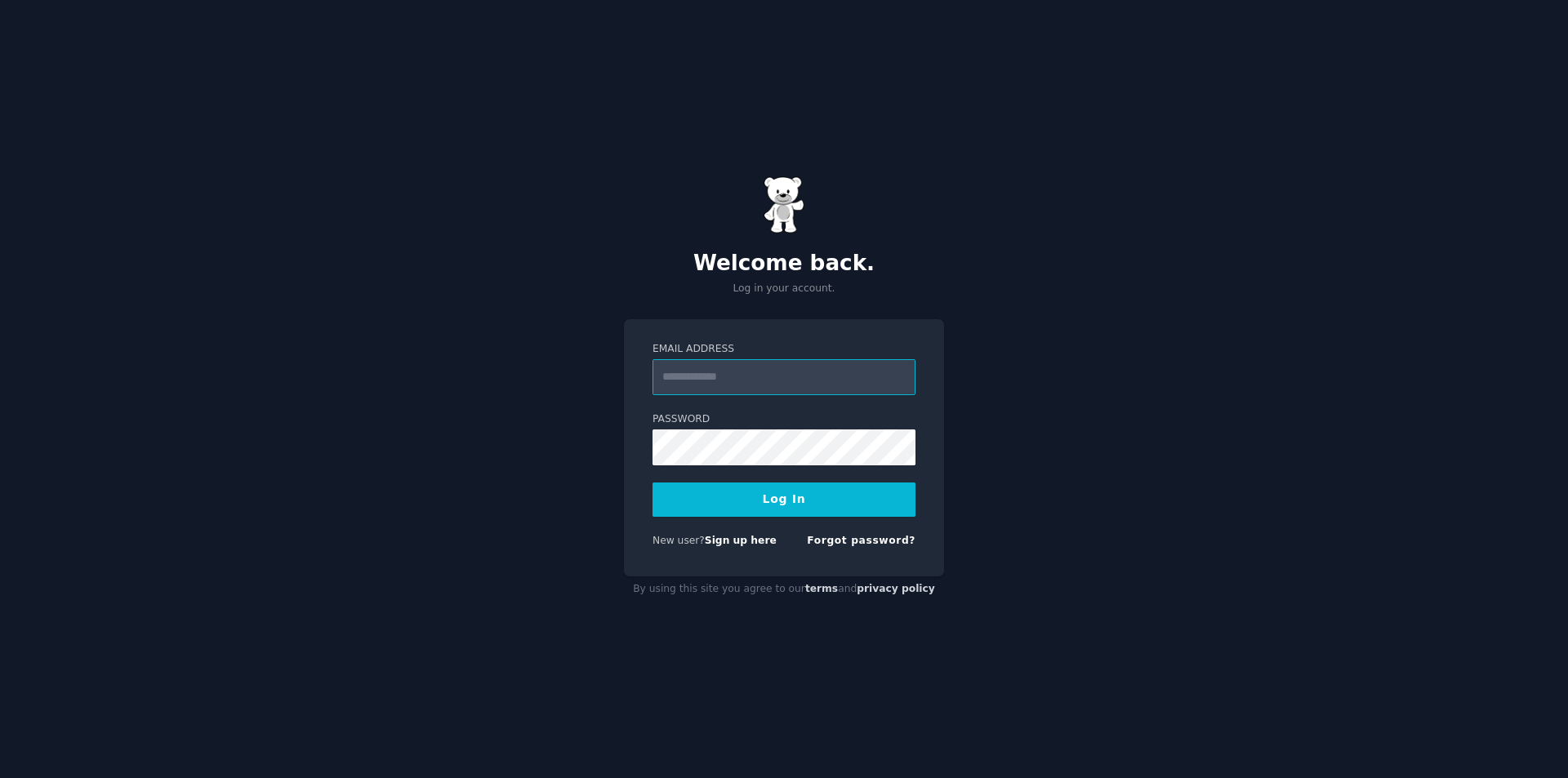
click at [725, 374] on input "Email Address" at bounding box center [784, 377] width 263 height 36
type input "**********"
click at [1062, 456] on div "**********" at bounding box center [784, 389] width 1568 height 778
click at [724, 371] on input "Email Address" at bounding box center [784, 377] width 263 height 36
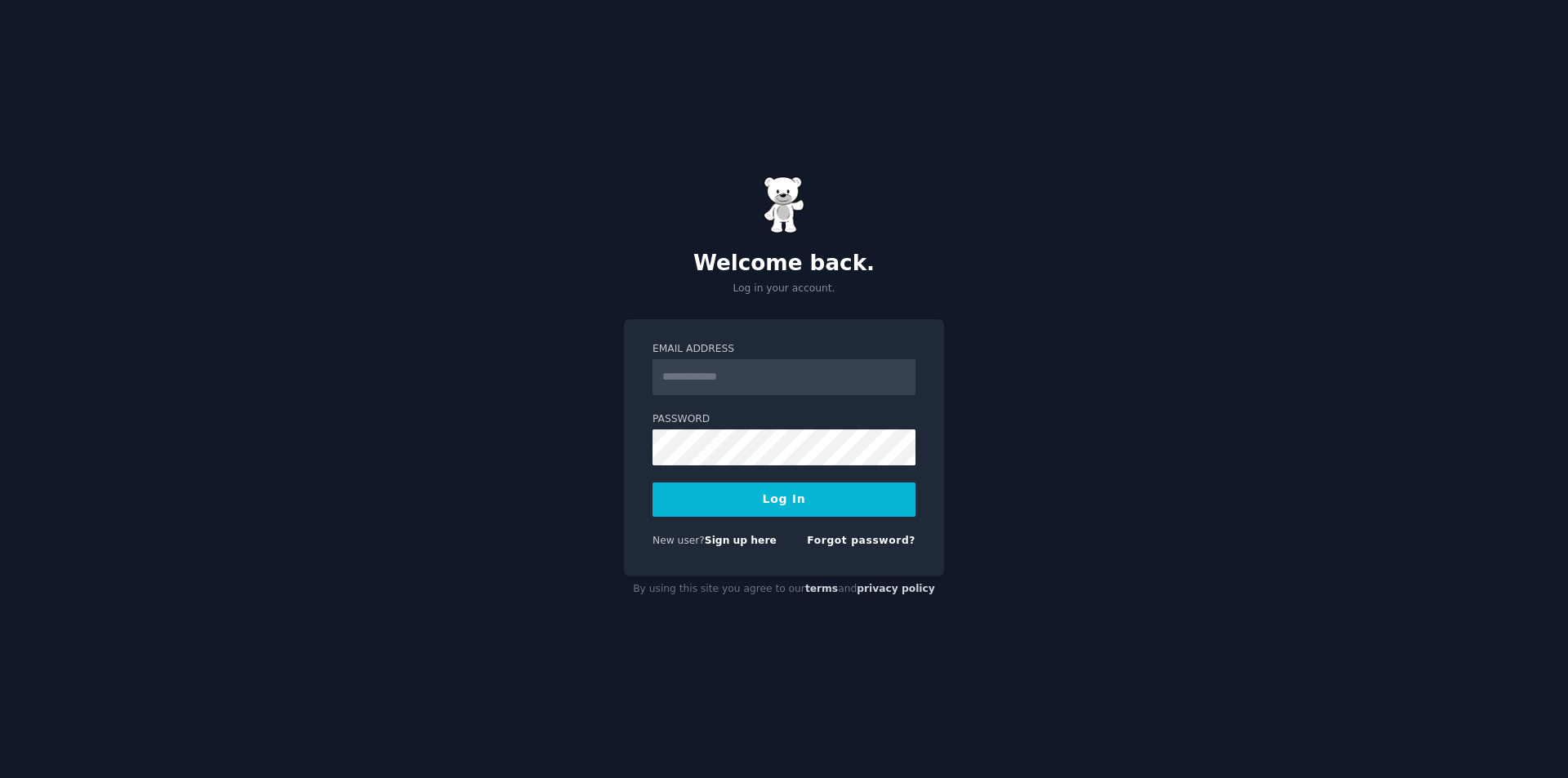
click at [909, 268] on h2 "Welcome back." at bounding box center [784, 263] width 320 height 26
click at [1319, 204] on div "Welcome back. Log in your account. Email Address Password Log In New user? Sign…" at bounding box center [784, 389] width 1568 height 778
drag, startPoint x: 762, startPoint y: 372, endPoint x: 773, endPoint y: 393, distance: 23.7
click at [762, 372] on input "Email Address" at bounding box center [784, 377] width 263 height 36
type input "**********"
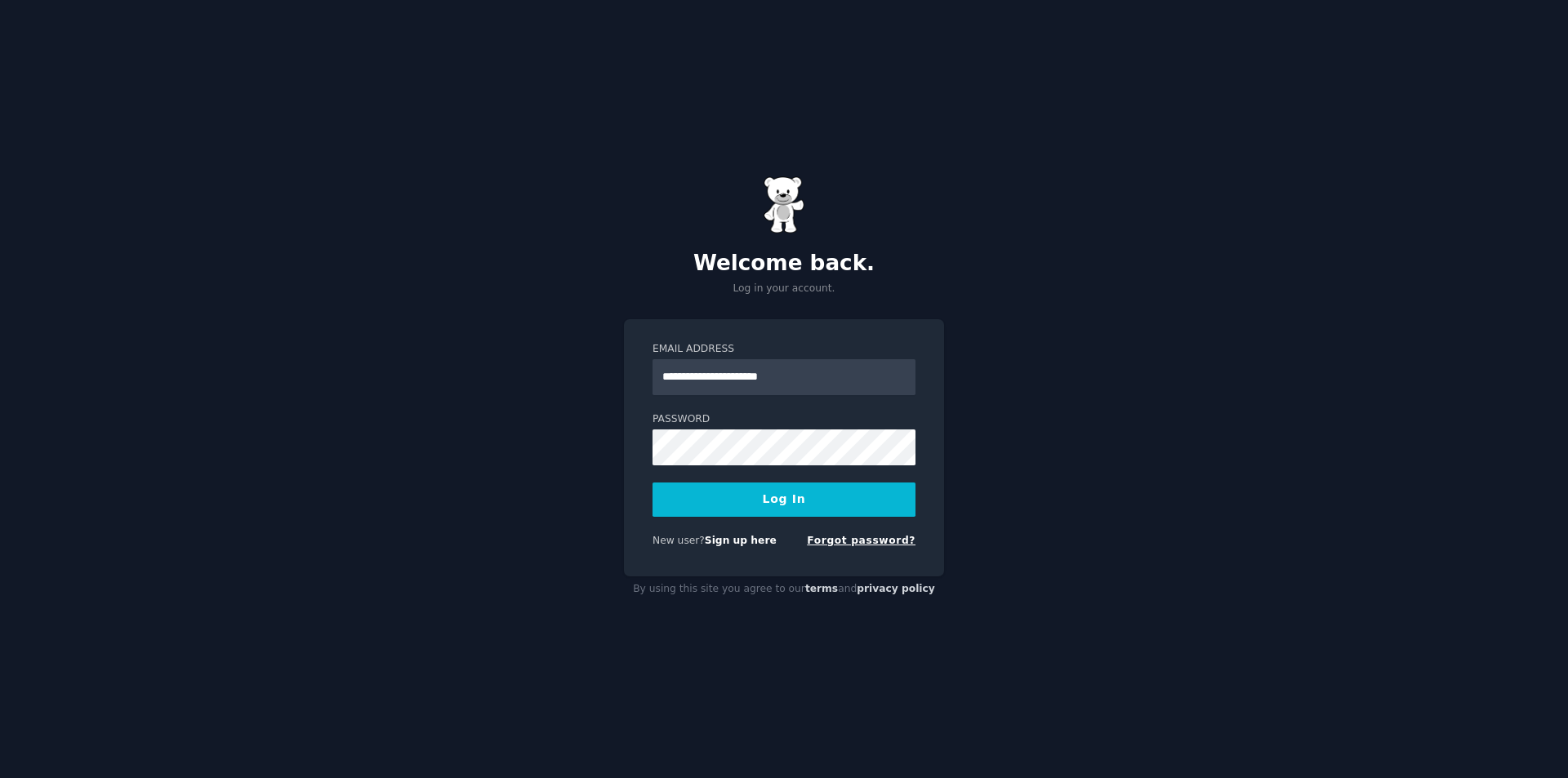
click at [872, 541] on link "Forgot password?" at bounding box center [861, 541] width 108 height 12
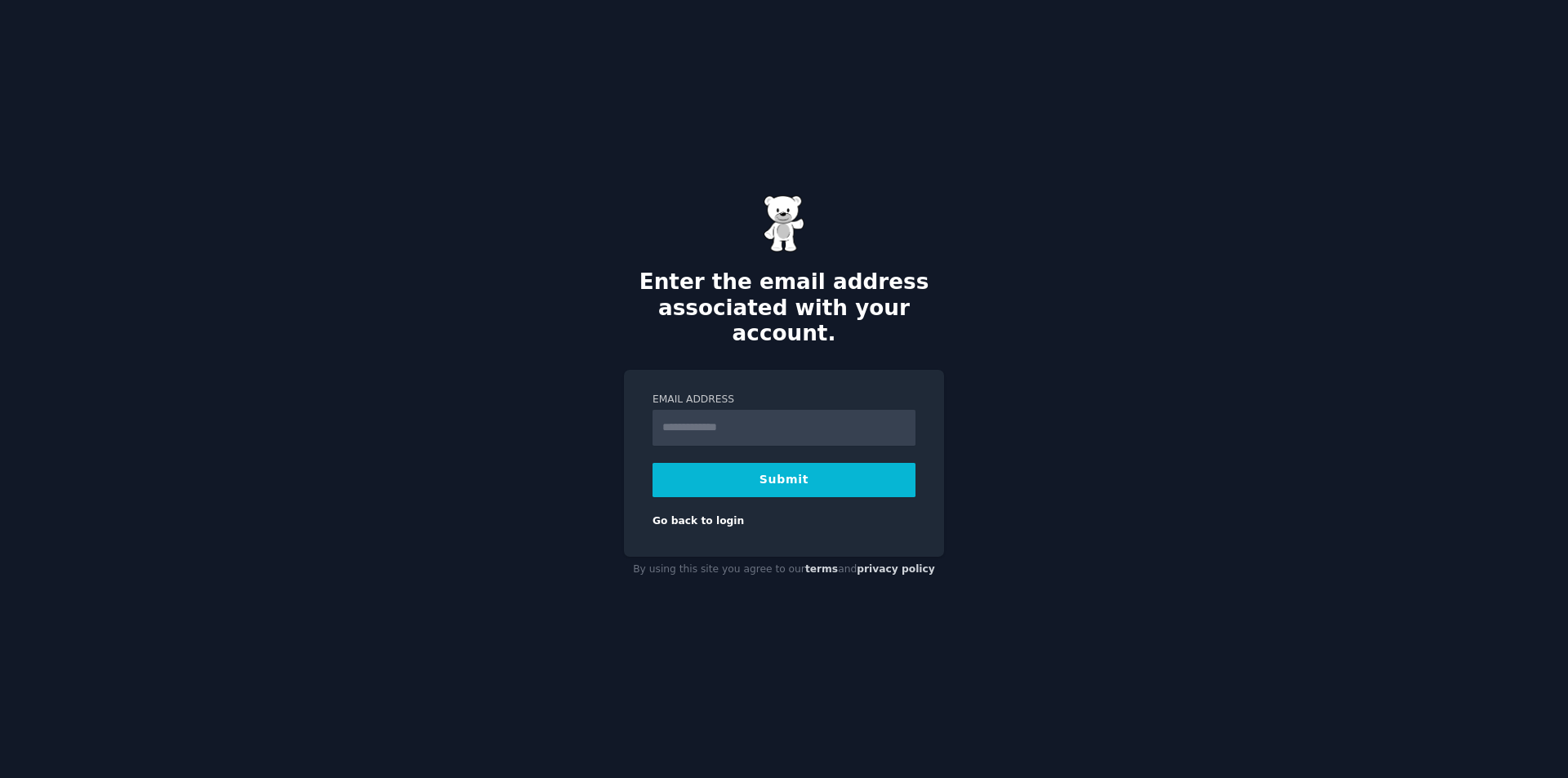
click at [767, 416] on input "Email Address" at bounding box center [784, 427] width 263 height 36
type input "**********"
click at [809, 472] on button "Submit" at bounding box center [784, 480] width 263 height 34
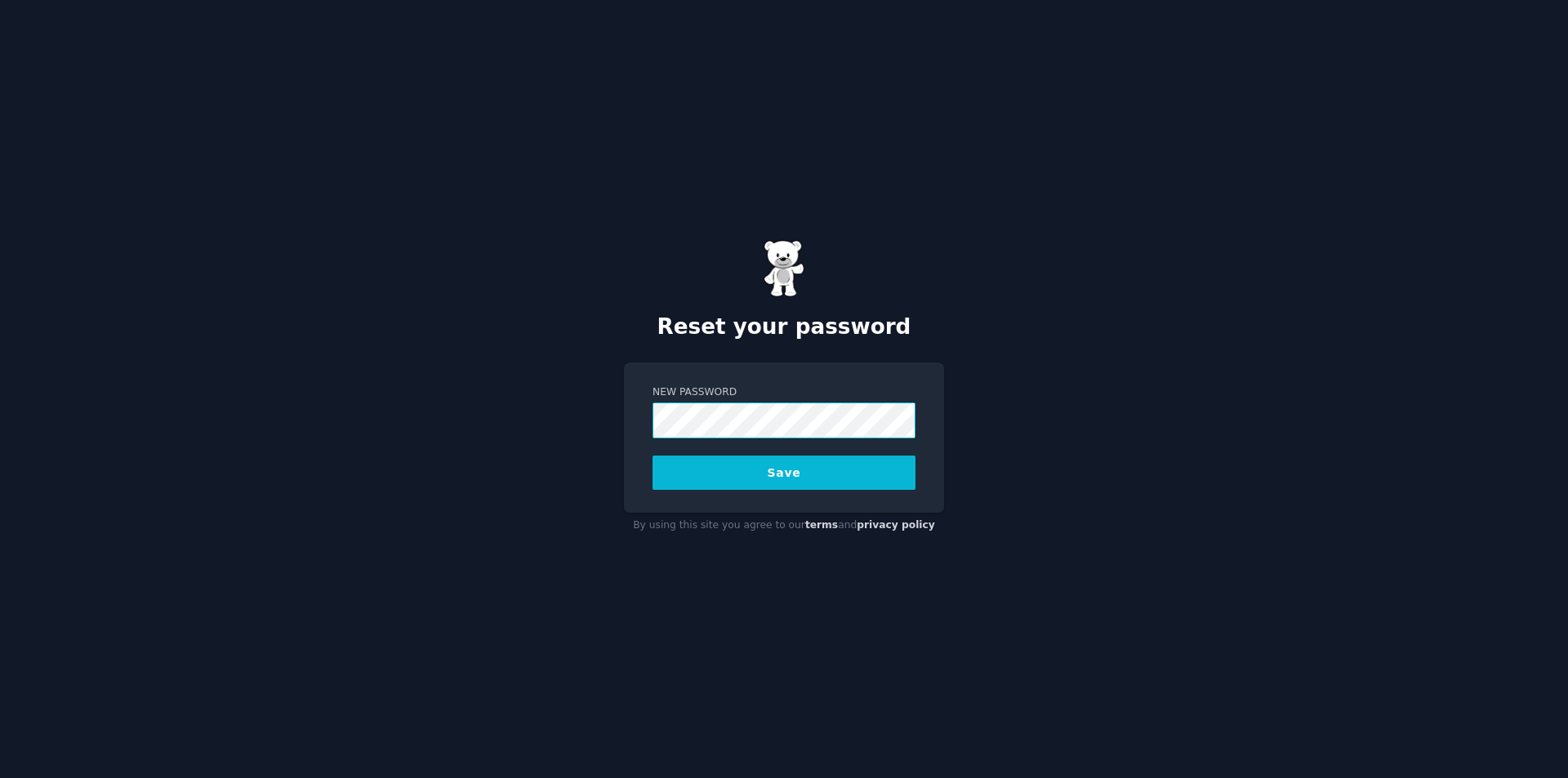
click at [389, 404] on div "Reset your password New Password Save By using this site you agree to our terms…" at bounding box center [784, 389] width 1568 height 778
click at [771, 472] on button "Save" at bounding box center [784, 472] width 263 height 34
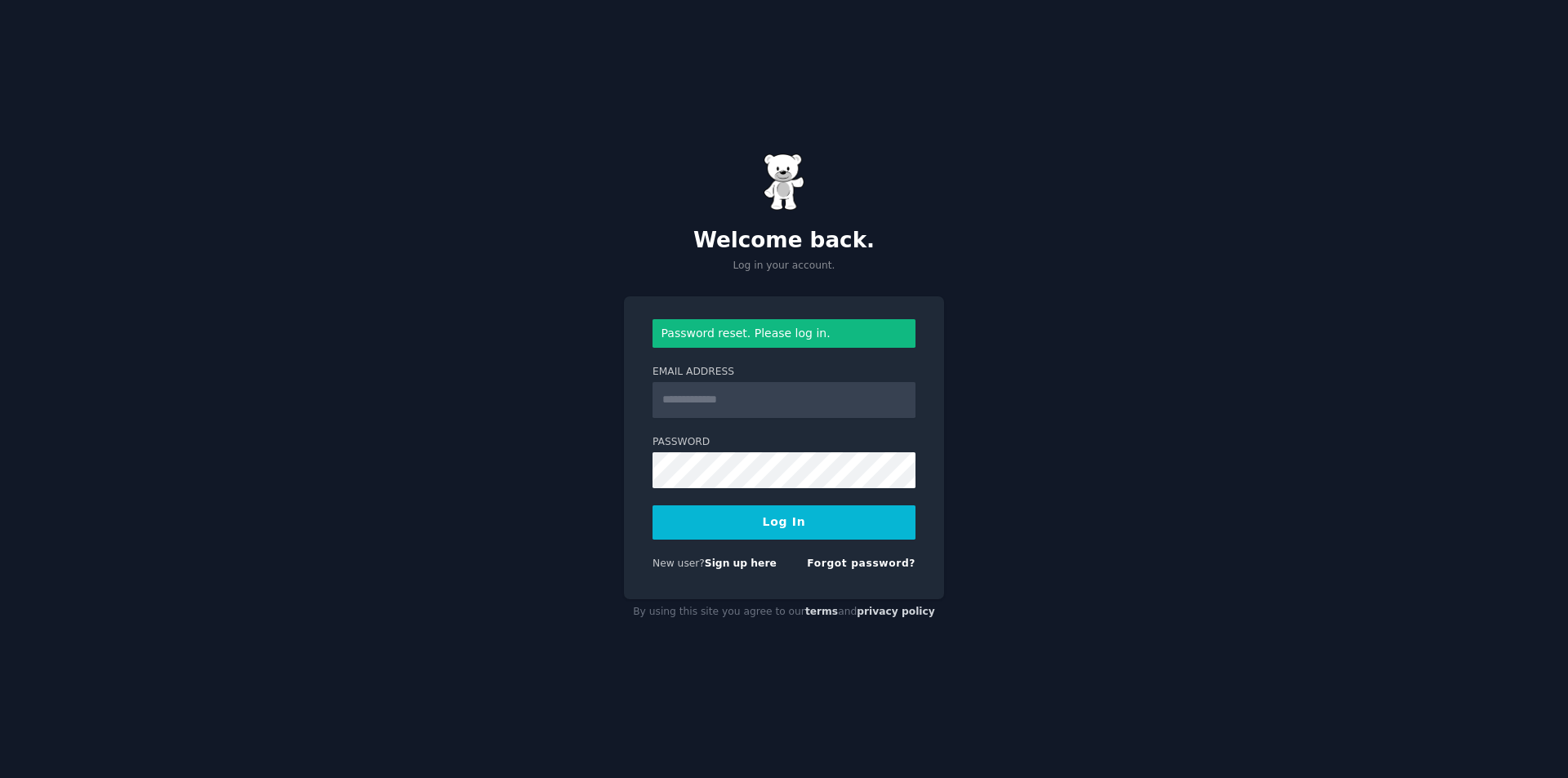
click at [771, 396] on input "Email Address" at bounding box center [784, 400] width 263 height 36
type input "**********"
click at [766, 526] on button "Log In" at bounding box center [784, 522] width 263 height 34
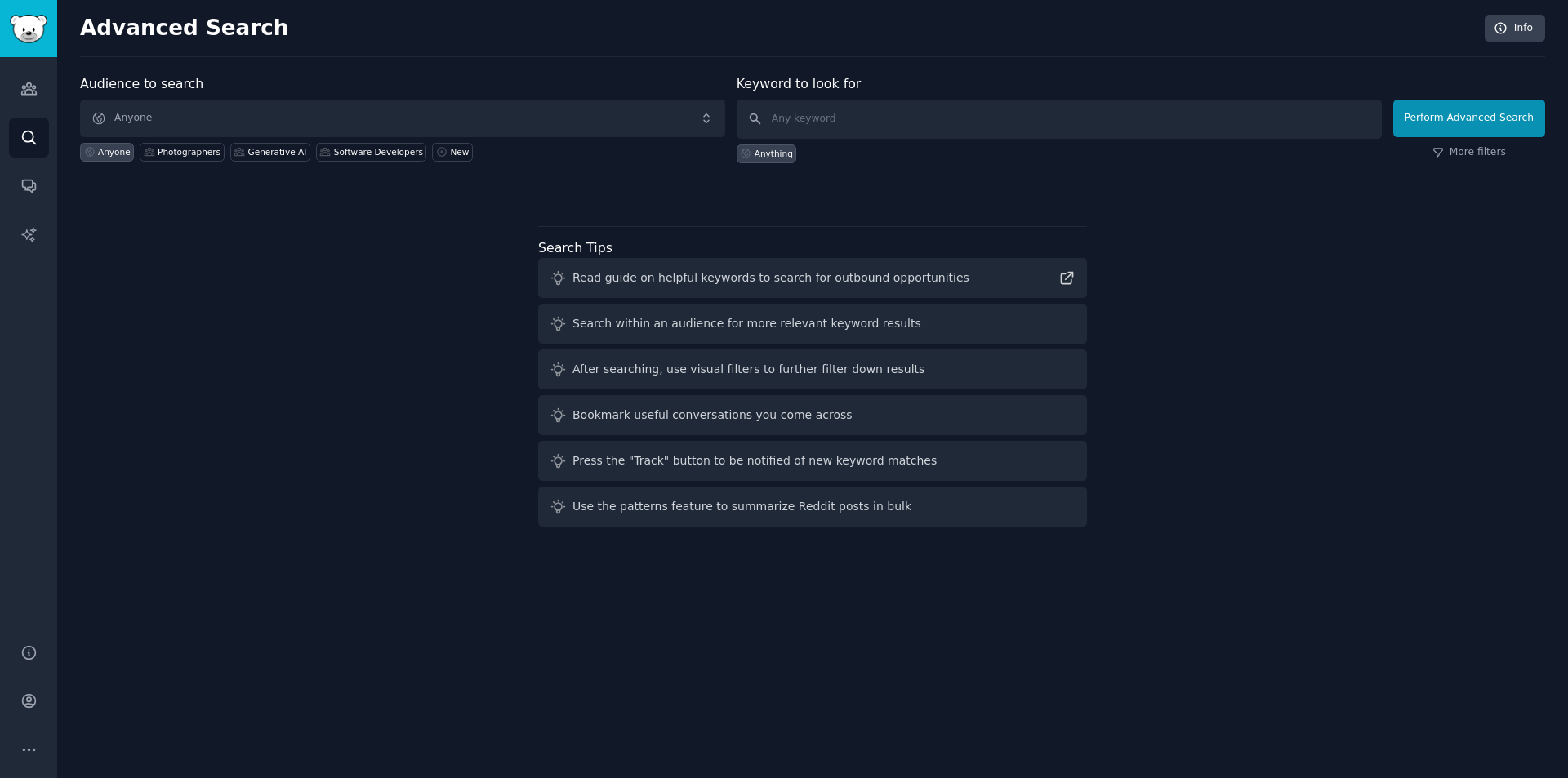
click at [382, 258] on div "Audience to search Anyone Anyone Photographers Generative AI Software Developer…" at bounding box center [812, 303] width 1465 height 459
click at [202, 114] on span "Anyone" at bounding box center [402, 118] width 645 height 37
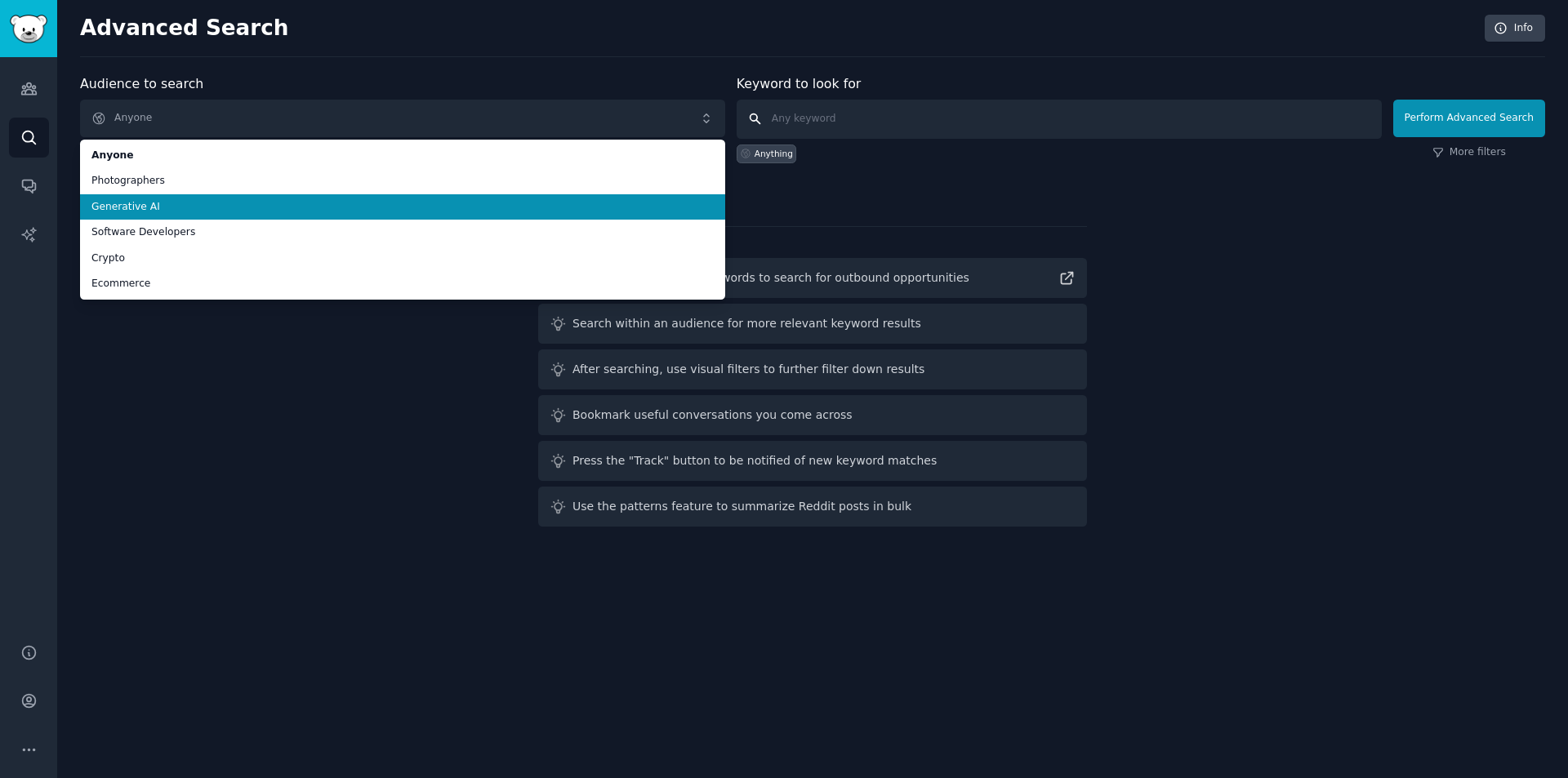
click at [817, 104] on input "text" at bounding box center [1059, 119] width 645 height 39
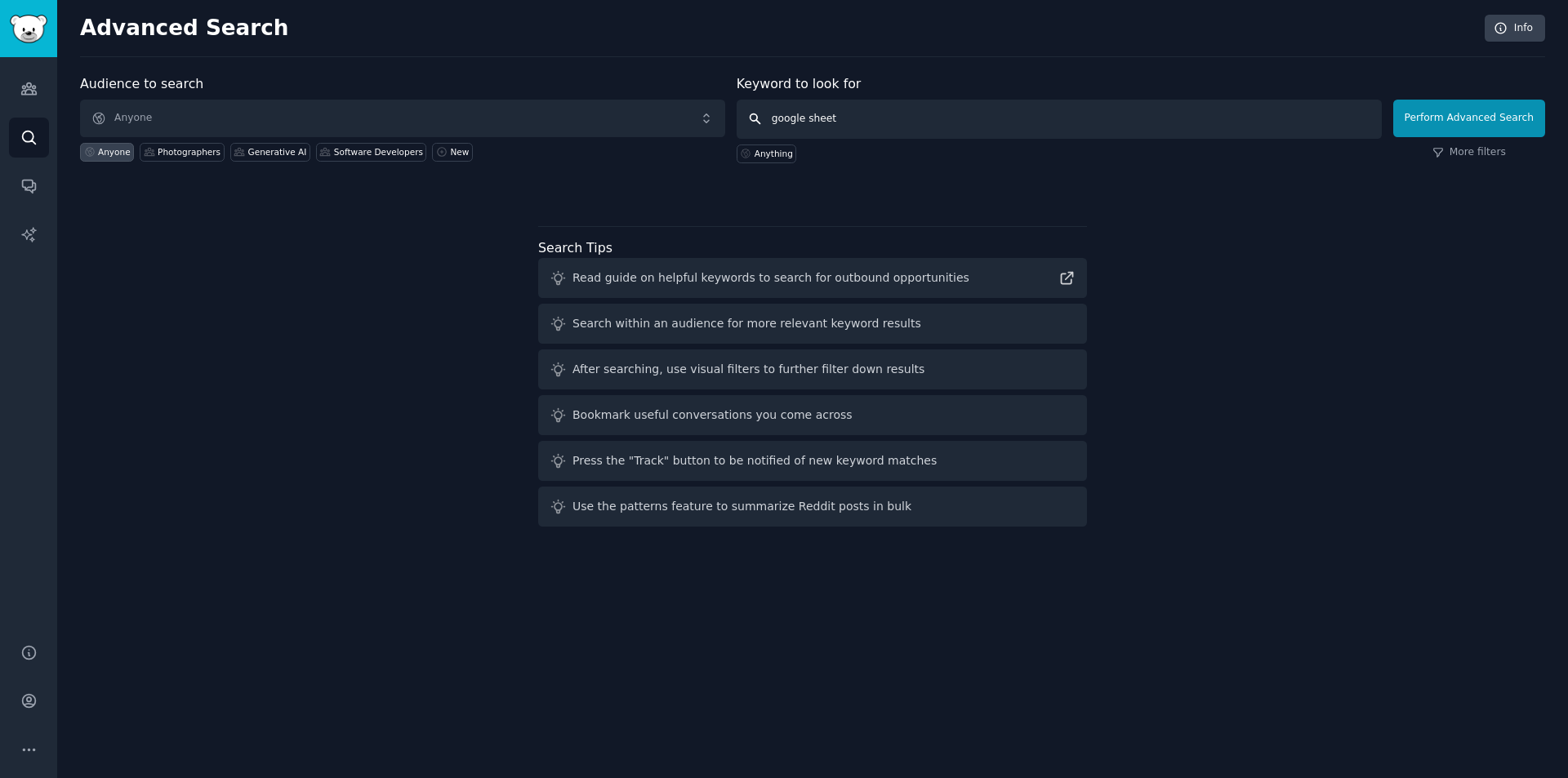
type input "google sheets"
click button "Perform Advanced Search" at bounding box center [1469, 118] width 152 height 37
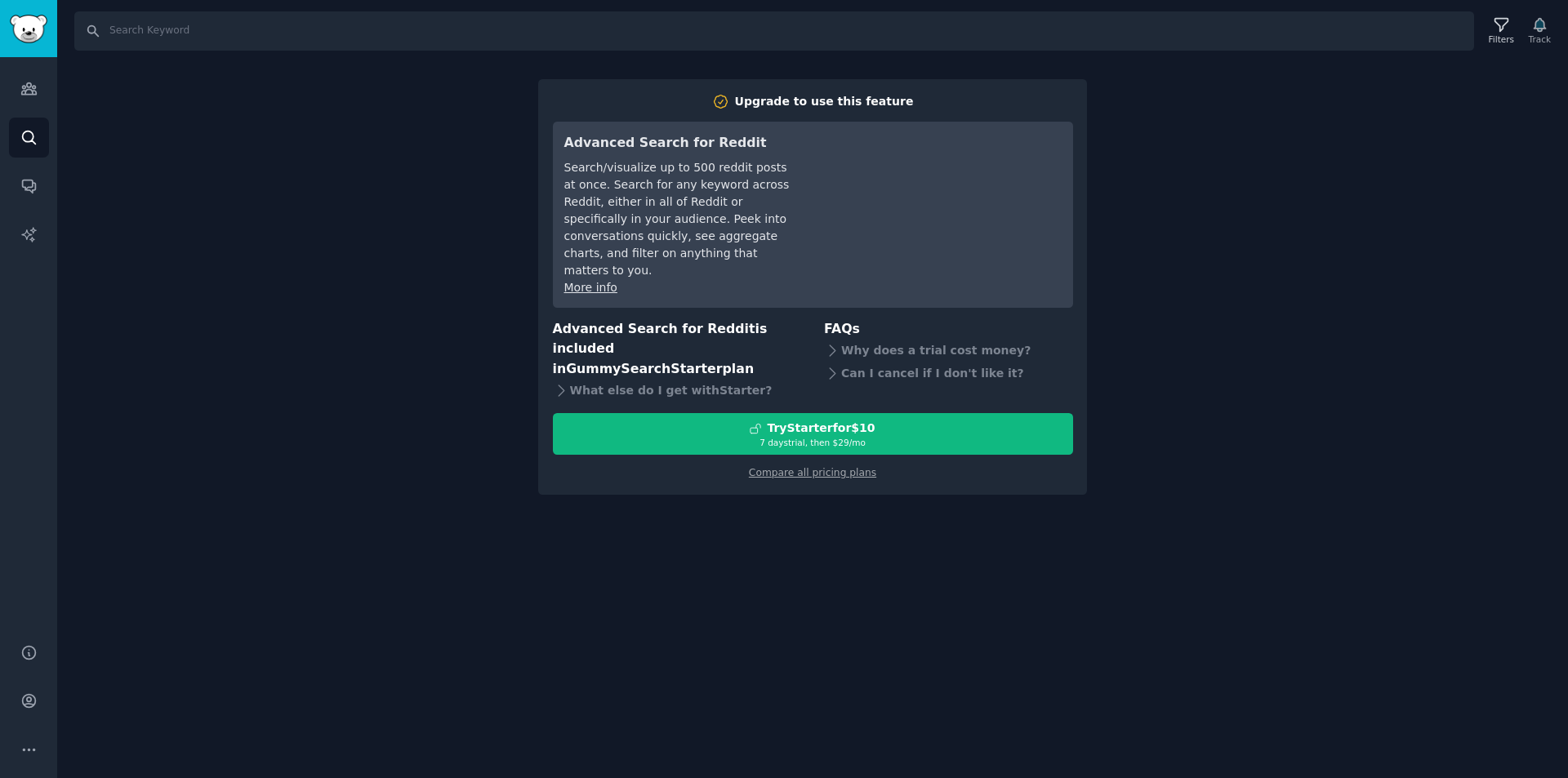
click at [1306, 165] on div "Search Filters Track Upgrade to use this feature Advanced Search for Reddit Sea…" at bounding box center [812, 389] width 1511 height 778
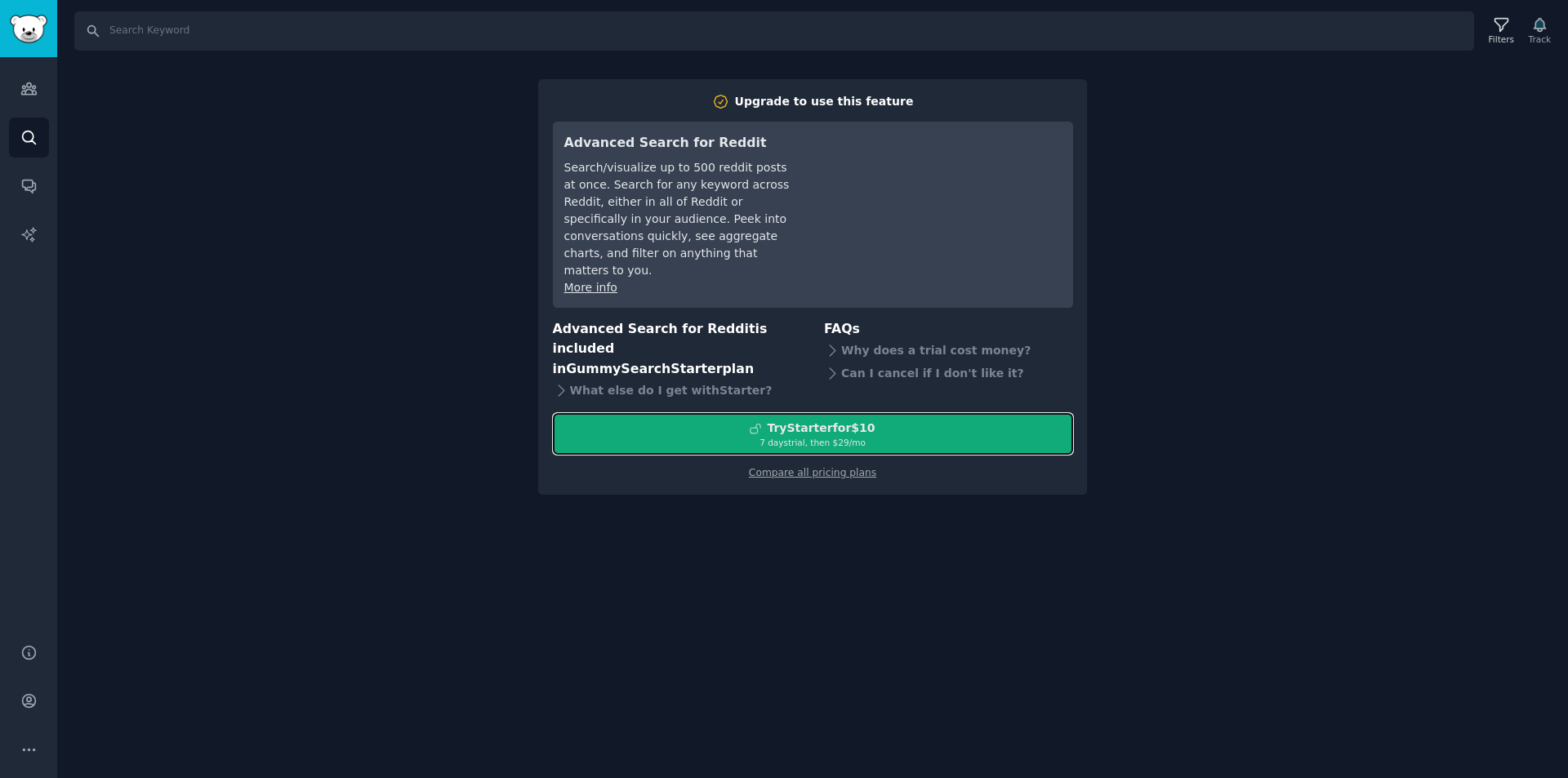
click at [707, 420] on div "Try Starter for $10" at bounding box center [812, 428] width 518 height 17
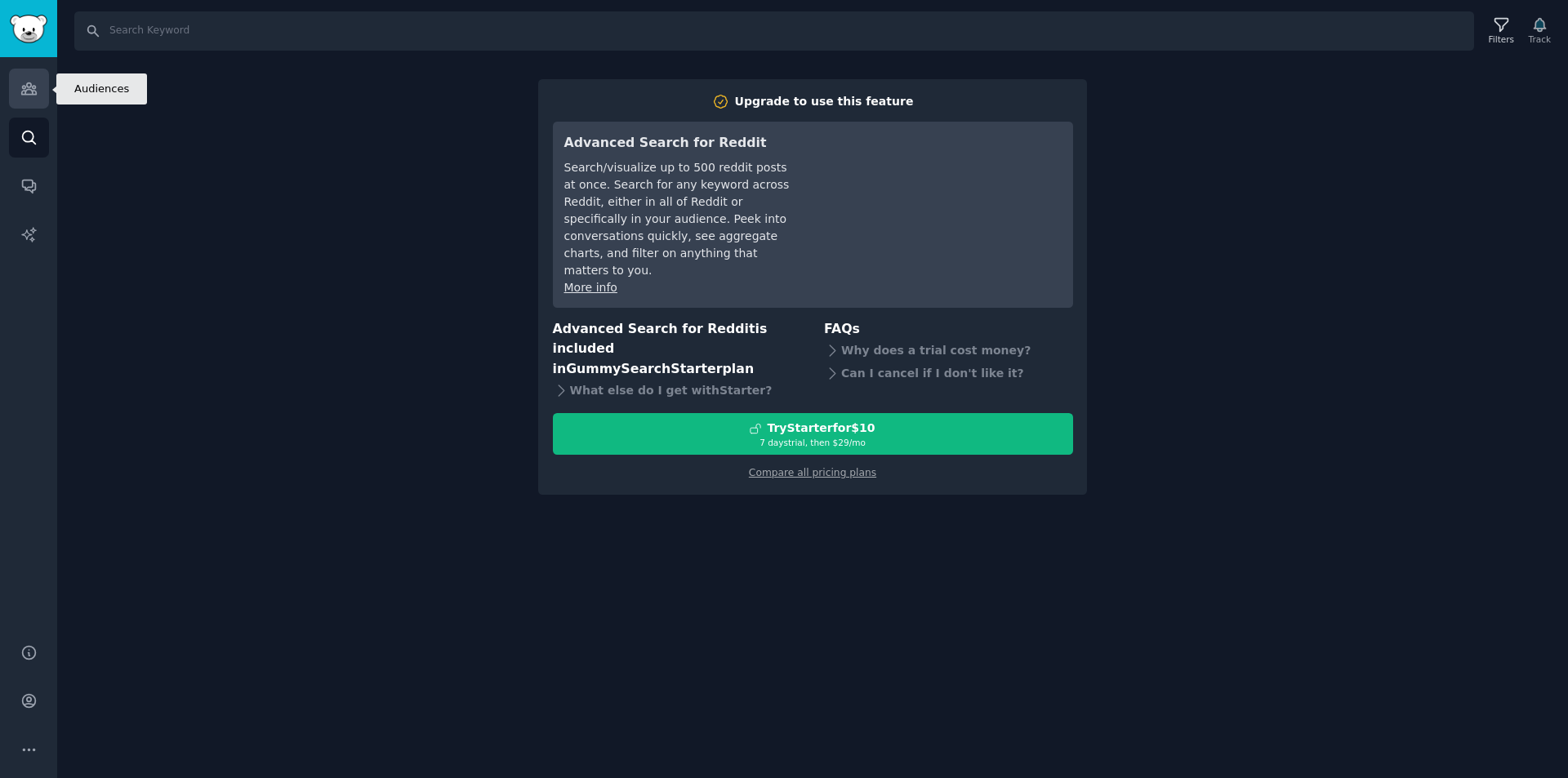
click at [37, 87] on icon "Sidebar" at bounding box center [29, 88] width 17 height 17
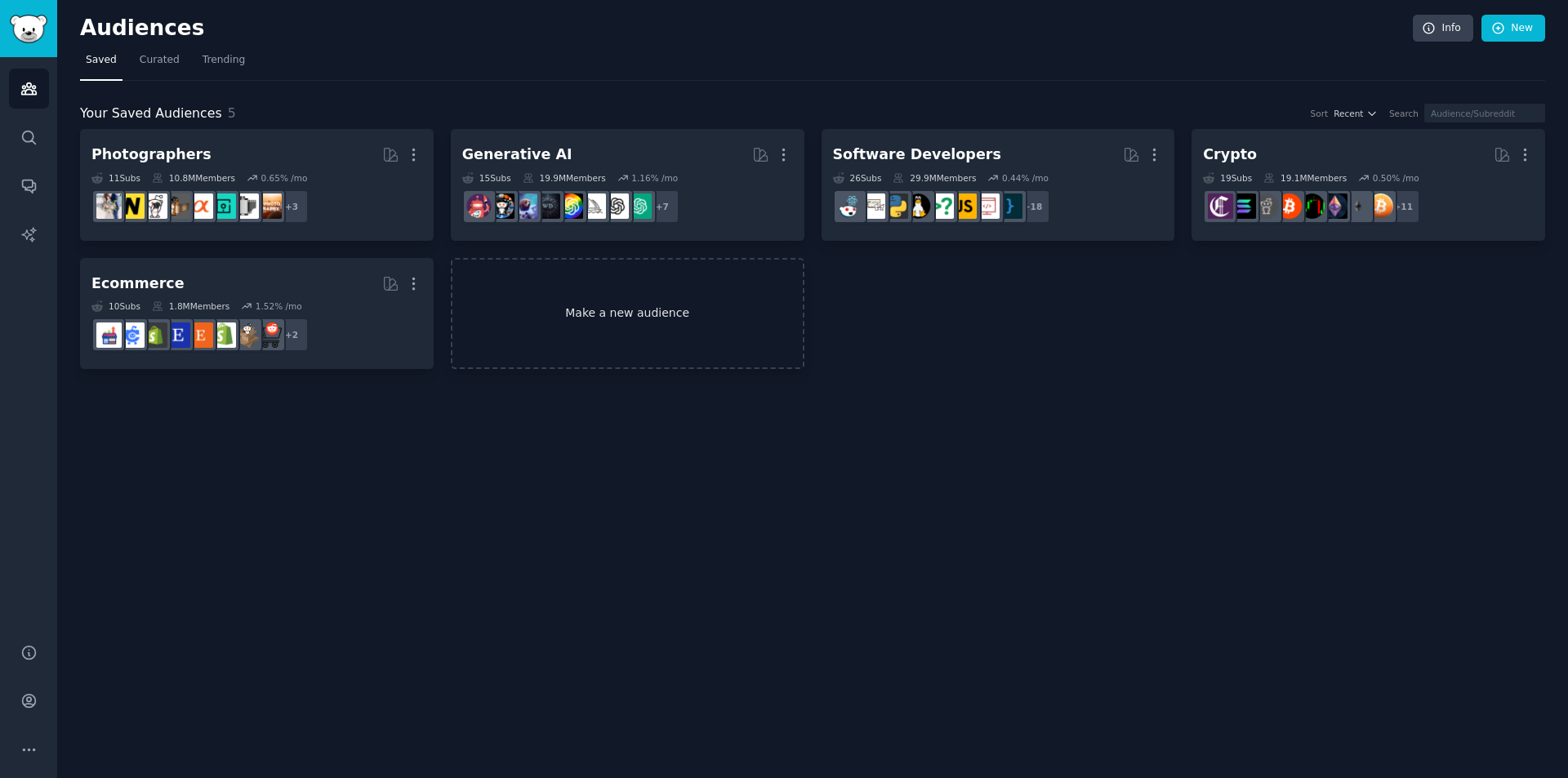
click at [562, 280] on link "Make a new audience" at bounding box center [627, 314] width 353 height 112
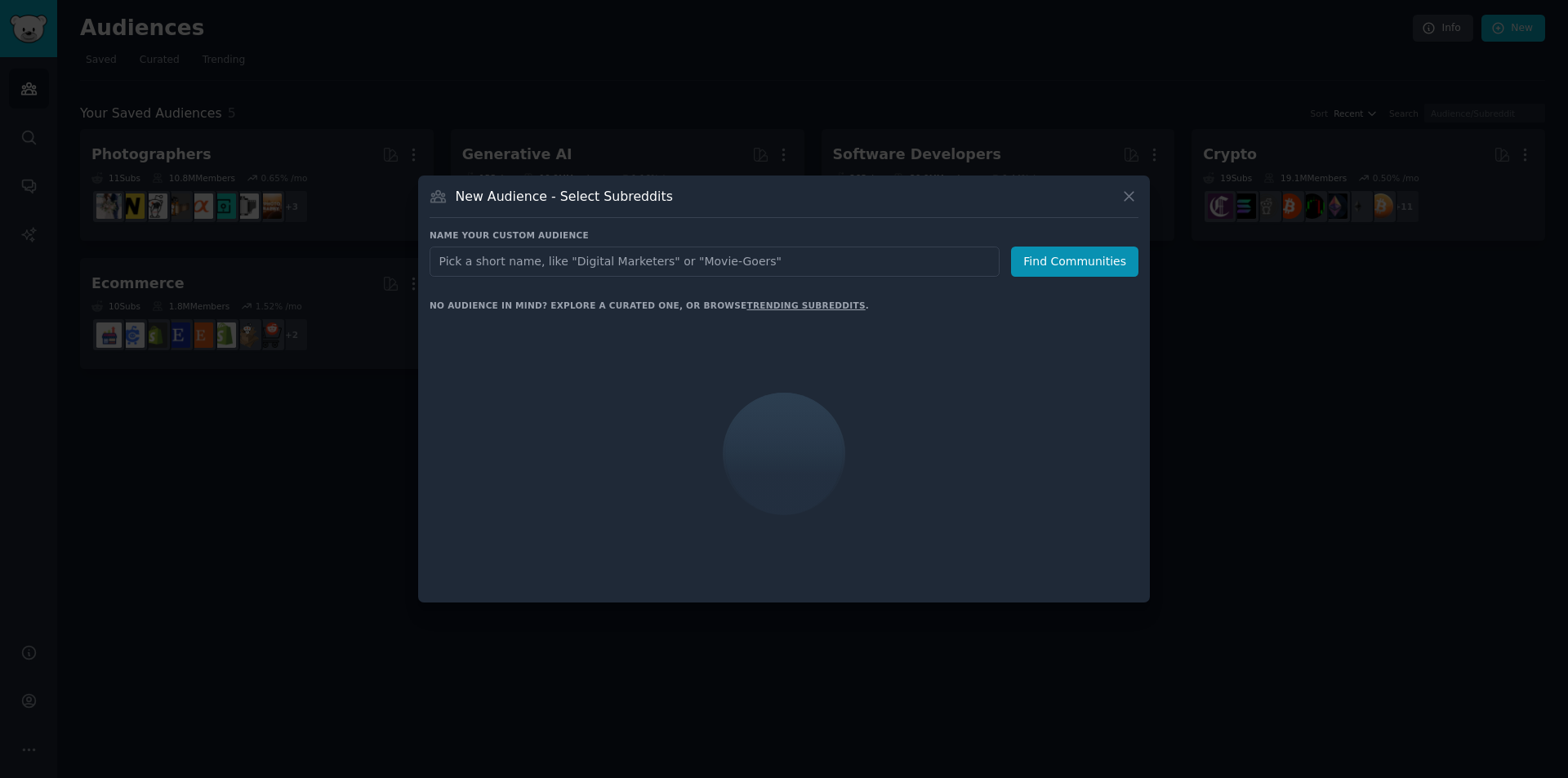
click at [549, 265] on input "text" at bounding box center [715, 262] width 570 height 30
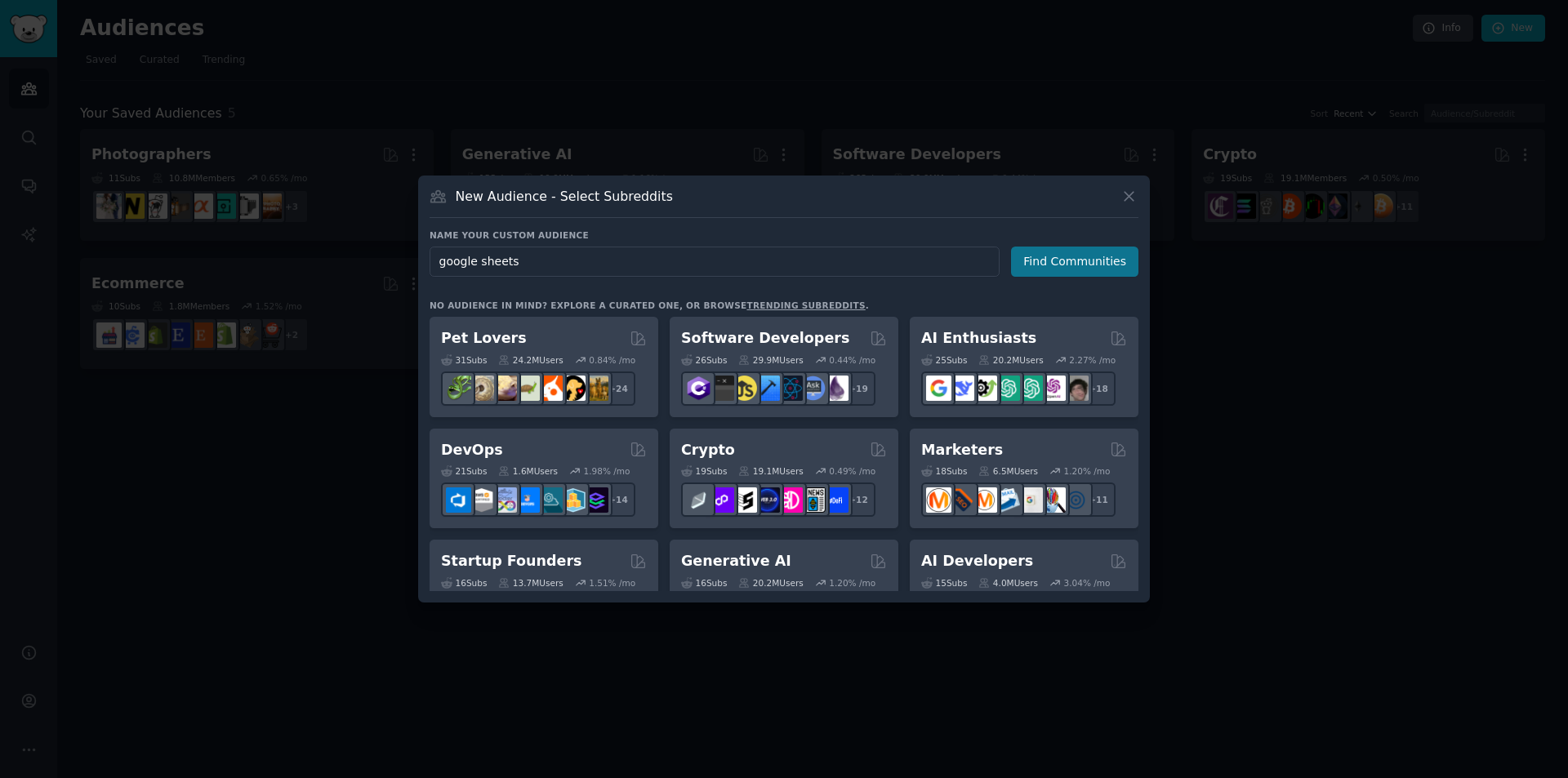
type input "google sheets"
click at [1036, 254] on button "Find Communities" at bounding box center [1074, 262] width 127 height 30
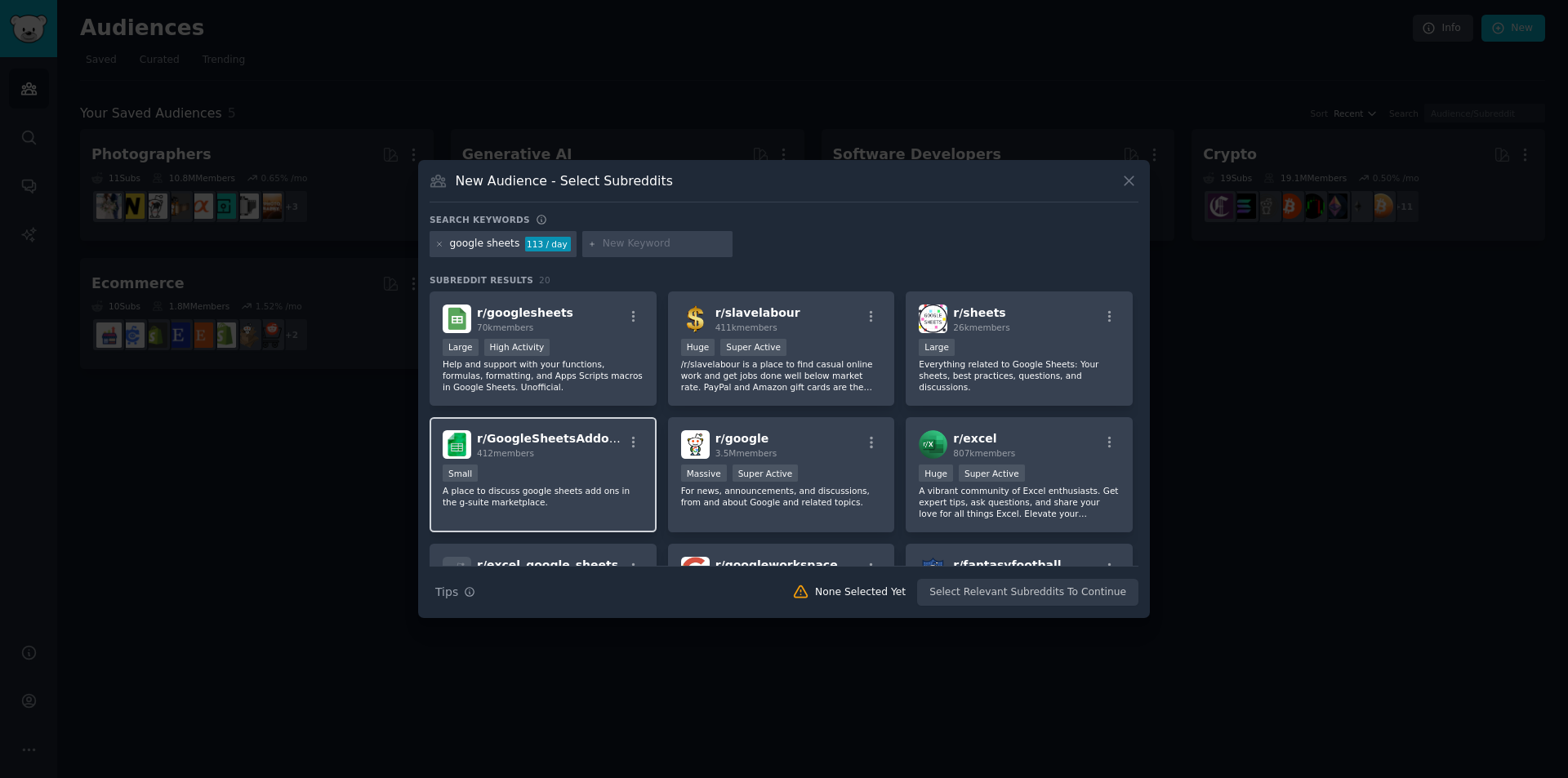
click at [587, 451] on div "412 members" at bounding box center [549, 453] width 146 height 12
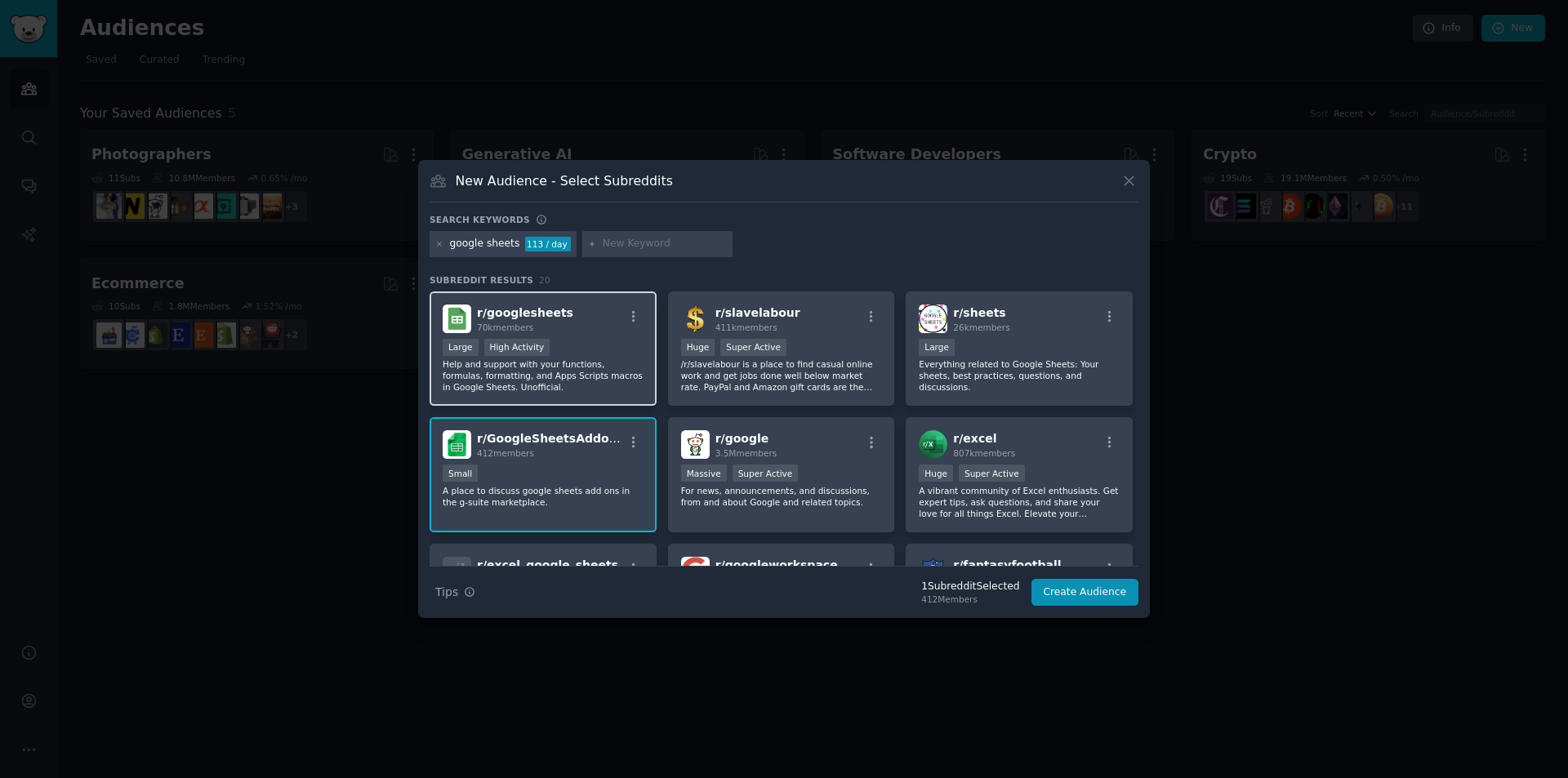
click at [543, 330] on div "70k members" at bounding box center [525, 327] width 97 height 12
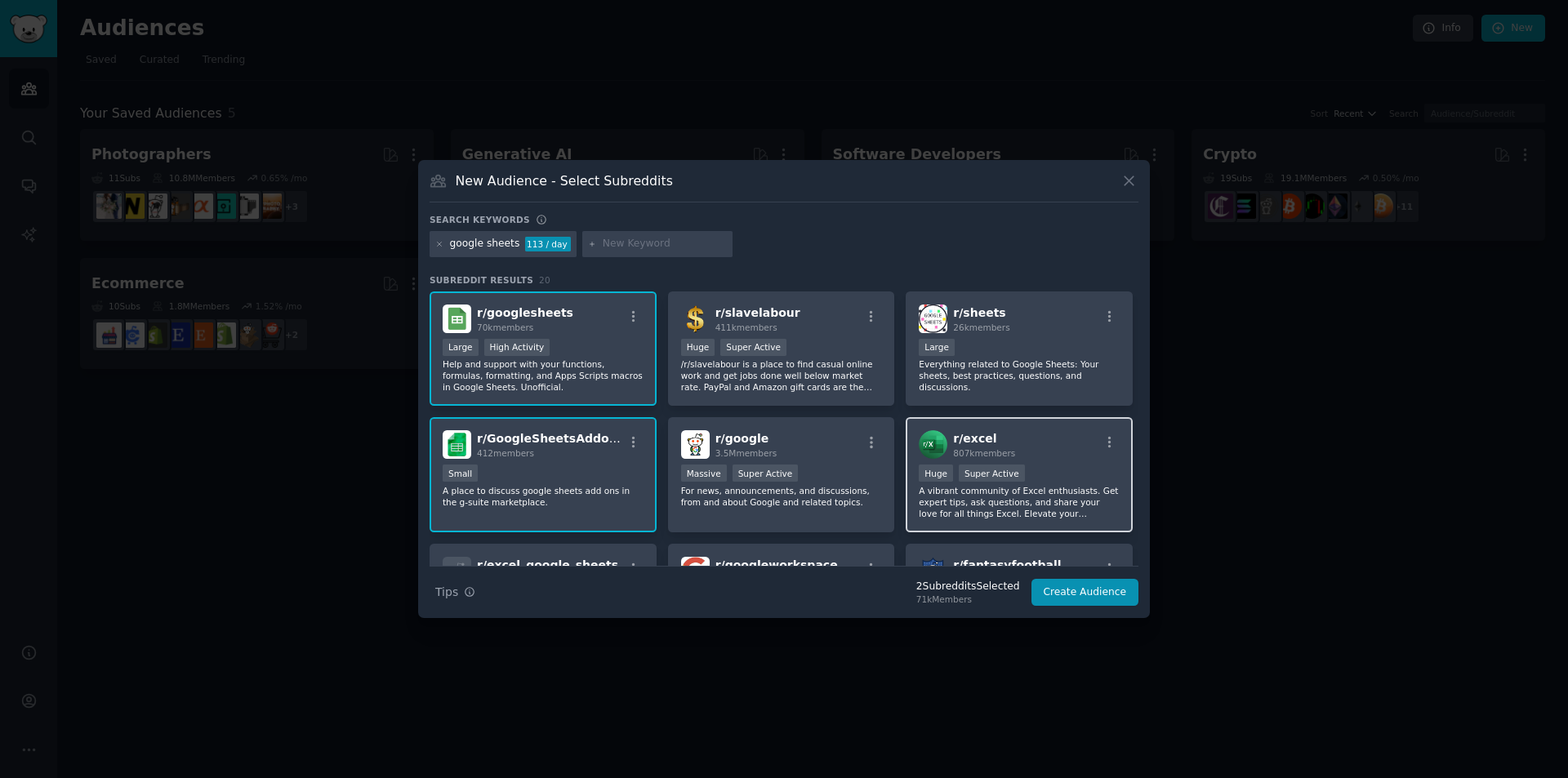
click at [955, 448] on span "807k members" at bounding box center [984, 453] width 62 height 10
click at [1001, 342] on div "Large" at bounding box center [1019, 349] width 201 height 21
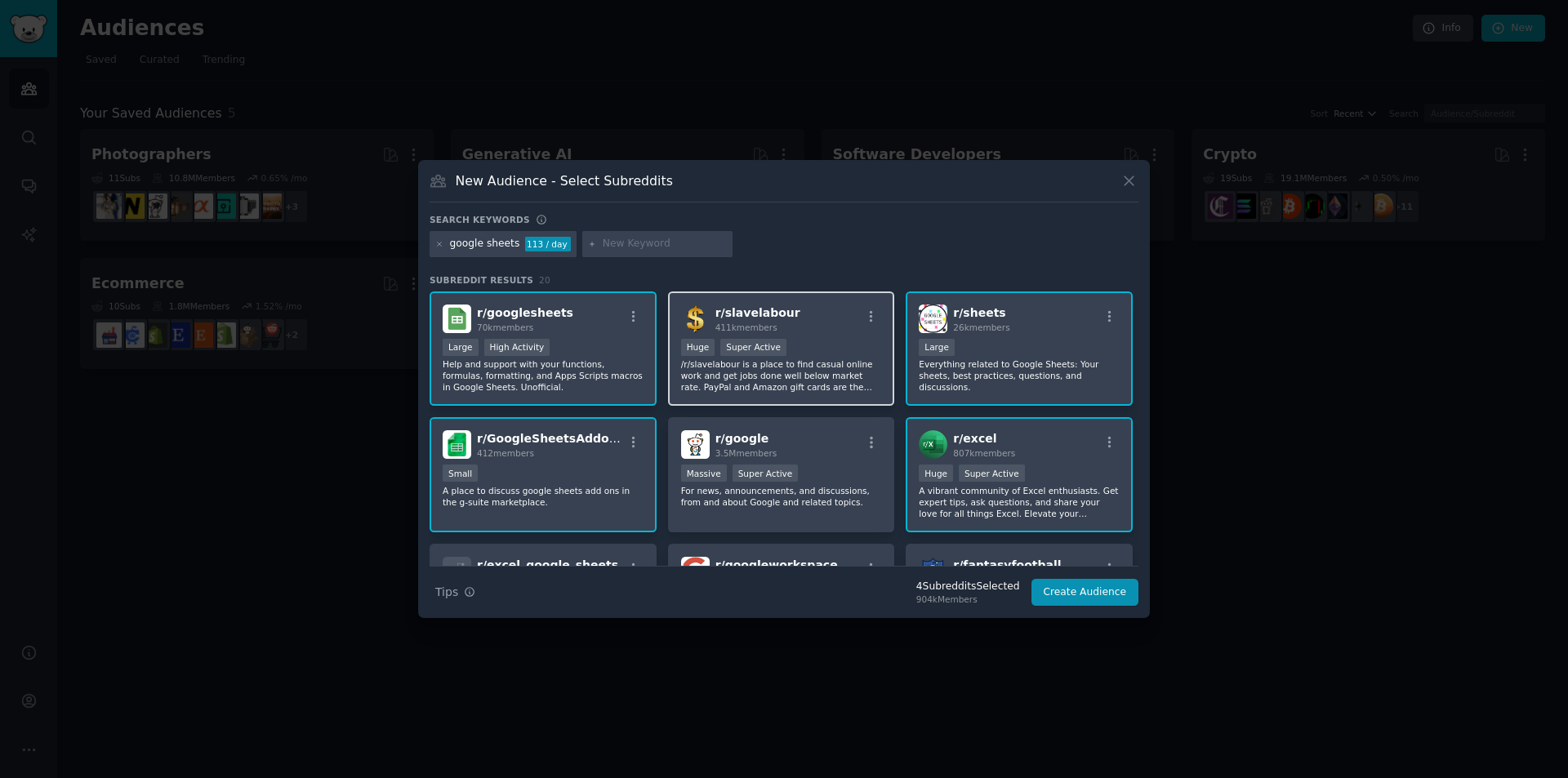
click at [806, 357] on div "Huge Super Active" at bounding box center [781, 349] width 201 height 21
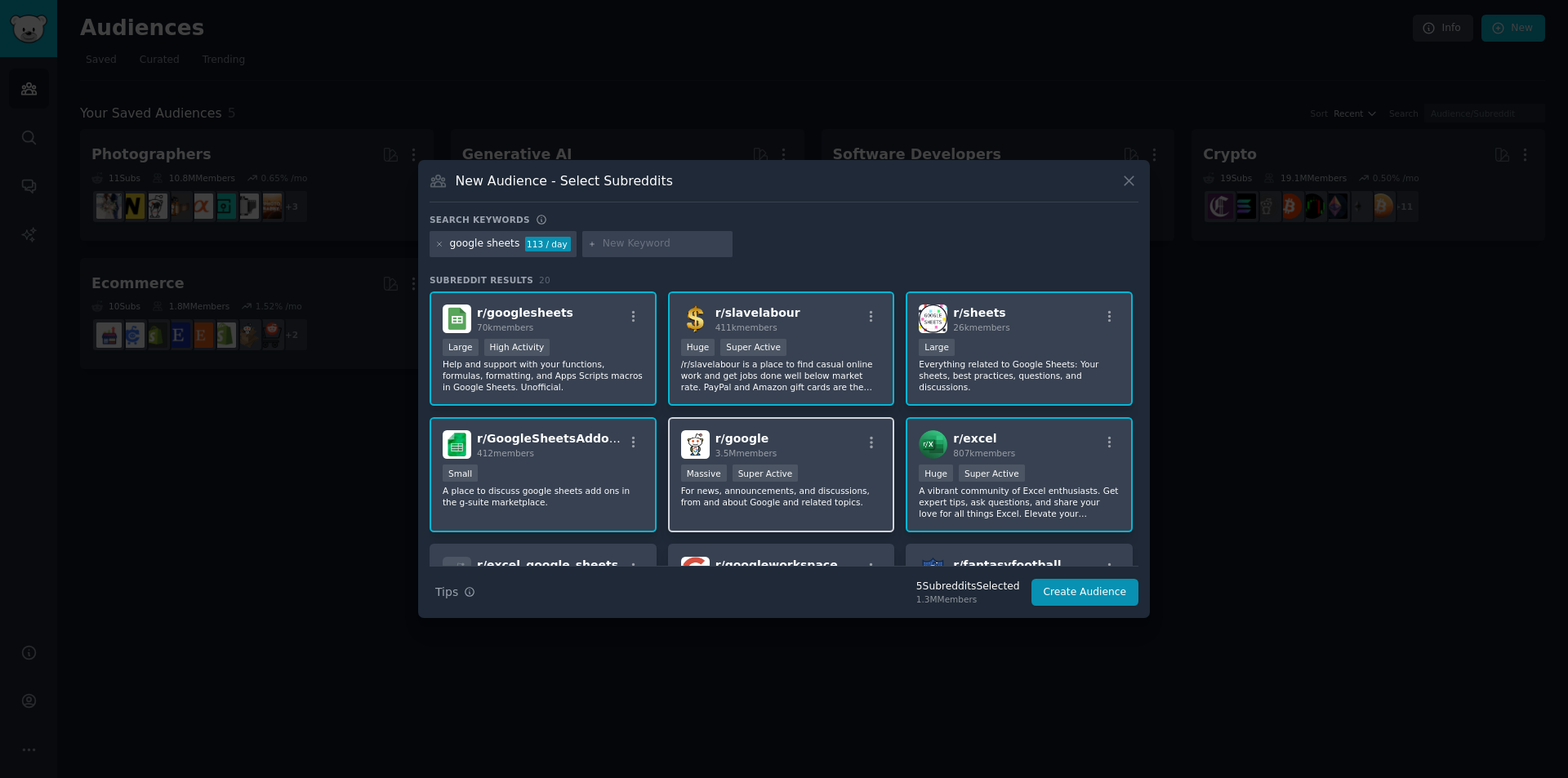
click at [819, 456] on div "r/ google 3.5M members" at bounding box center [781, 444] width 201 height 28
click at [1061, 604] on button "Create Audience" at bounding box center [1085, 592] width 107 height 27
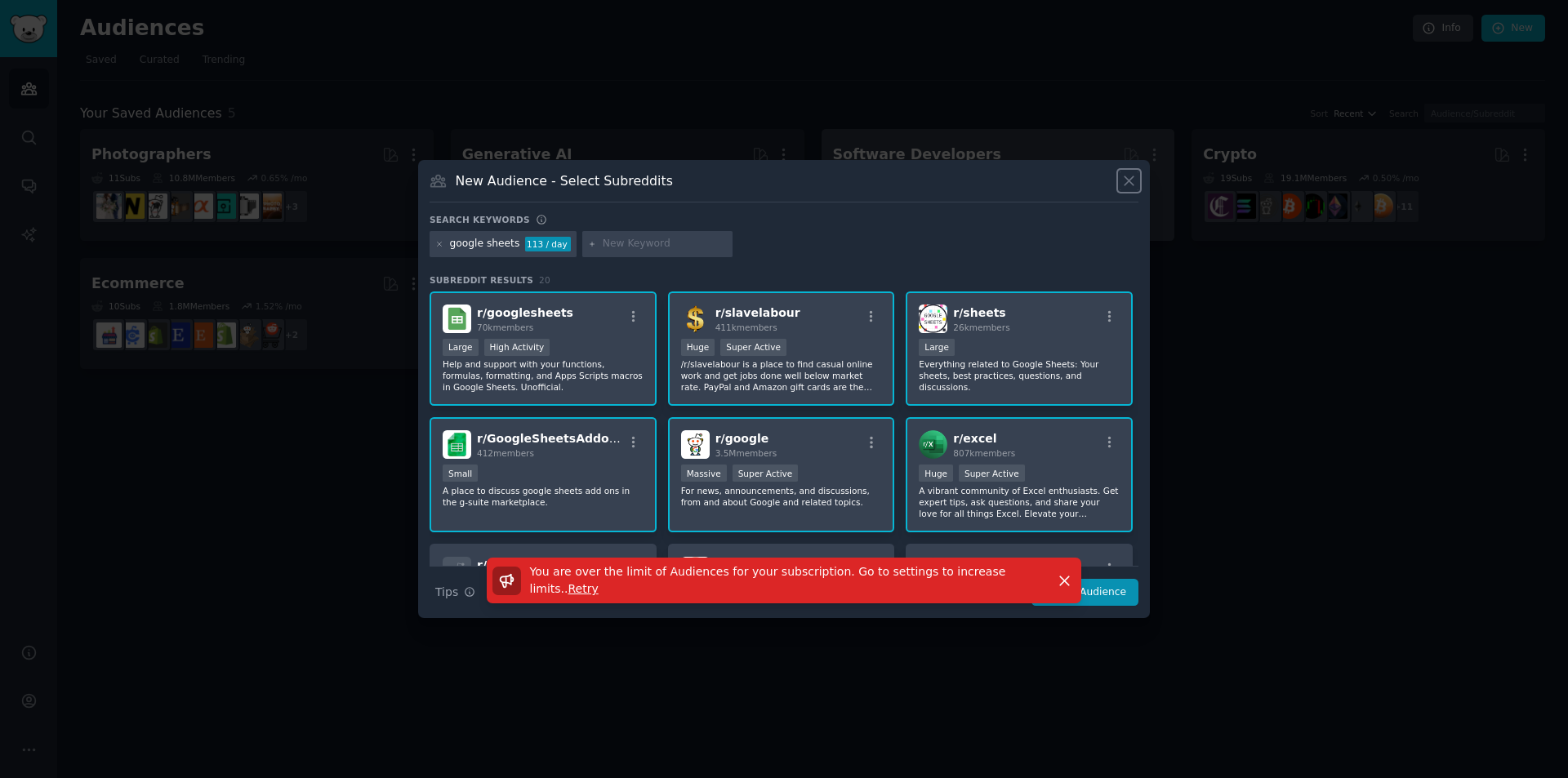
click at [1126, 181] on icon at bounding box center [1129, 181] width 17 height 17
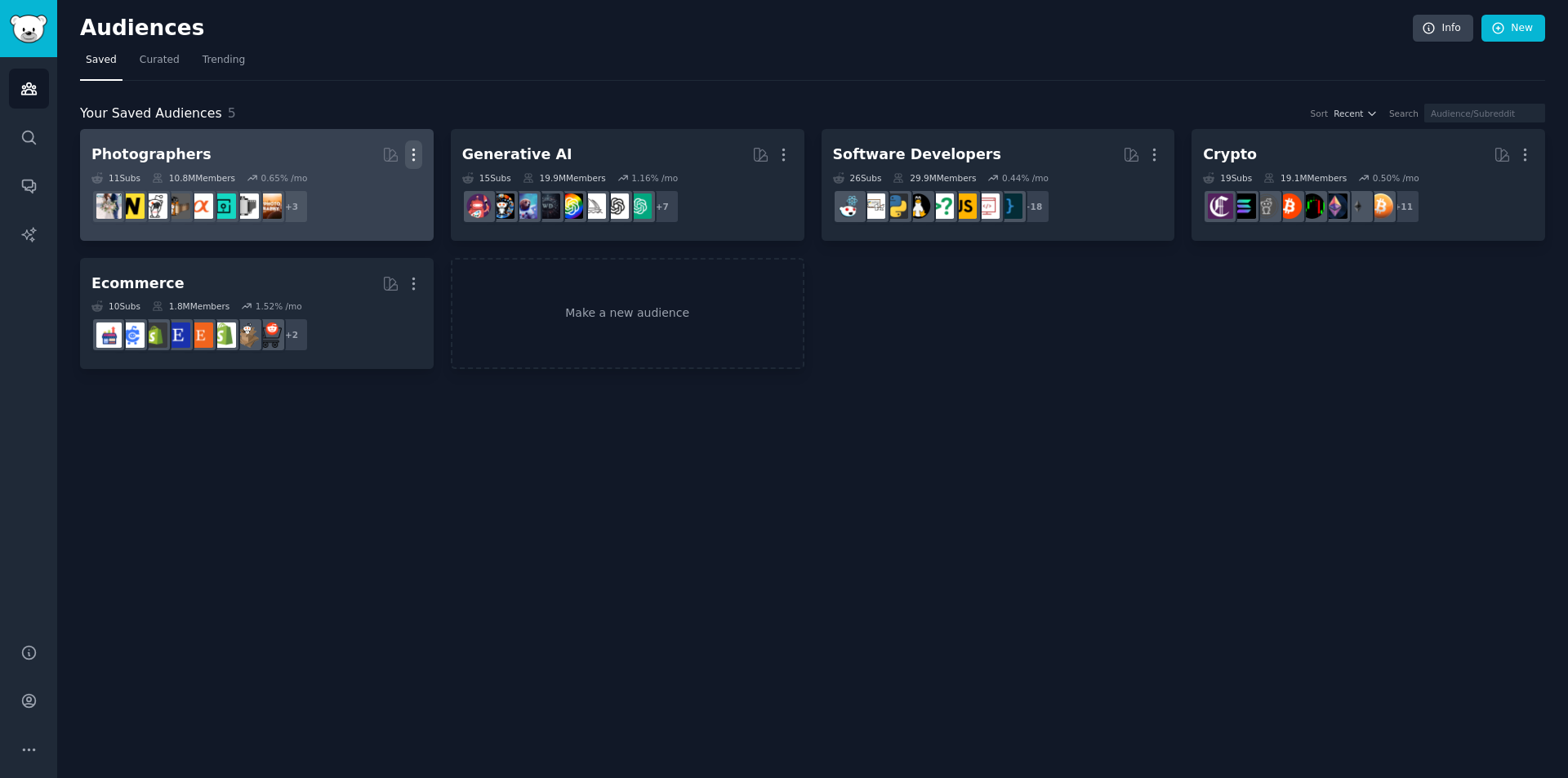
click at [409, 152] on icon "button" at bounding box center [413, 154] width 17 height 17
click at [381, 191] on p "Delete" at bounding box center [368, 189] width 37 height 17
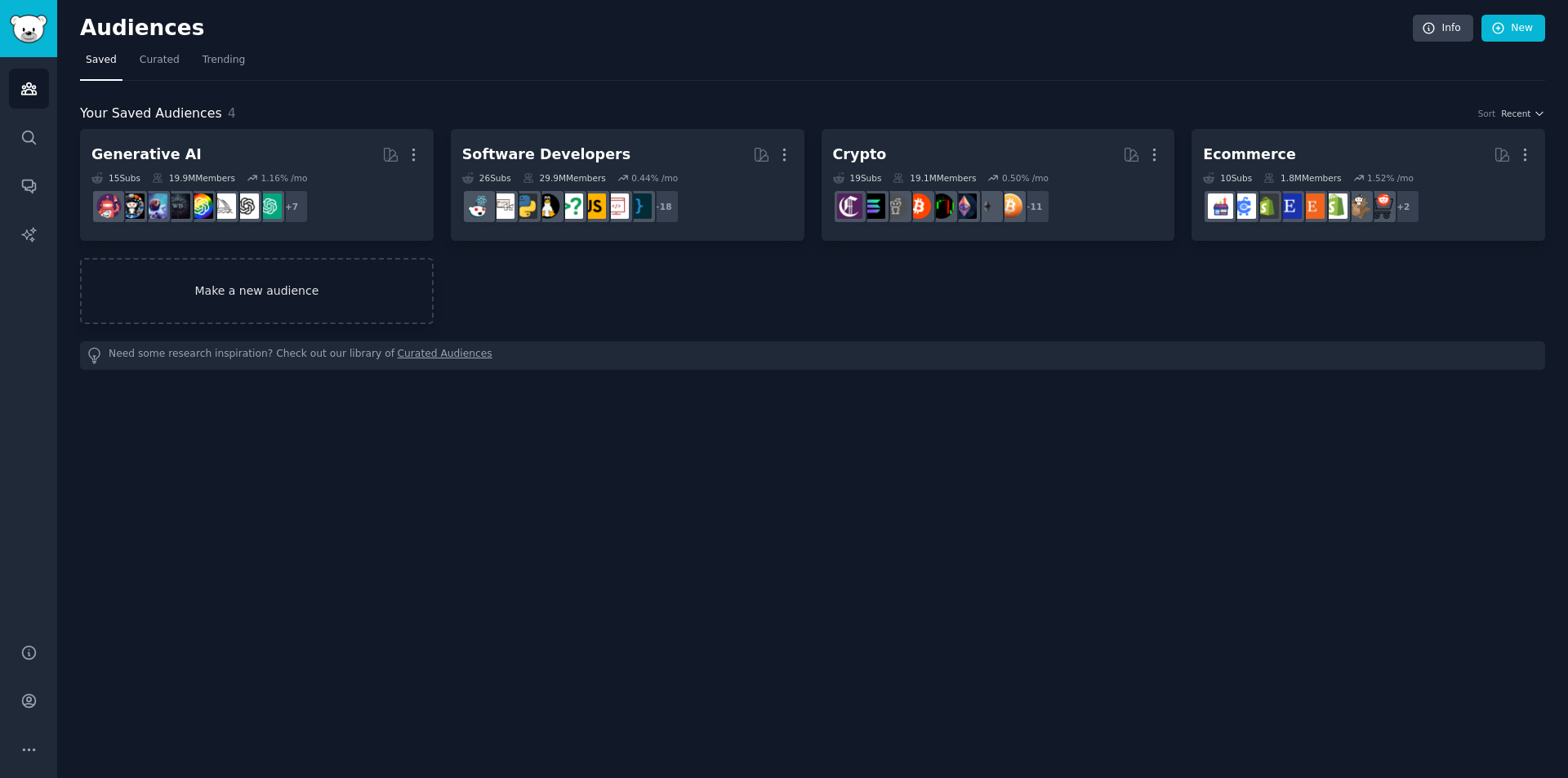
click at [358, 286] on link "Make a new audience" at bounding box center [257, 291] width 353 height 66
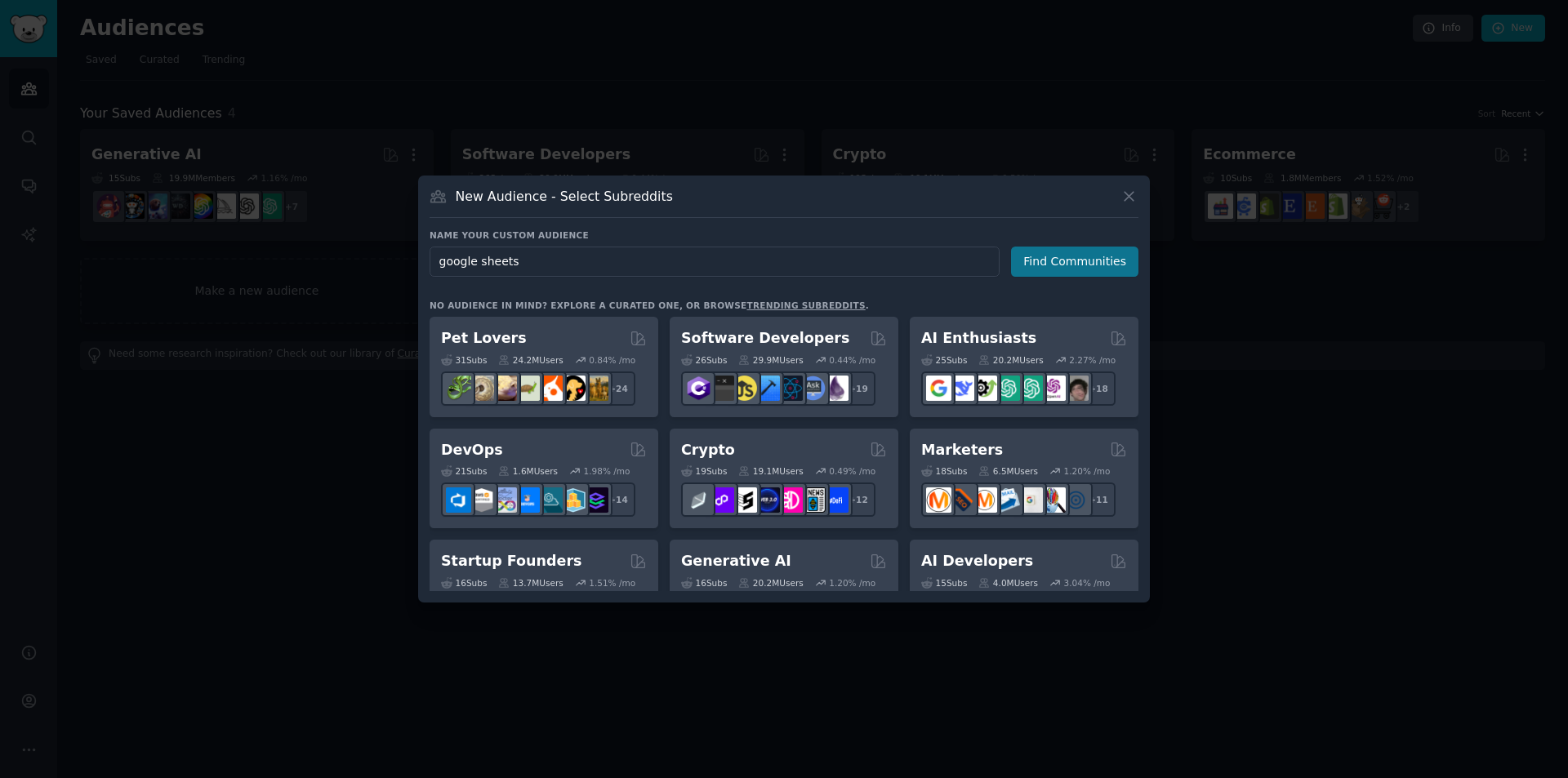
type input "google sheets"
click at [1063, 255] on button "Find Communities" at bounding box center [1074, 262] width 127 height 30
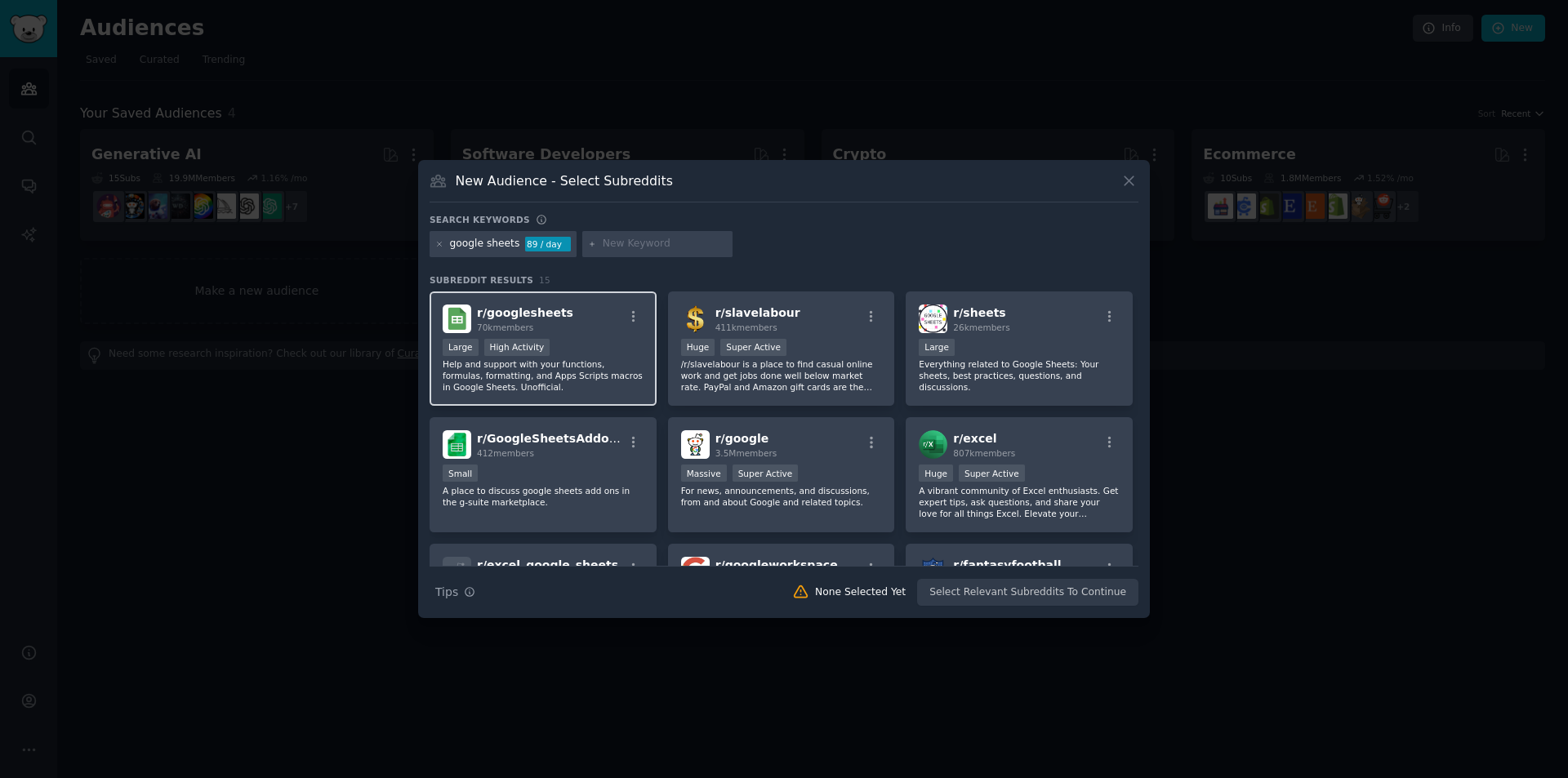
click at [602, 337] on div "r/ googlesheets 70k members Large High Activity Help and support with your func…" at bounding box center [543, 349] width 227 height 115
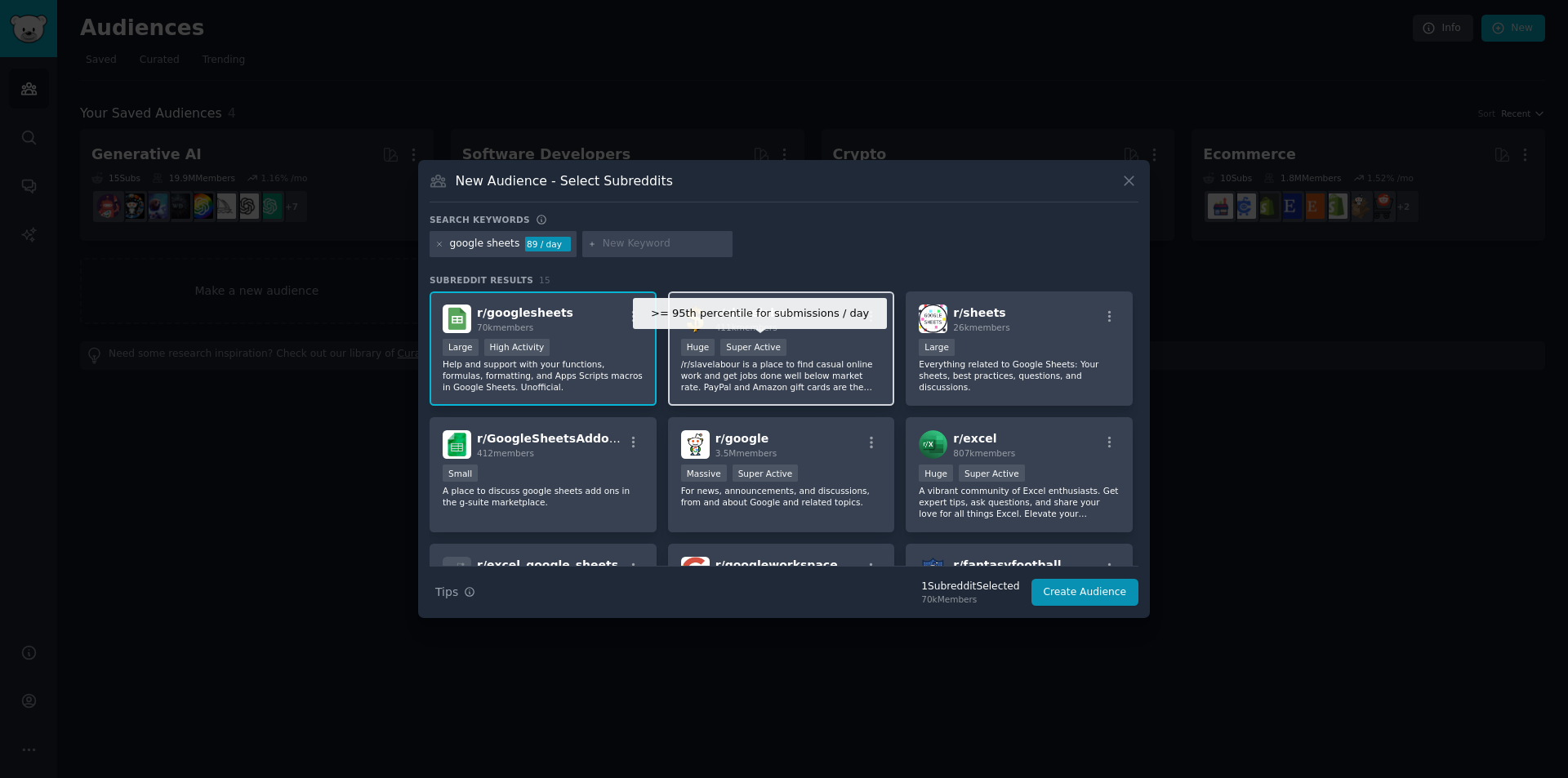
click at [796, 340] on div ">= 95th percentile for submissions / day Huge Super Active" at bounding box center [781, 349] width 201 height 21
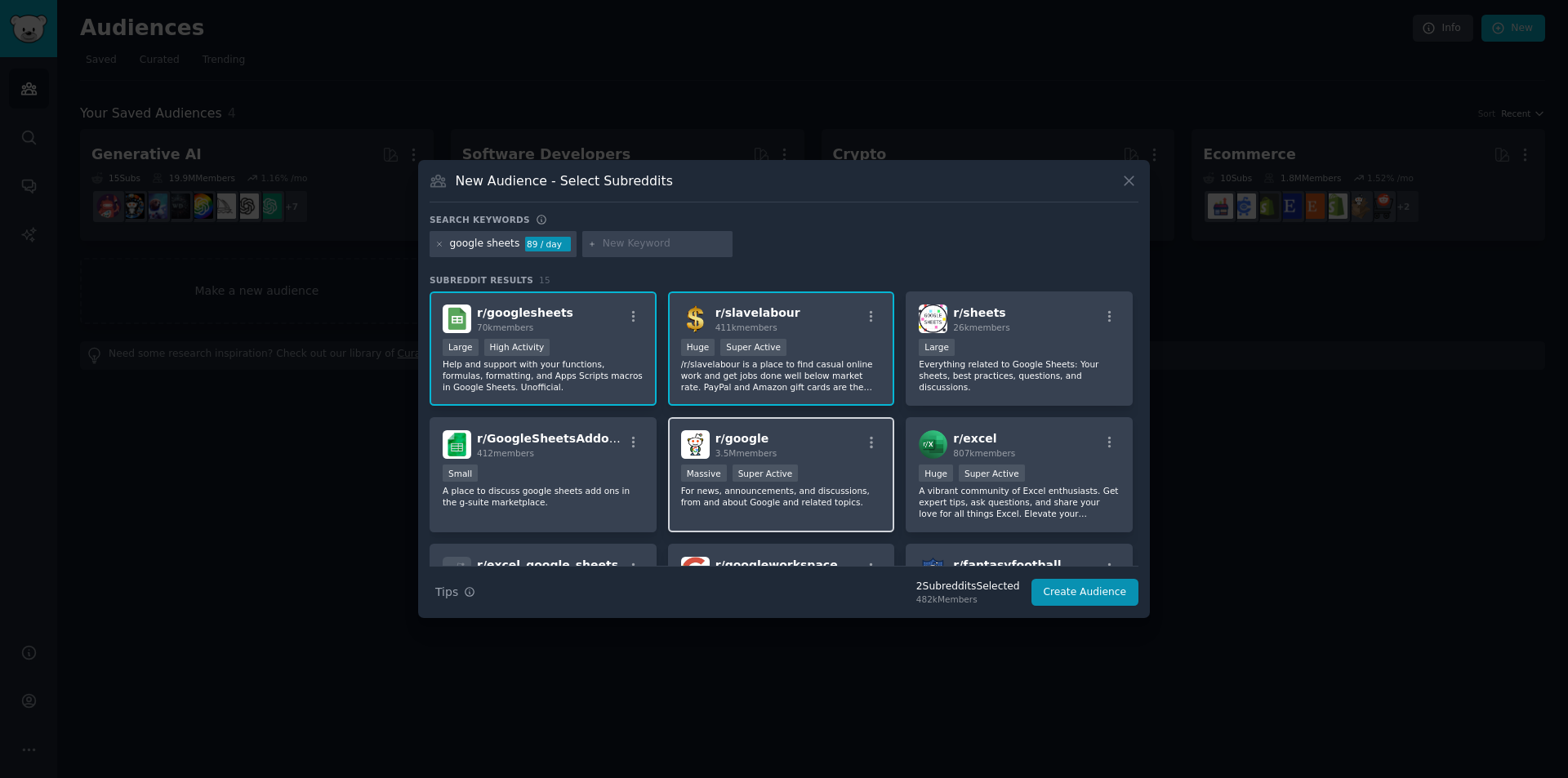
click at [811, 433] on div "r/ google 3.5M members" at bounding box center [781, 444] width 201 height 28
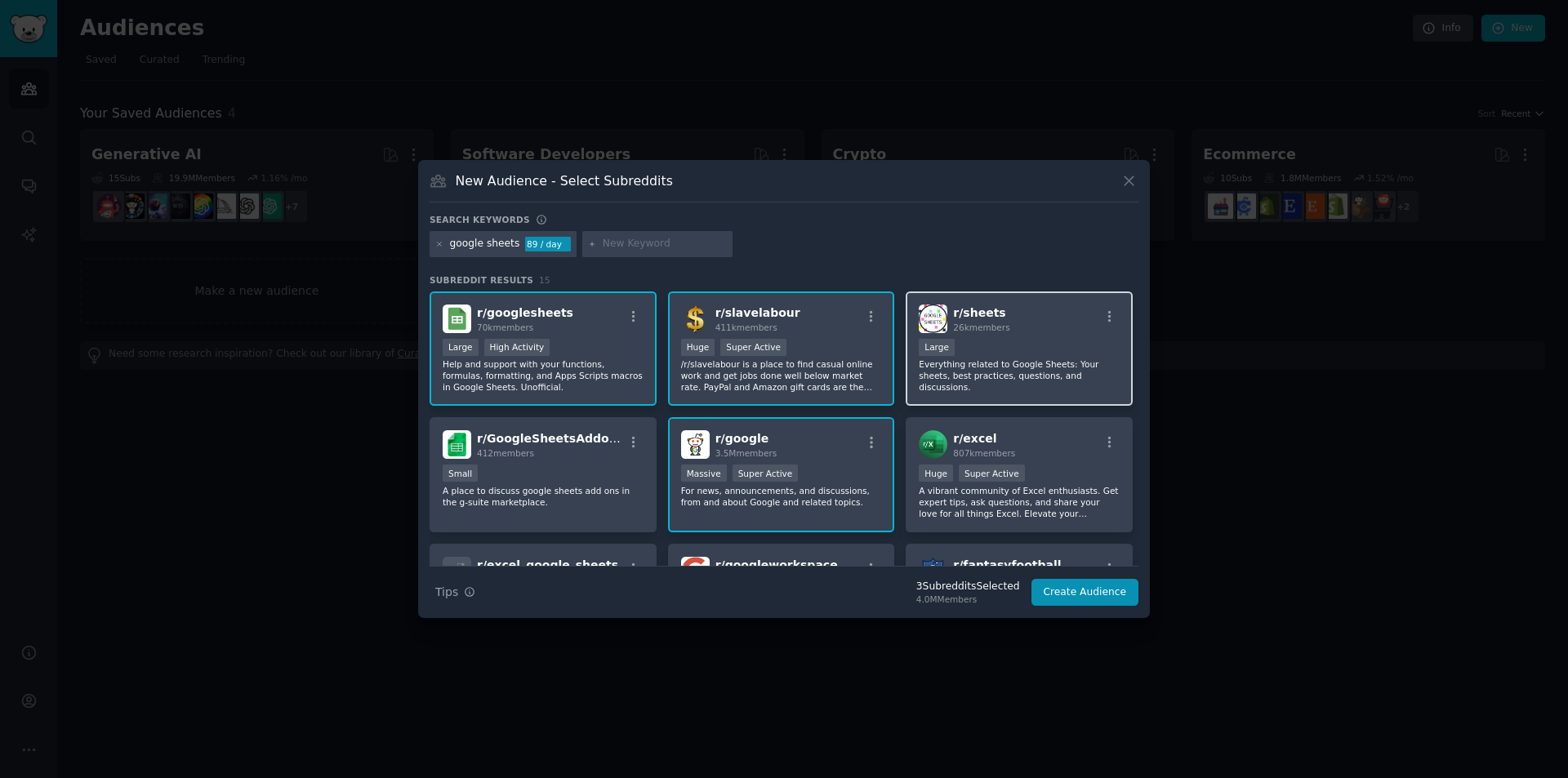
click at [948, 359] on p "Everything related to Google Sheets: Your sheets, best practices, questions, an…" at bounding box center [1019, 375] width 201 height 34
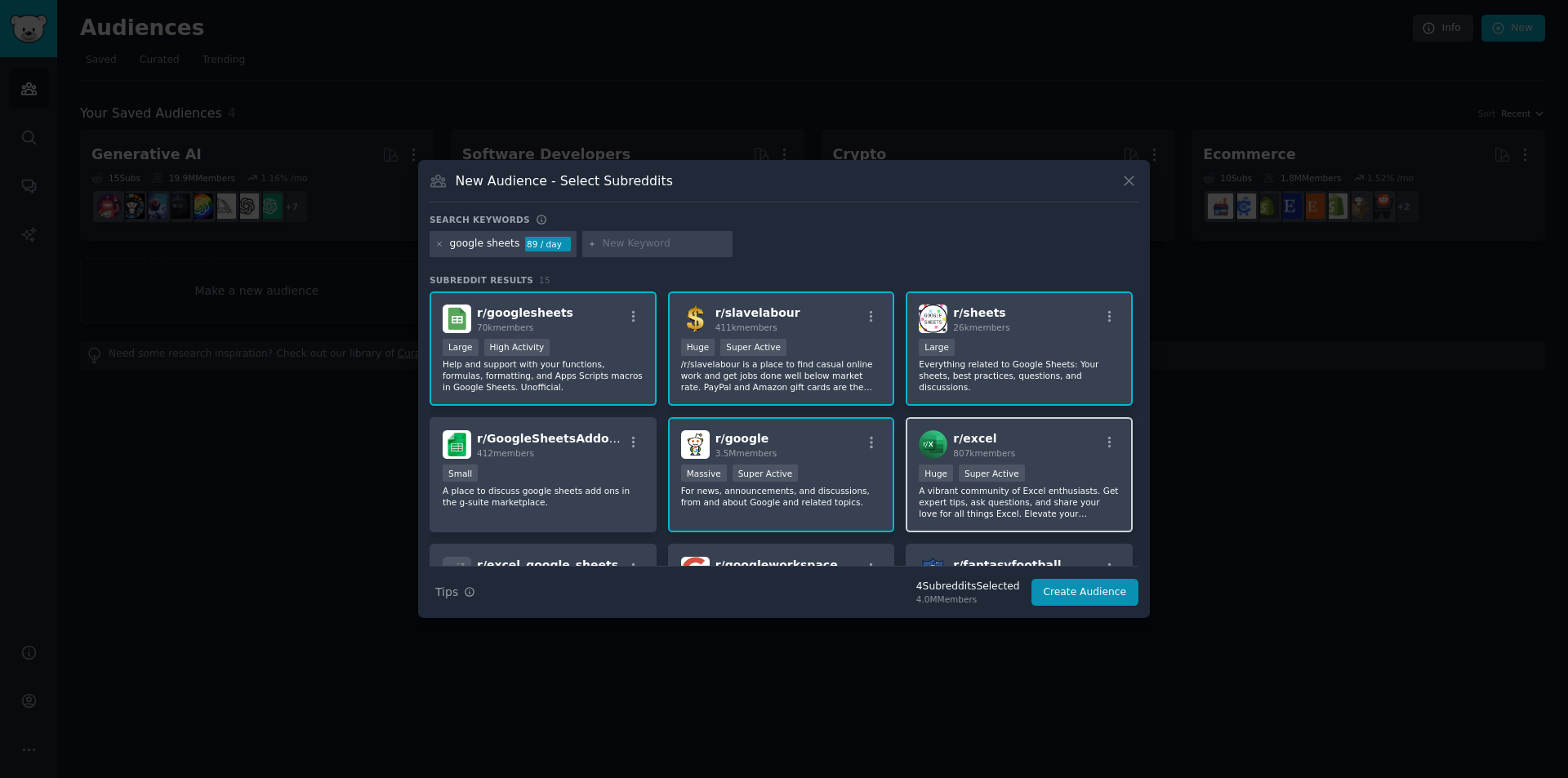
click at [967, 423] on div "r/ excel 807k members Huge Super Active A vibrant community of Excel enthusiast…" at bounding box center [1019, 475] width 227 height 115
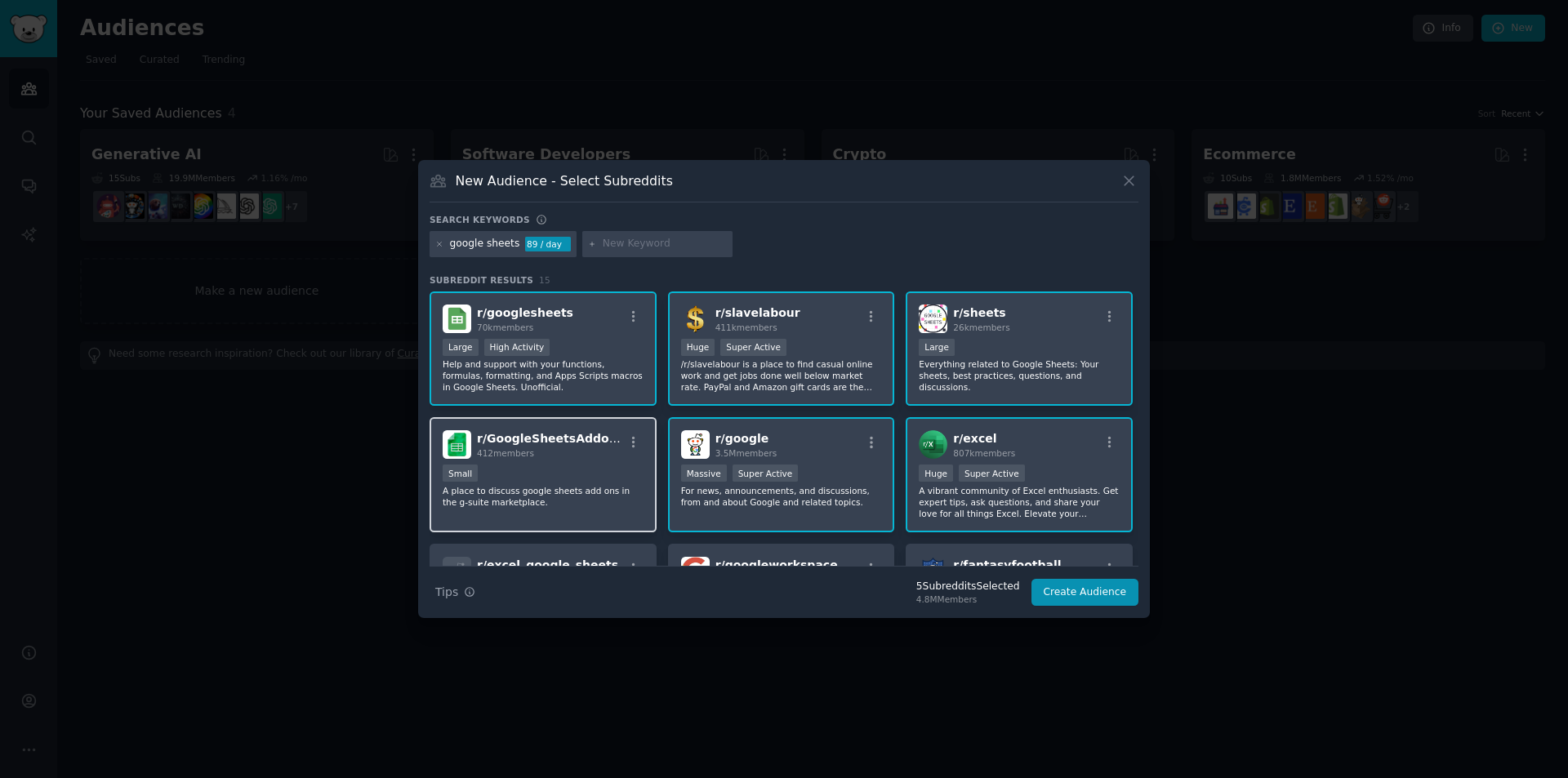
drag, startPoint x: 603, startPoint y: 447, endPoint x: 647, endPoint y: 449, distance: 44.0
click at [602, 448] on div "r/ GoogleSheetsAddons 412 members" at bounding box center [542, 444] width 201 height 28
click at [1095, 586] on button "Create Audience" at bounding box center [1085, 592] width 107 height 27
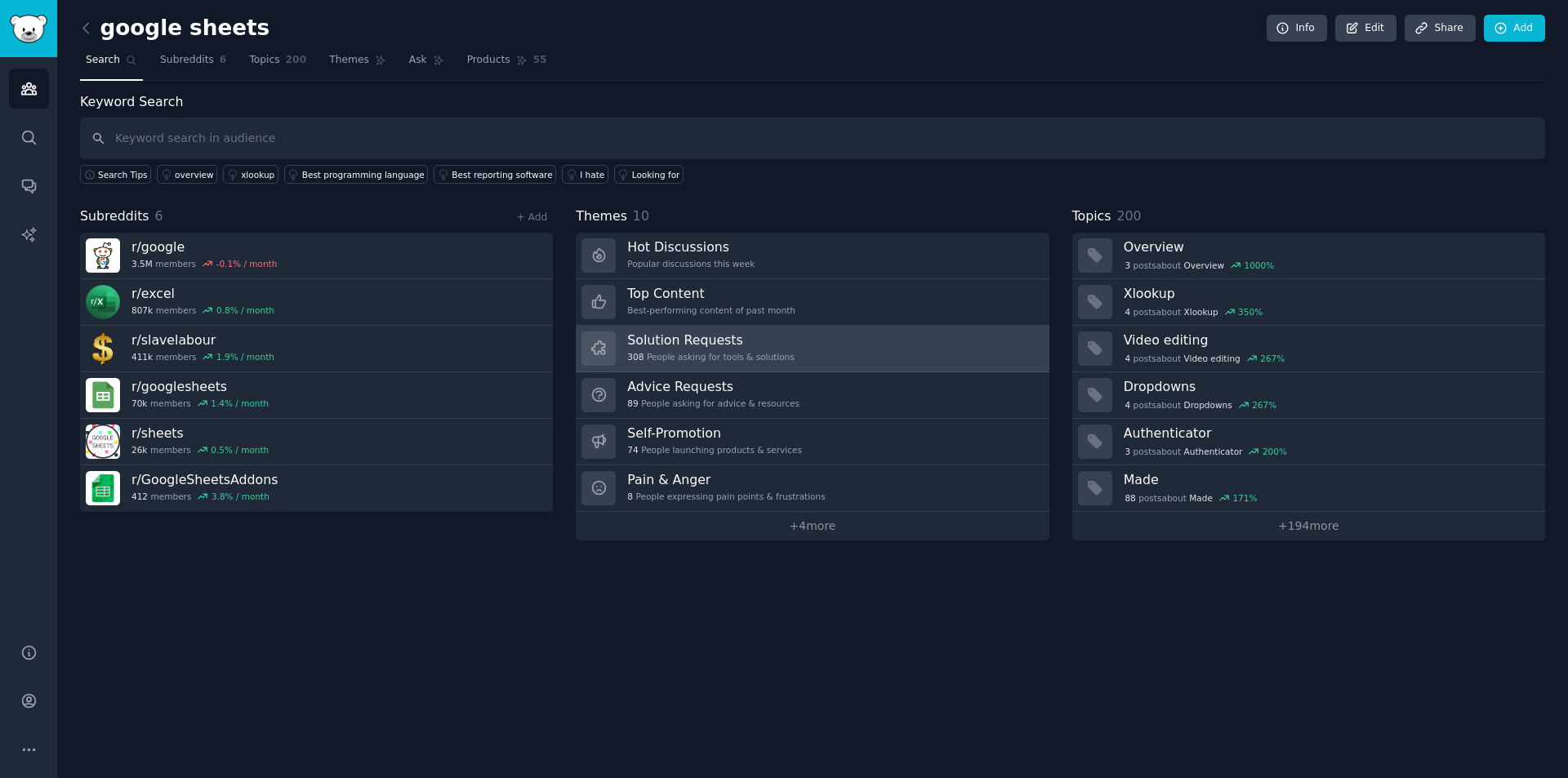
click at [767, 356] on div "308 People asking for tools & solutions" at bounding box center [711, 357] width 167 height 12
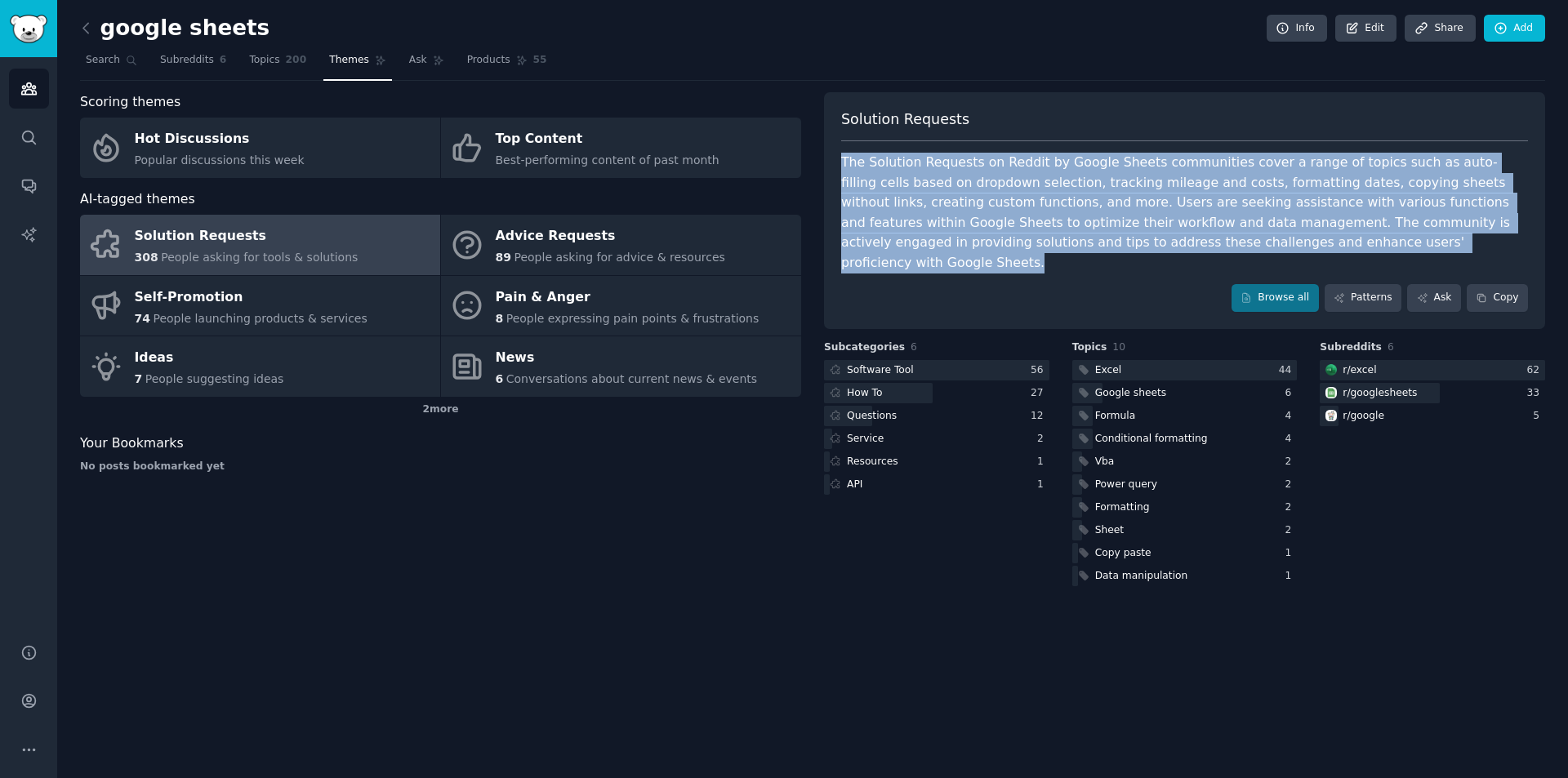
drag, startPoint x: 1239, startPoint y: 244, endPoint x: 835, endPoint y: 146, distance: 415.7
click at [835, 146] on div "Solution Requests The Solution Requests on Reddit by Google Sheets communities …" at bounding box center [1184, 211] width 721 height 237
copy div "The Solution Requests on Reddit by Google Sheets communities cover a range of t…"
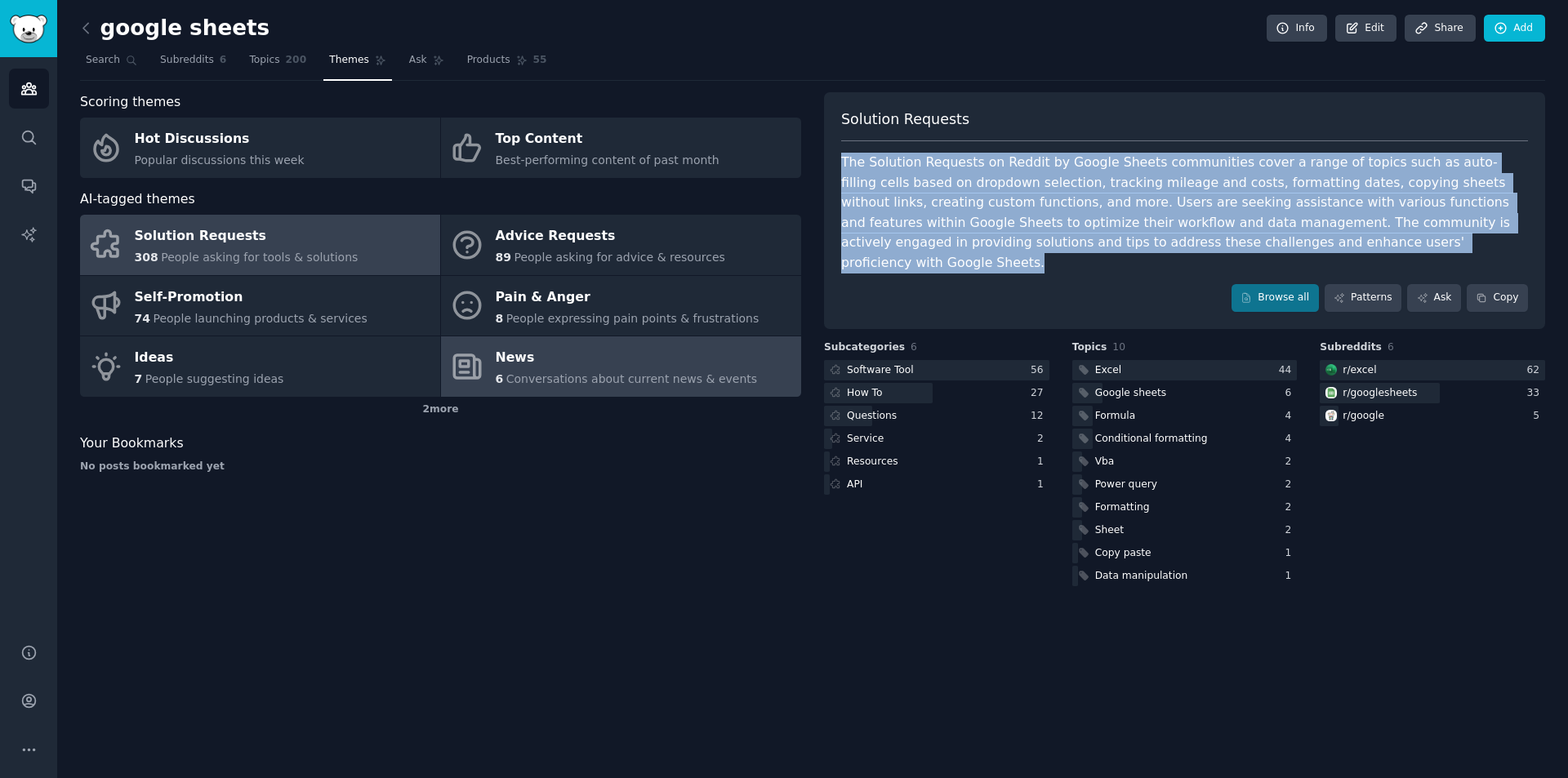
click at [647, 339] on link "News 6 Conversations about current news & events" at bounding box center [621, 367] width 360 height 61
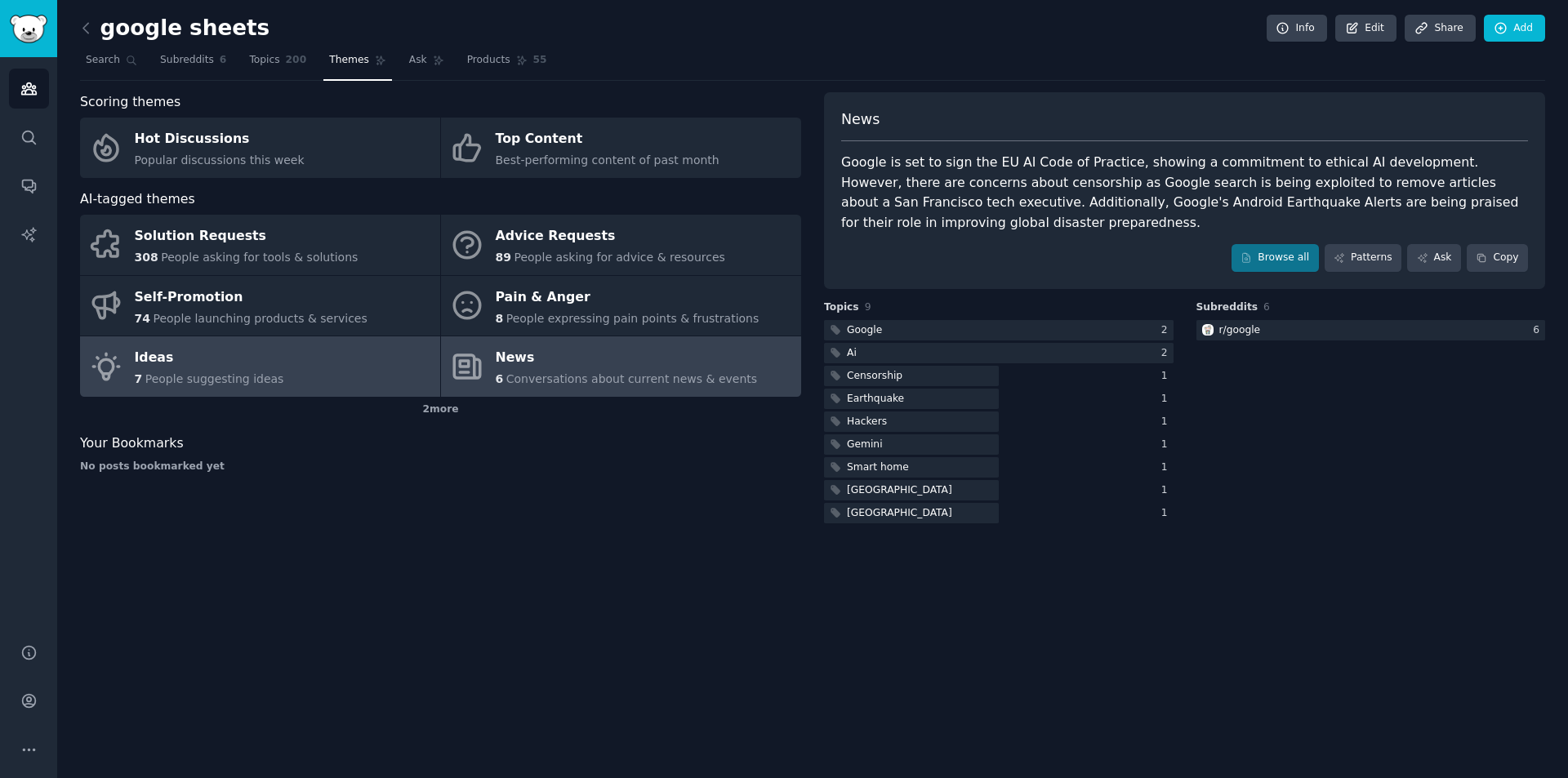
click at [351, 370] on link "Ideas 7 People suggesting ideas" at bounding box center [260, 367] width 360 height 61
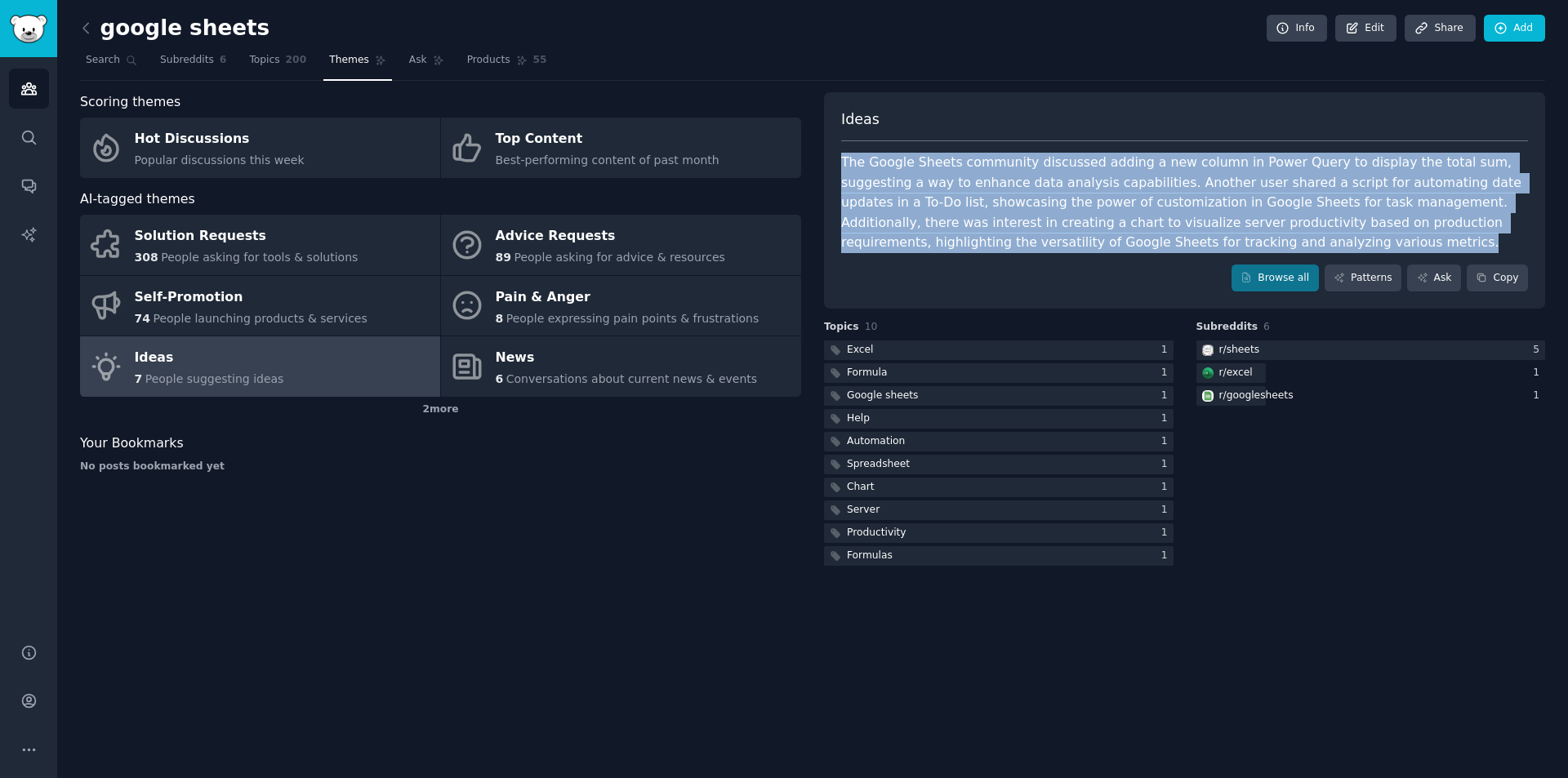
drag, startPoint x: 1131, startPoint y: 239, endPoint x: 837, endPoint y: 161, distance: 304.2
click at [836, 163] on div "Ideas The Google Sheets community discussed adding a new column in Power Query …" at bounding box center [1184, 201] width 721 height 217
copy div "The Google Sheets community discussed adding a new column in Power Query to dis…"
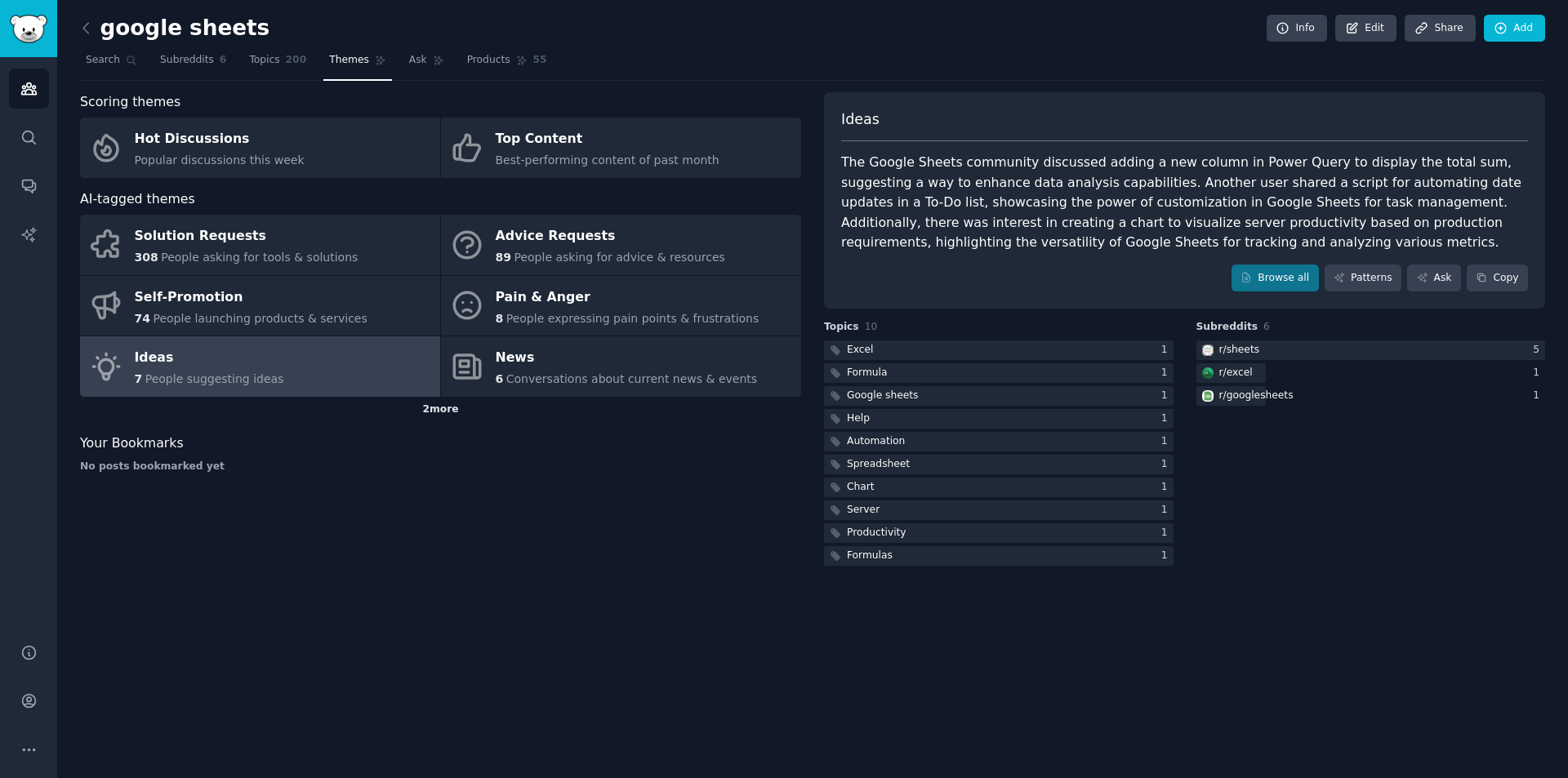
click at [426, 416] on div "2 more" at bounding box center [440, 409] width 721 height 26
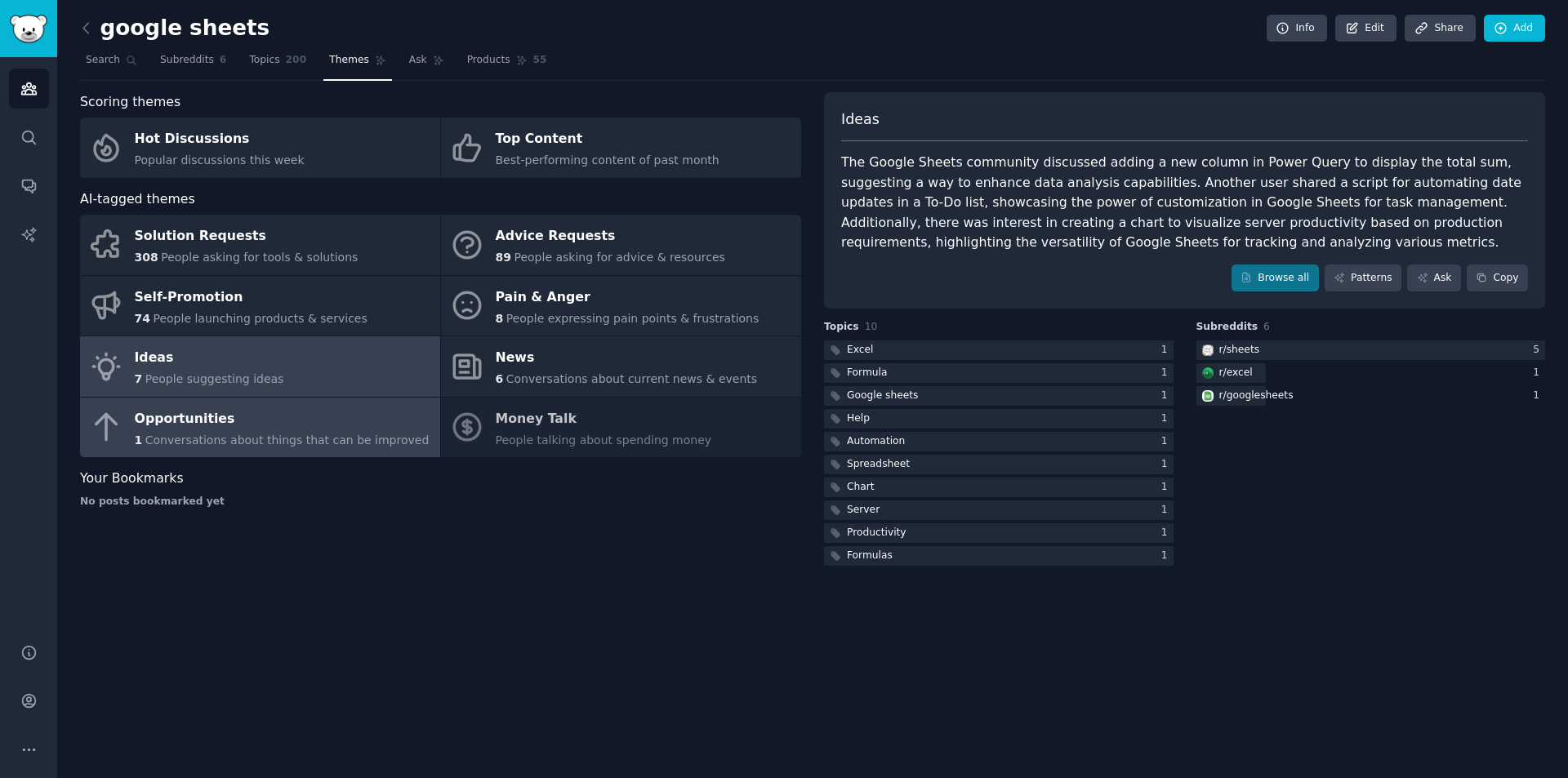
click at [407, 433] on link "Opportunities 1 Conversations about things that can be improved" at bounding box center [260, 427] width 360 height 61
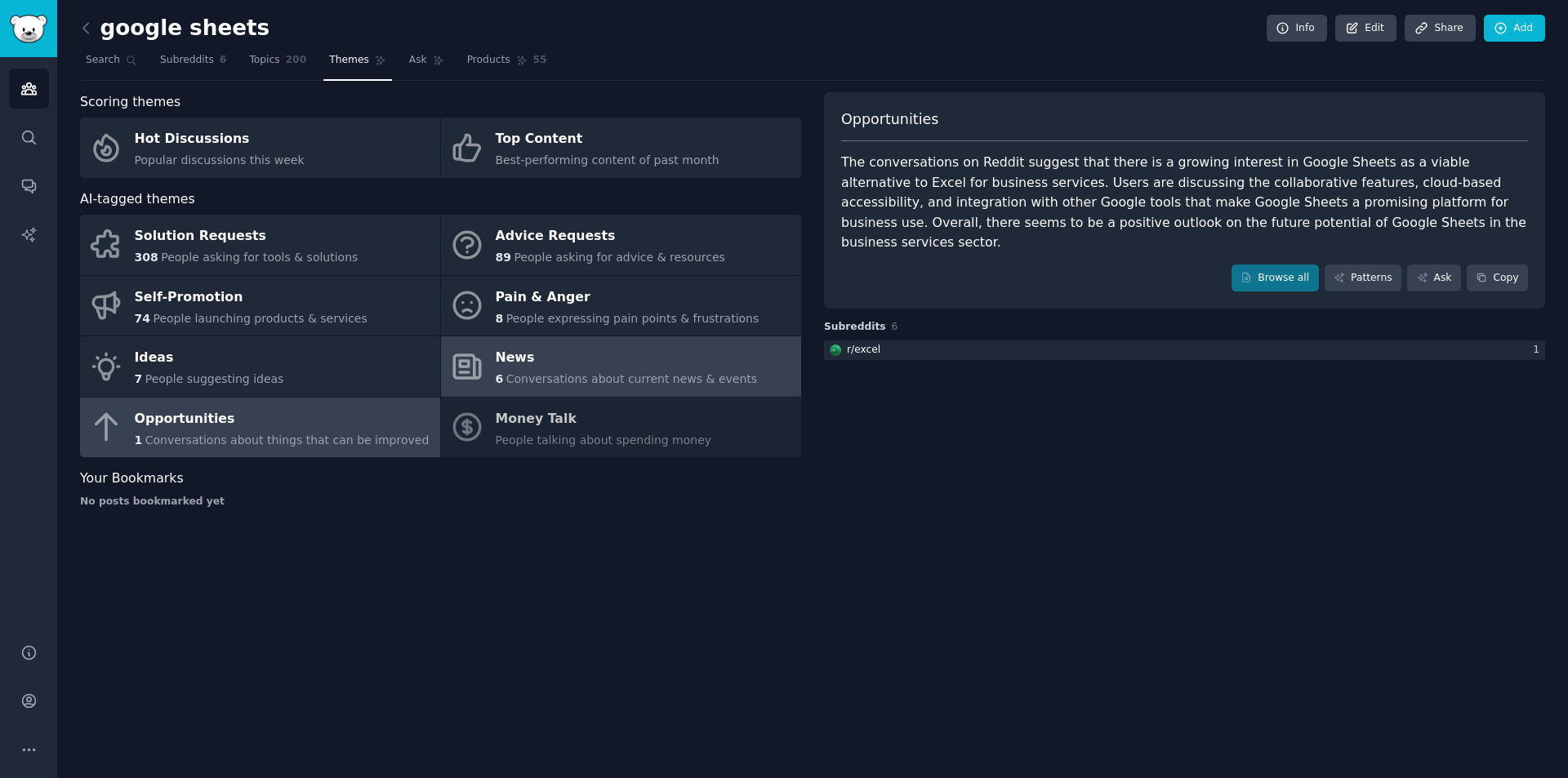
click at [547, 348] on div "News" at bounding box center [627, 358] width 262 height 26
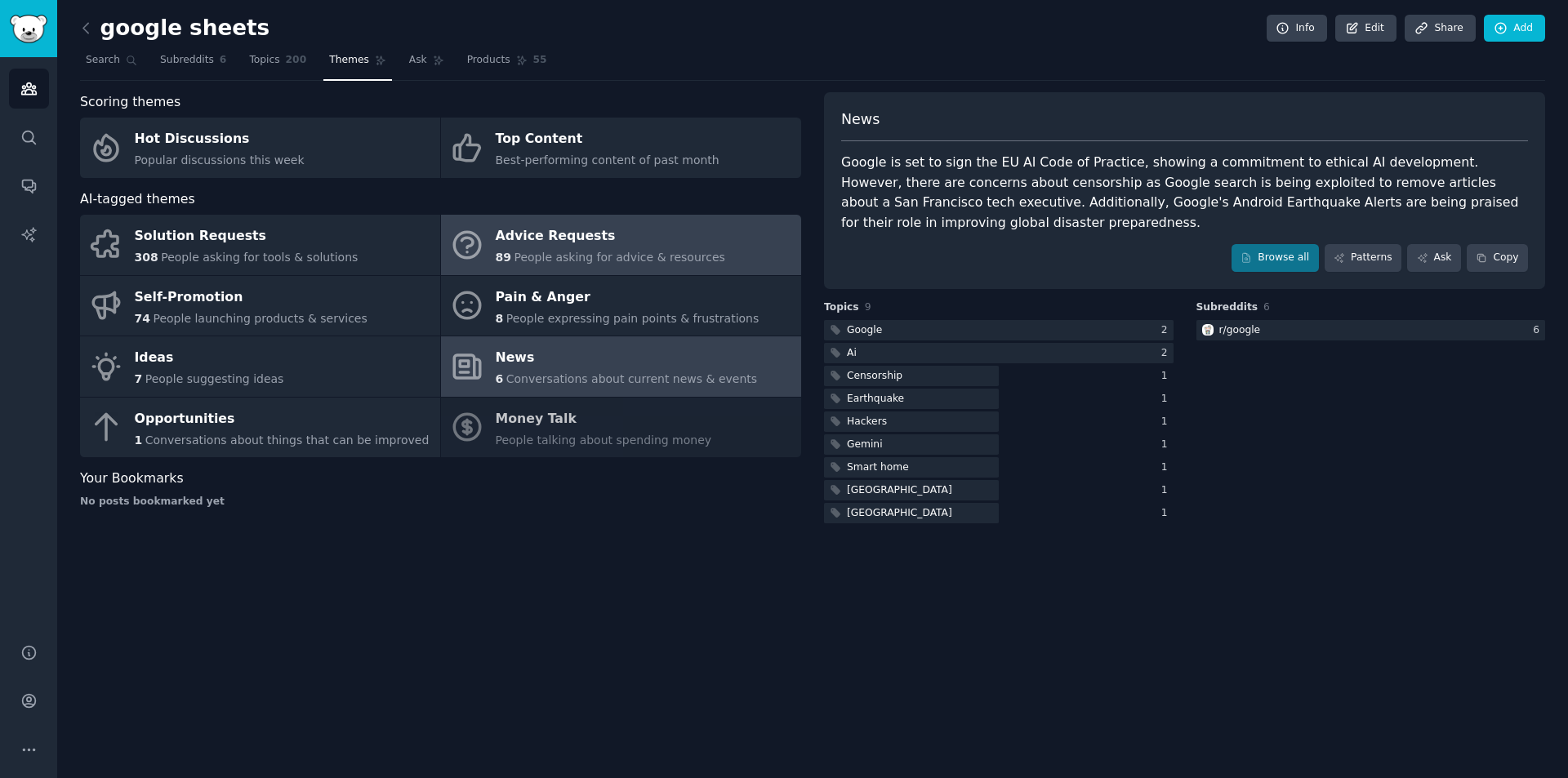
click at [581, 242] on div "Advice Requests" at bounding box center [610, 237] width 229 height 26
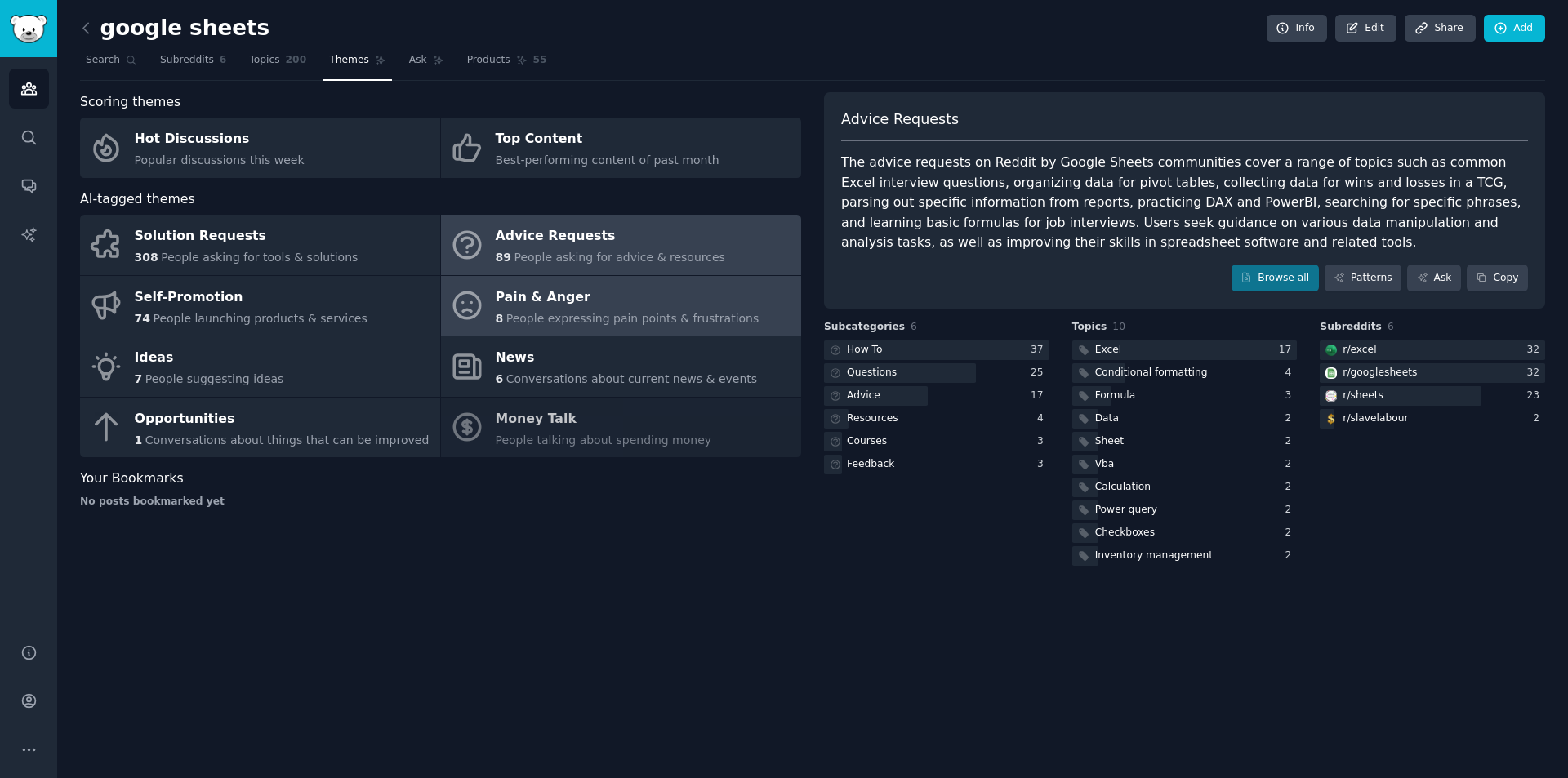
click at [507, 294] on div "Pain & Anger" at bounding box center [627, 297] width 264 height 26
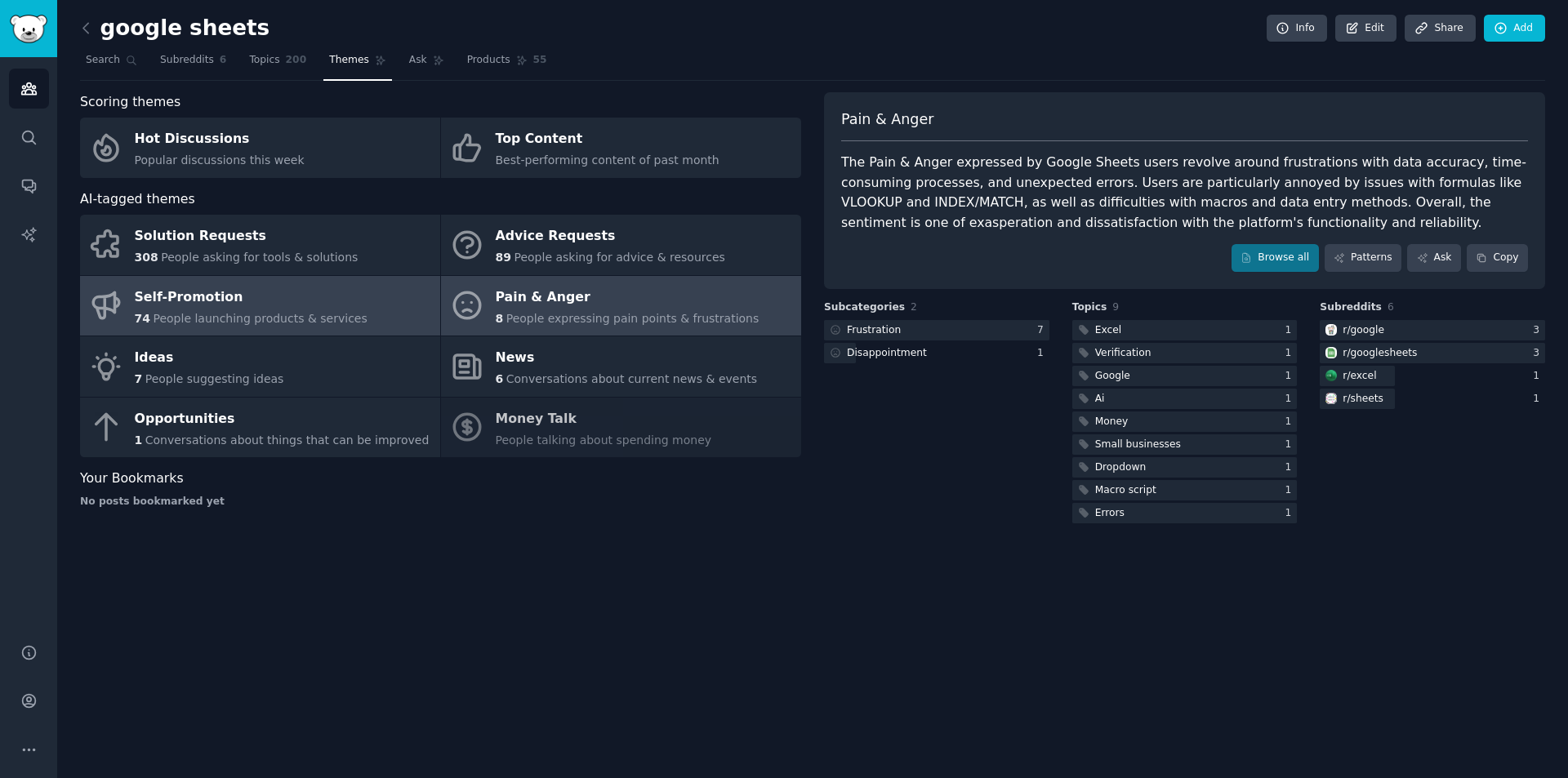
click at [399, 297] on link "Self-Promotion 74 People launching products & services" at bounding box center [260, 306] width 360 height 61
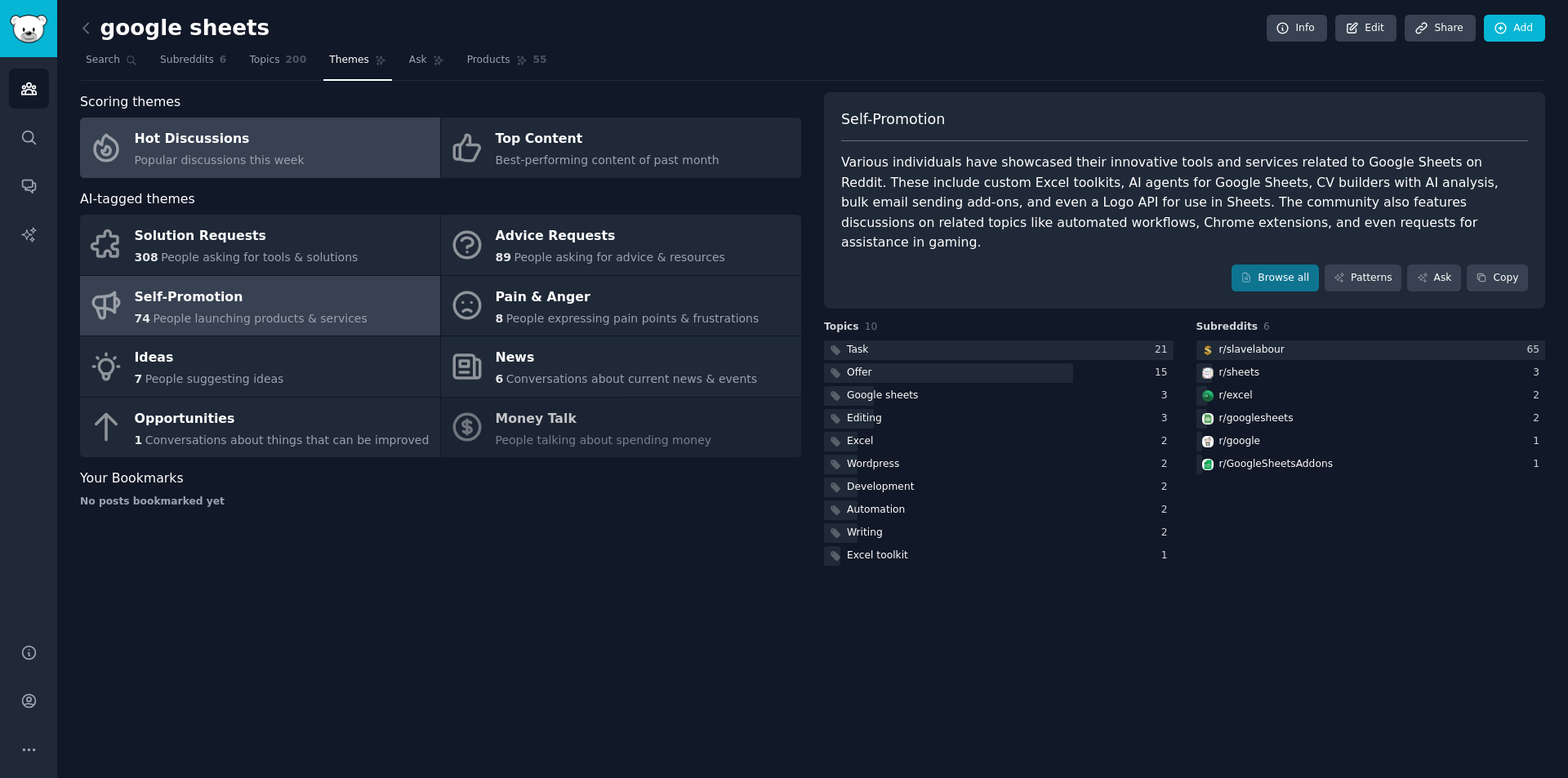
click at [155, 141] on div "Hot Discussions" at bounding box center [220, 139] width 170 height 26
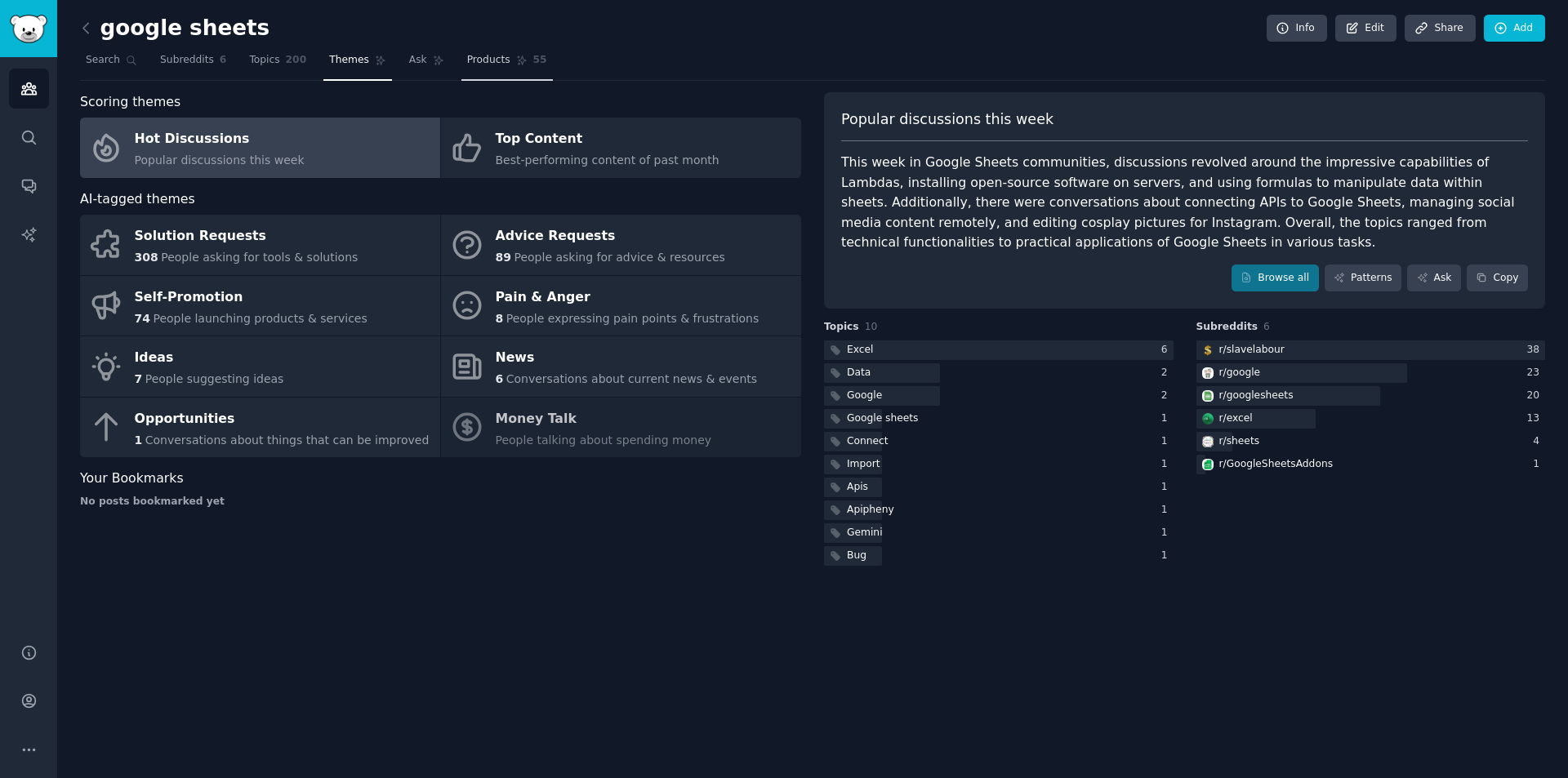
click at [467, 62] on span "Products" at bounding box center [489, 61] width 43 height 15
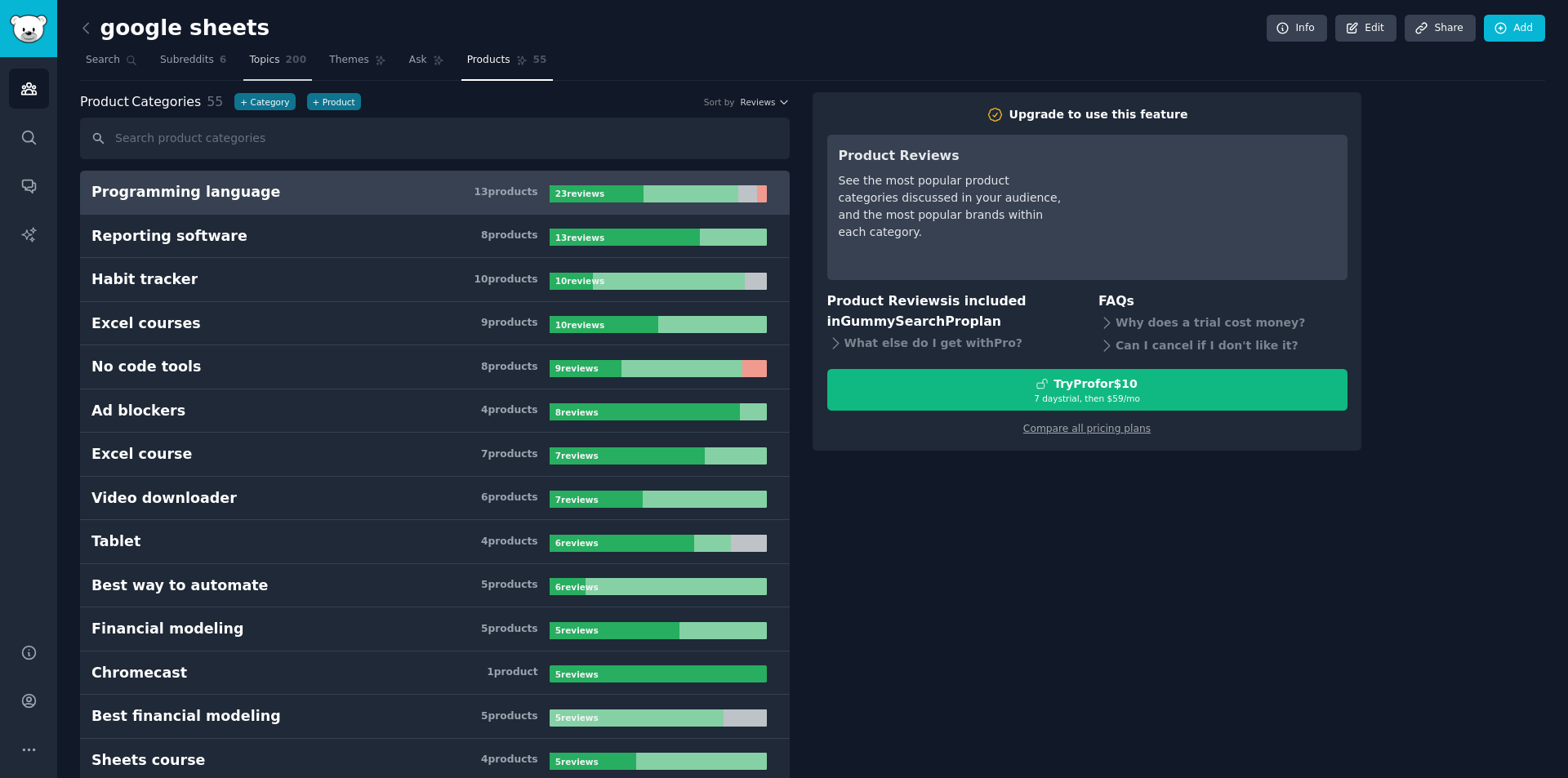
click at [267, 56] on span "Topics" at bounding box center [264, 61] width 30 height 15
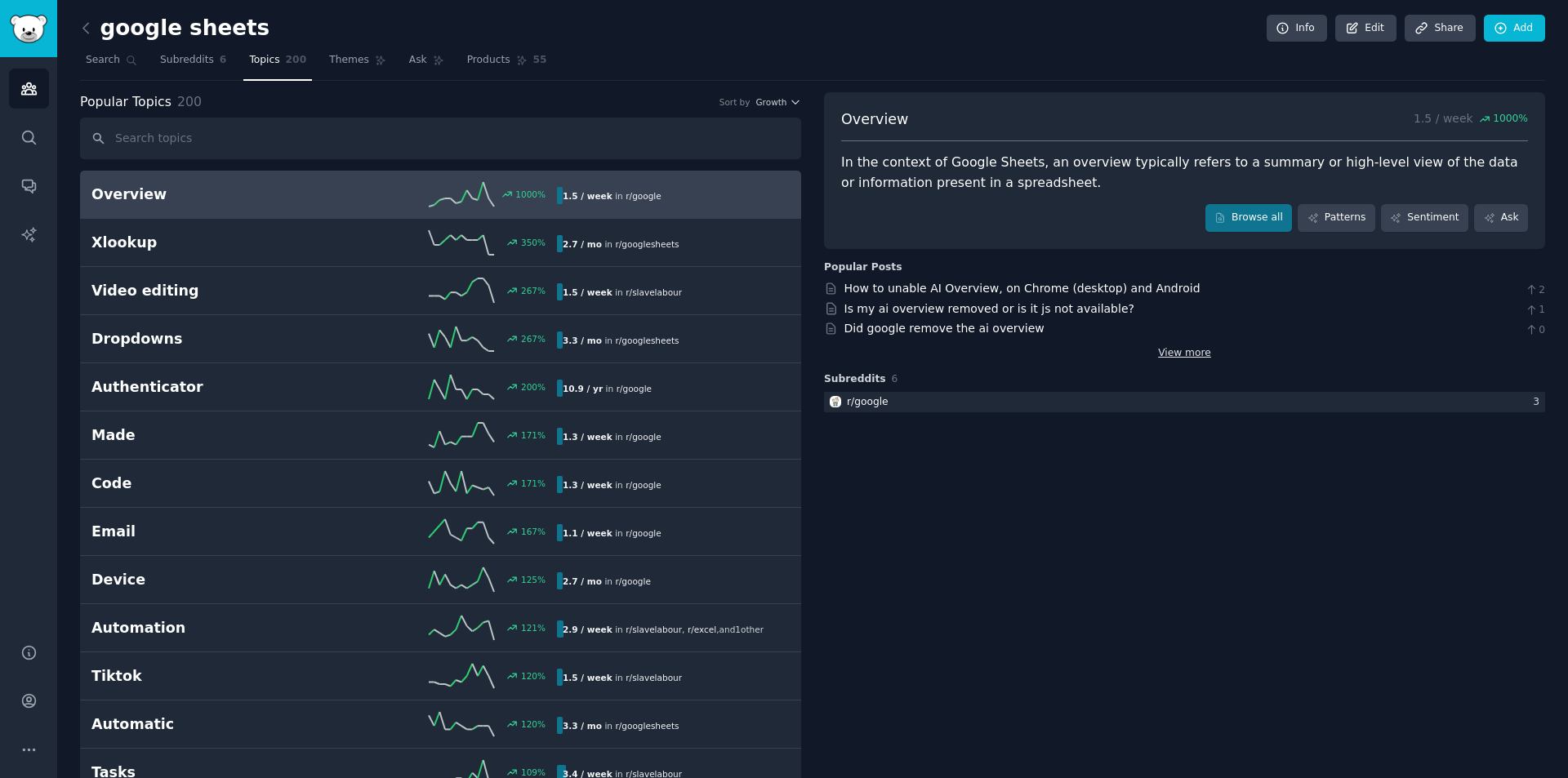
click at [1158, 356] on link "View more" at bounding box center [1185, 354] width 53 height 15
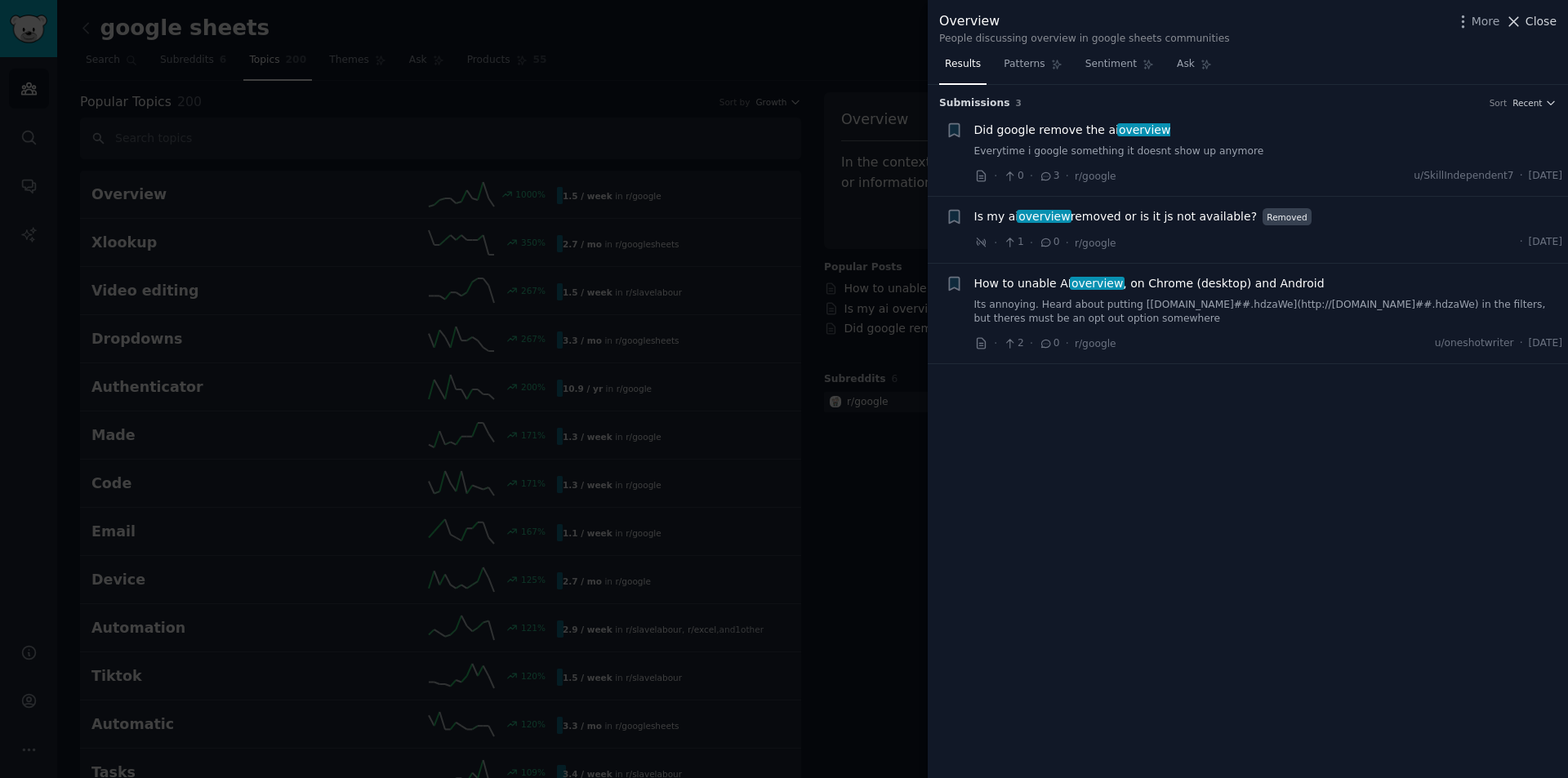
click at [1536, 21] on span "Close" at bounding box center [1541, 22] width 31 height 17
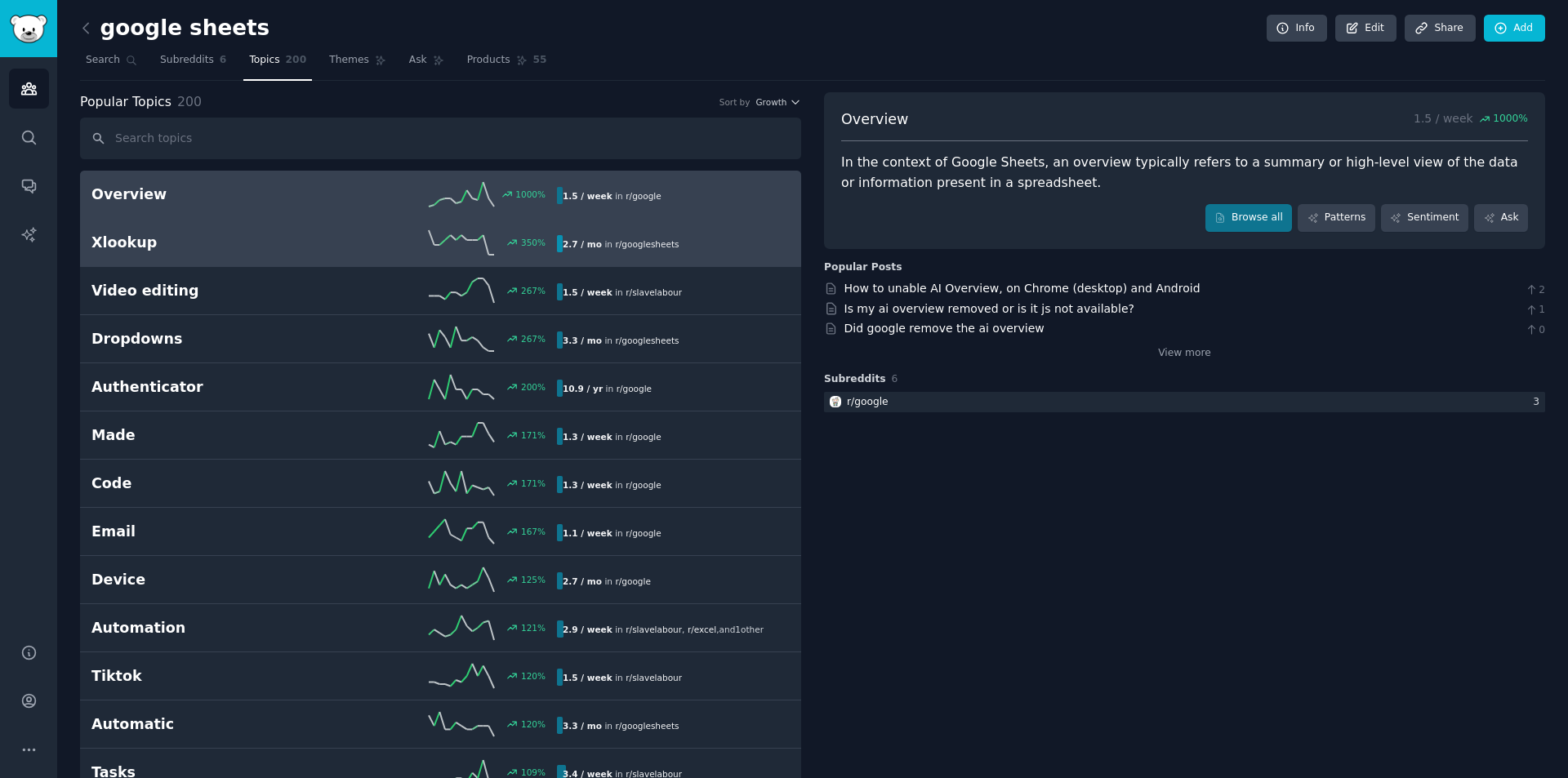
click at [371, 244] on div "350 %" at bounding box center [440, 242] width 232 height 24
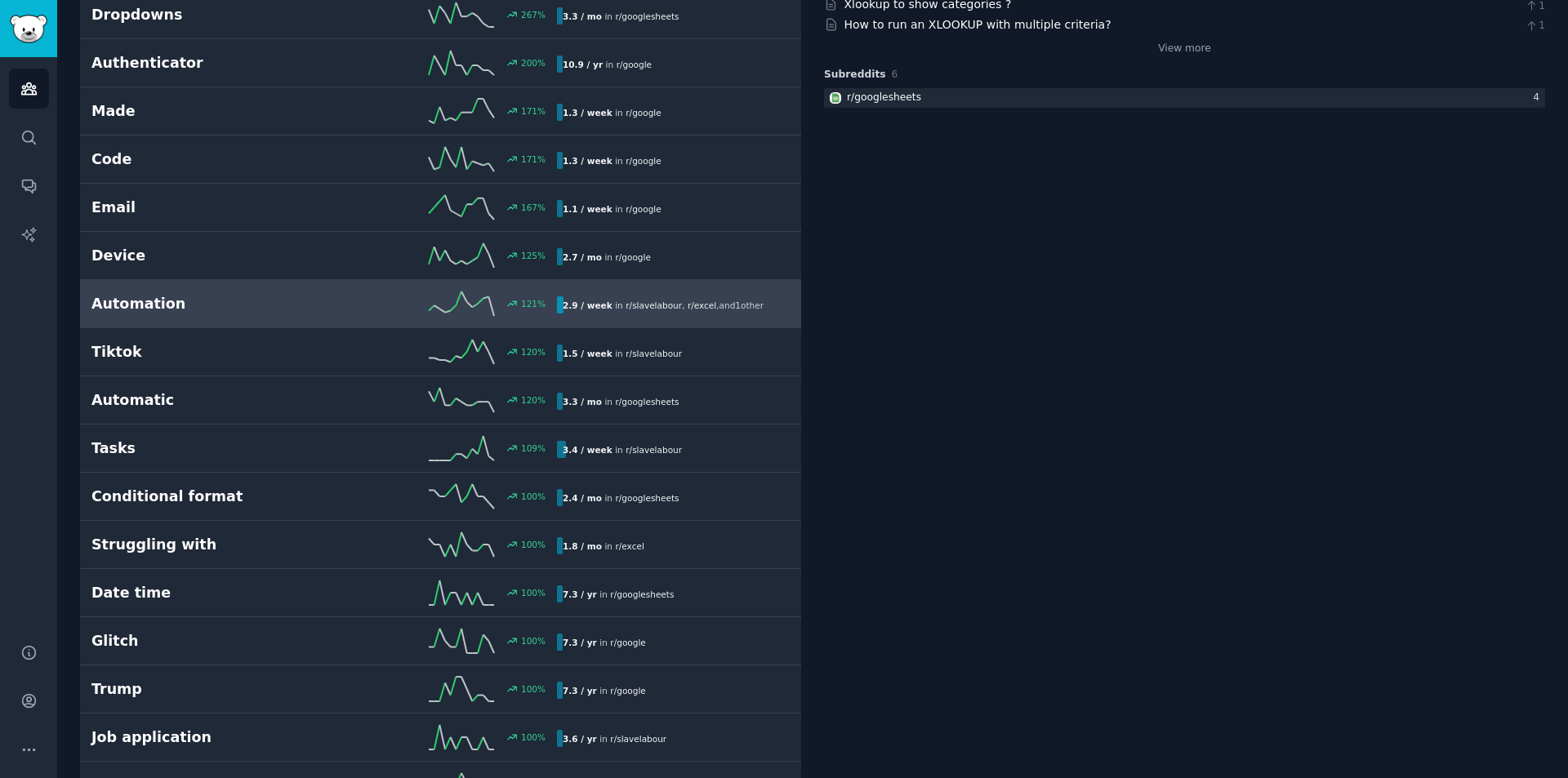
scroll to position [327, 0]
click at [348, 312] on div "121 %" at bounding box center [440, 301] width 232 height 24
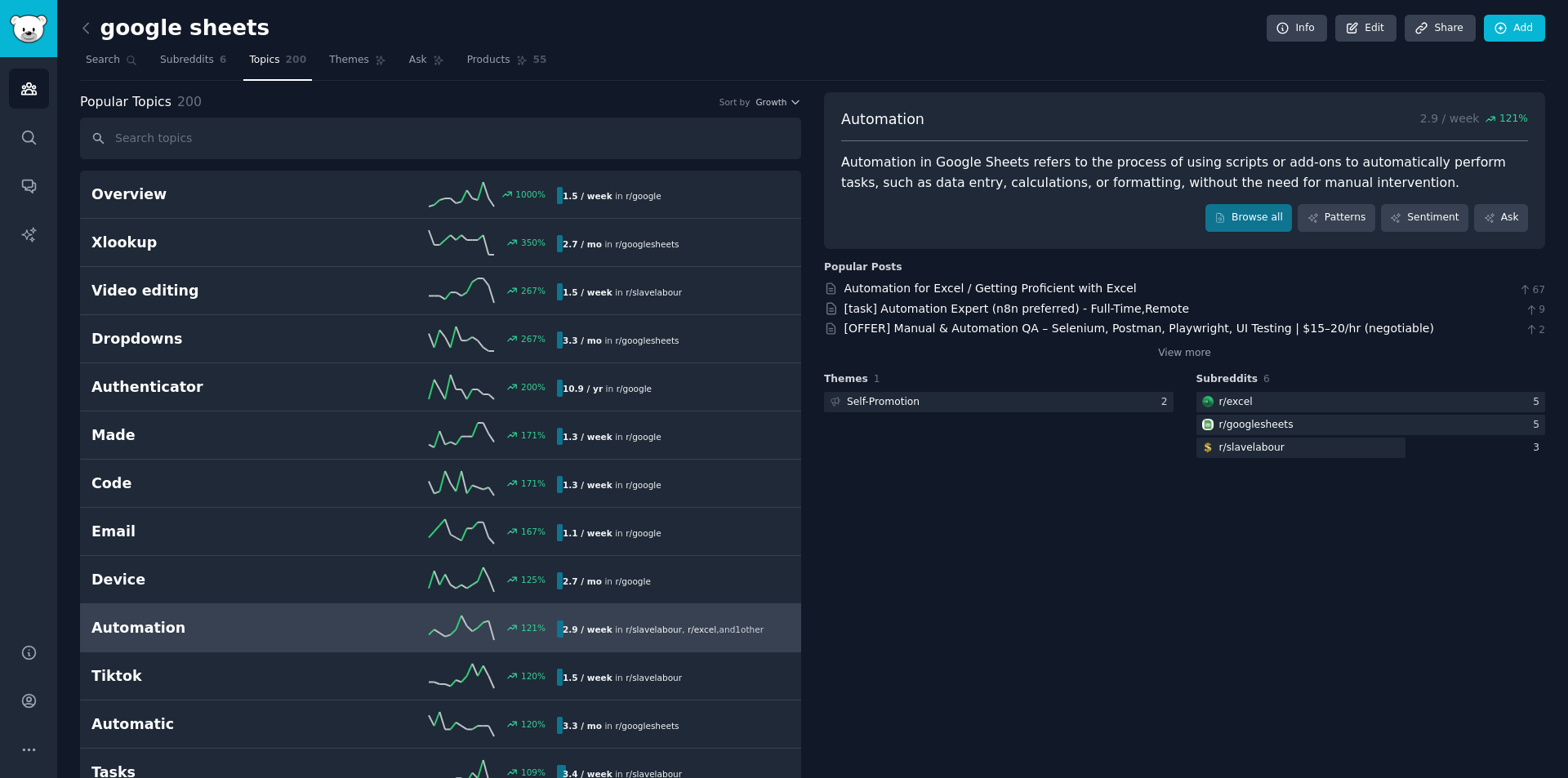
click at [1194, 361] on div "Automation 2.9 / week 121 % Automation in Google Sheets refers to the process o…" at bounding box center [1184, 311] width 721 height 101
click at [1187, 350] on link "View more" at bounding box center [1185, 354] width 53 height 15
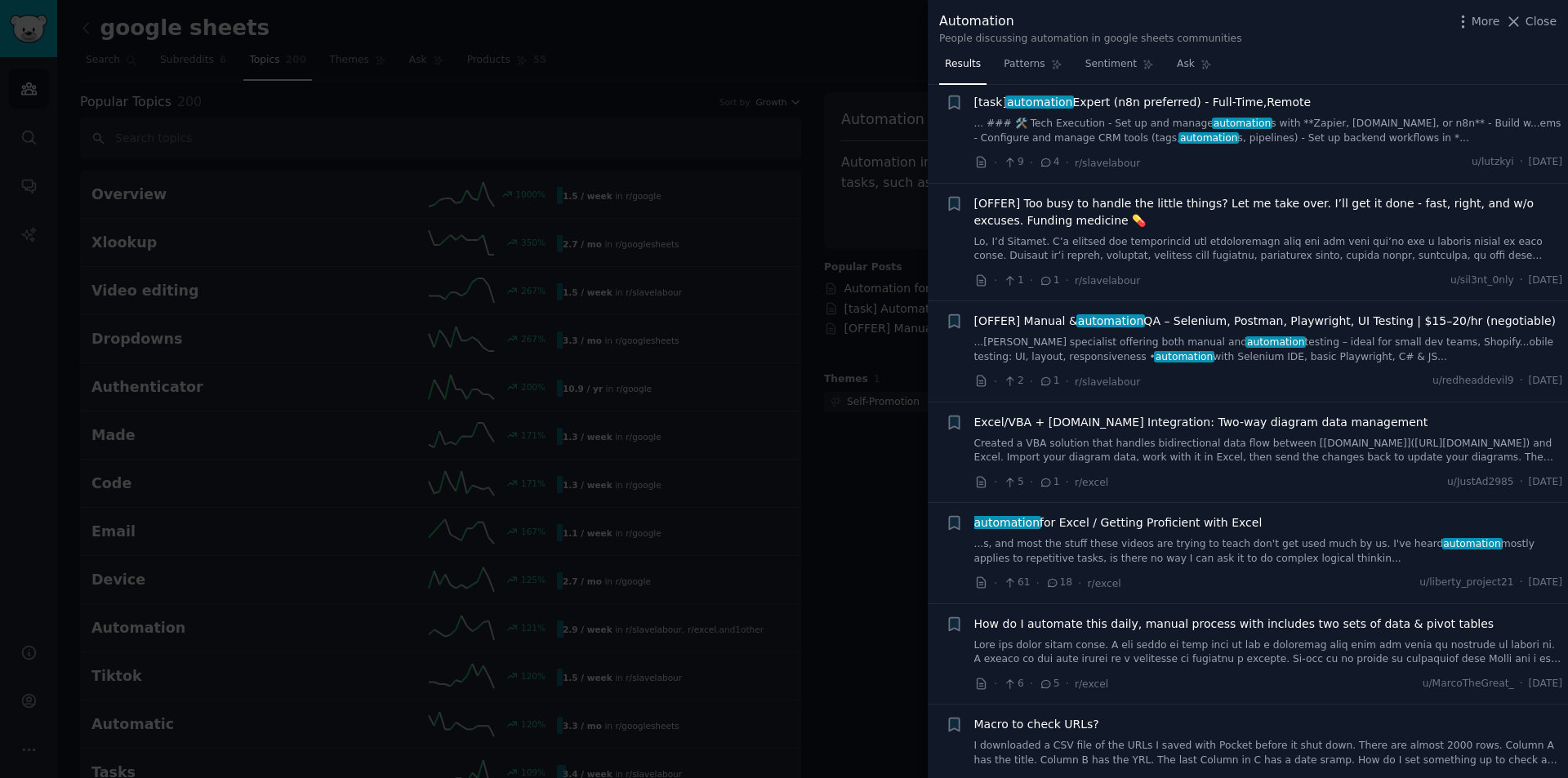
scroll to position [163, 0]
click at [1183, 416] on span "Excel/VBA + Draw.io Integration: Two-way diagram data management" at bounding box center [1201, 420] width 454 height 17
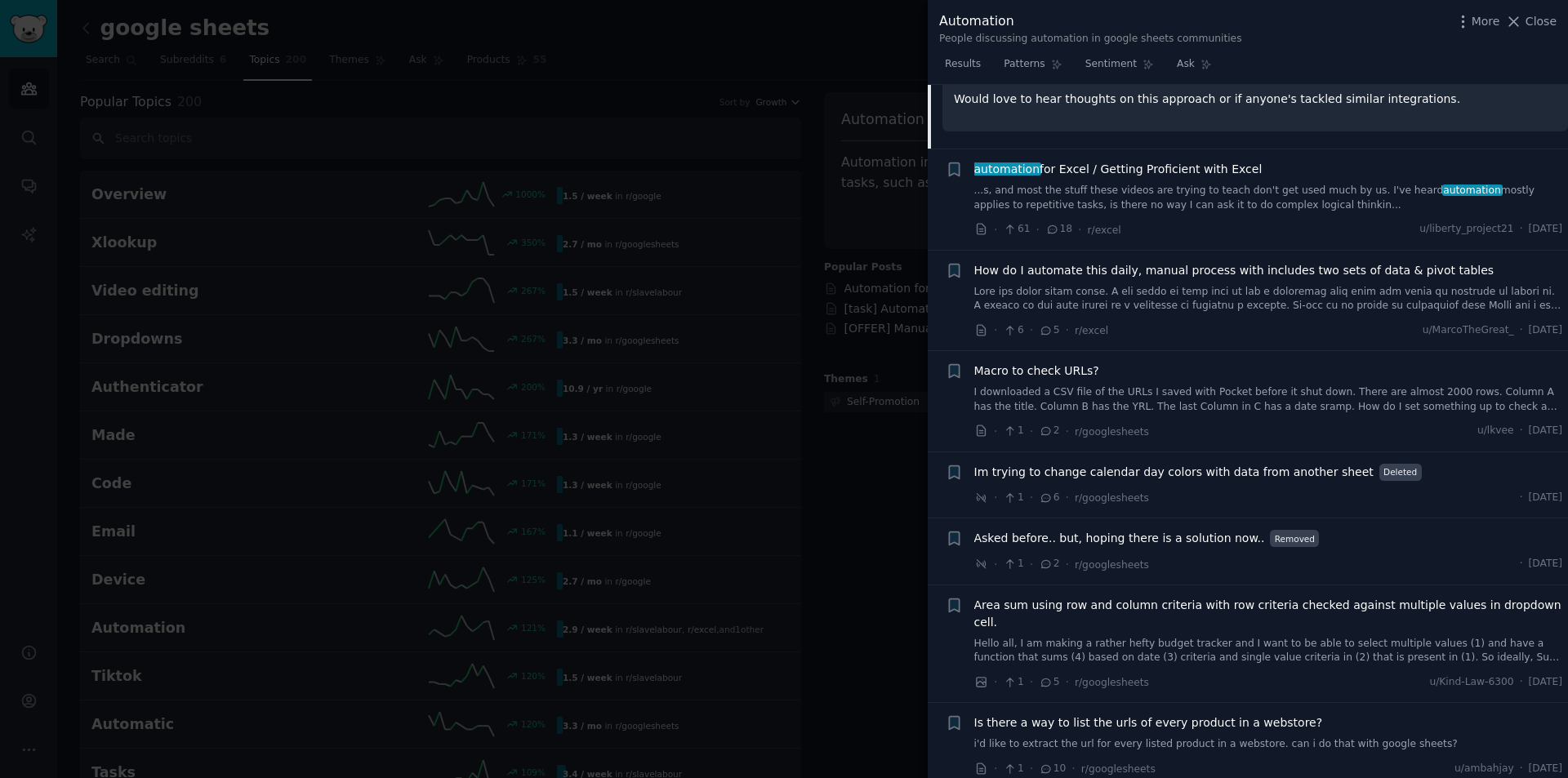
scroll to position [817, 0]
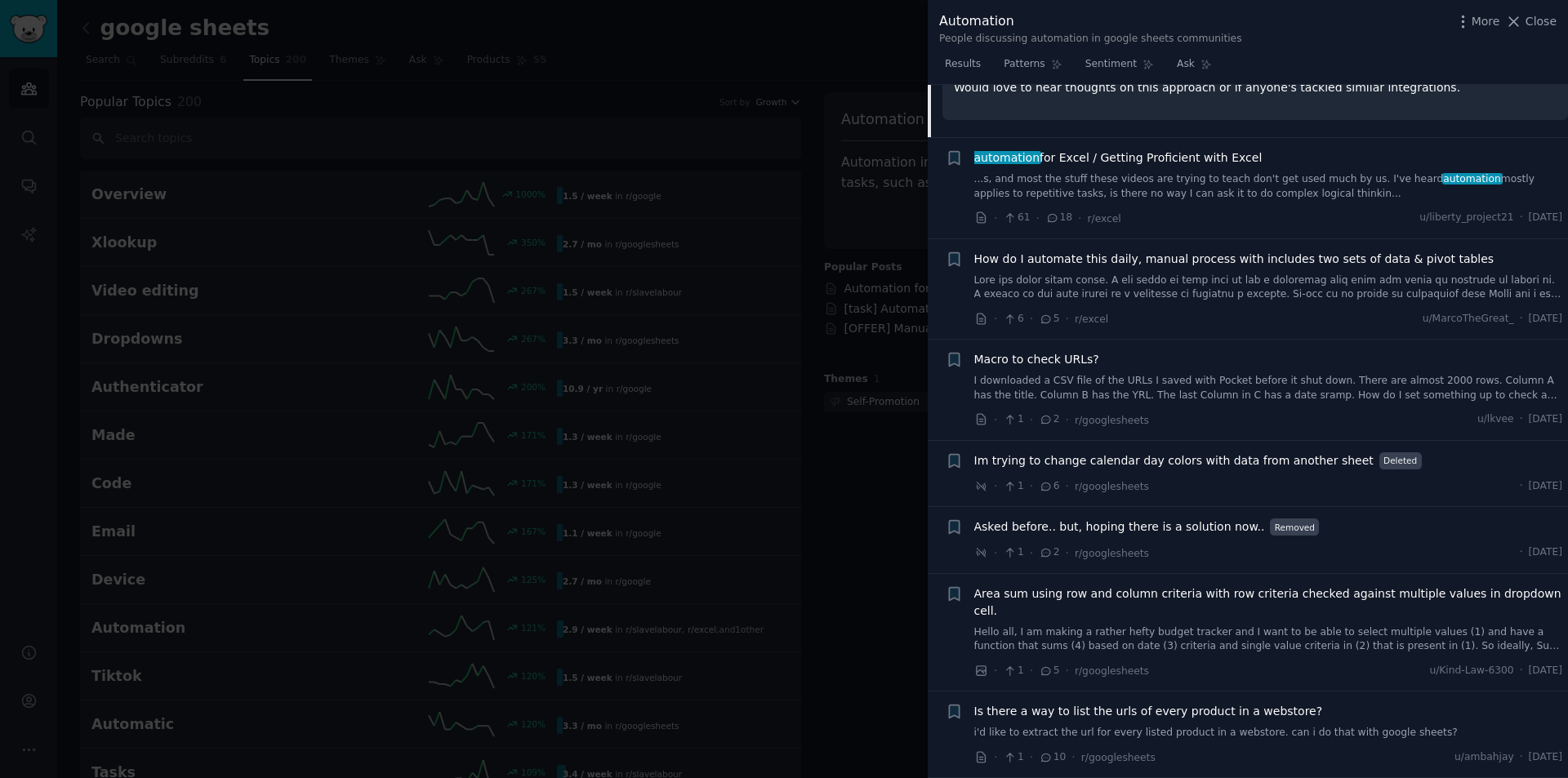
click at [1115, 536] on span "Asked before.. but, hoping there is a solution now.." at bounding box center [1119, 526] width 291 height 17
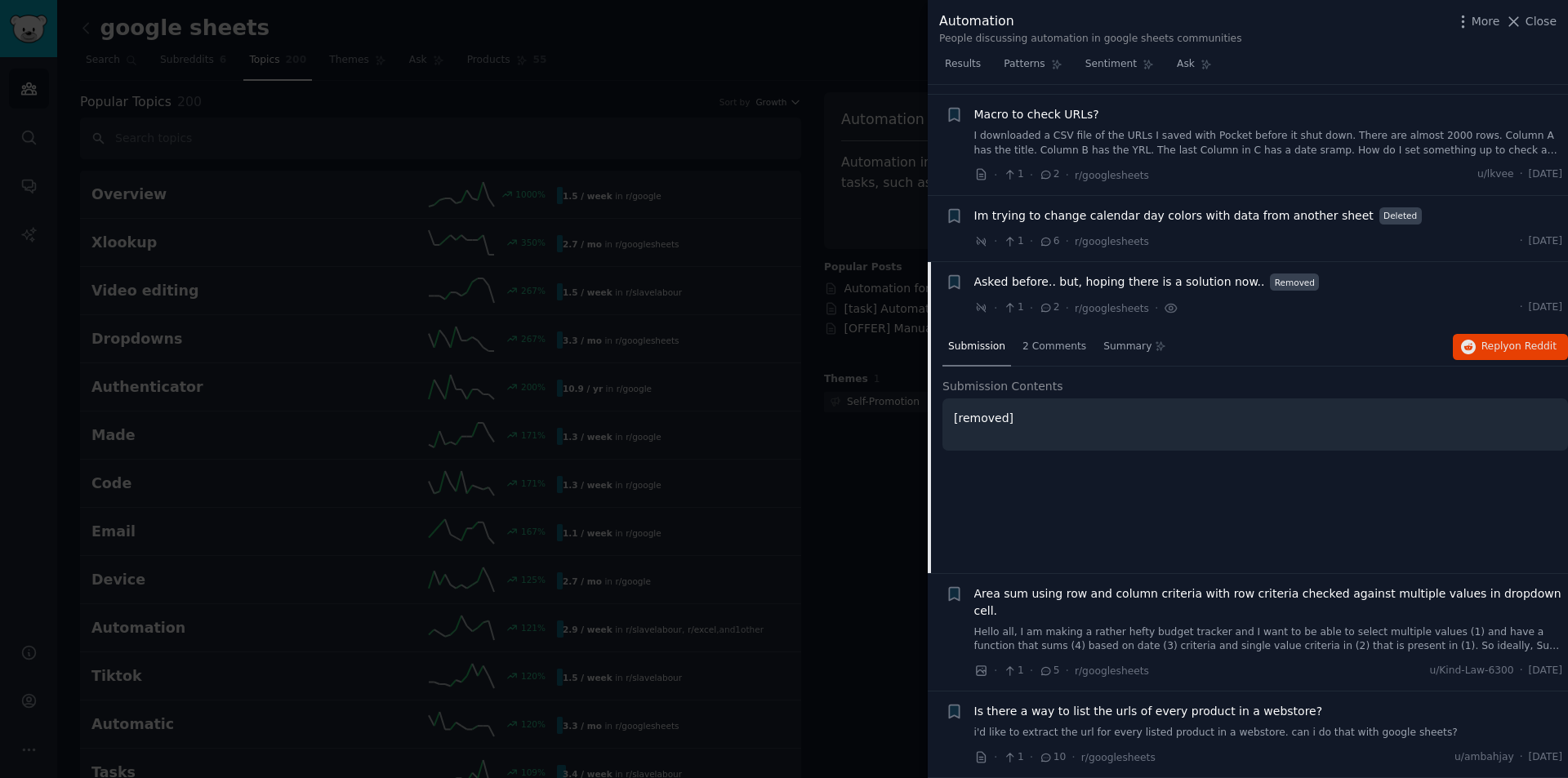
scroll to position [754, 0]
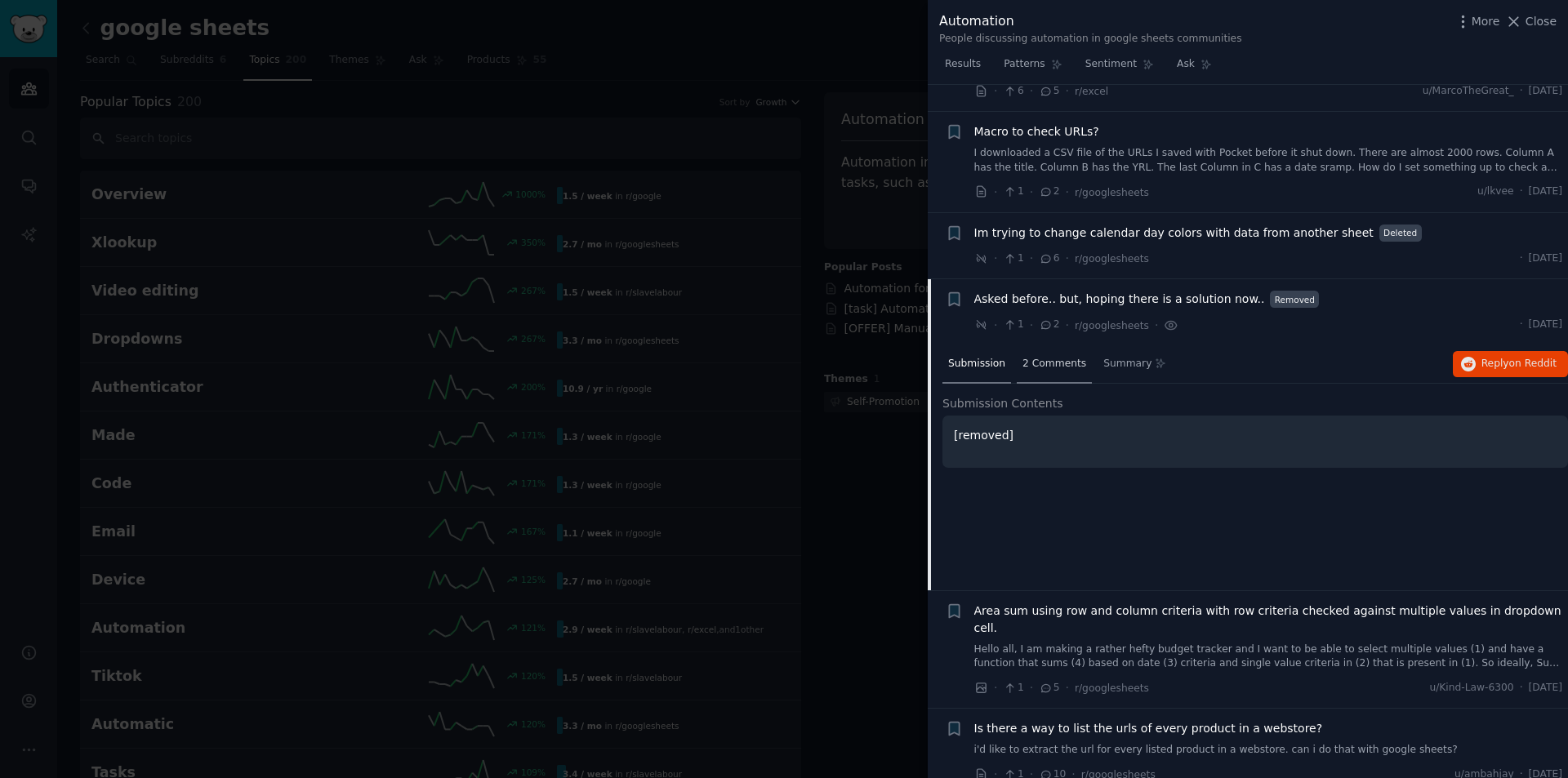
click at [1048, 371] on div "2 Comments" at bounding box center [1054, 365] width 75 height 39
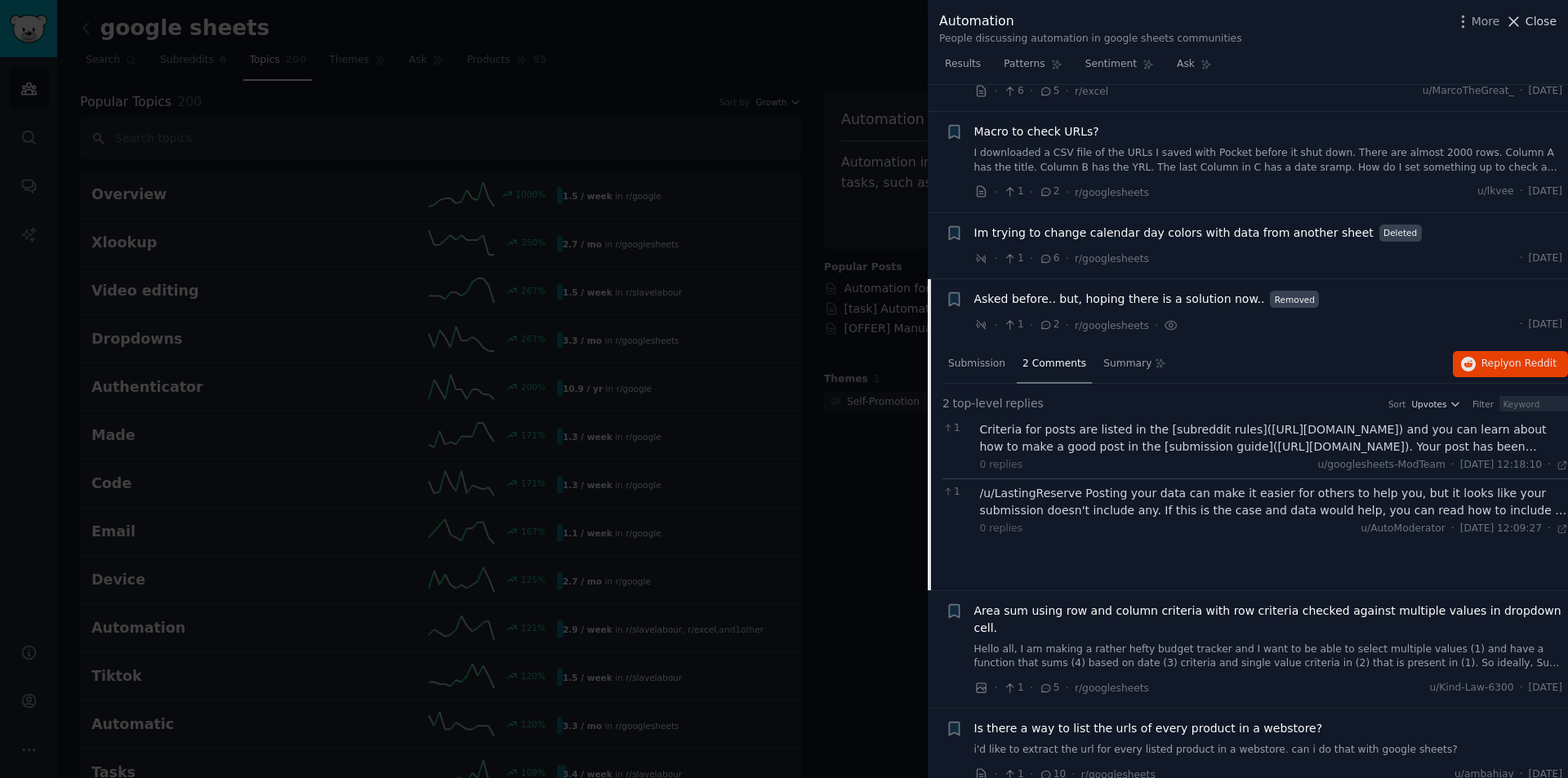
click at [1539, 20] on span "Close" at bounding box center [1541, 22] width 31 height 17
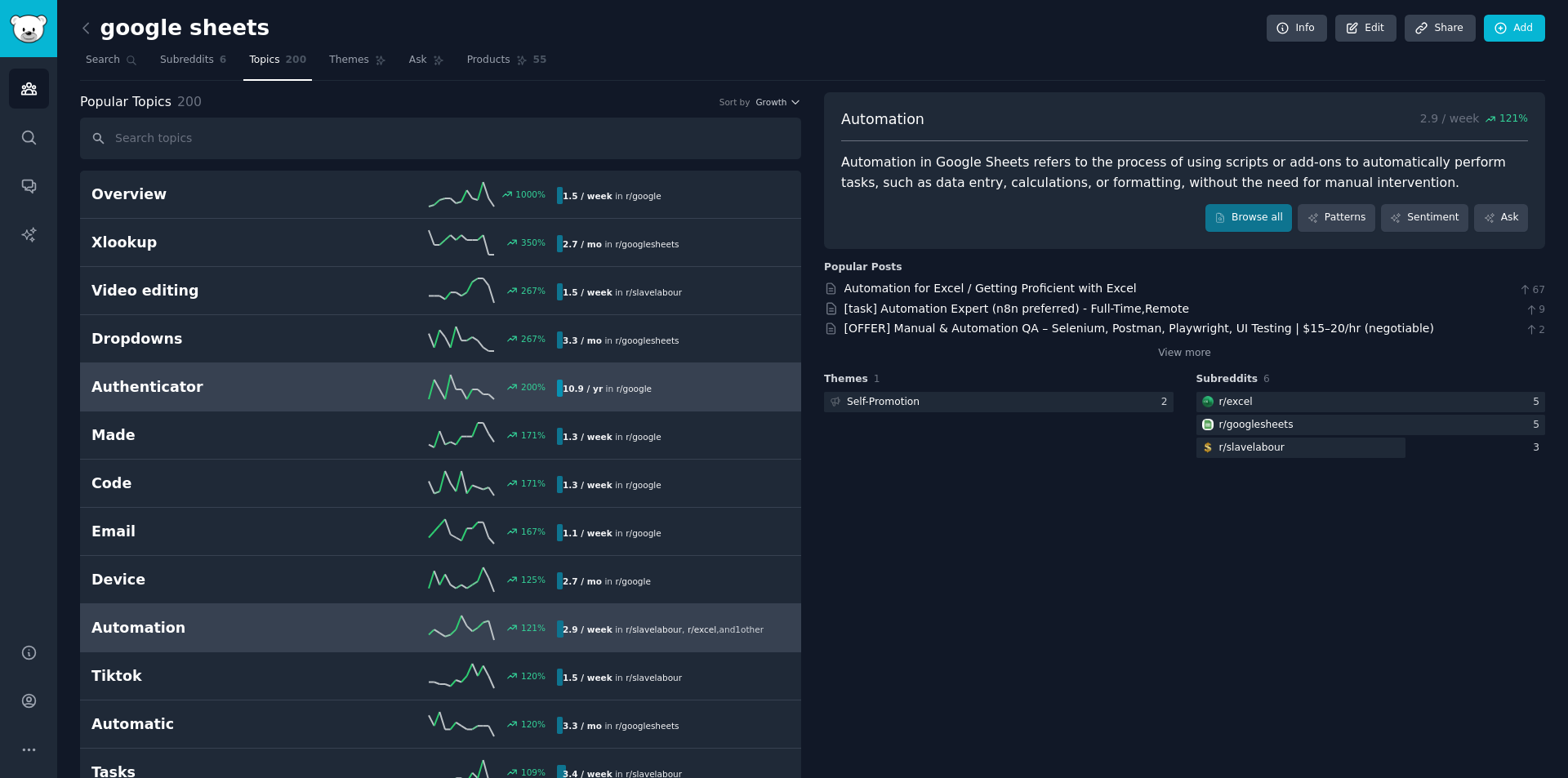
click at [269, 395] on h2 "Authenticator" at bounding box center [207, 387] width 232 height 21
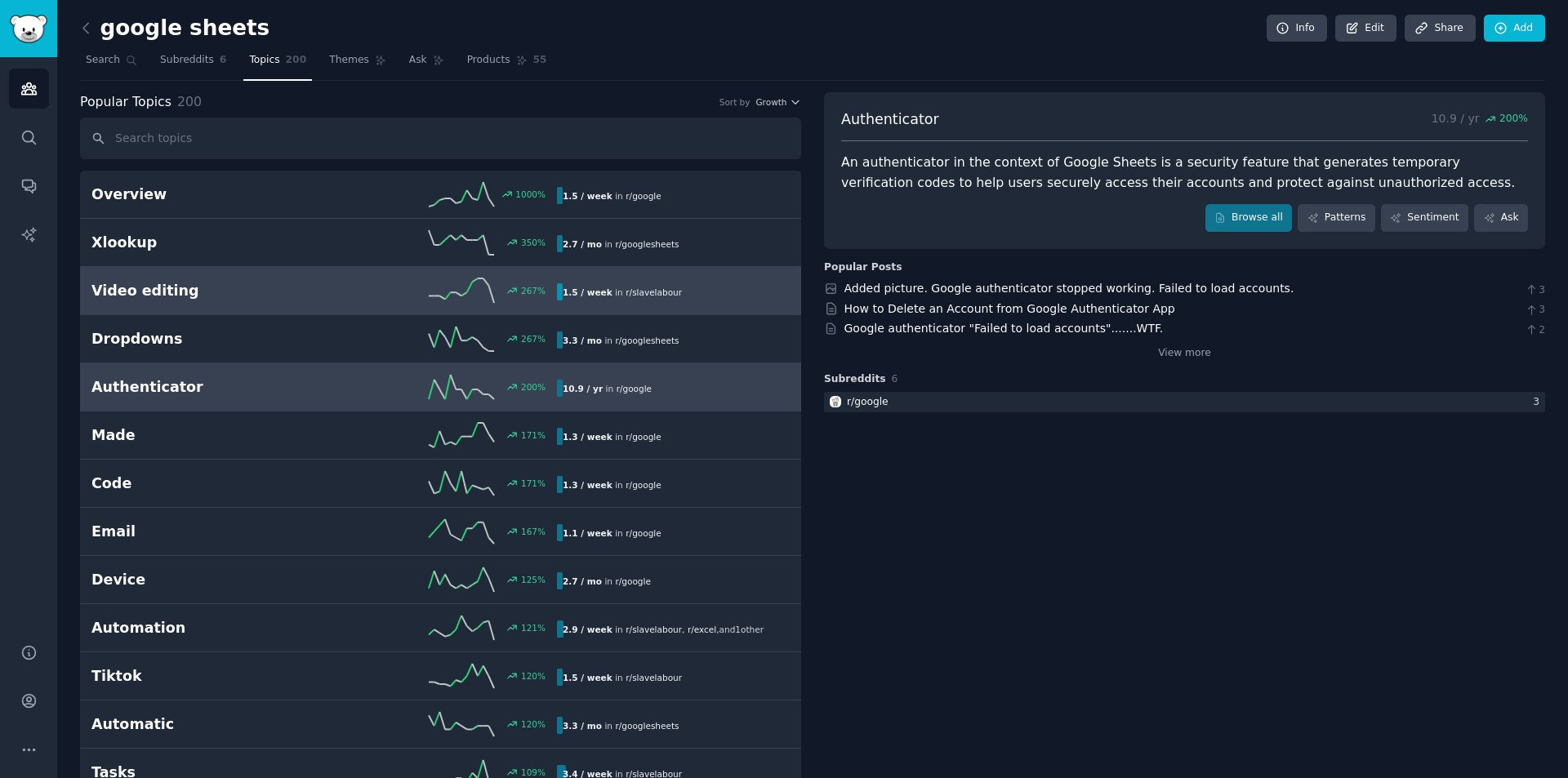
click at [622, 307] on link "Video editing 267 % 1.5 / week in r/ slavelabour" at bounding box center [440, 291] width 721 height 48
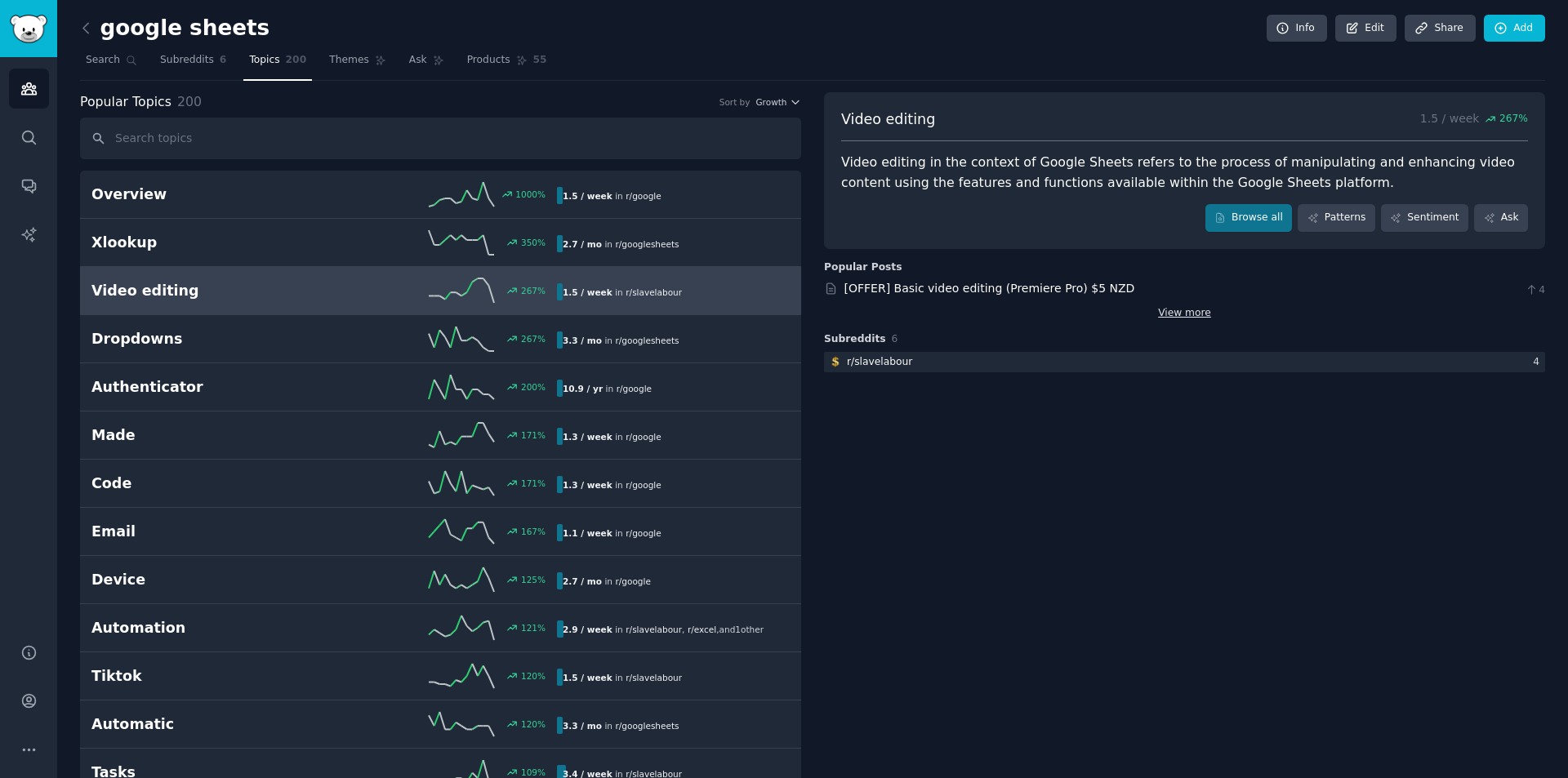
click at [1166, 313] on link "View more" at bounding box center [1185, 314] width 53 height 15
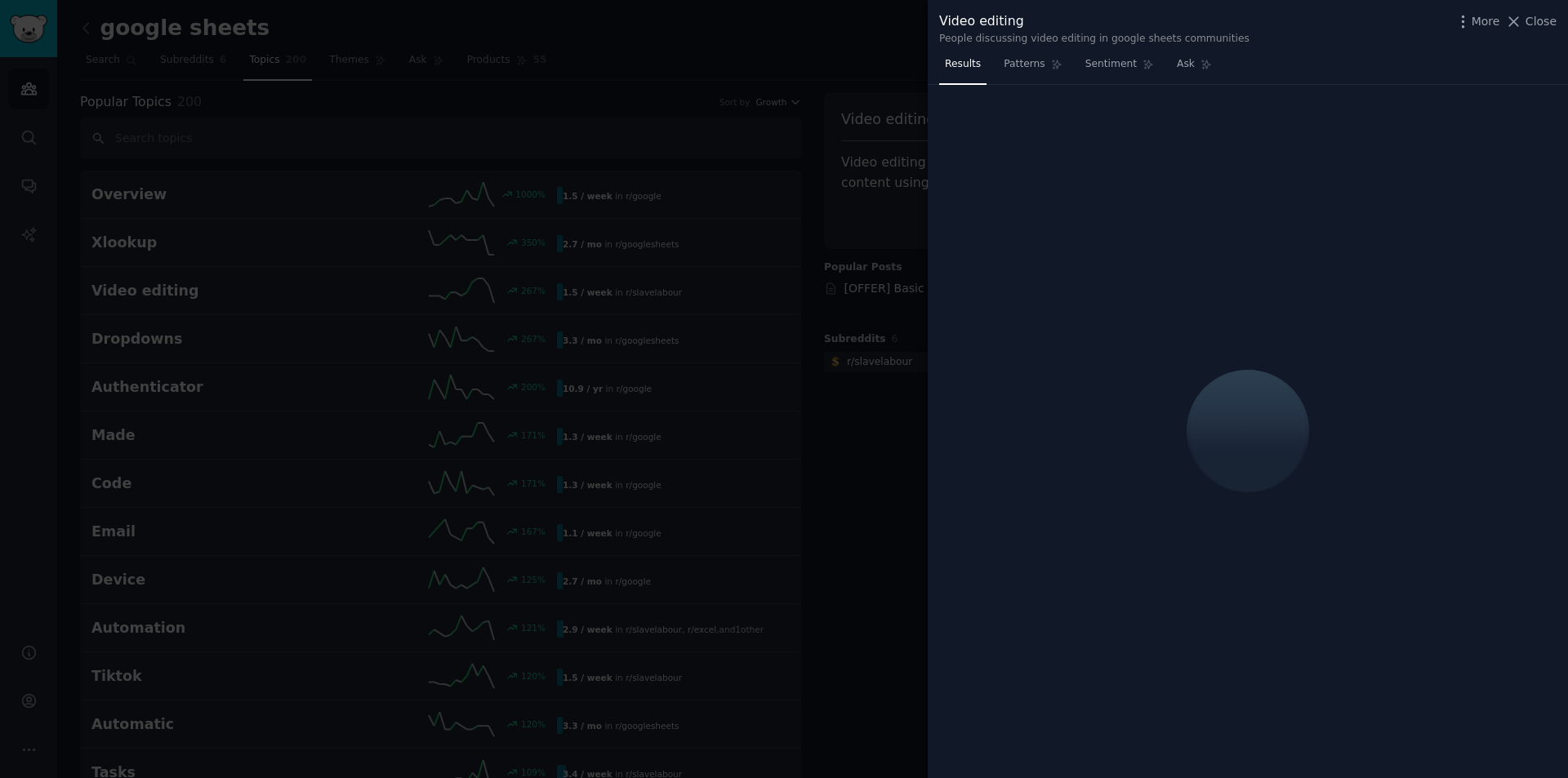
click at [892, 314] on div at bounding box center [784, 389] width 1568 height 778
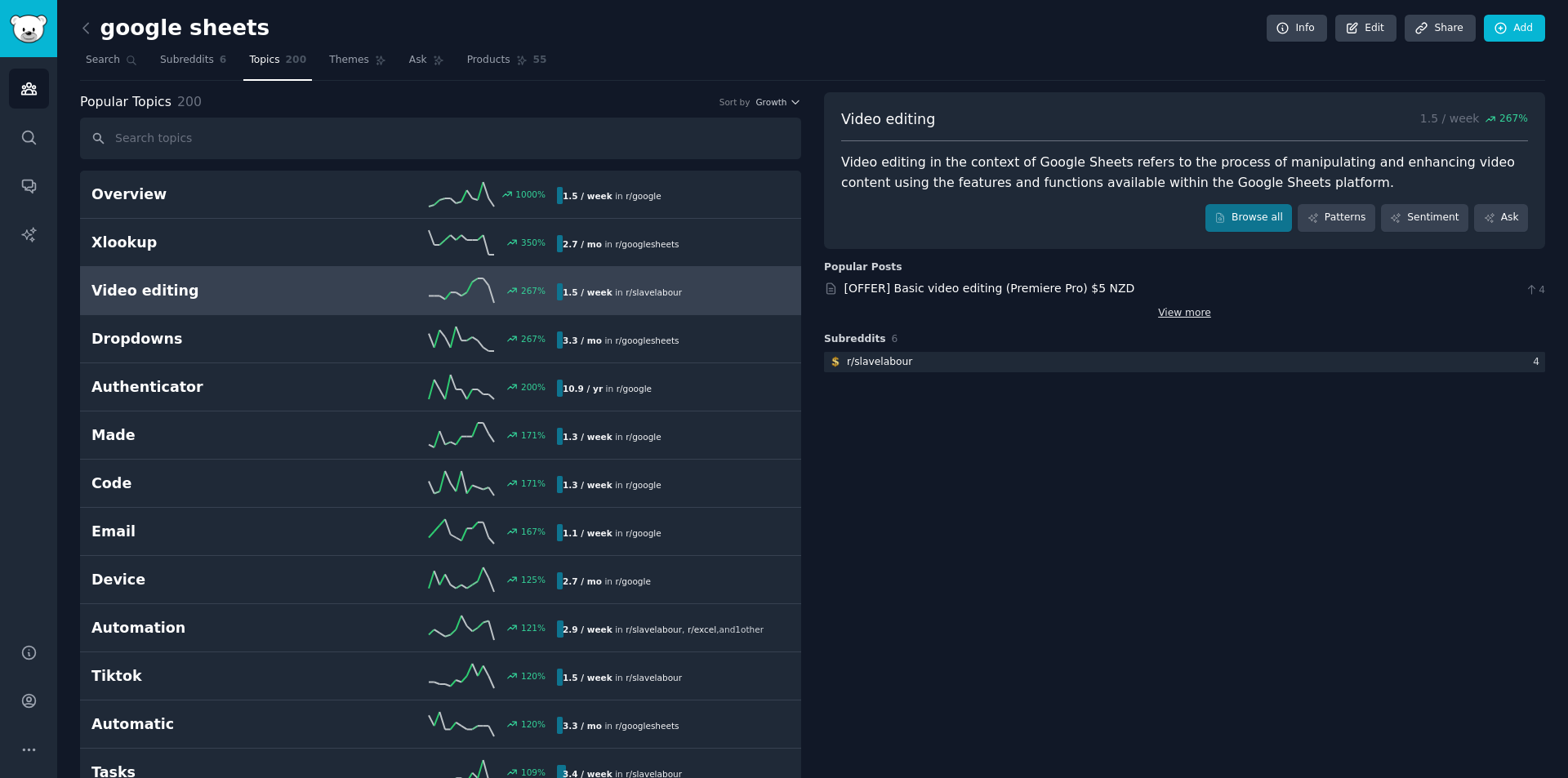
click at [1176, 311] on link "View more" at bounding box center [1185, 314] width 53 height 15
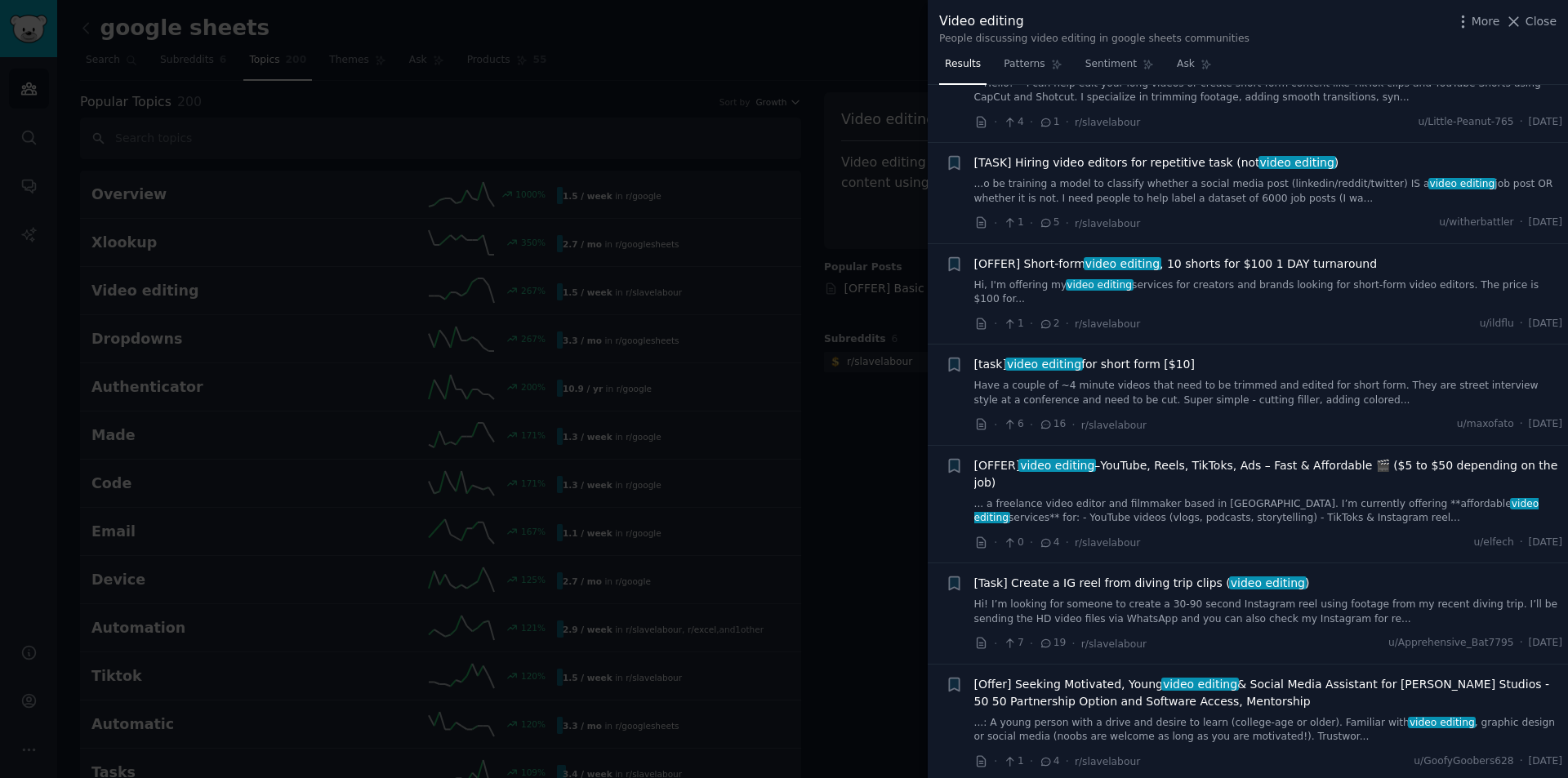
scroll to position [980, 0]
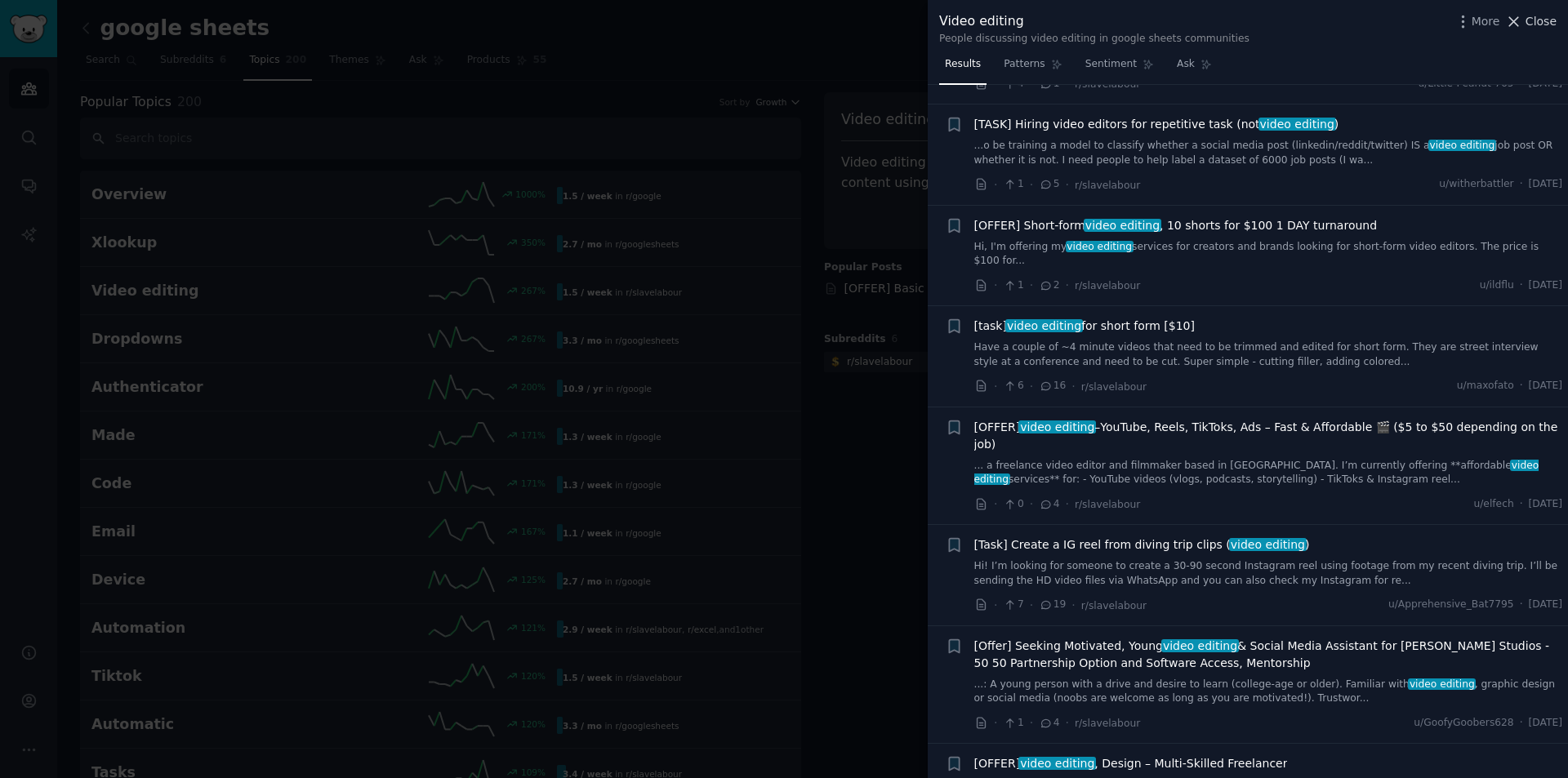
click at [1548, 24] on span "Close" at bounding box center [1541, 22] width 31 height 17
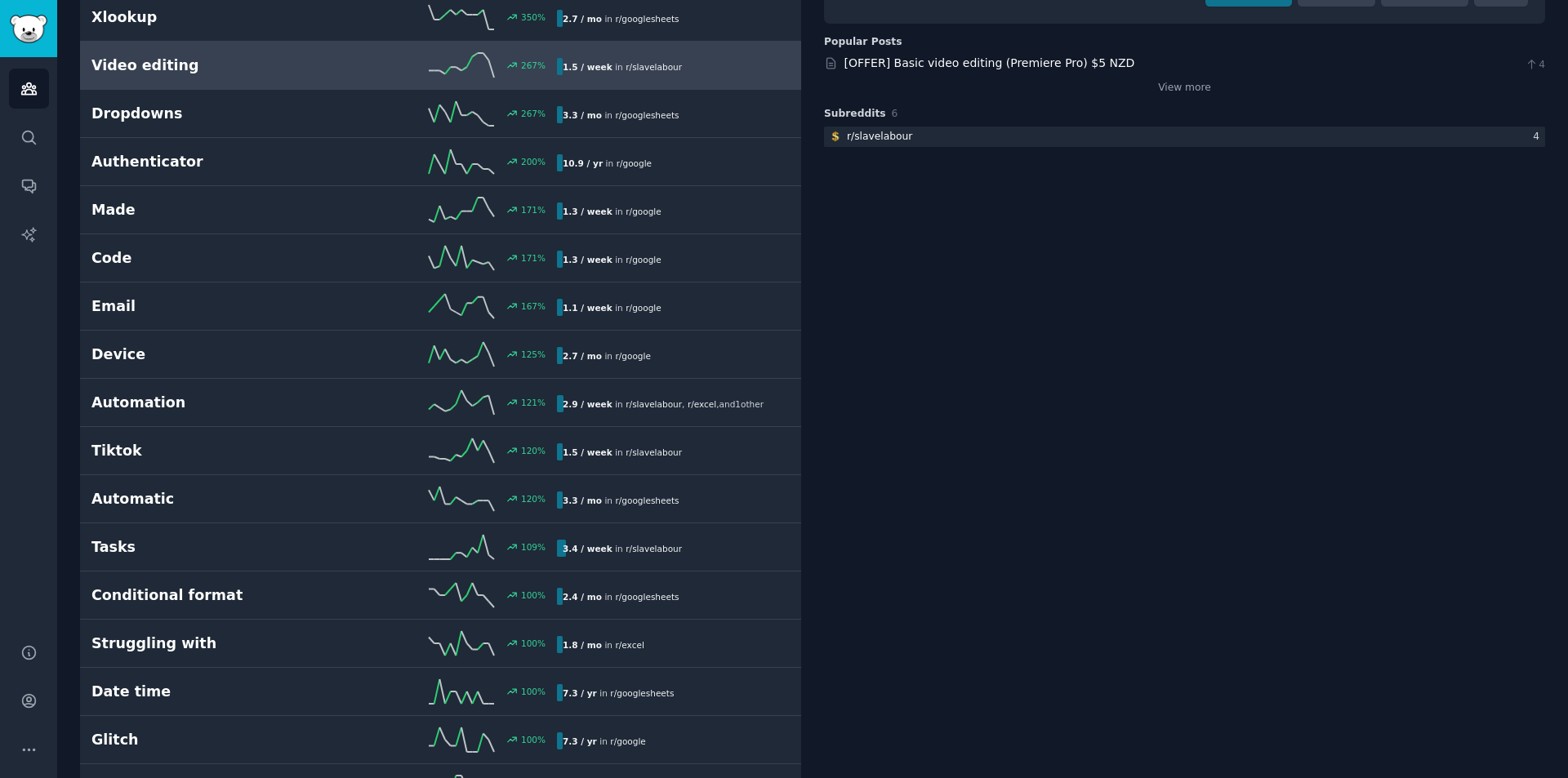
scroll to position [245, 0]
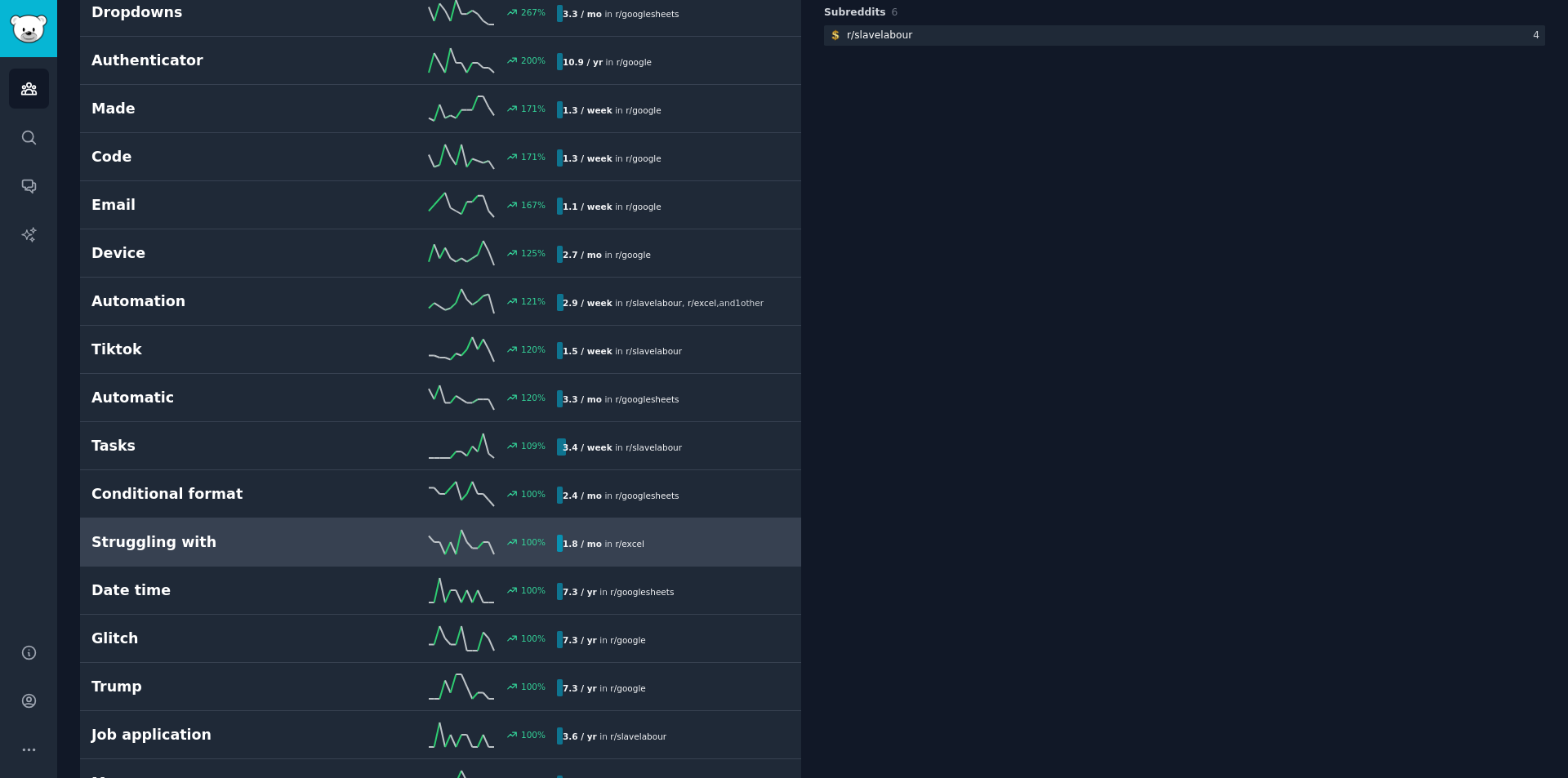
click at [701, 534] on div "Struggling with 100 % 1.8 / mo in r/ excel" at bounding box center [441, 541] width 698 height 24
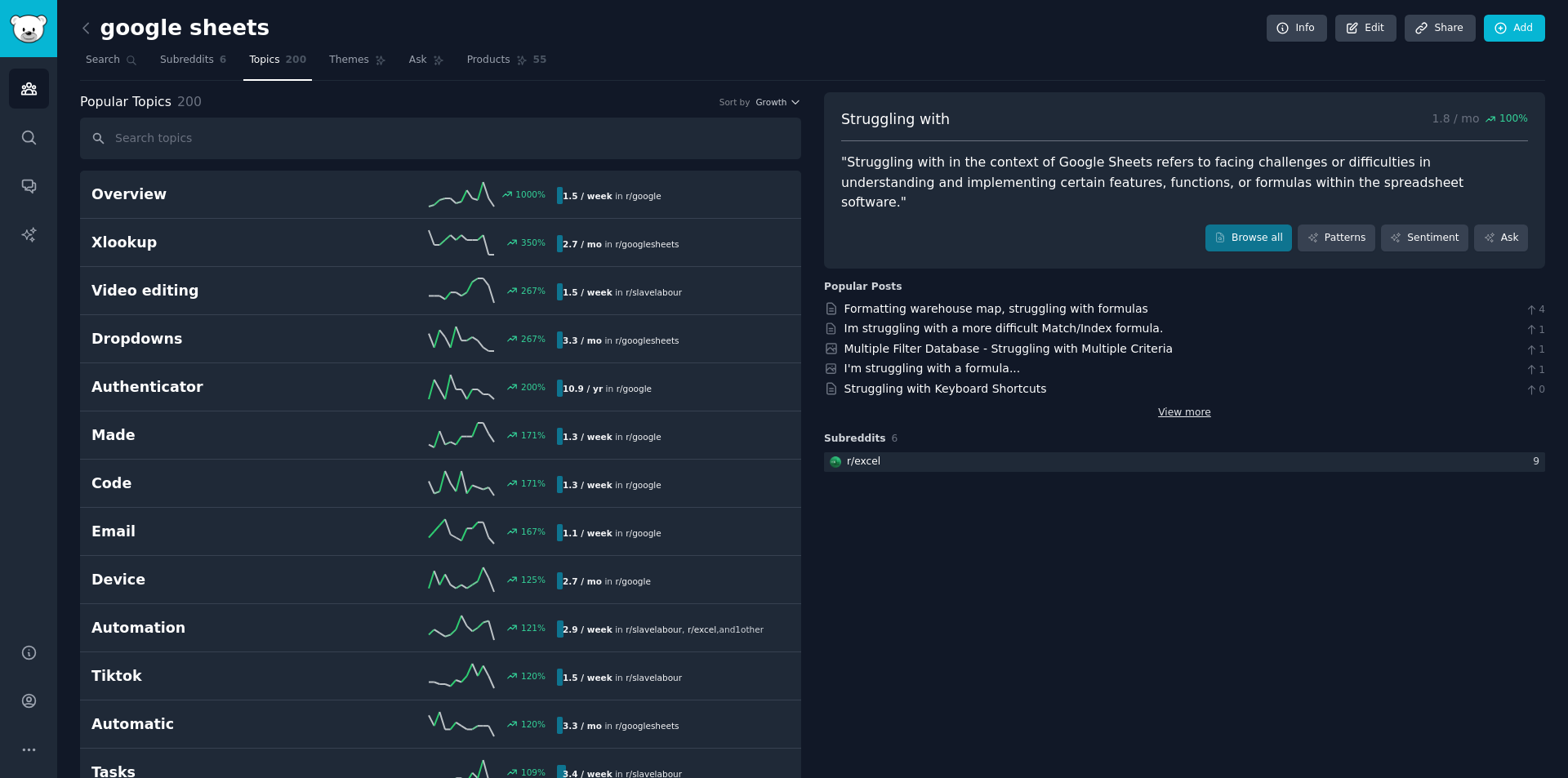
click at [1189, 406] on link "View more" at bounding box center [1185, 413] width 53 height 15
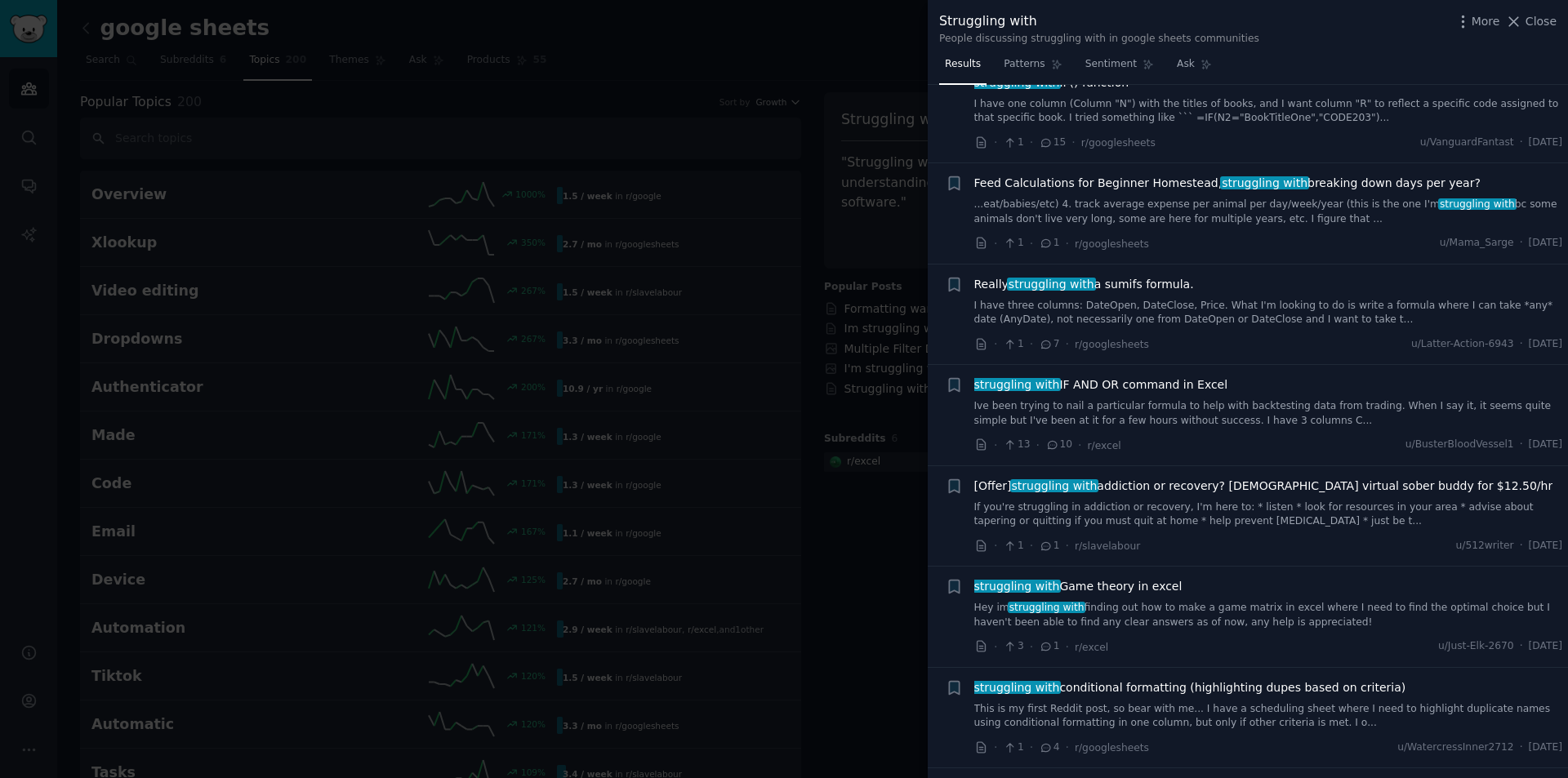
scroll to position [2612, 0]
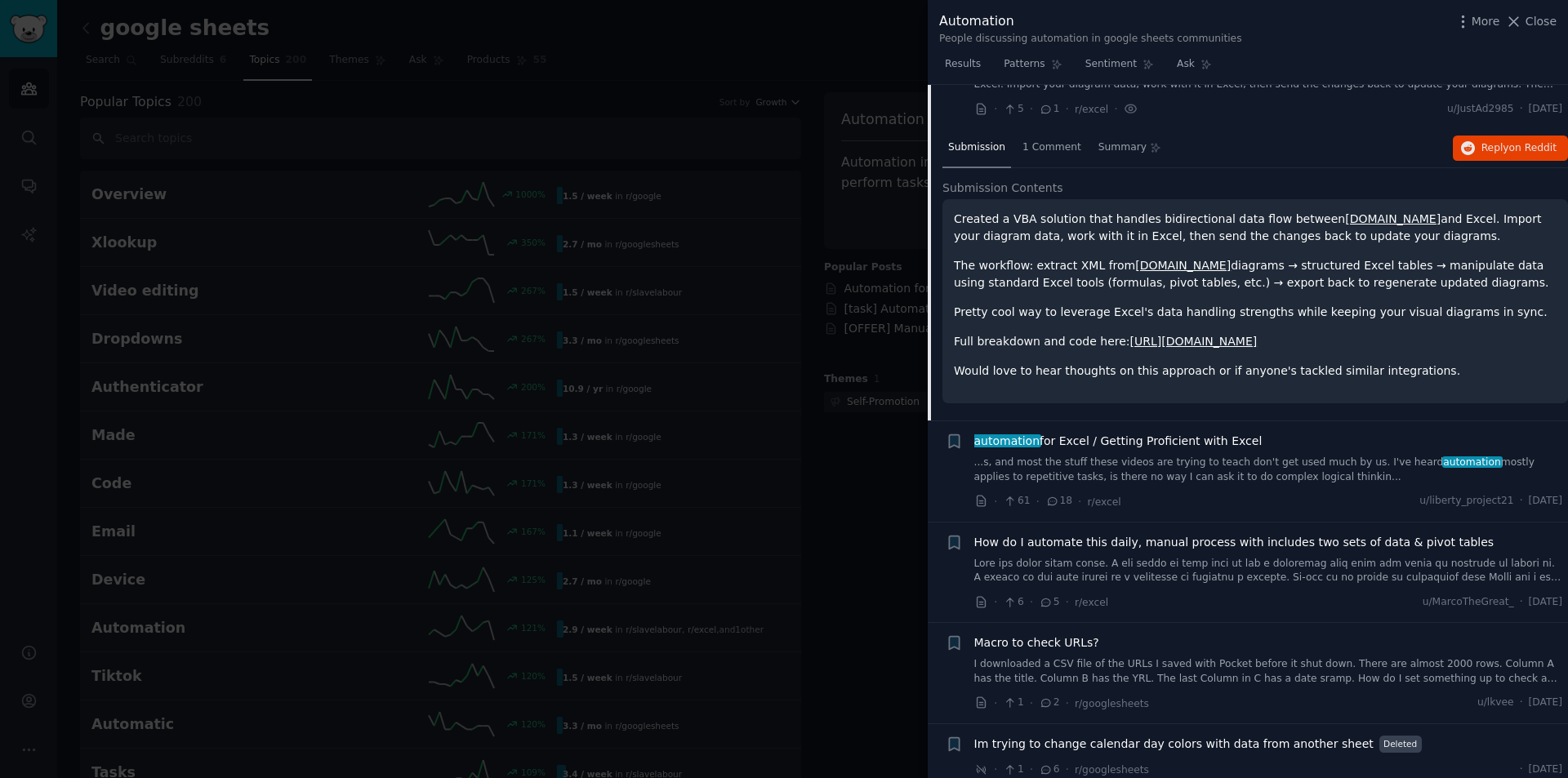
scroll to position [571, 0]
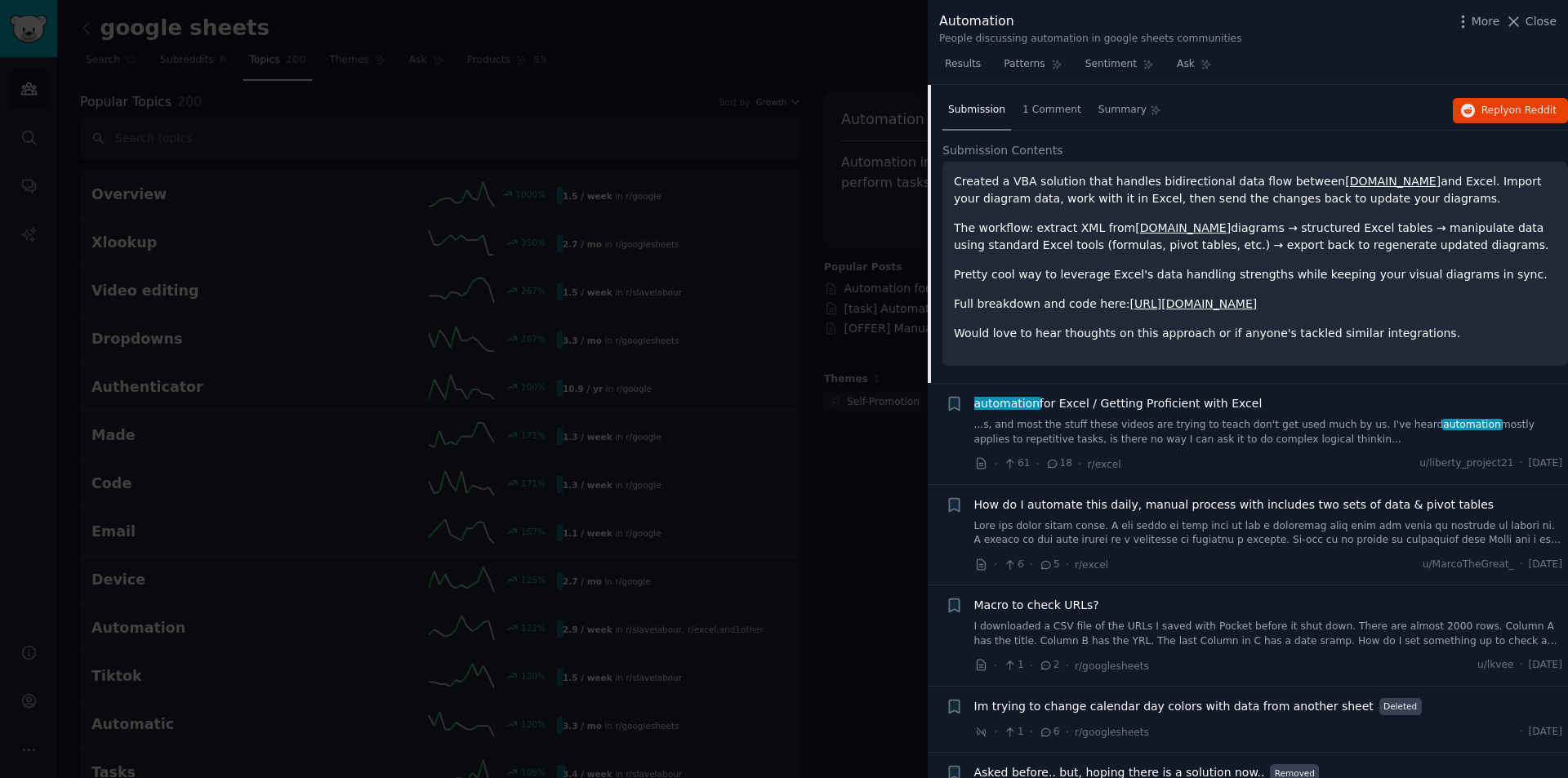
click at [836, 331] on div at bounding box center [784, 389] width 1568 height 778
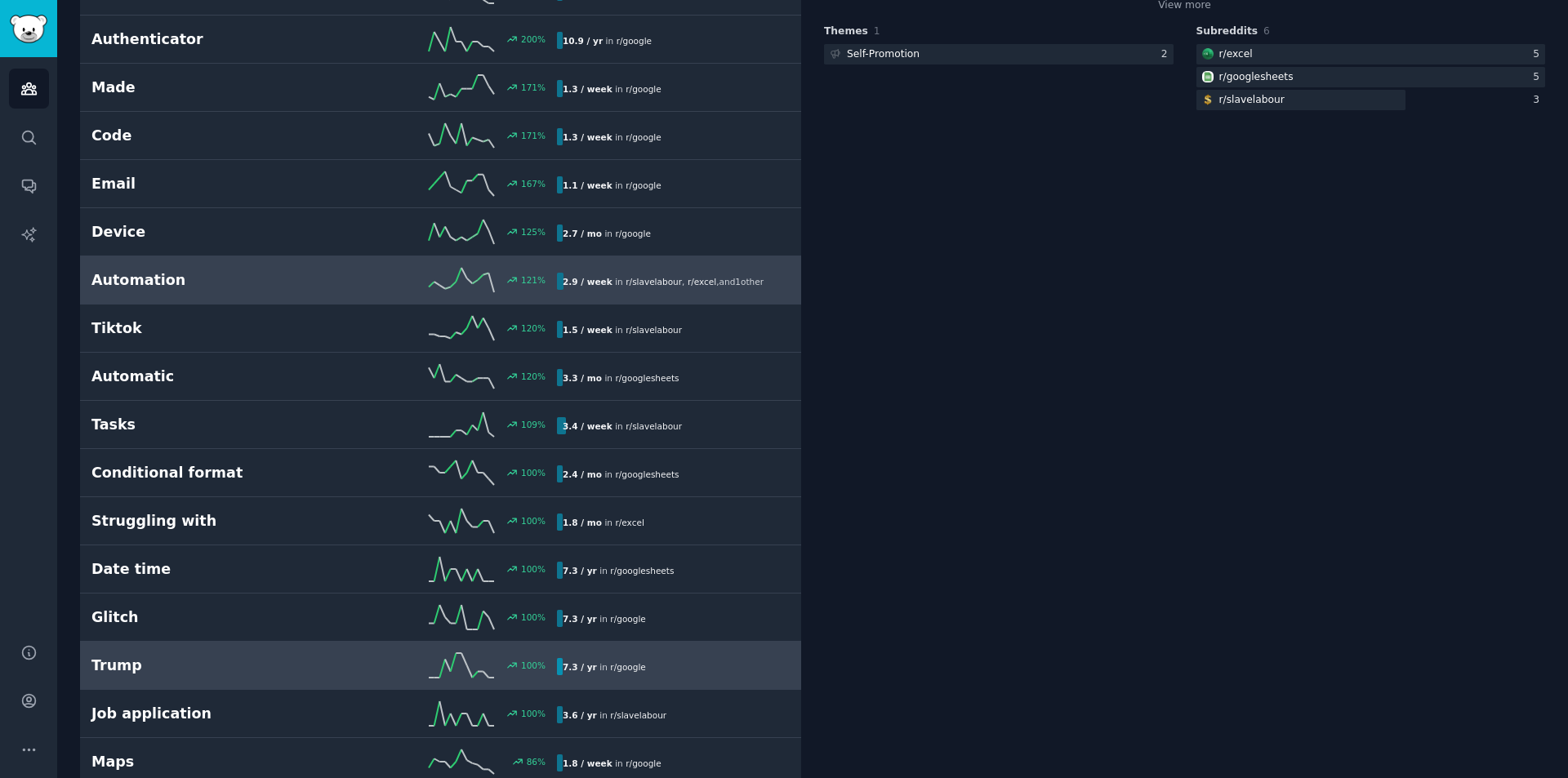
scroll to position [408, 0]
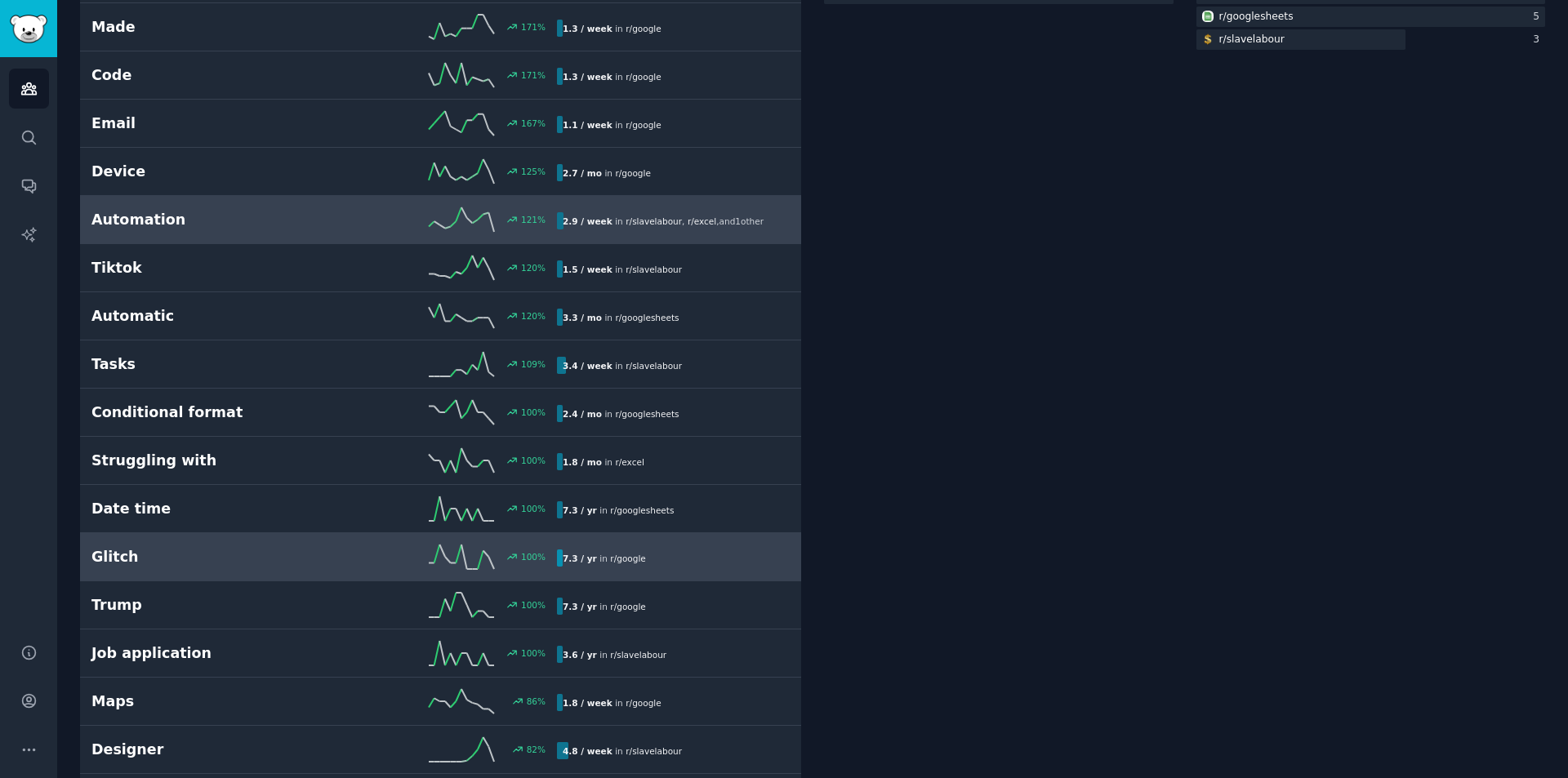
click at [447, 560] on line at bounding box center [447, 560] width 6 height 7
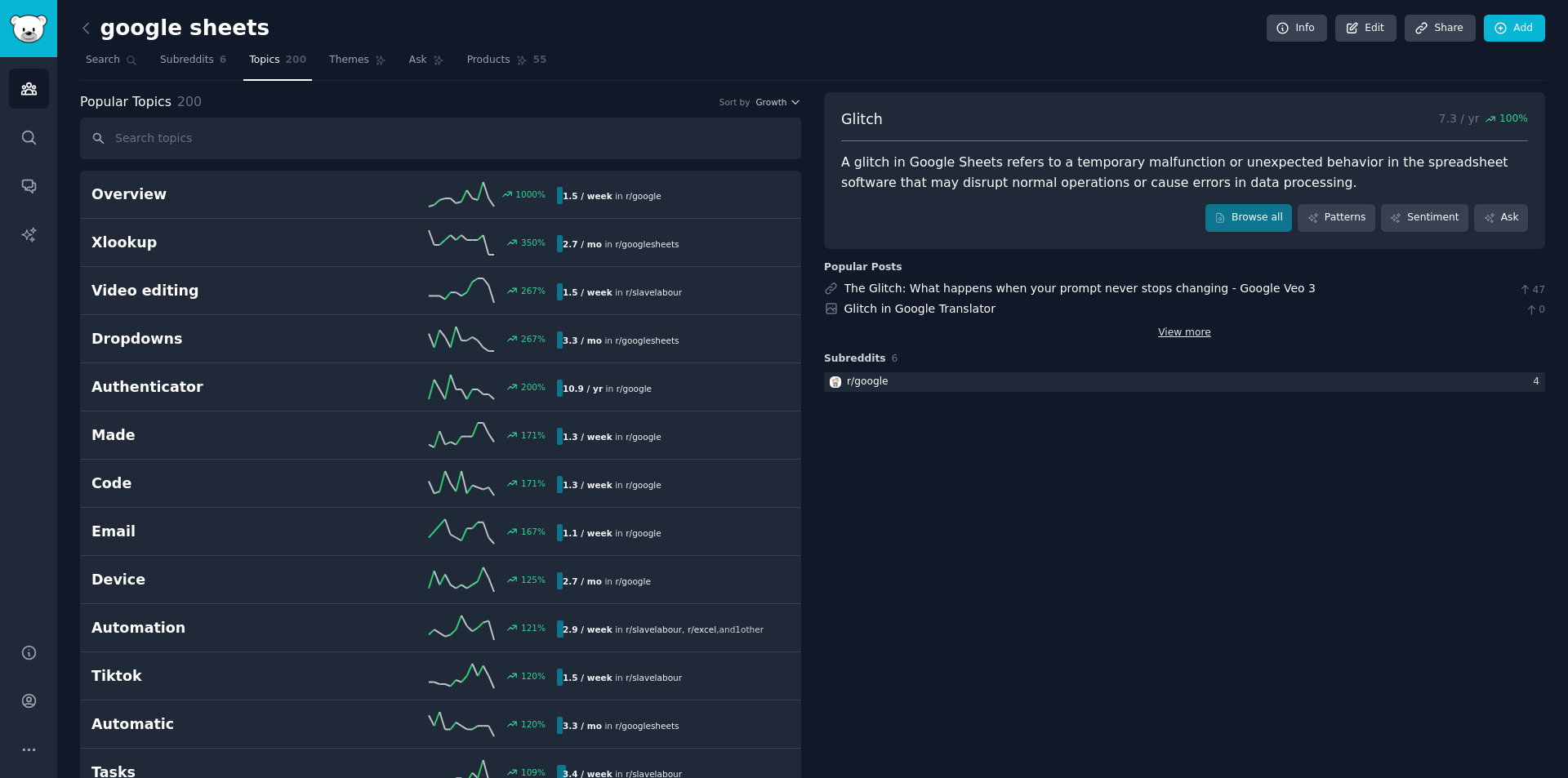
click at [1182, 332] on link "View more" at bounding box center [1185, 333] width 53 height 15
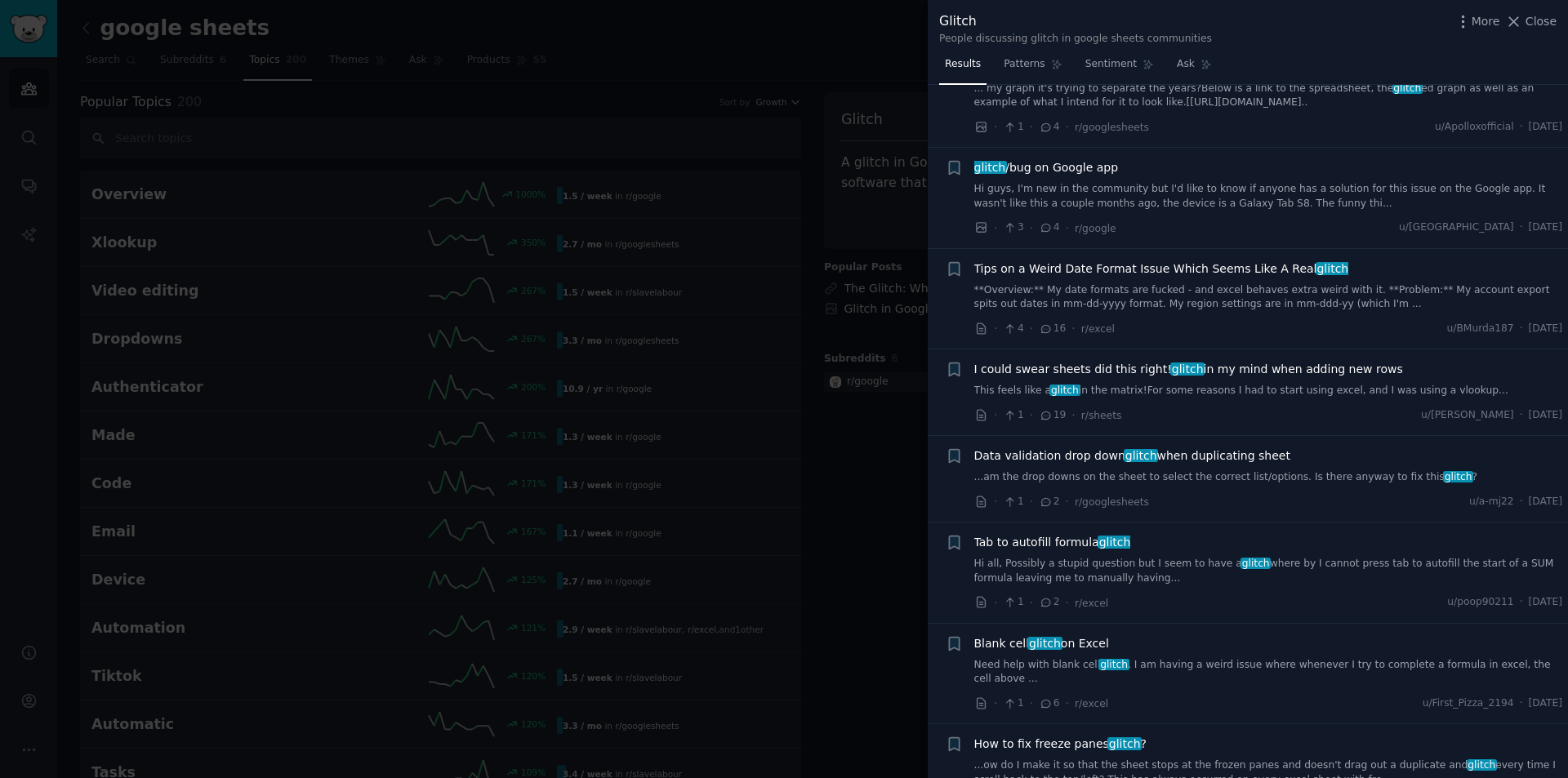
scroll to position [3347, 0]
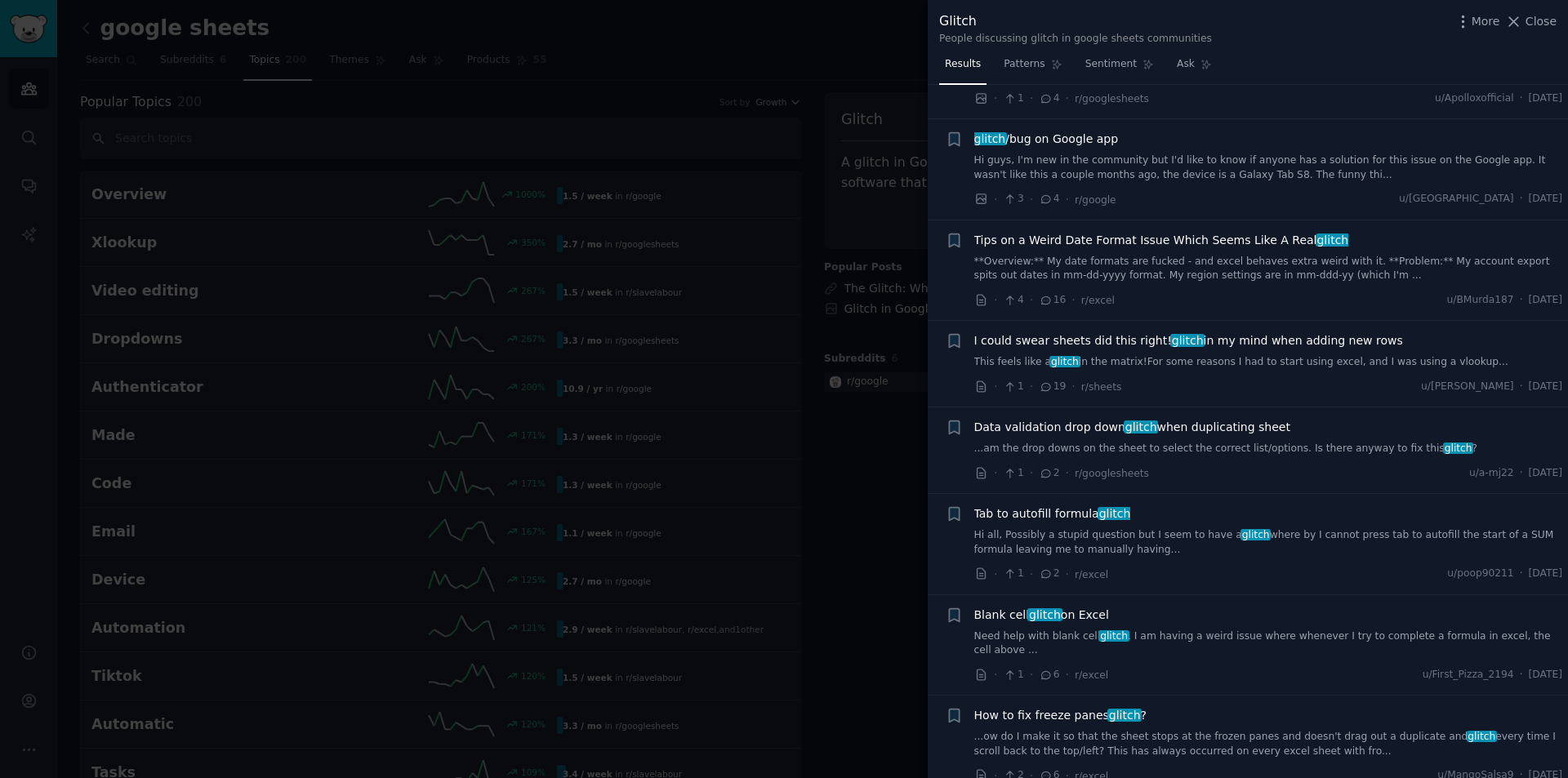
click at [685, 151] on div at bounding box center [784, 389] width 1568 height 778
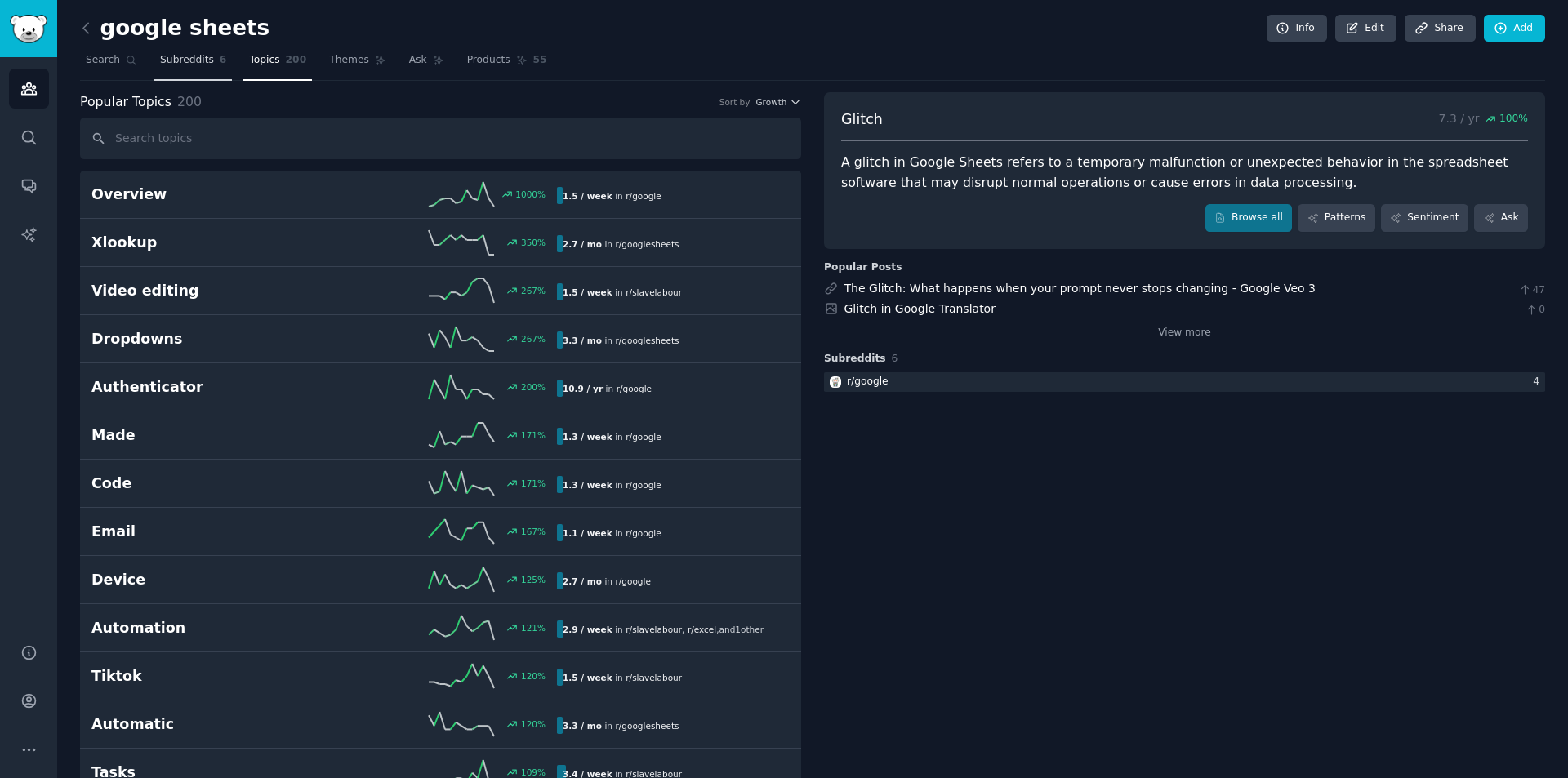
click at [184, 66] on span "Subreddits" at bounding box center [187, 61] width 54 height 15
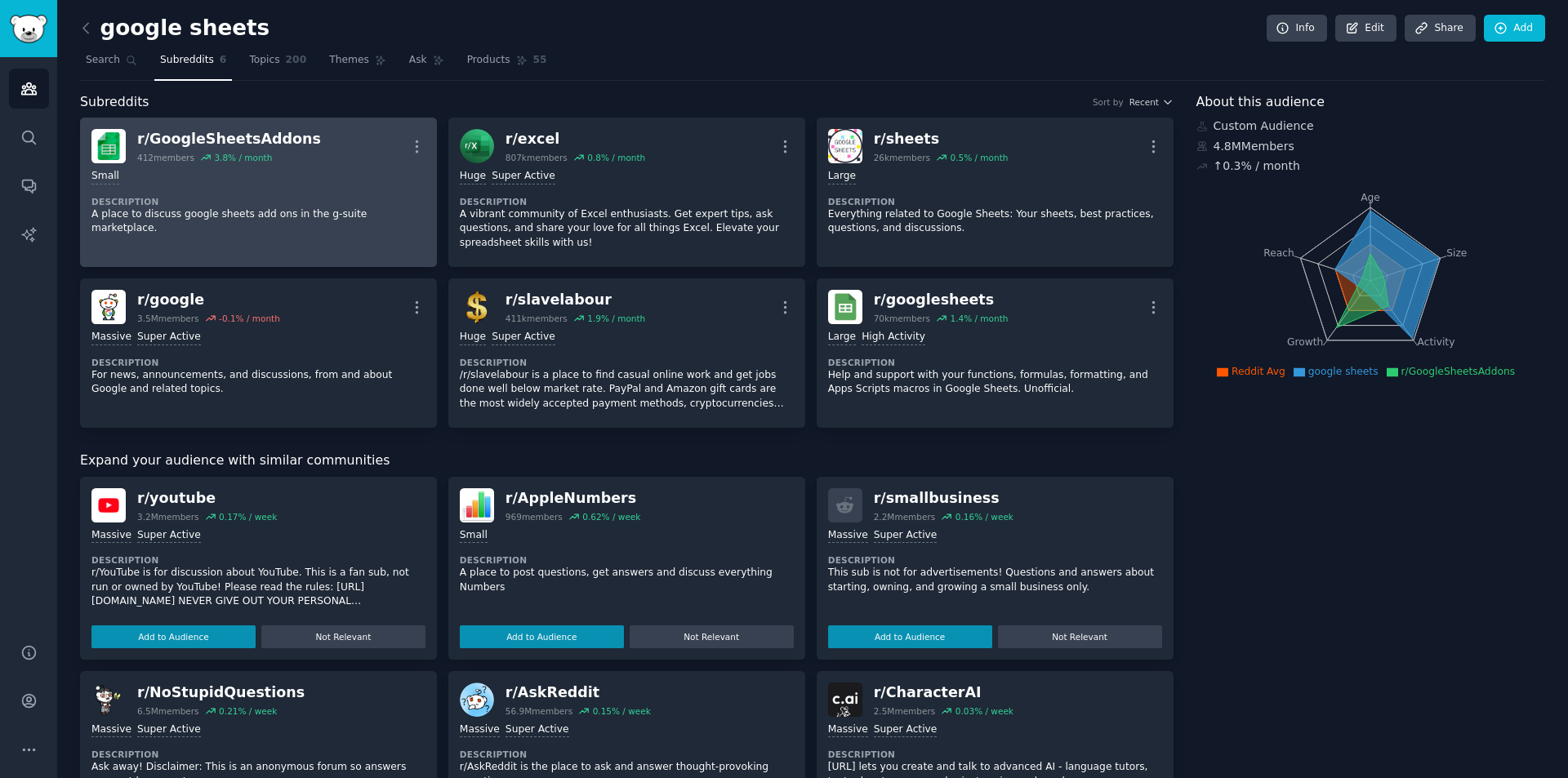
click at [252, 138] on div "r/ GoogleSheetsAddons" at bounding box center [229, 139] width 184 height 21
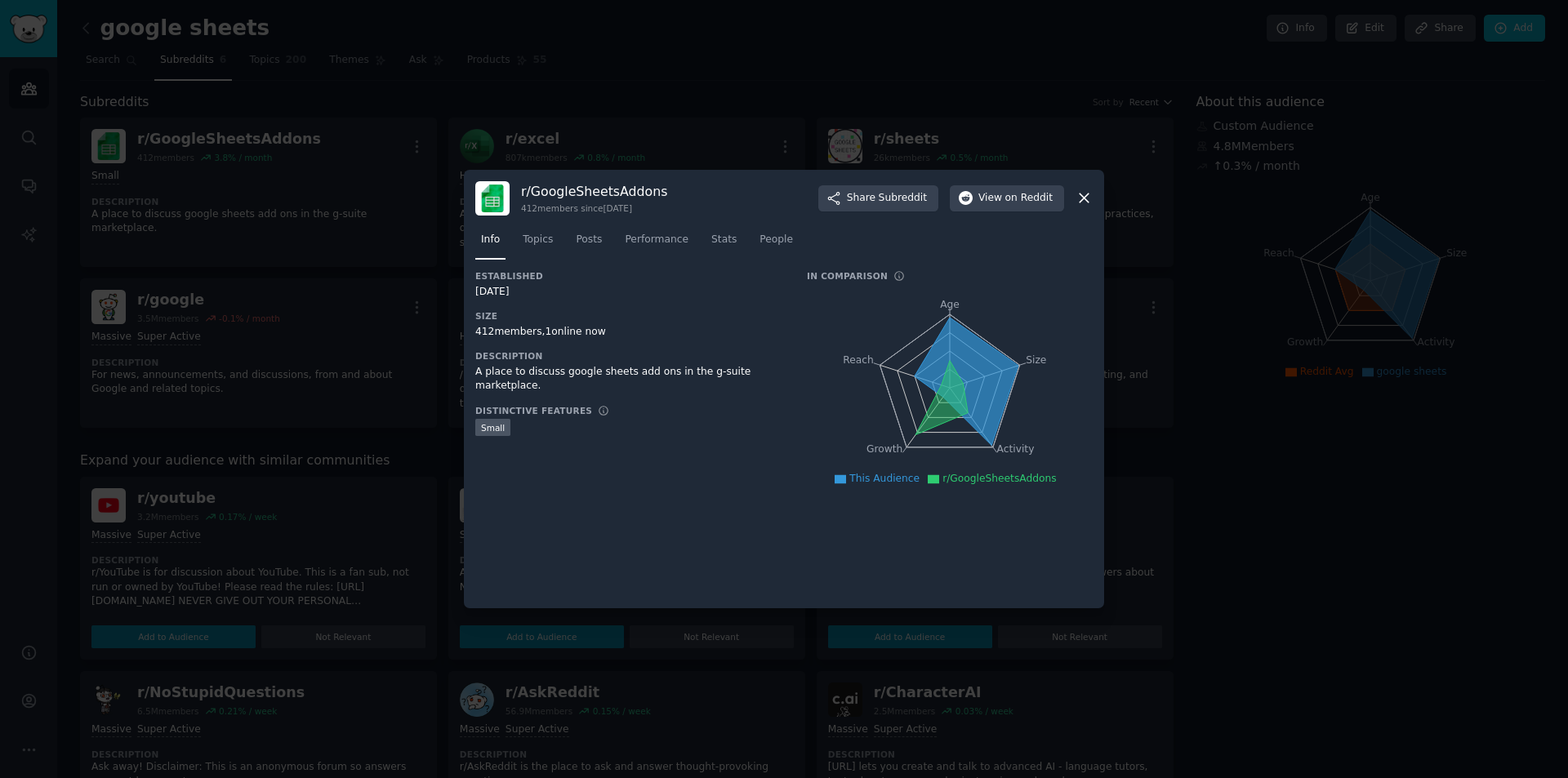
click at [1153, 209] on div at bounding box center [784, 389] width 1568 height 778
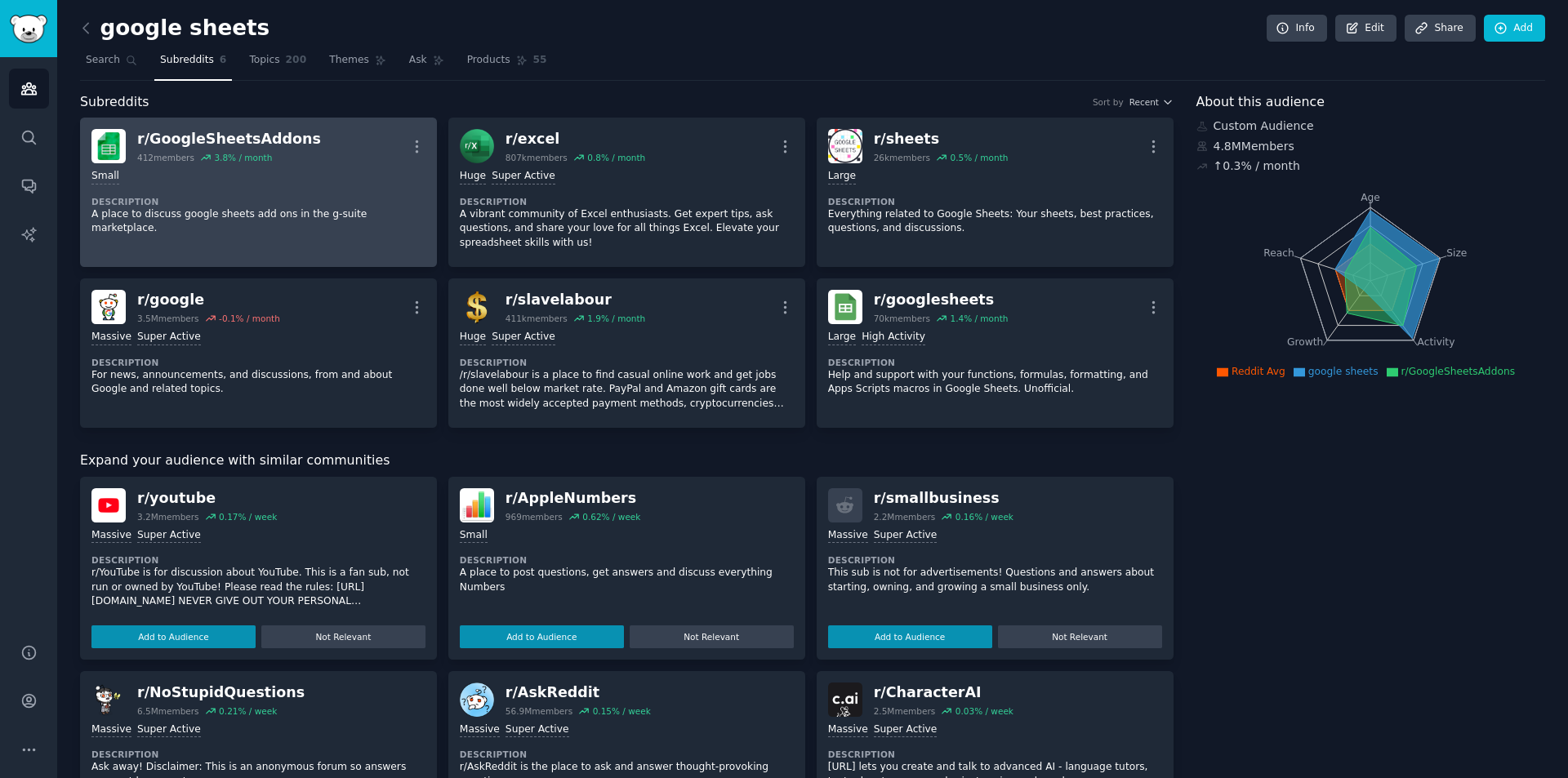
click at [275, 147] on div "r/ GoogleSheetsAddons" at bounding box center [229, 139] width 184 height 21
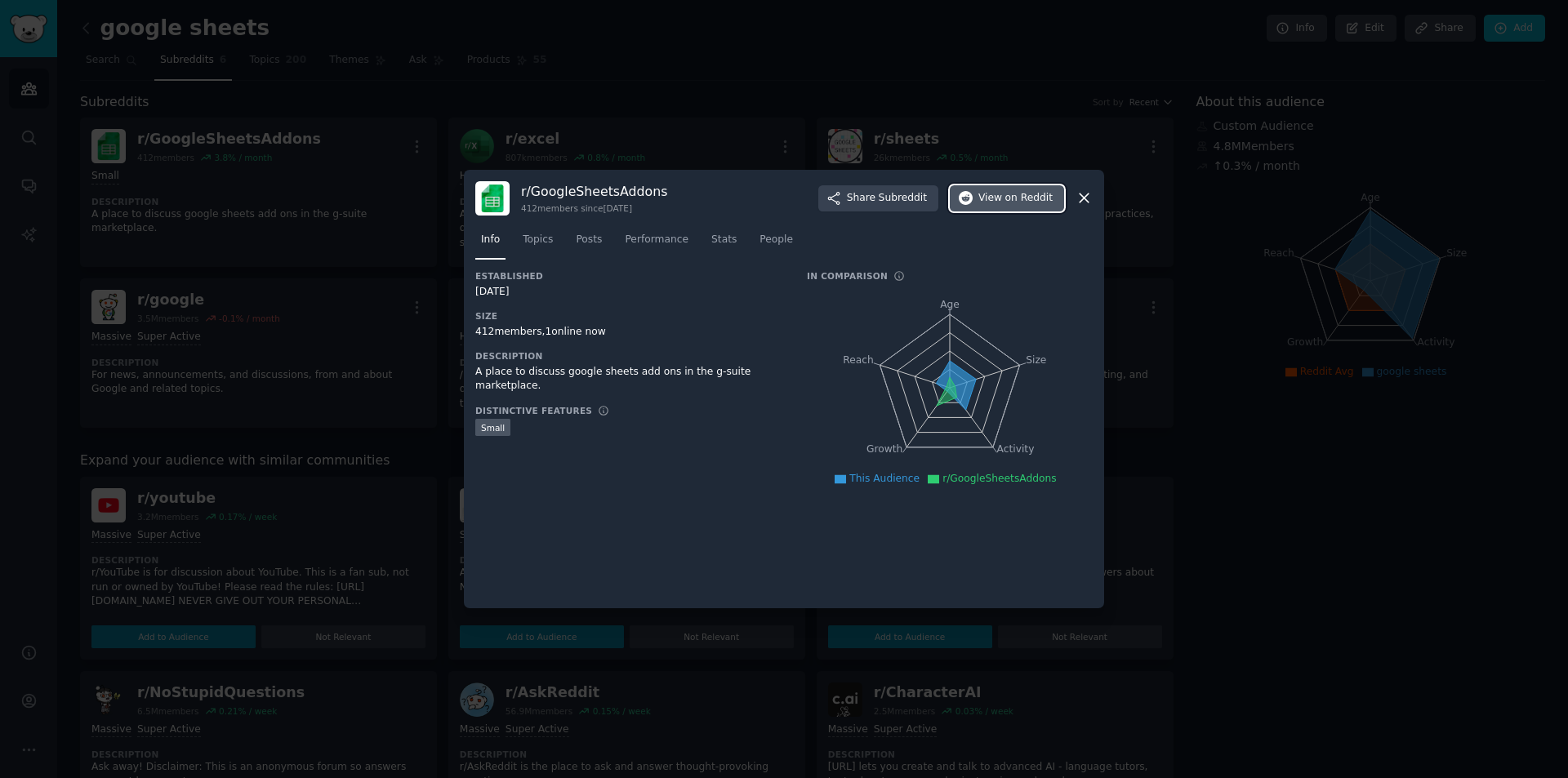
click at [1003, 202] on span "View on Reddit" at bounding box center [1015, 198] width 74 height 15
click at [1088, 140] on div at bounding box center [784, 389] width 1568 height 778
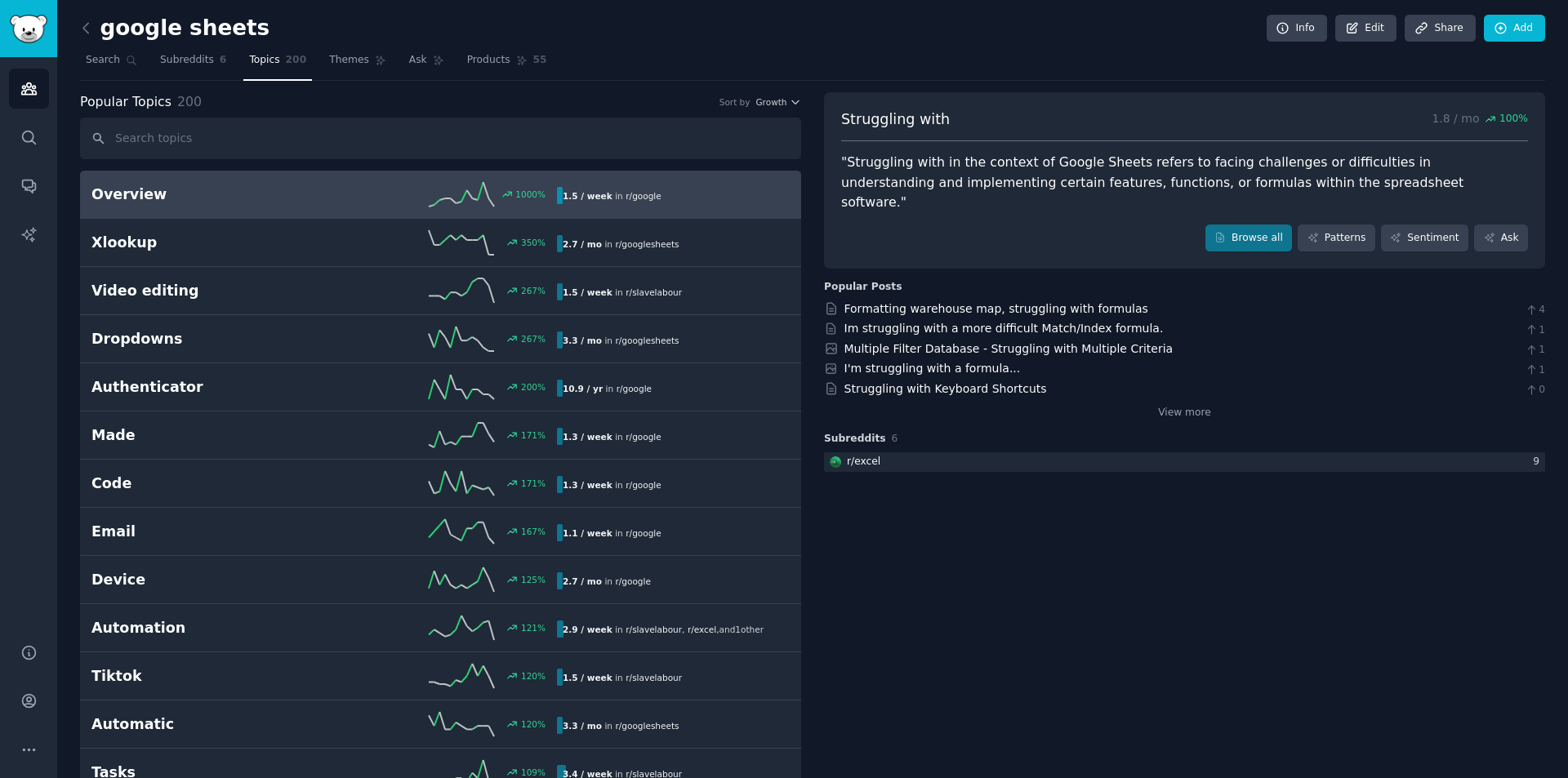
click at [328, 187] on div "1000 %" at bounding box center [440, 194] width 232 height 24
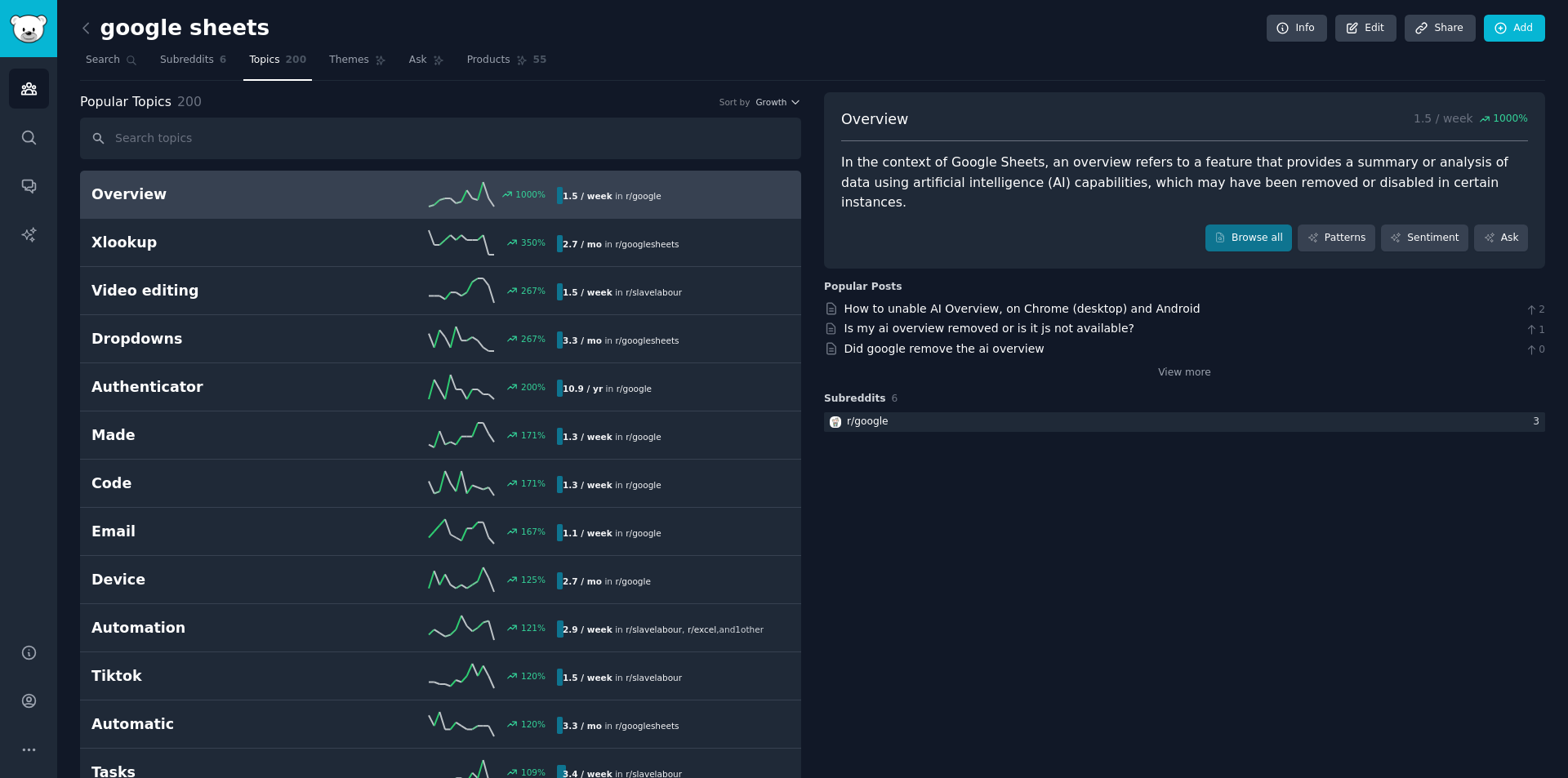
click at [1153, 360] on div "View more" at bounding box center [1184, 370] width 721 height 21
click at [1171, 366] on link "View more" at bounding box center [1185, 373] width 53 height 15
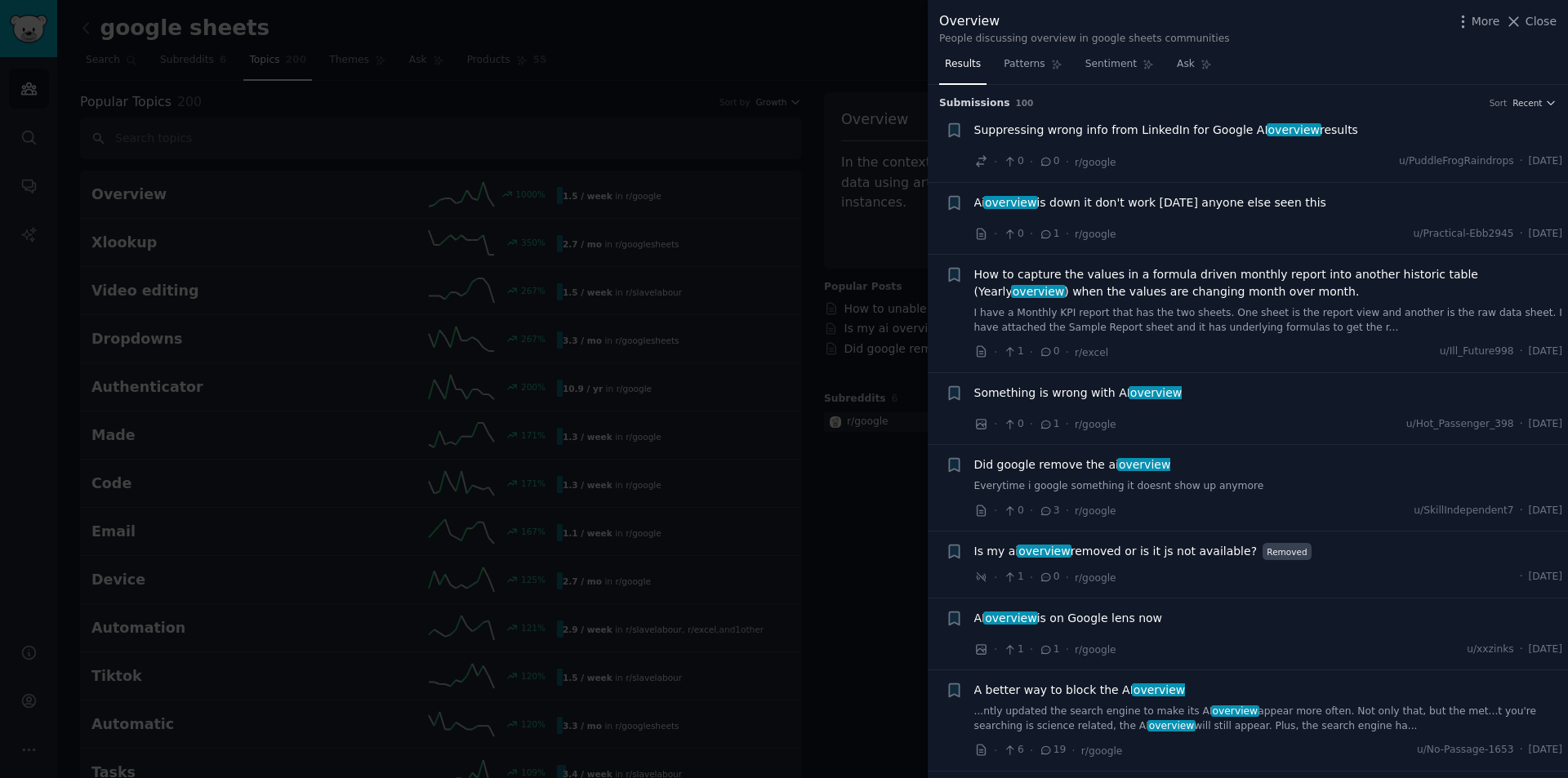
click at [1249, 162] on div "· 0 · 0 · r/google u/PuddleFrogRaindrops · Thu 31/07/2025" at bounding box center [1268, 162] width 589 height 17
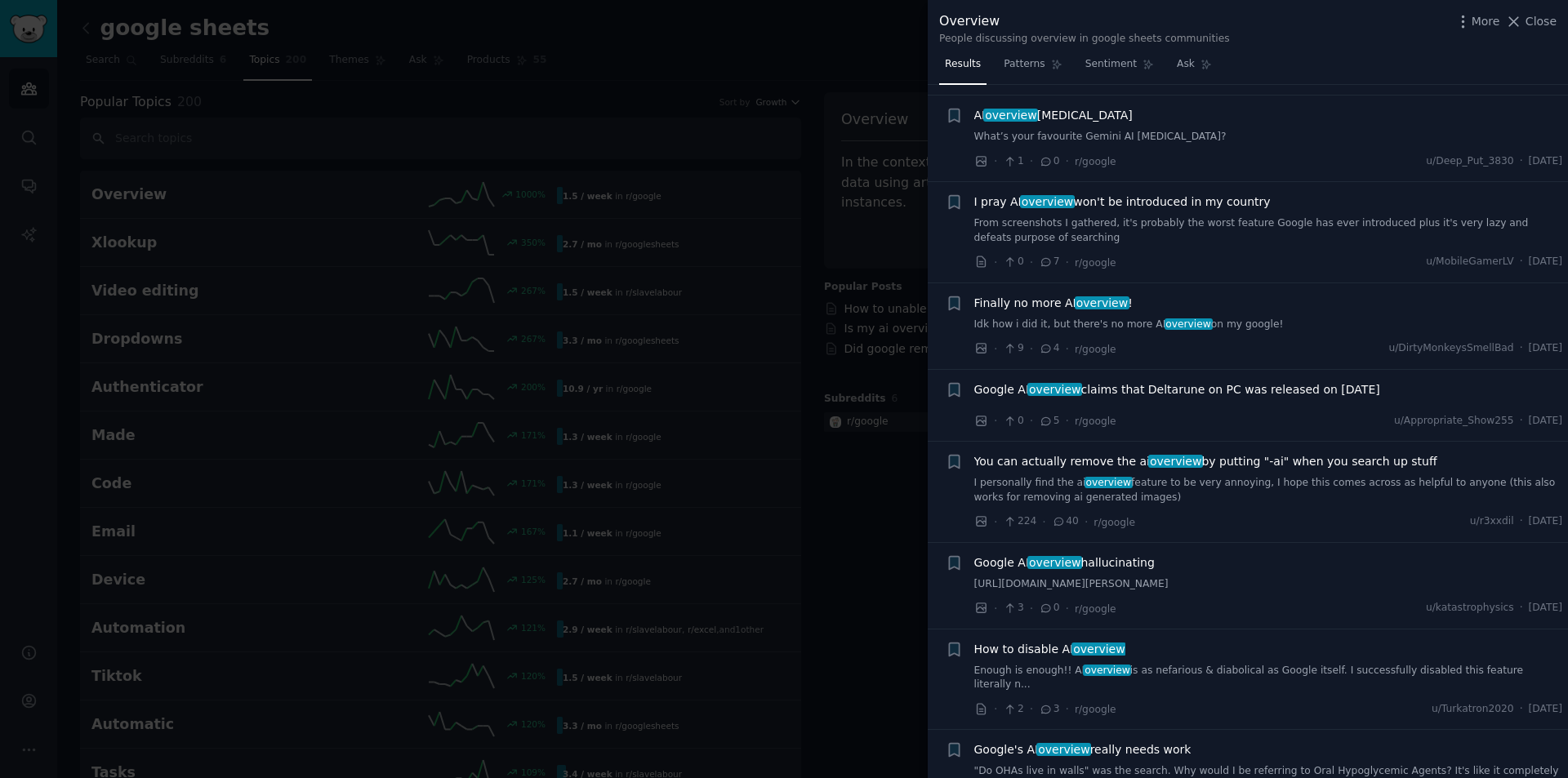
scroll to position [1306, 0]
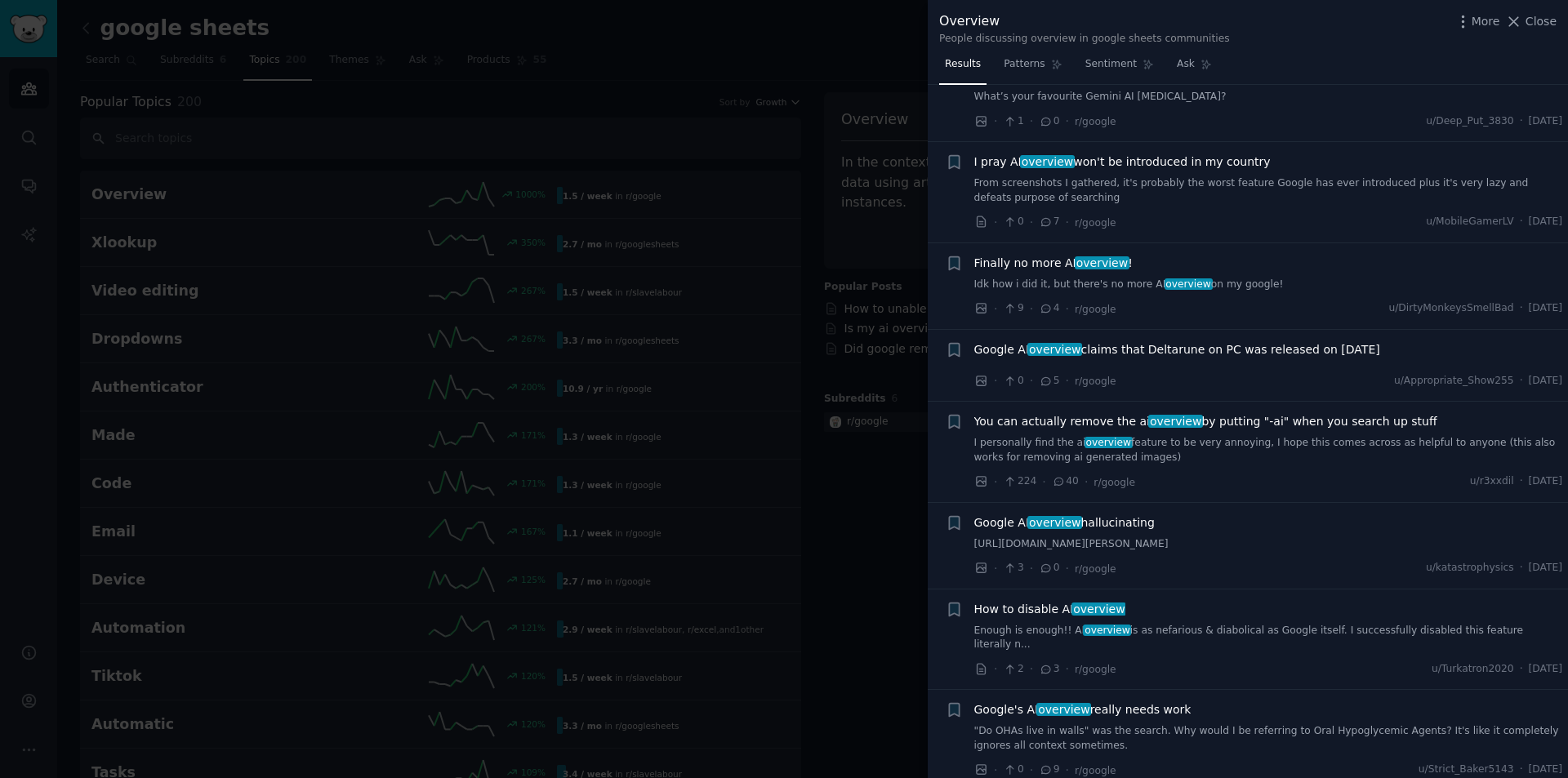
click at [733, 25] on div at bounding box center [784, 389] width 1568 height 778
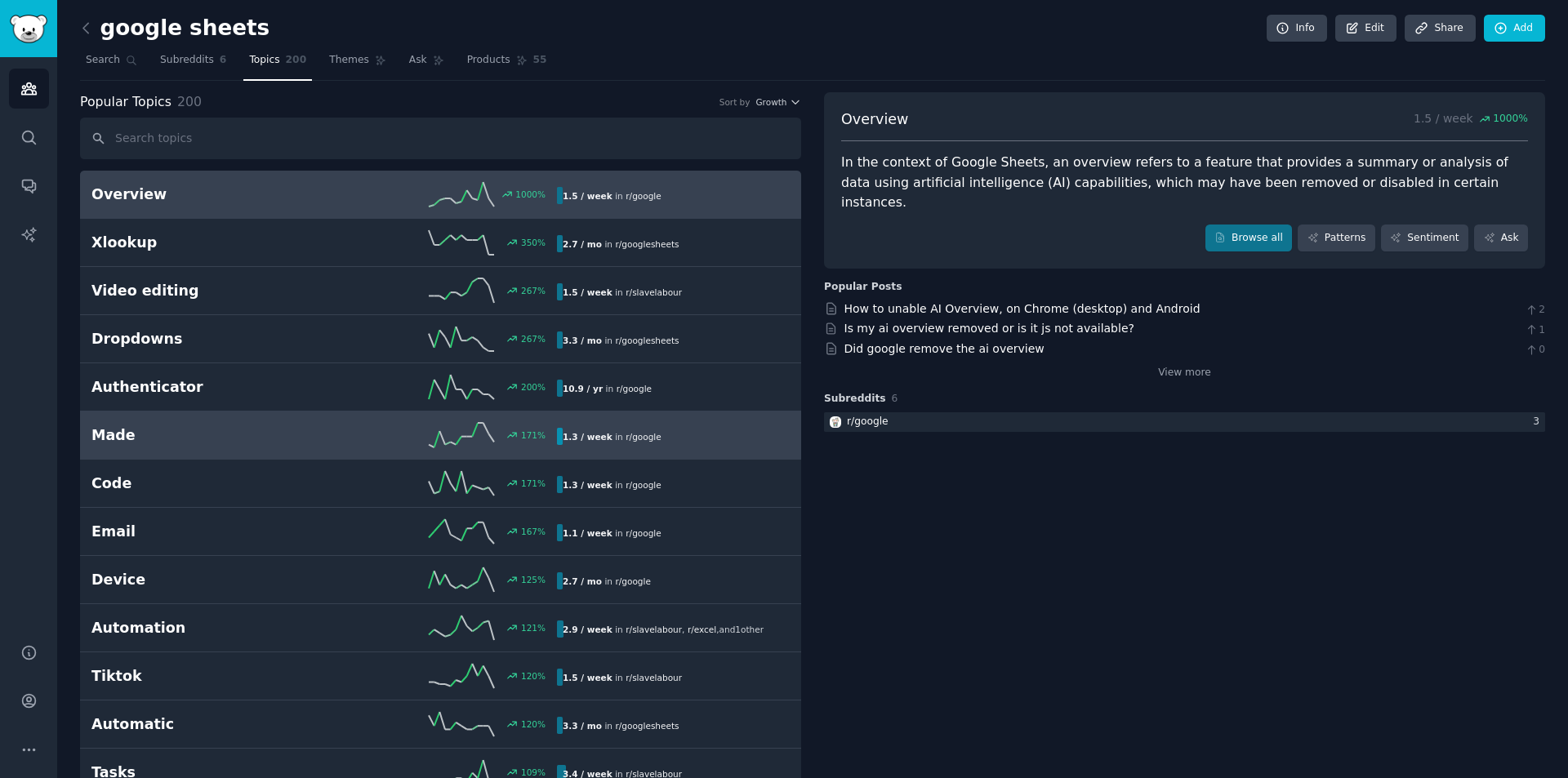
click at [230, 423] on div "Made 171 % 1.3 / week in r/ google" at bounding box center [441, 435] width 698 height 24
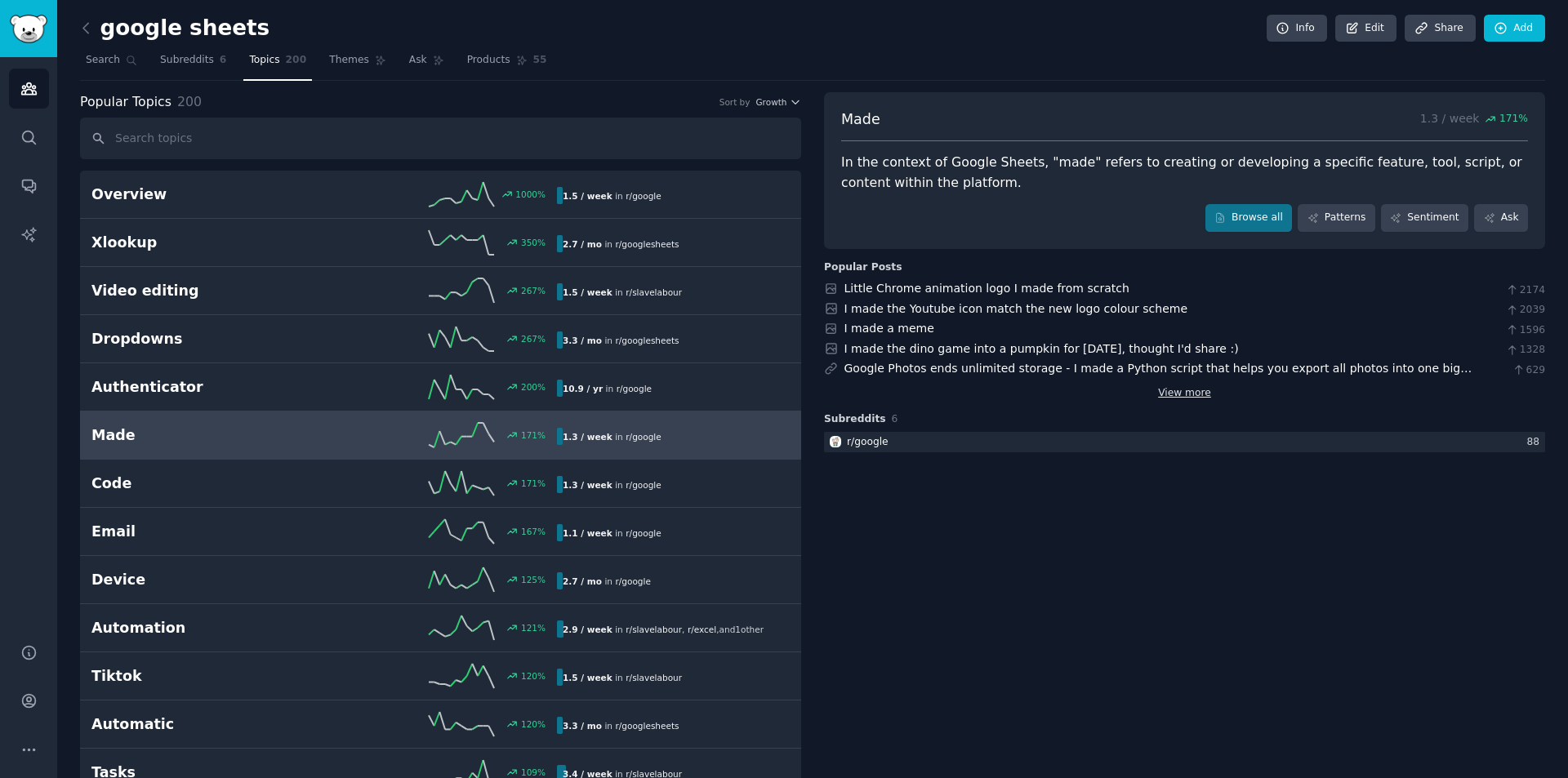
click at [1170, 388] on link "View more" at bounding box center [1185, 394] width 53 height 15
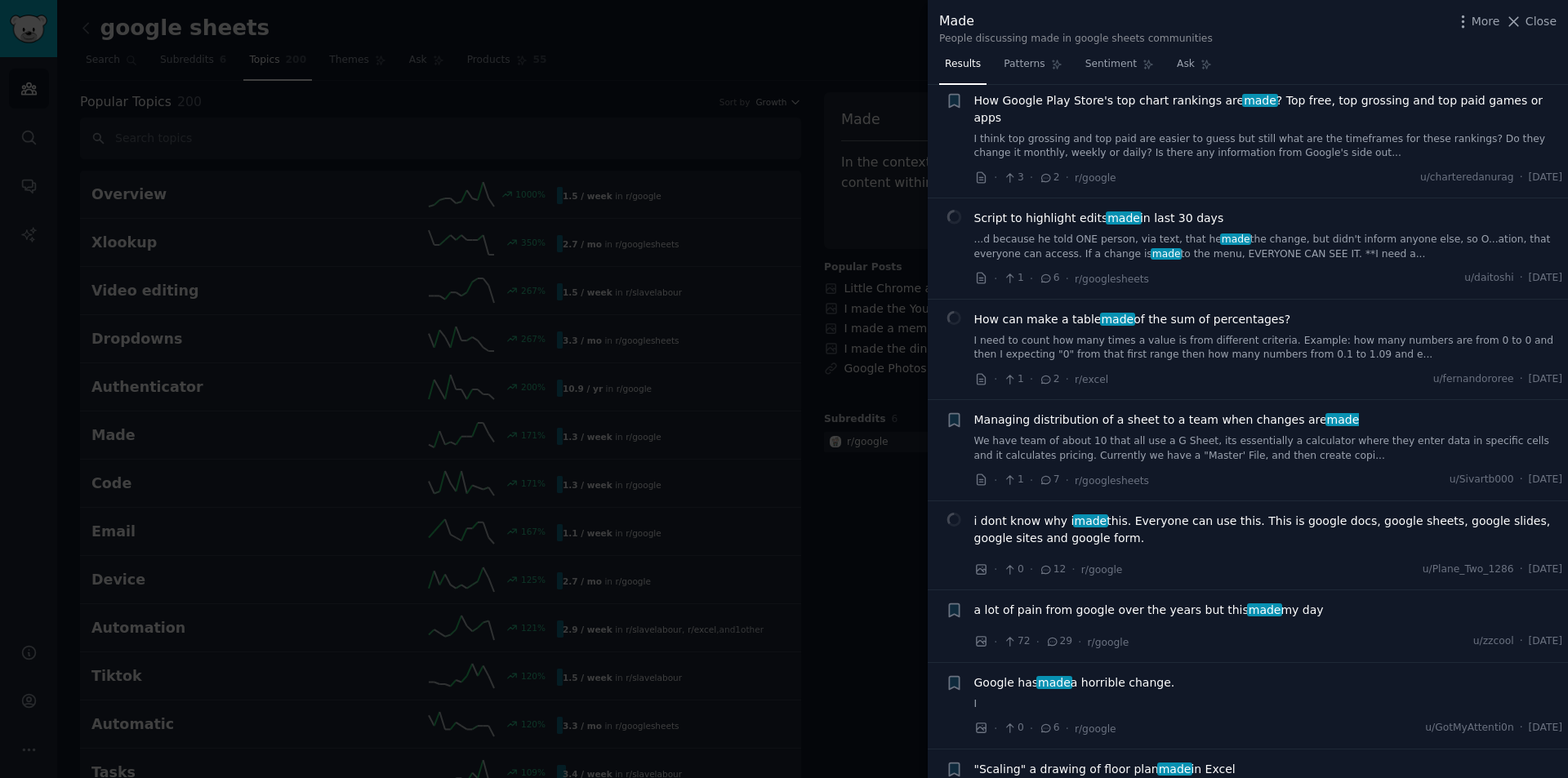
scroll to position [4490, 0]
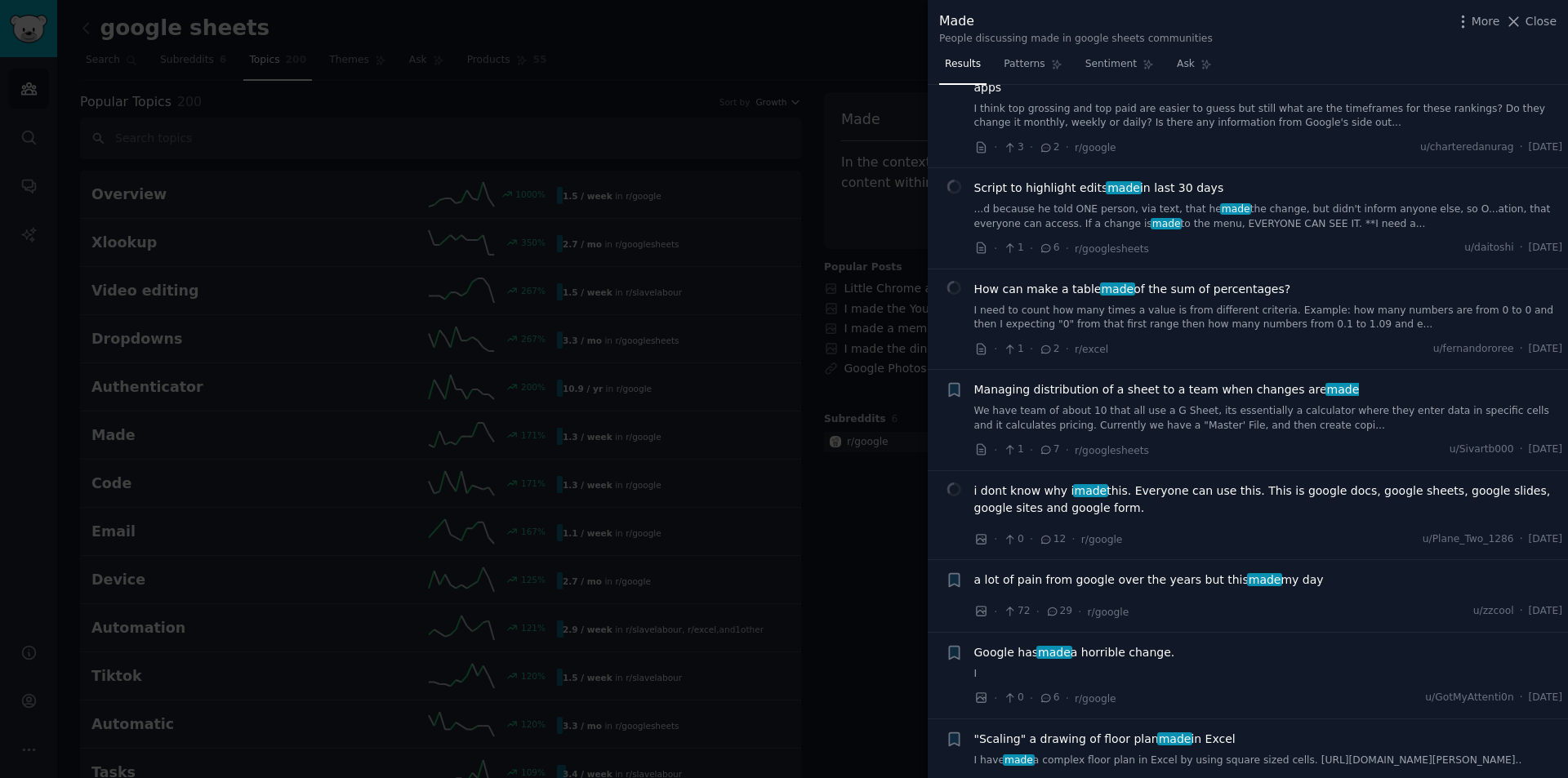
click at [1144, 571] on span "a lot of pain from google over the years but this made my day" at bounding box center [1148, 580] width 349 height 17
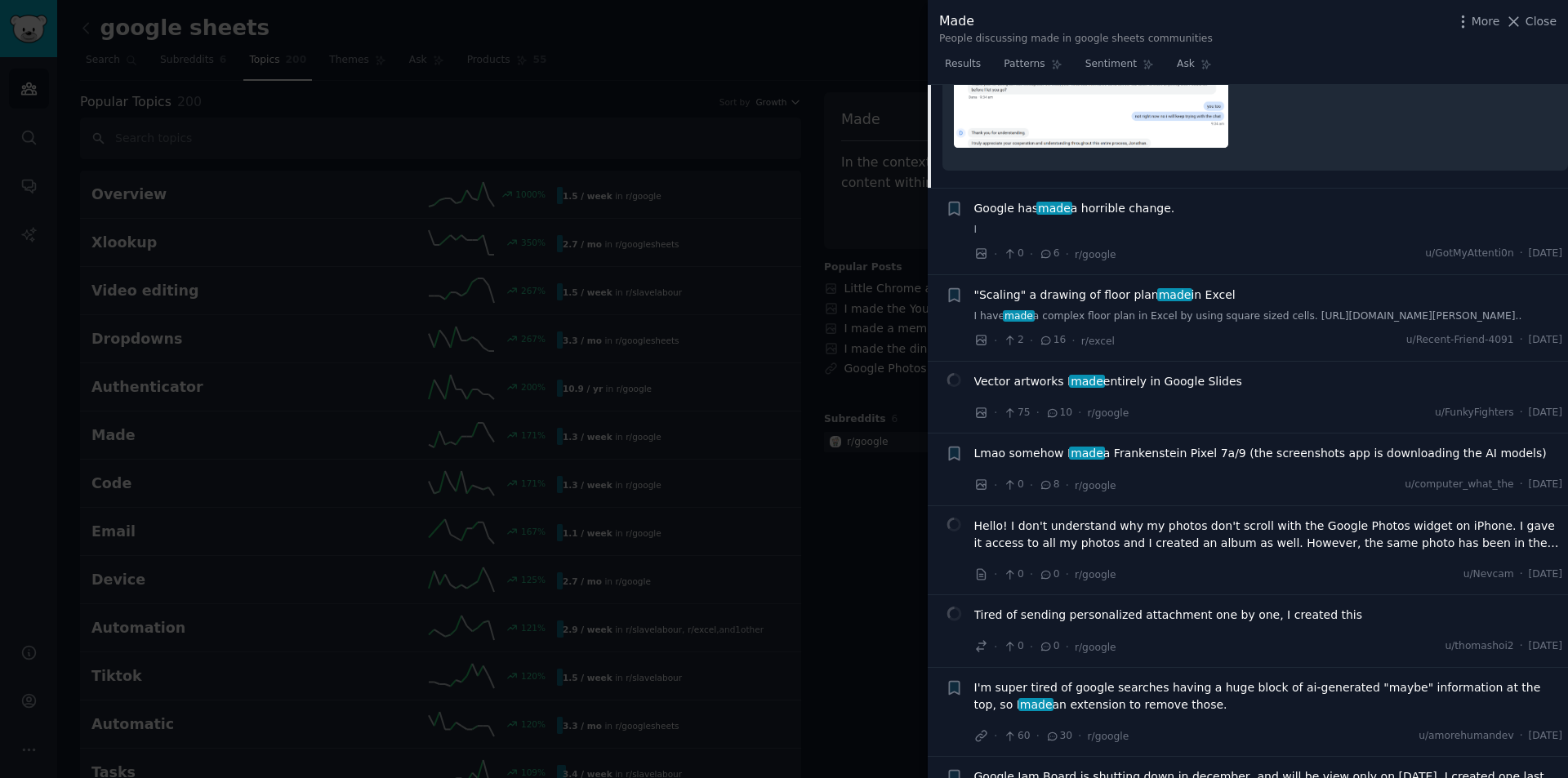
scroll to position [5308, 0]
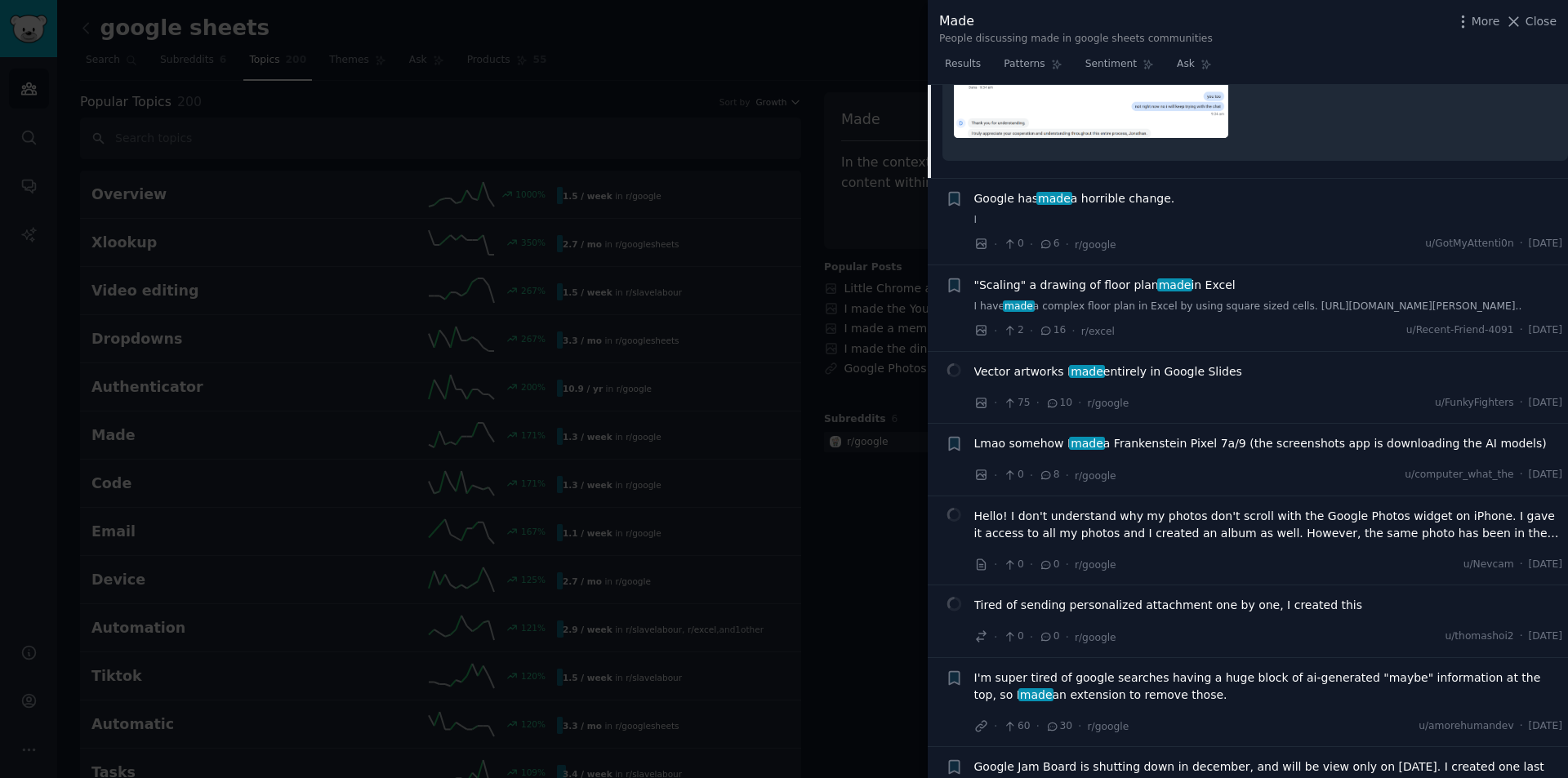
click at [1205, 596] on span "Tired of sending personalized attachment one by one, I created this" at bounding box center [1168, 605] width 389 height 17
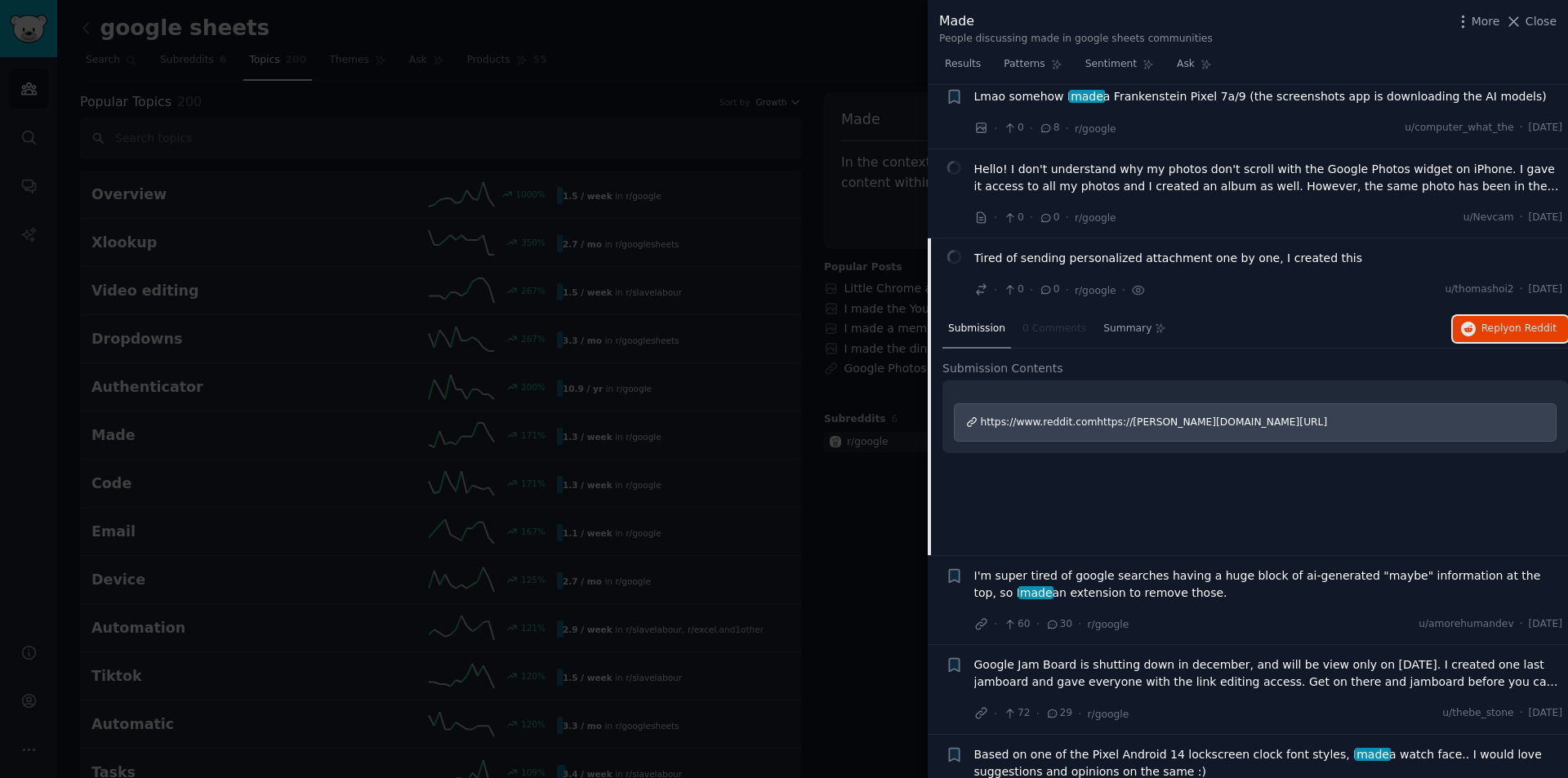
scroll to position [5461, 0]
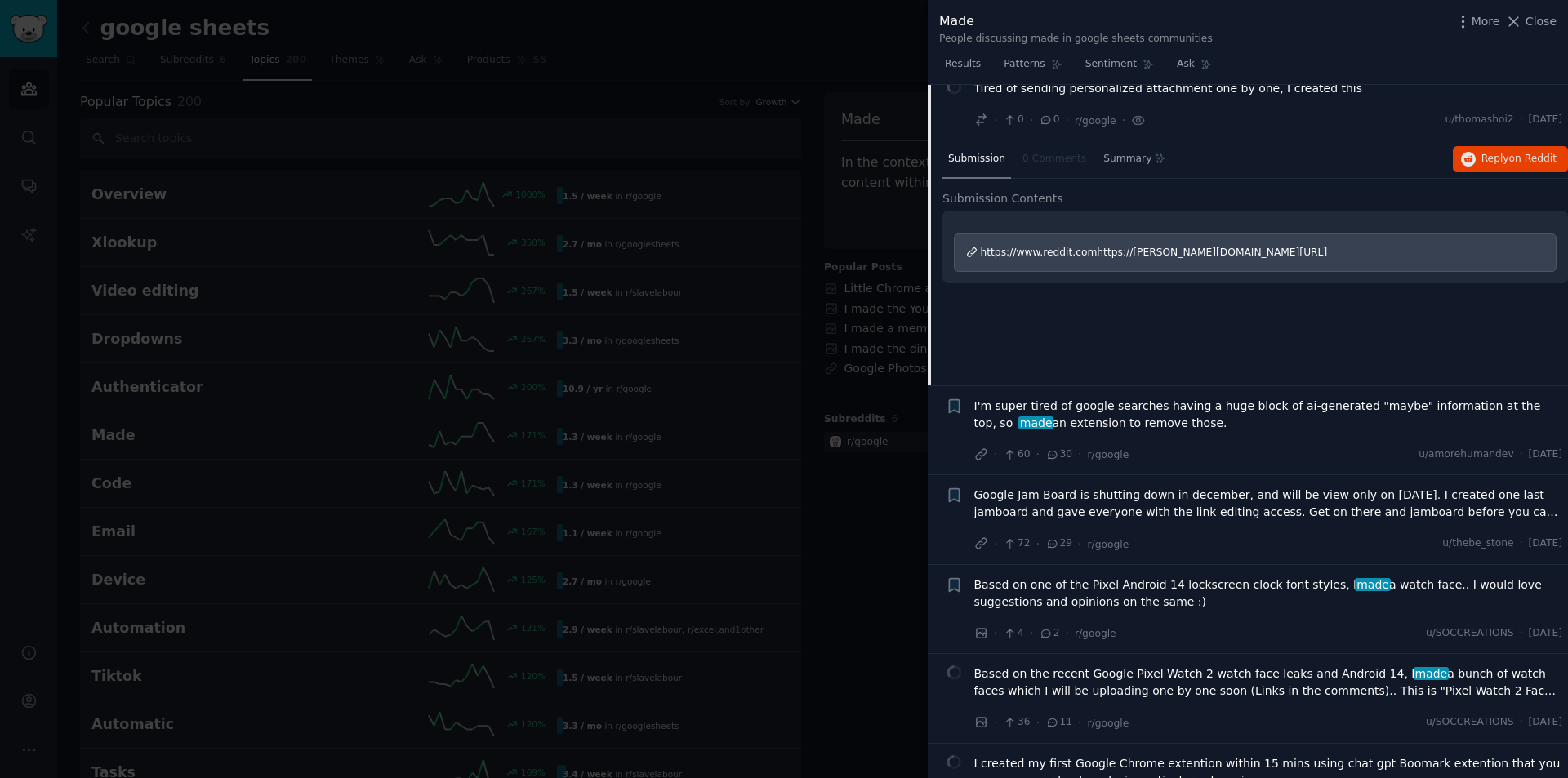
click at [1457, 397] on span "I'm super tired of google searches having a huge block of ai-generated "maybe" …" at bounding box center [1268, 414] width 589 height 34
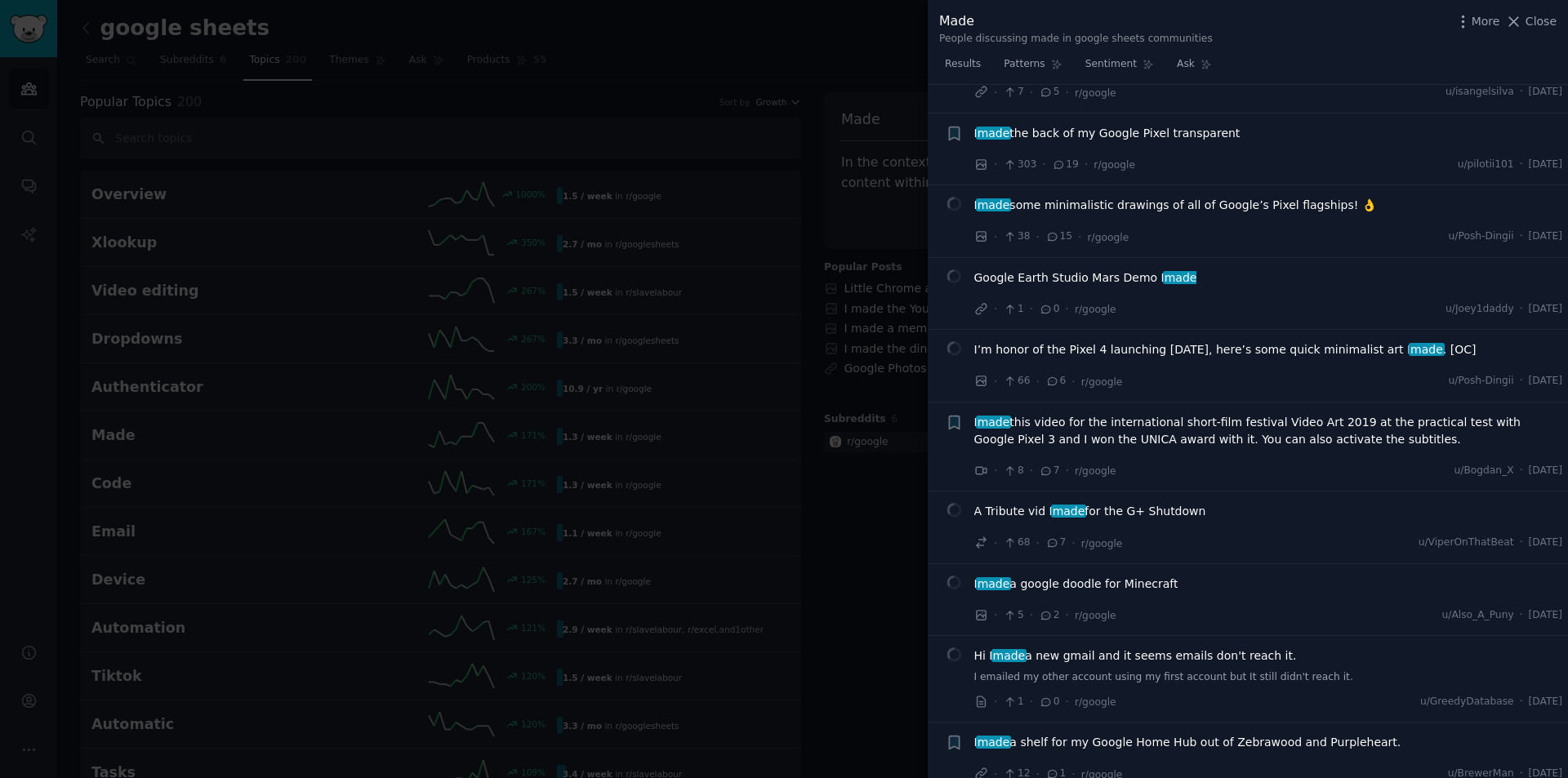
scroll to position [8800, 0]
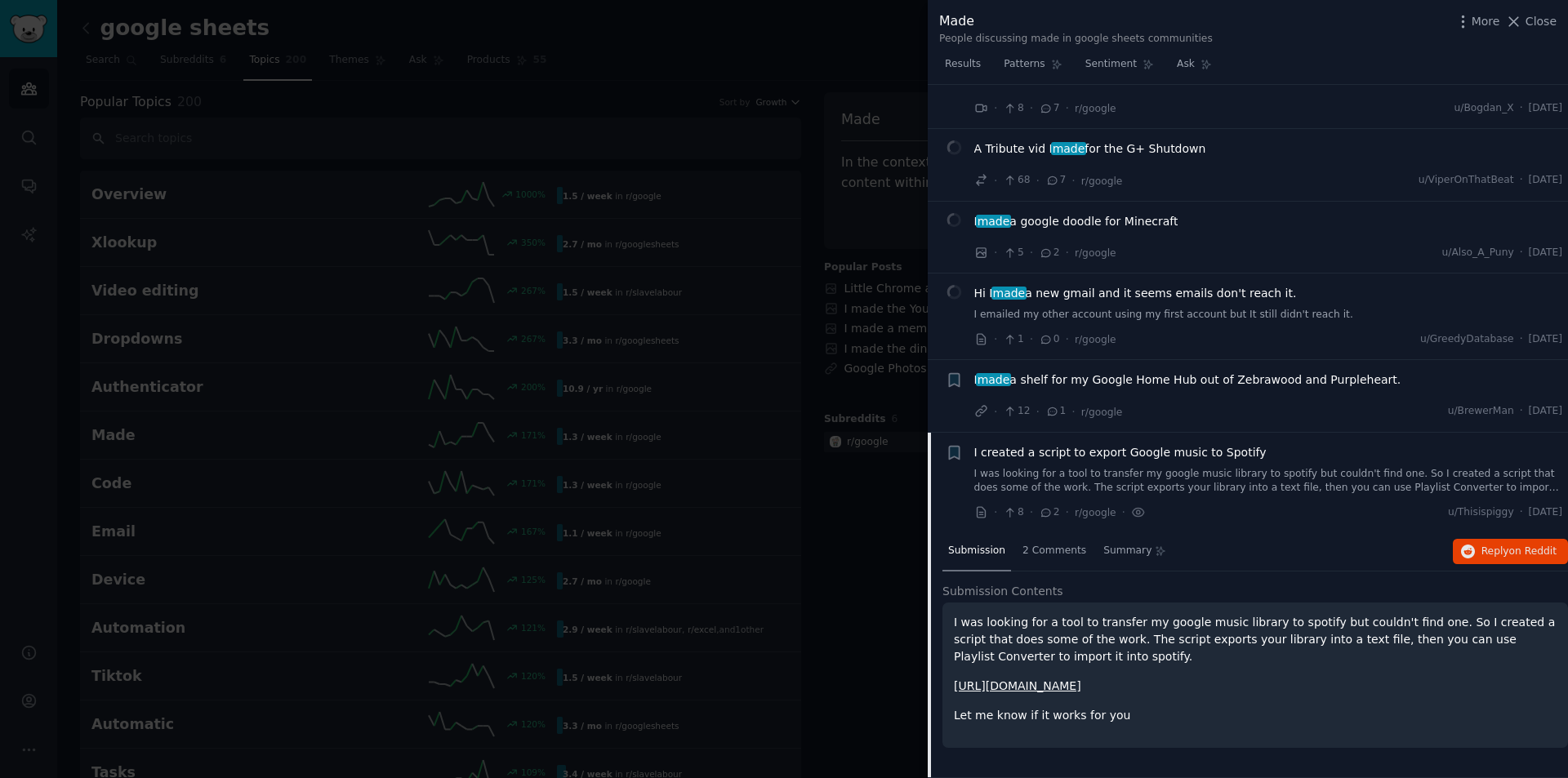
scroll to position [8325, 0]
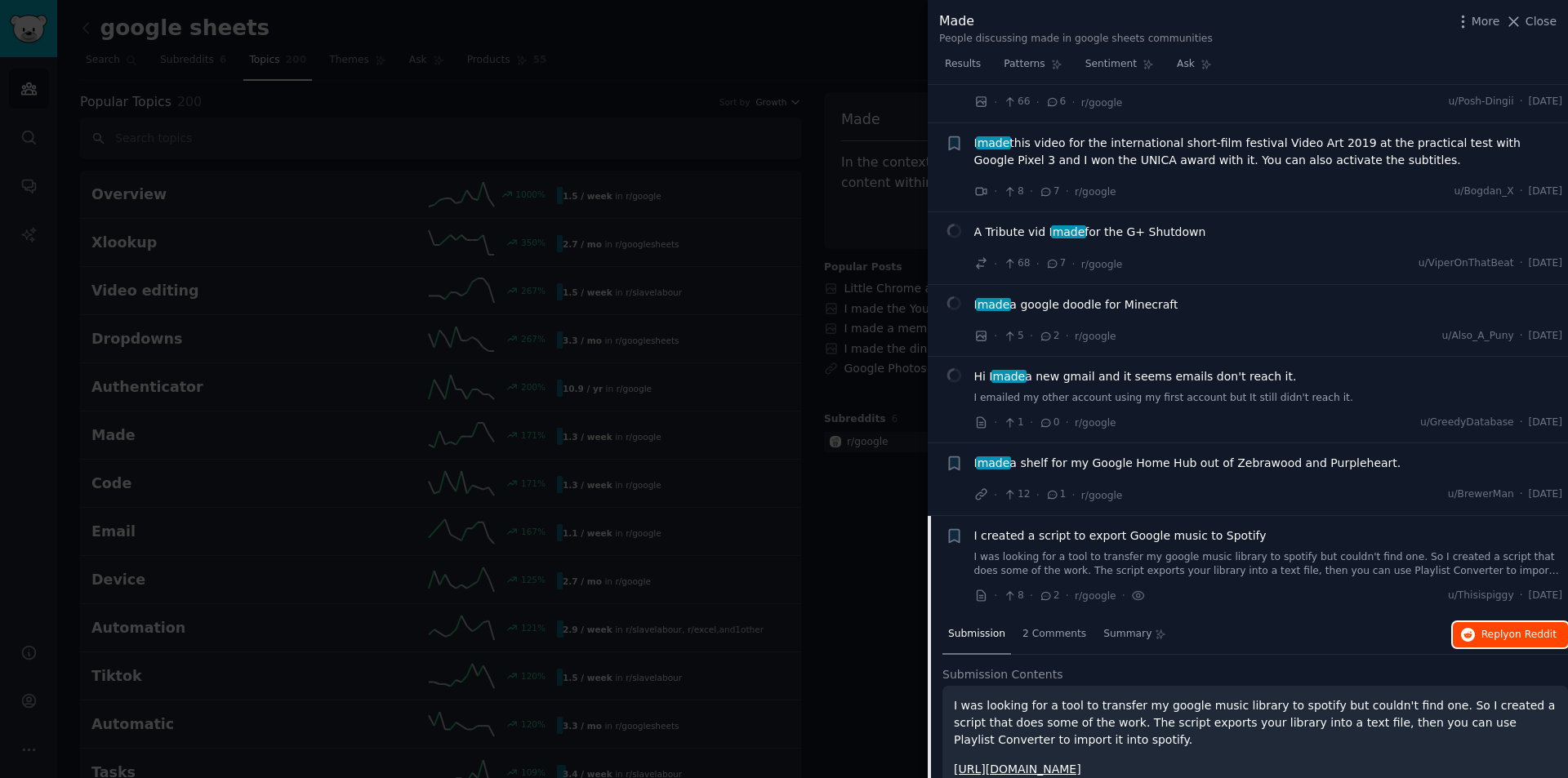
click at [1511, 629] on span "on Reddit" at bounding box center [1532, 635] width 47 height 12
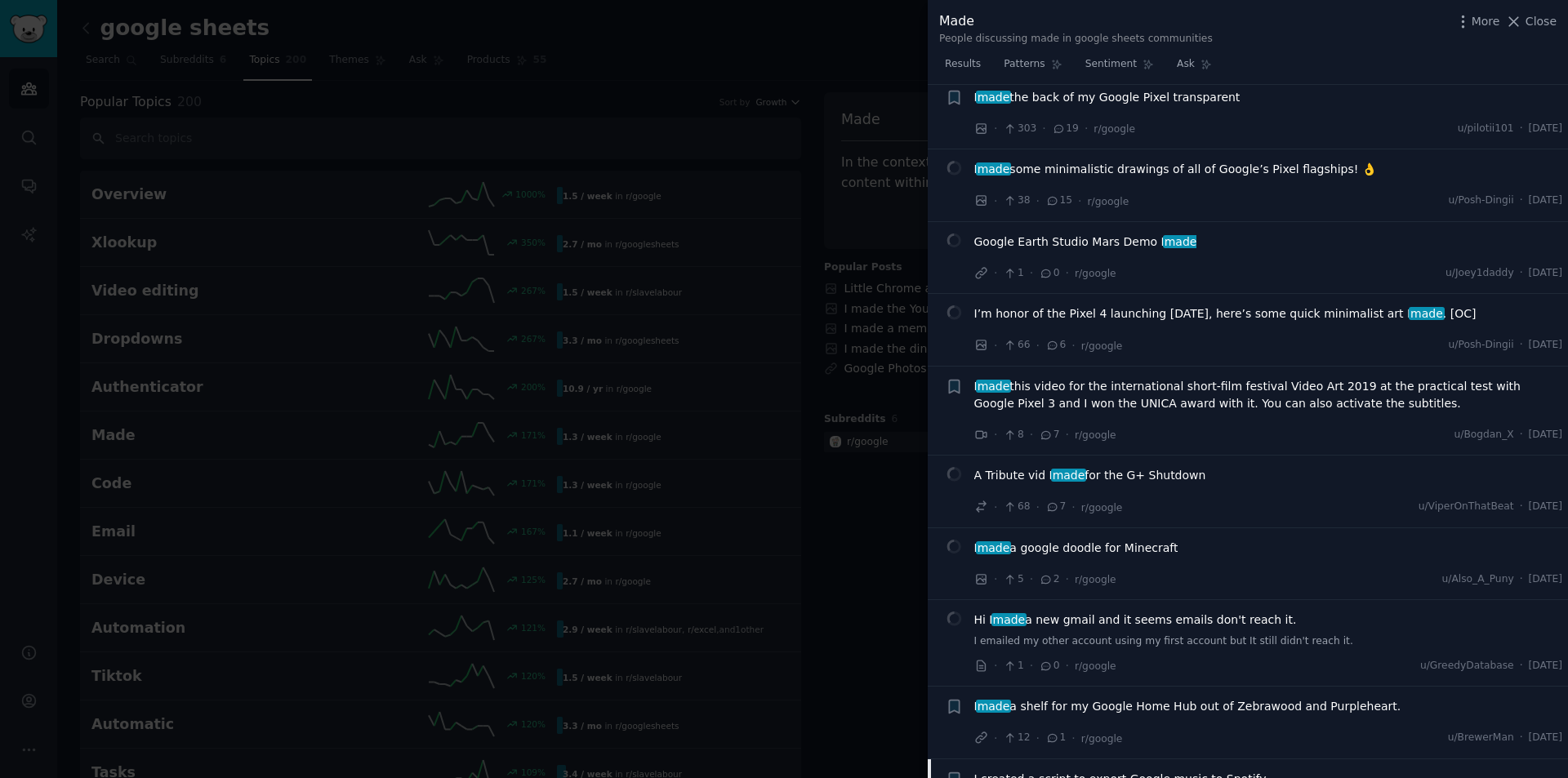
scroll to position [8080, 0]
click at [1163, 541] on div "I made a google doodle for Minecraft" at bounding box center [1268, 552] width 589 height 22
click at [1161, 541] on span "I made a google doodle for Minecraft" at bounding box center [1076, 550] width 204 height 17
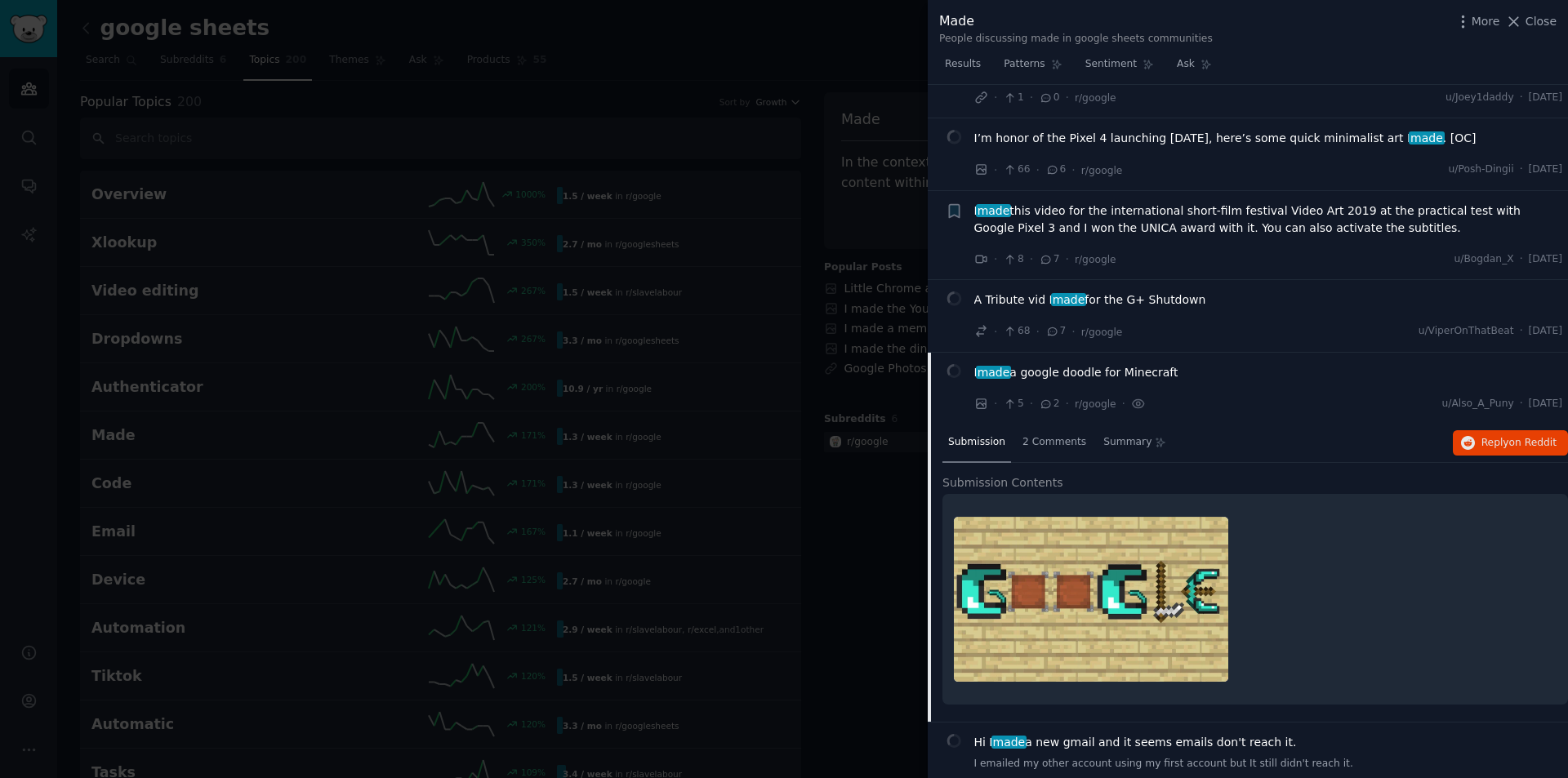
scroll to position [8325, 0]
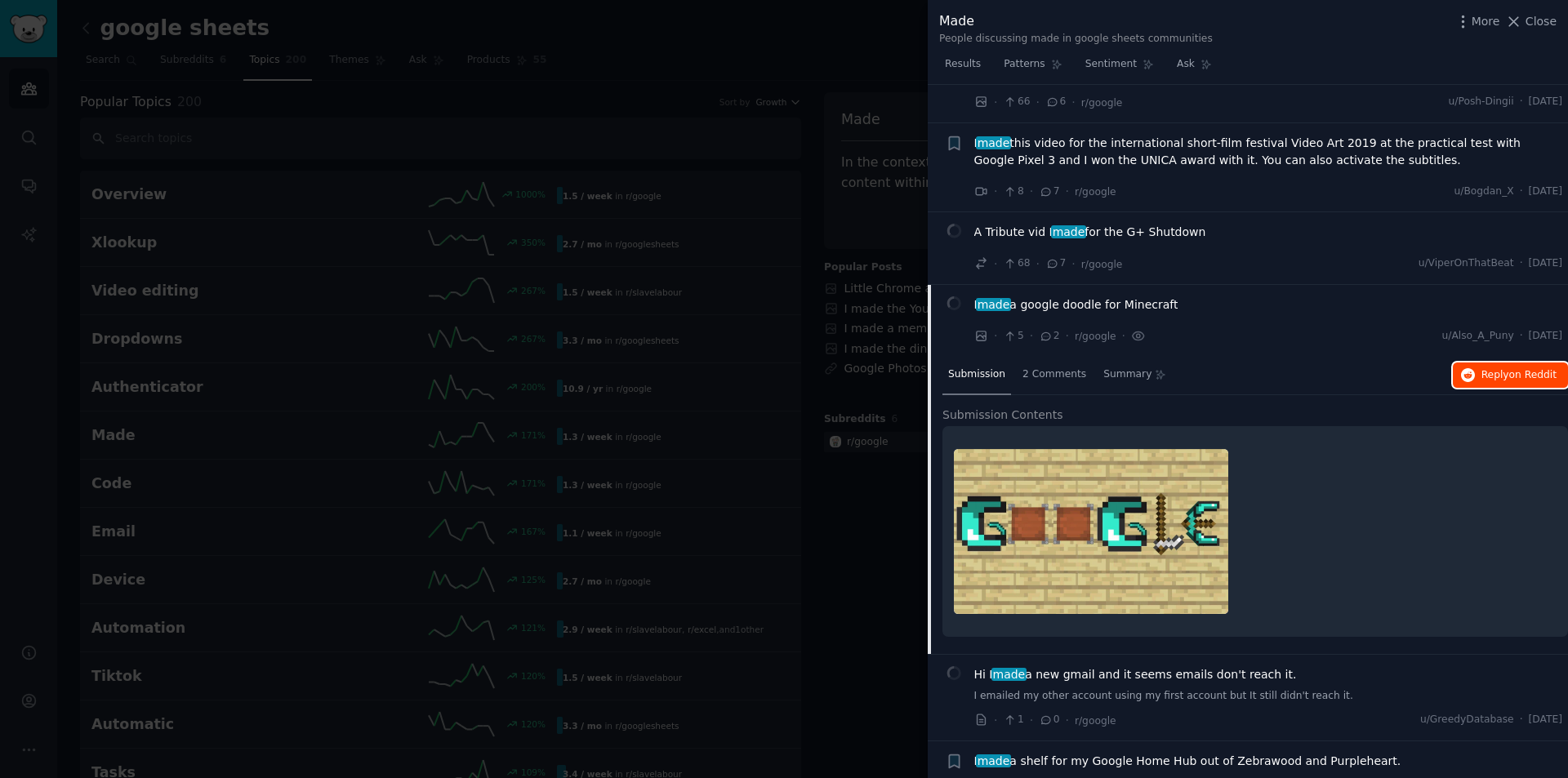
click at [1470, 362] on button "Reply on Reddit" at bounding box center [1511, 375] width 115 height 26
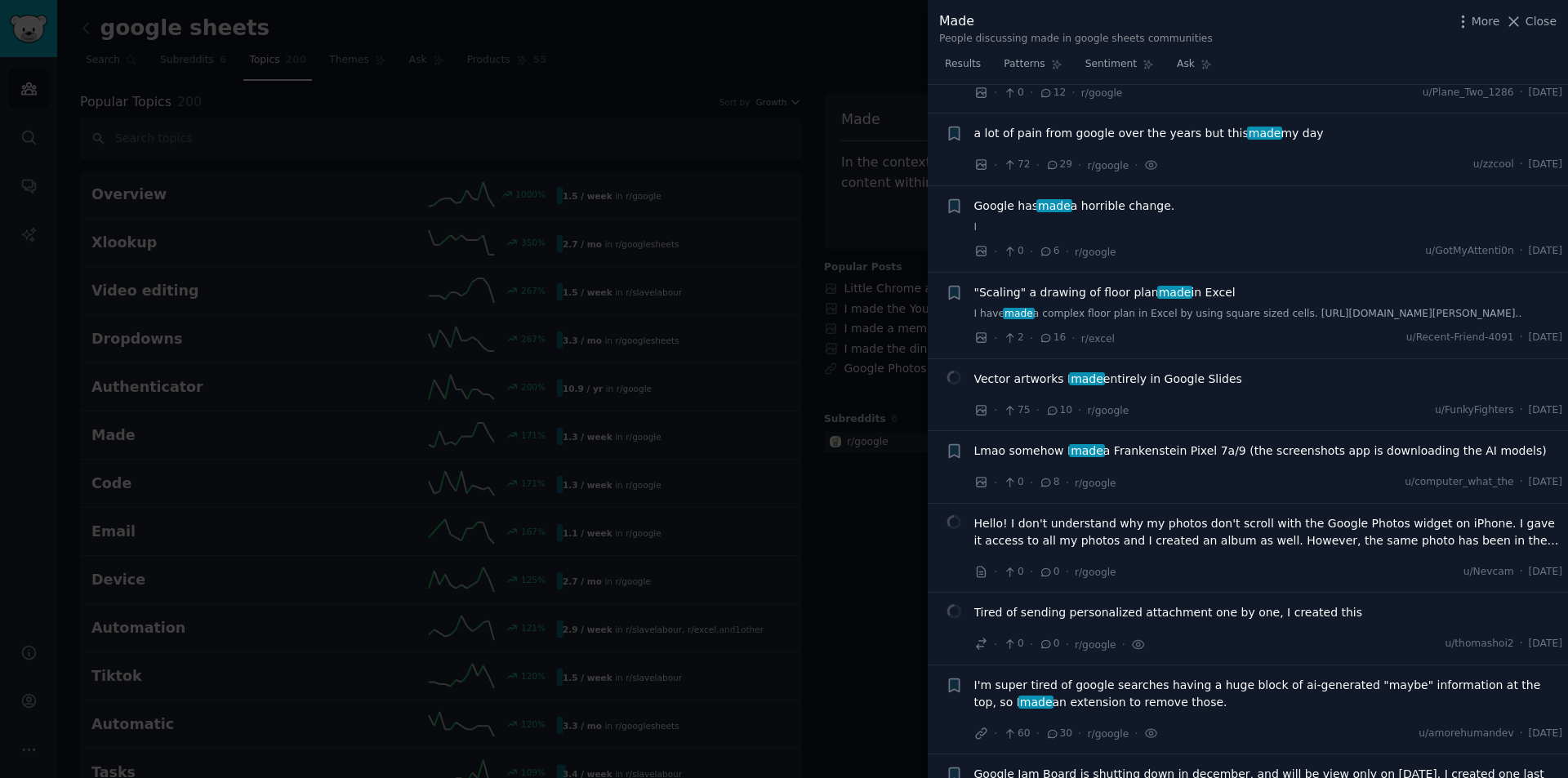
scroll to position [4895, 0]
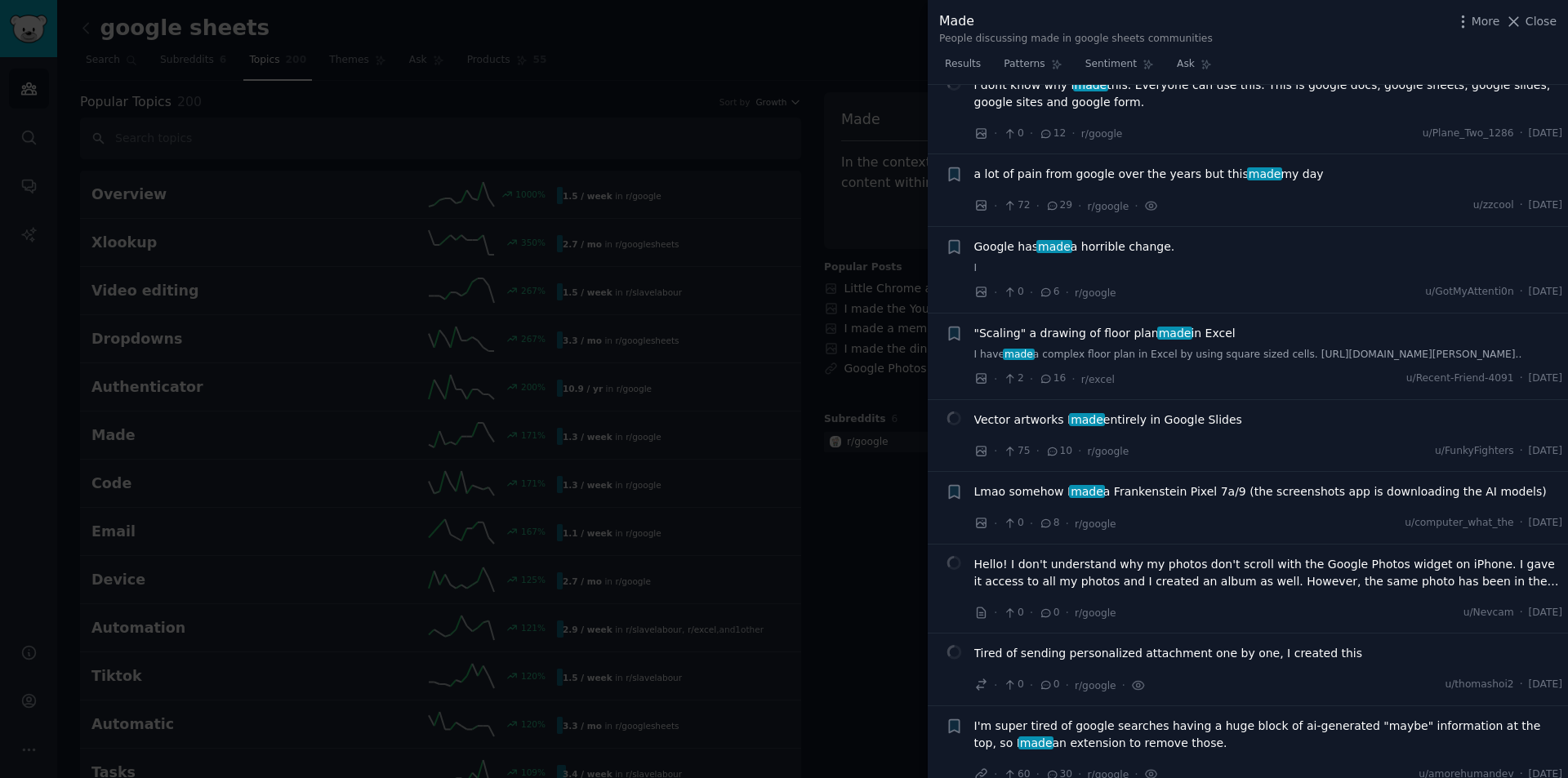
click at [1186, 411] on span "Vector artworks I made entirely in Google Slides" at bounding box center [1107, 420] width 267 height 17
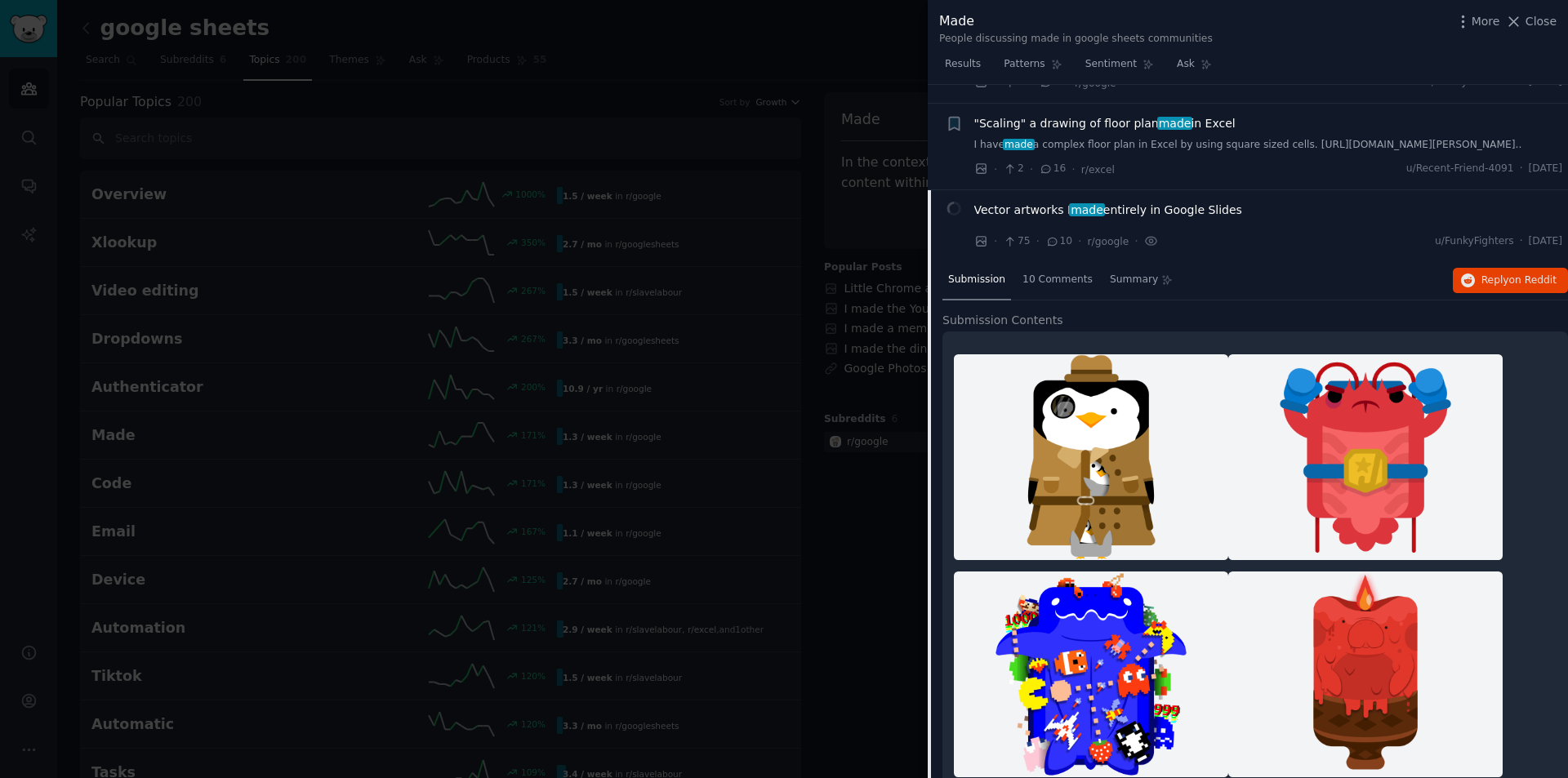
scroll to position [4982, 0]
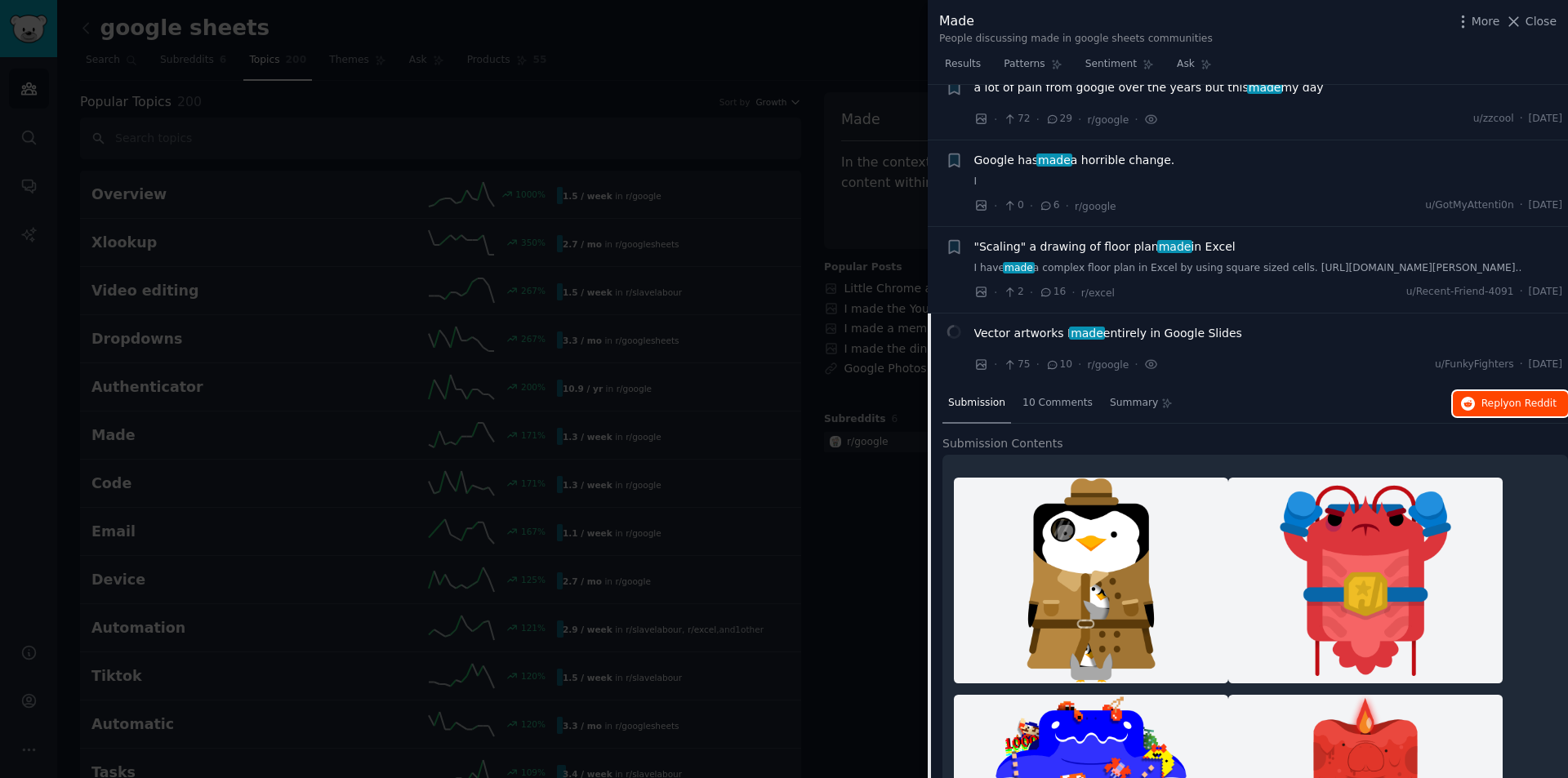
click at [1497, 396] on span "Reply on Reddit" at bounding box center [1519, 404] width 75 height 15
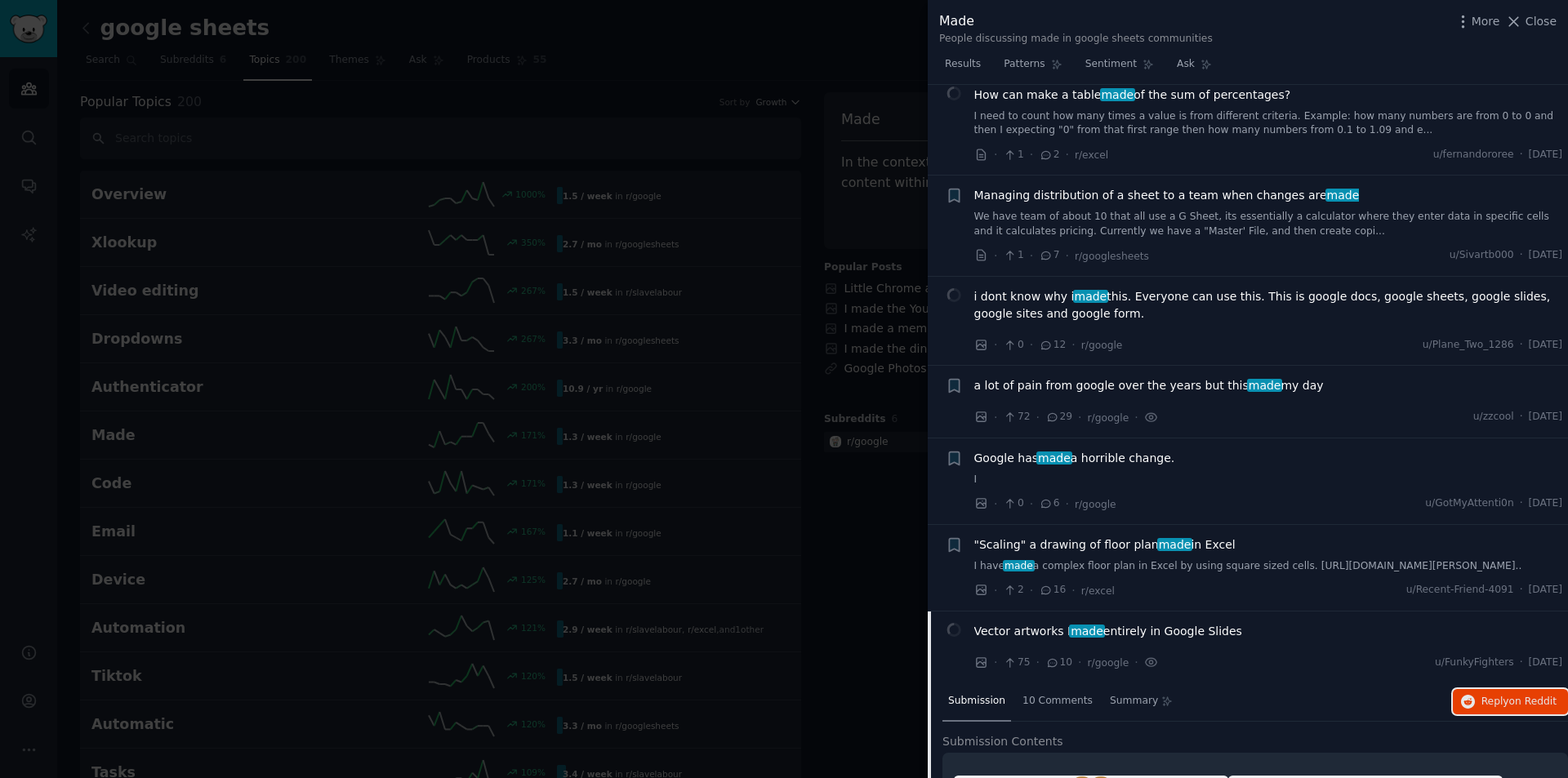
scroll to position [4656, 0]
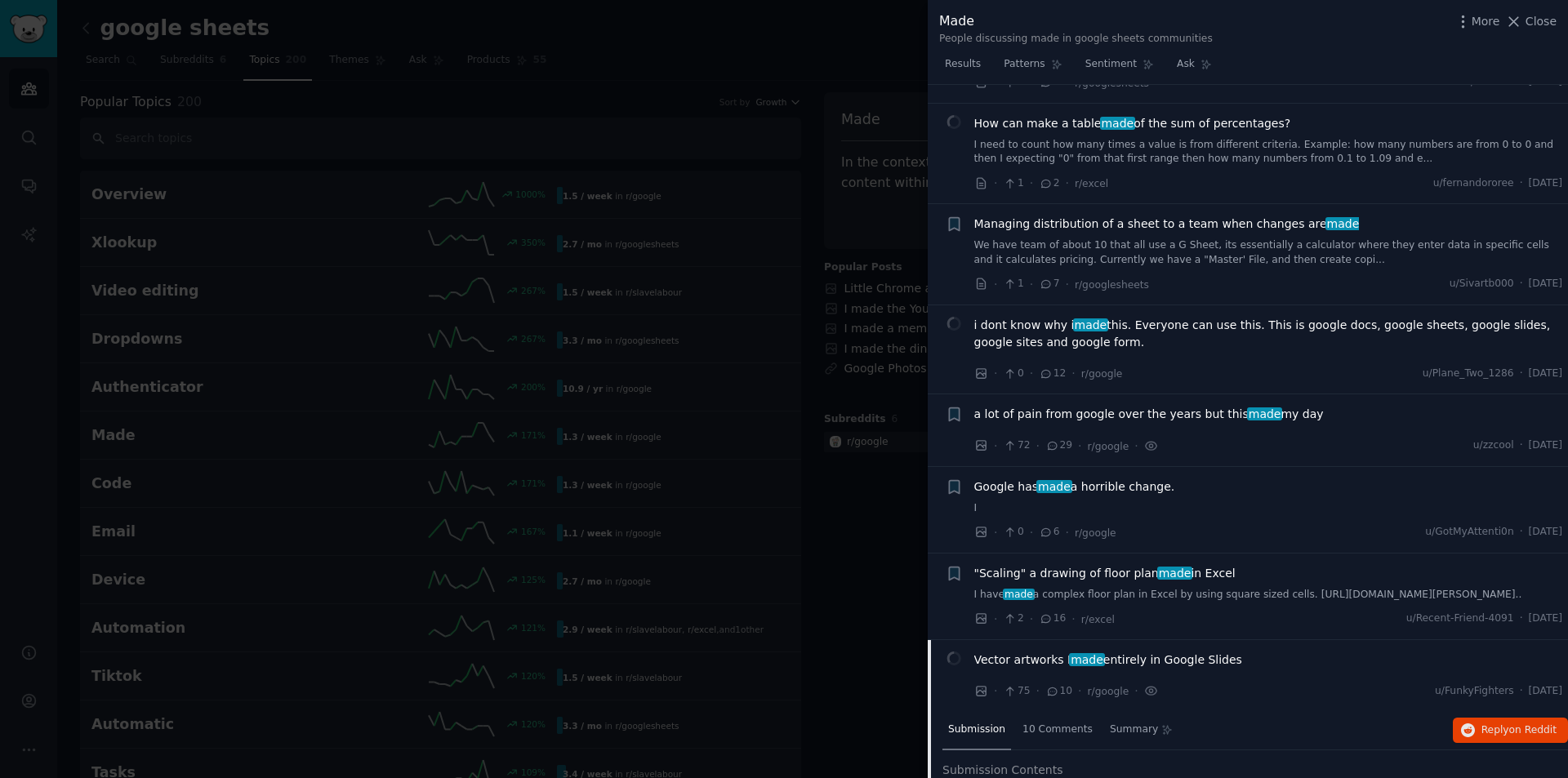
click at [1129, 478] on span "Google has made a horrible change." at bounding box center [1074, 486] width 201 height 17
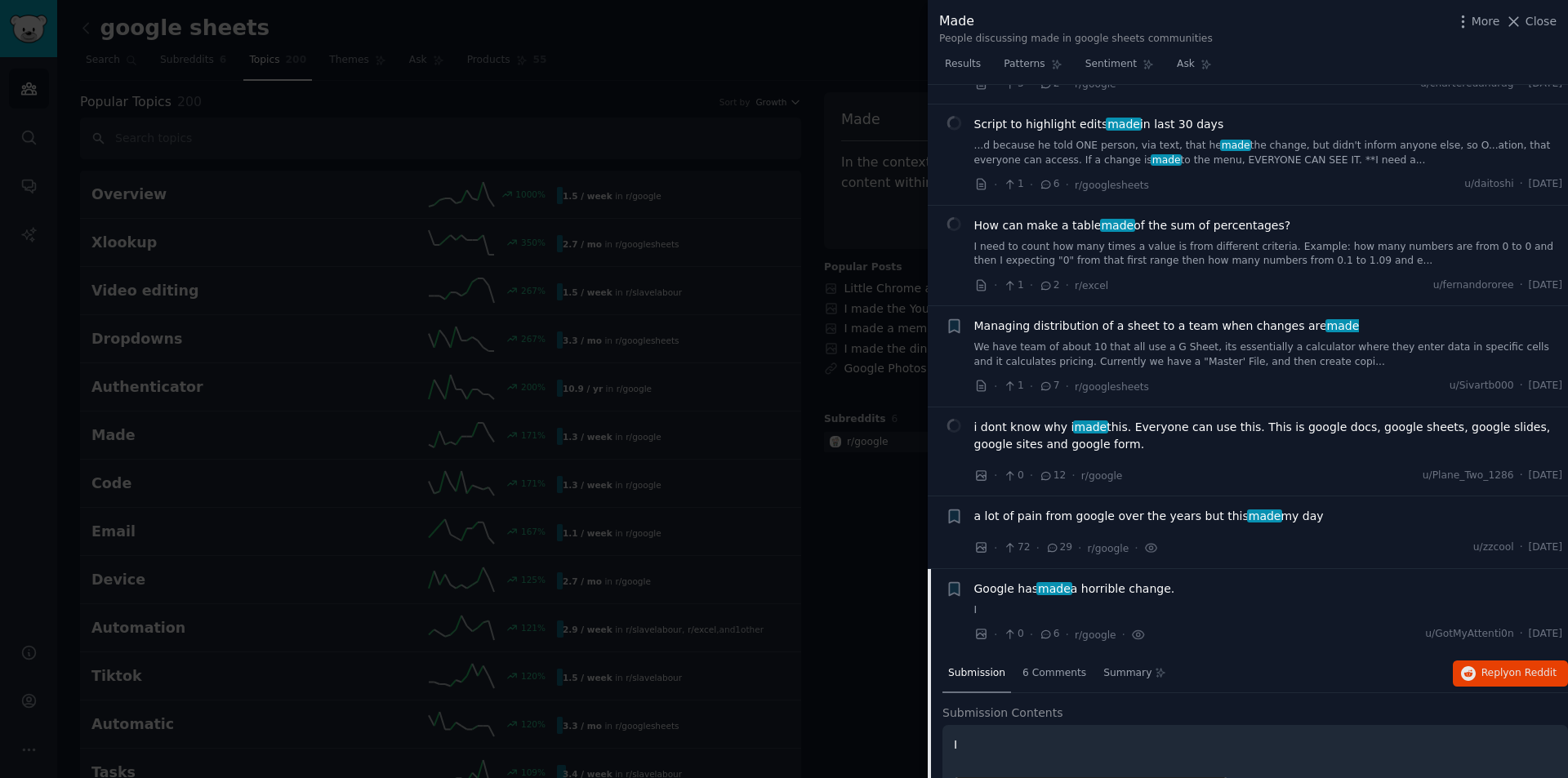
scroll to position [4482, 0]
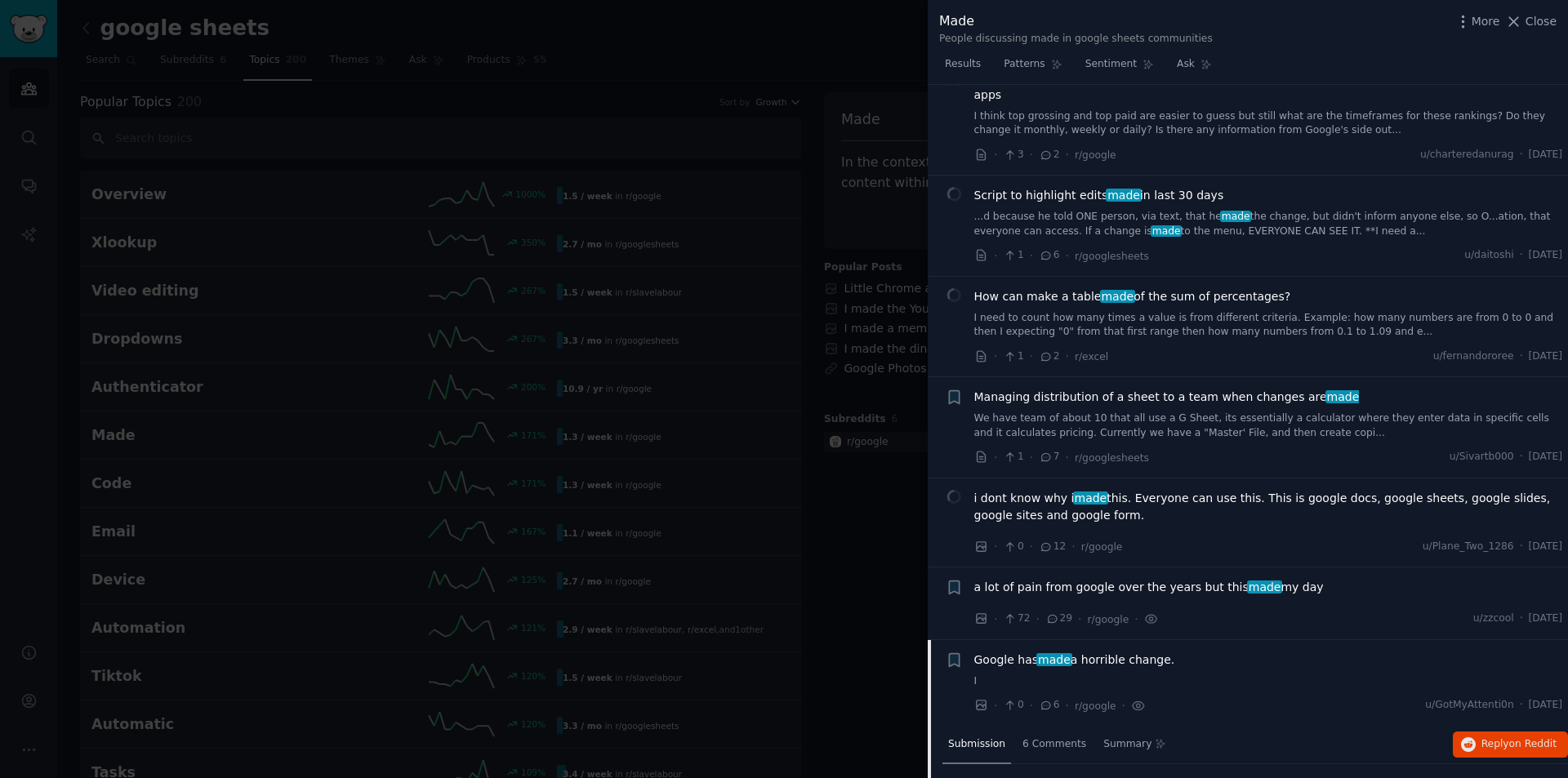
click at [1199, 490] on span "i dont know why i made this. Everyone can use this. This is google docs, google…" at bounding box center [1268, 506] width 589 height 34
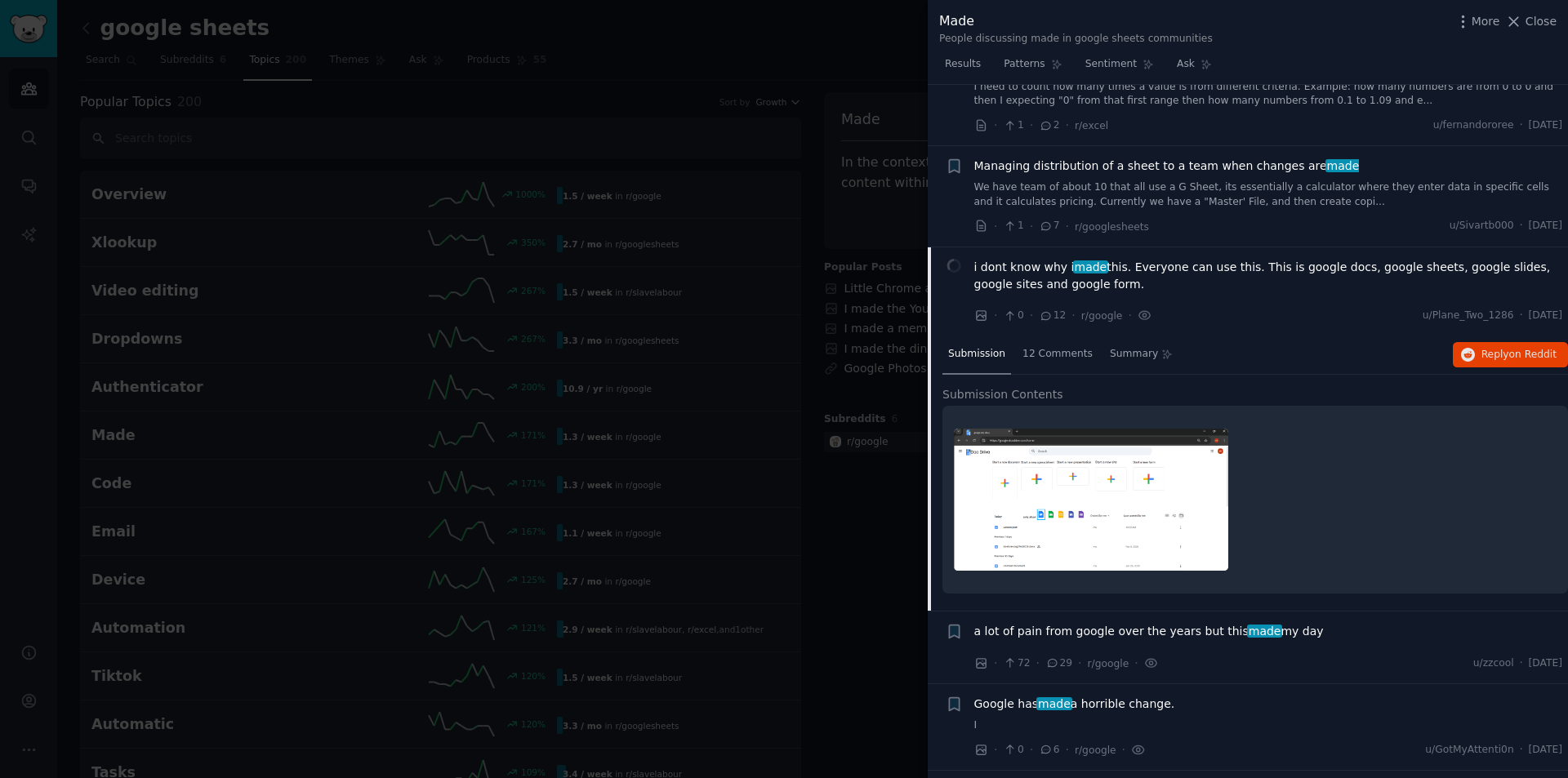
scroll to position [4810, 0]
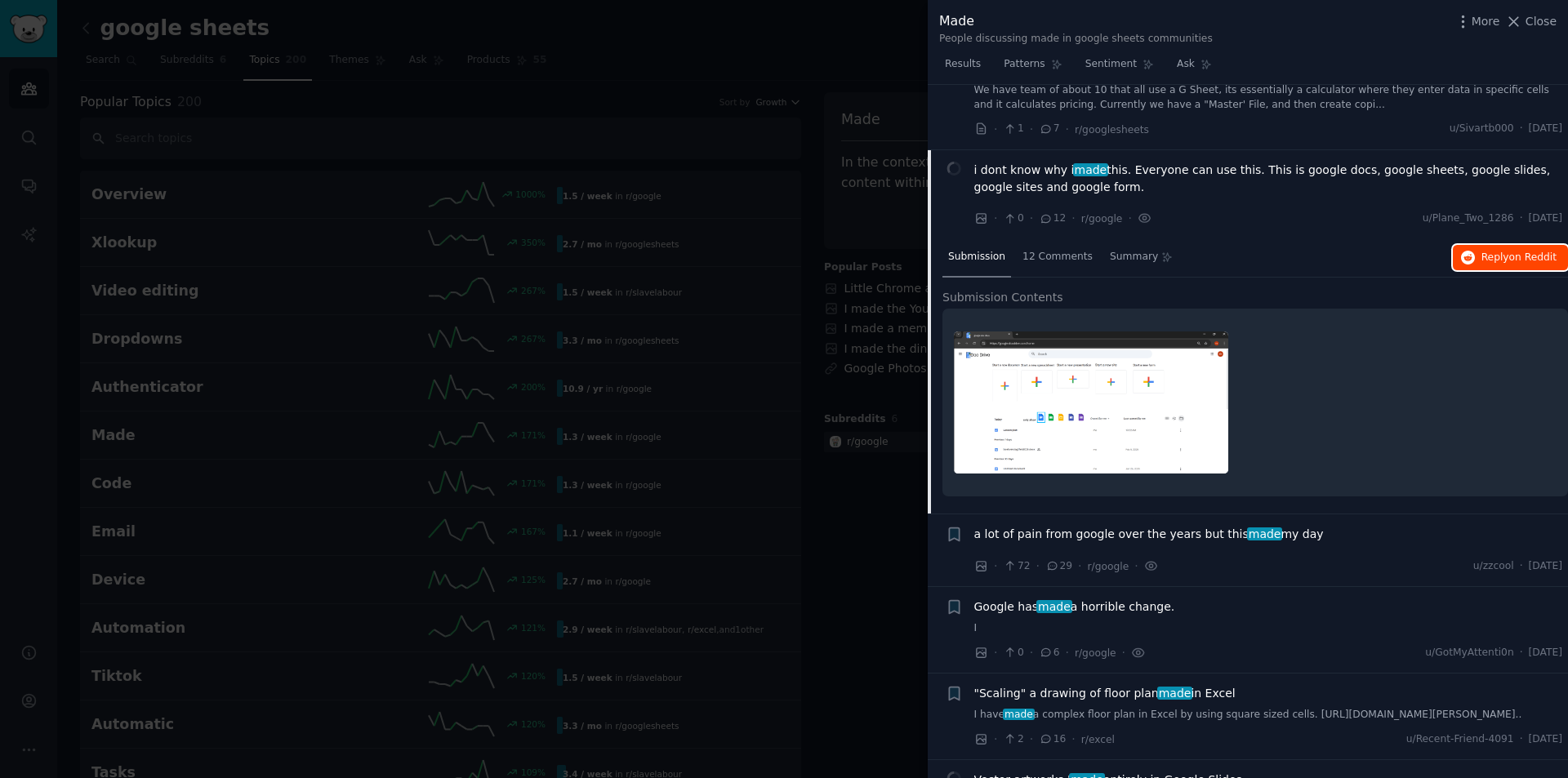
click at [1488, 251] on span "Reply on Reddit" at bounding box center [1519, 258] width 75 height 15
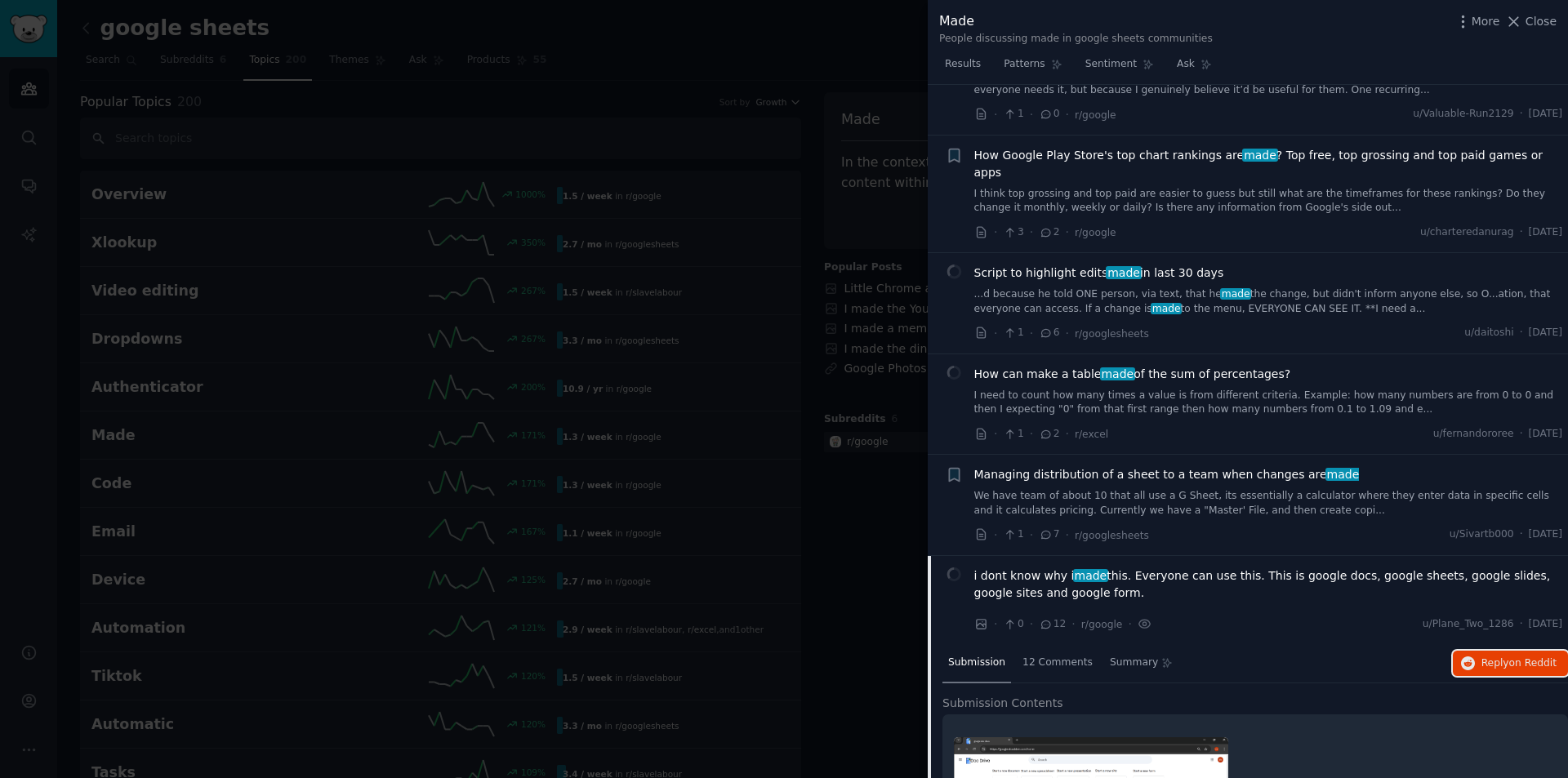
scroll to position [4402, 0]
click at [1106, 268] on span "made" at bounding box center [1123, 275] width 35 height 13
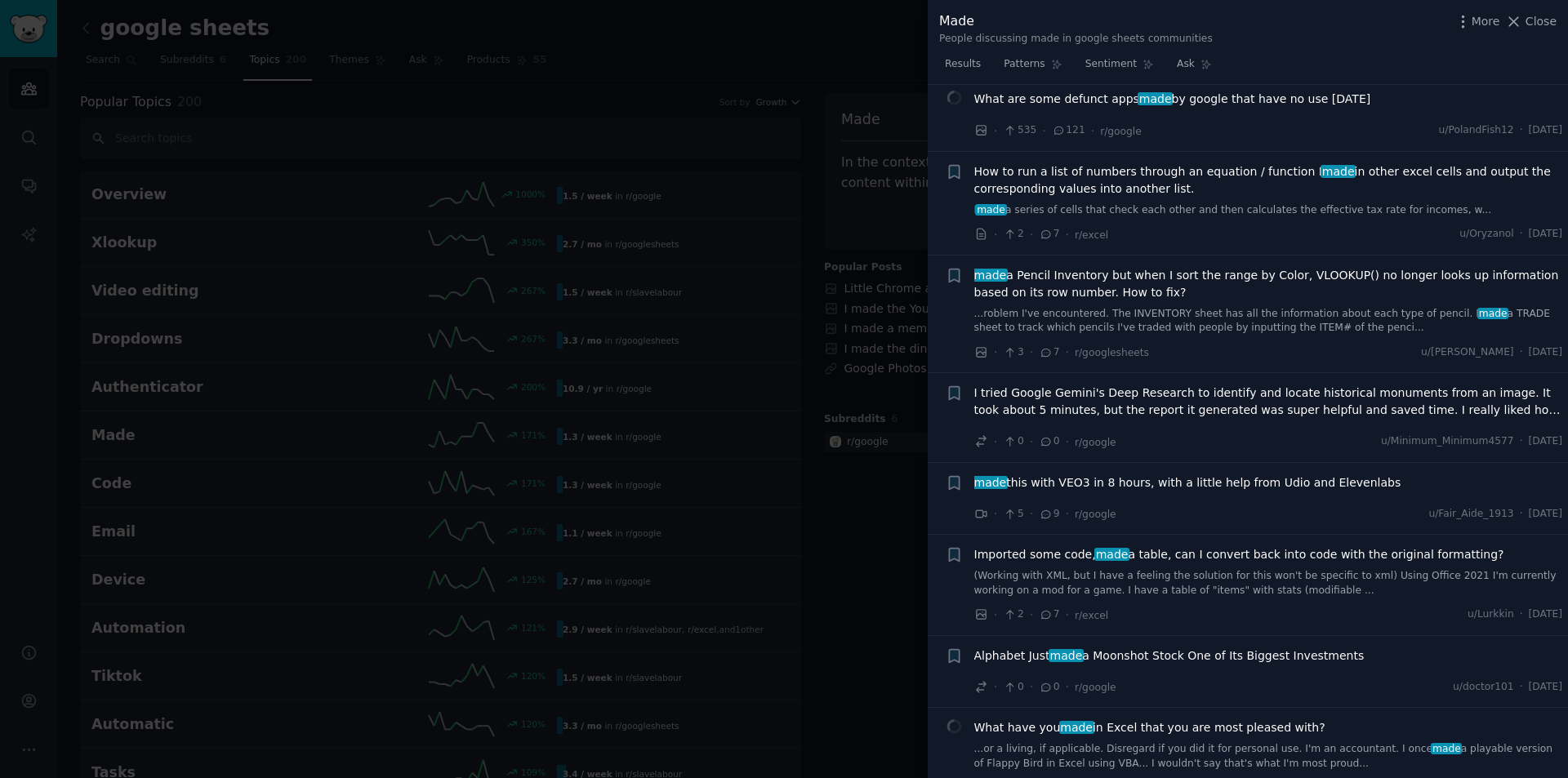
scroll to position [1569, 0]
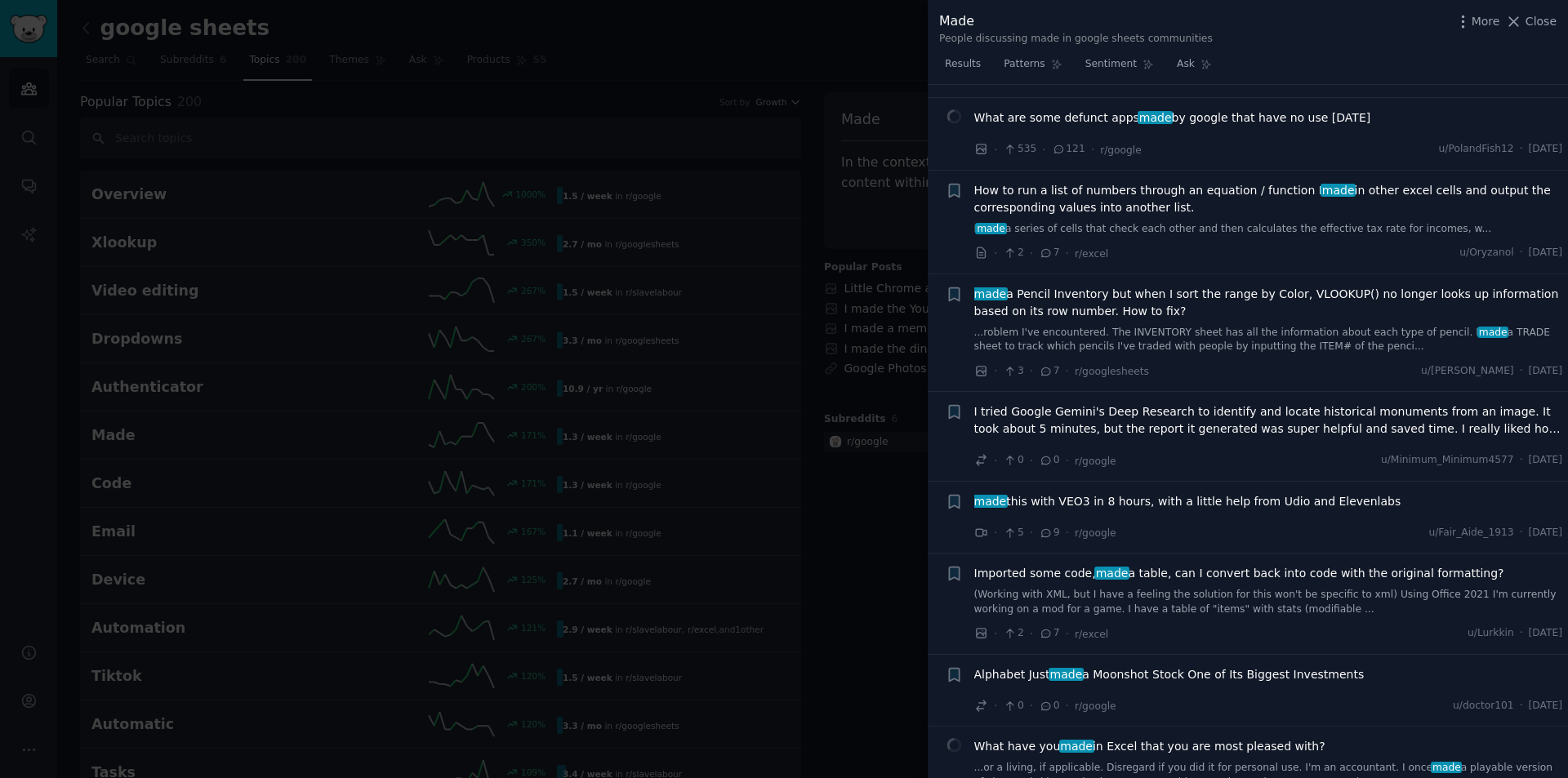
click at [811, 87] on div at bounding box center [784, 389] width 1568 height 778
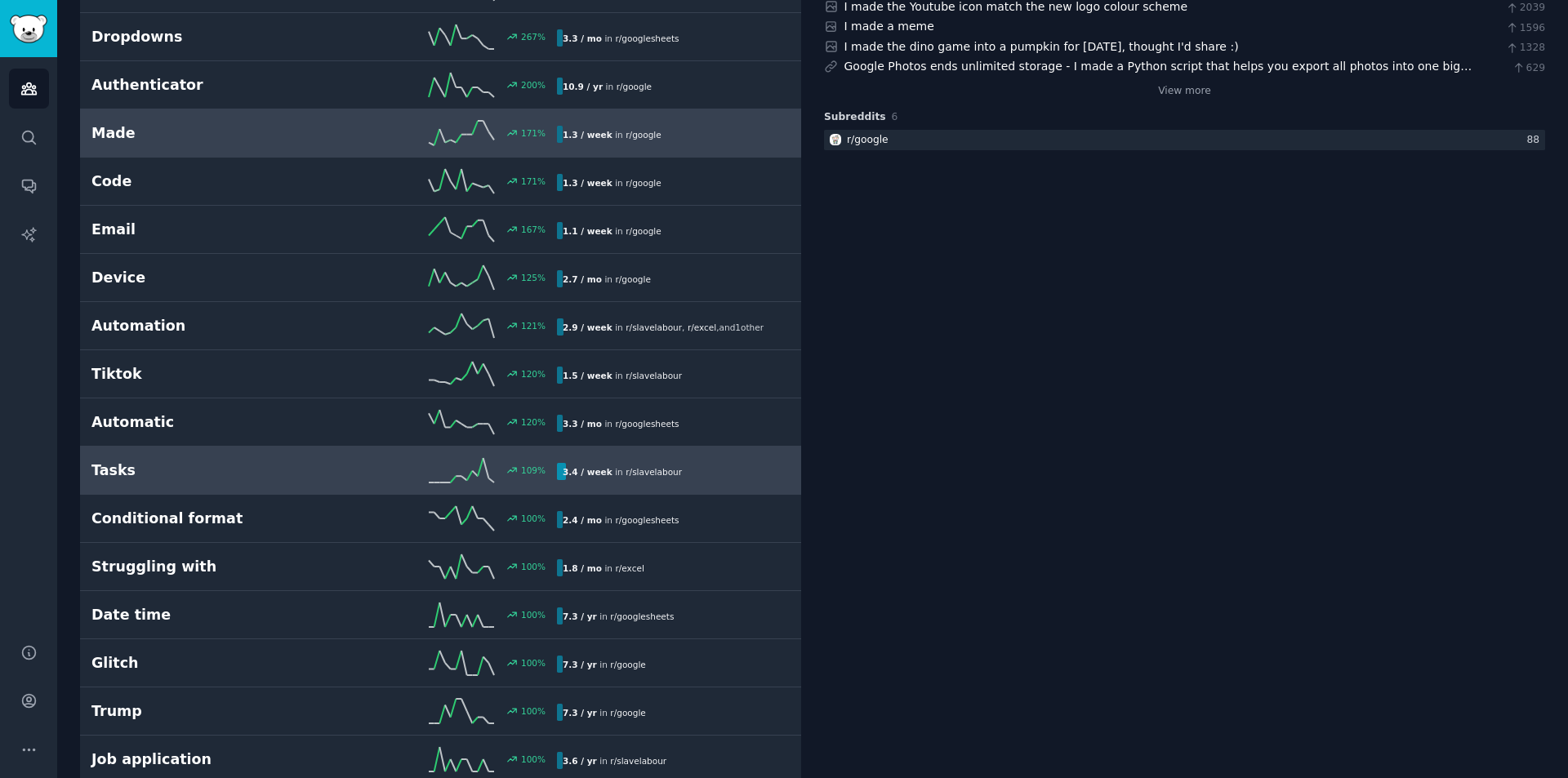
scroll to position [490, 0]
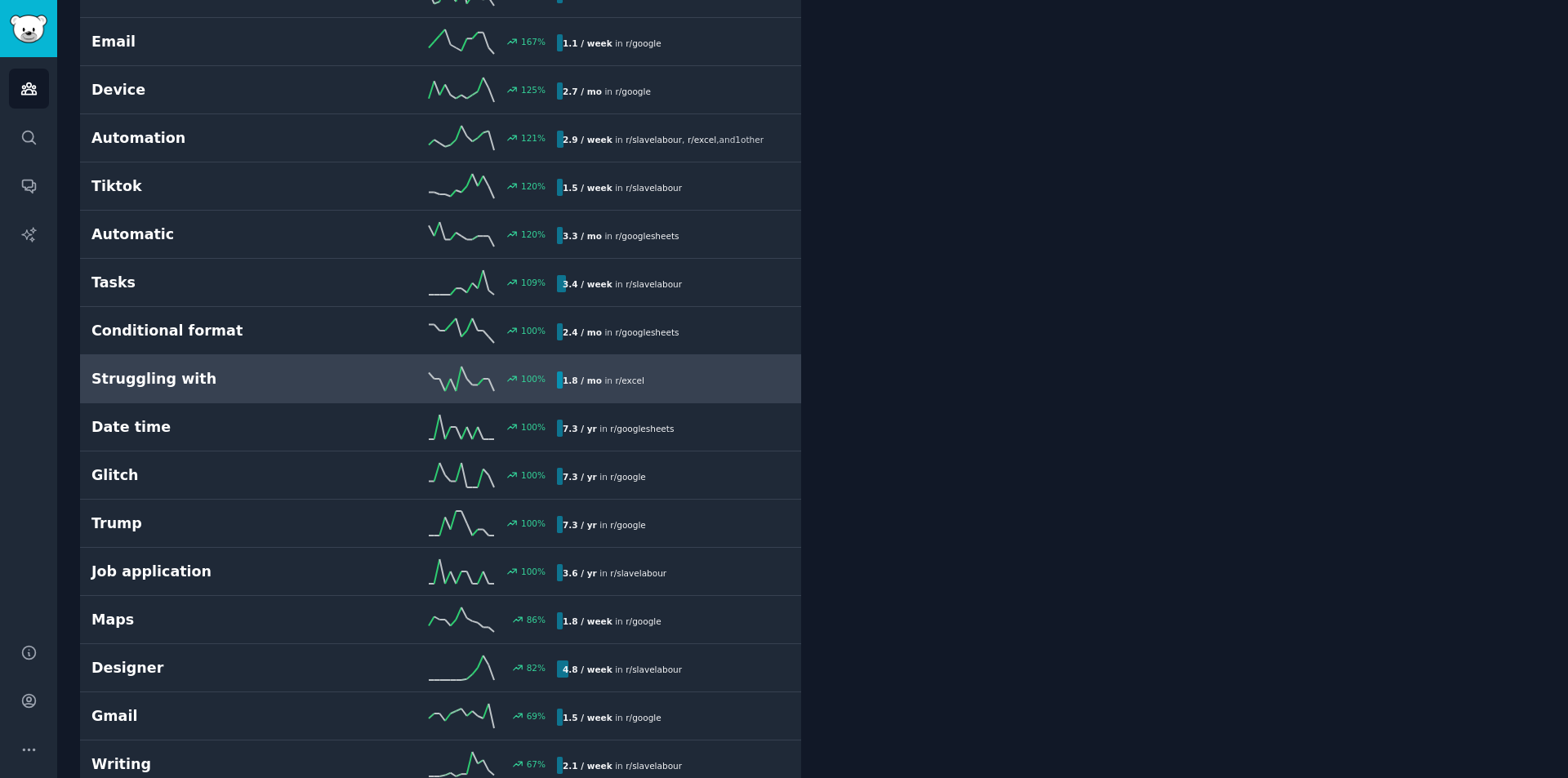
click at [372, 387] on div "100 %" at bounding box center [440, 378] width 232 height 24
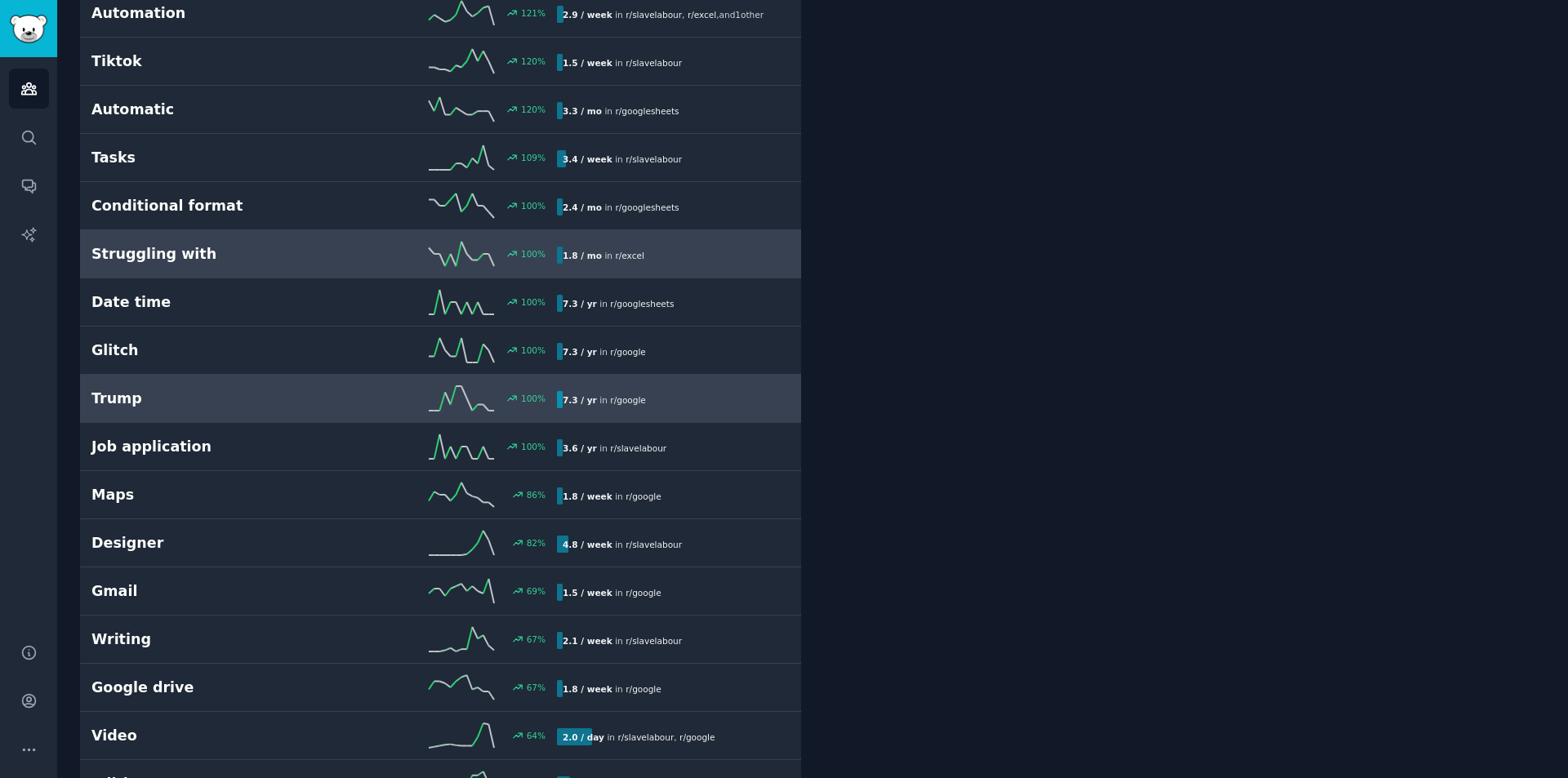
scroll to position [735, 0]
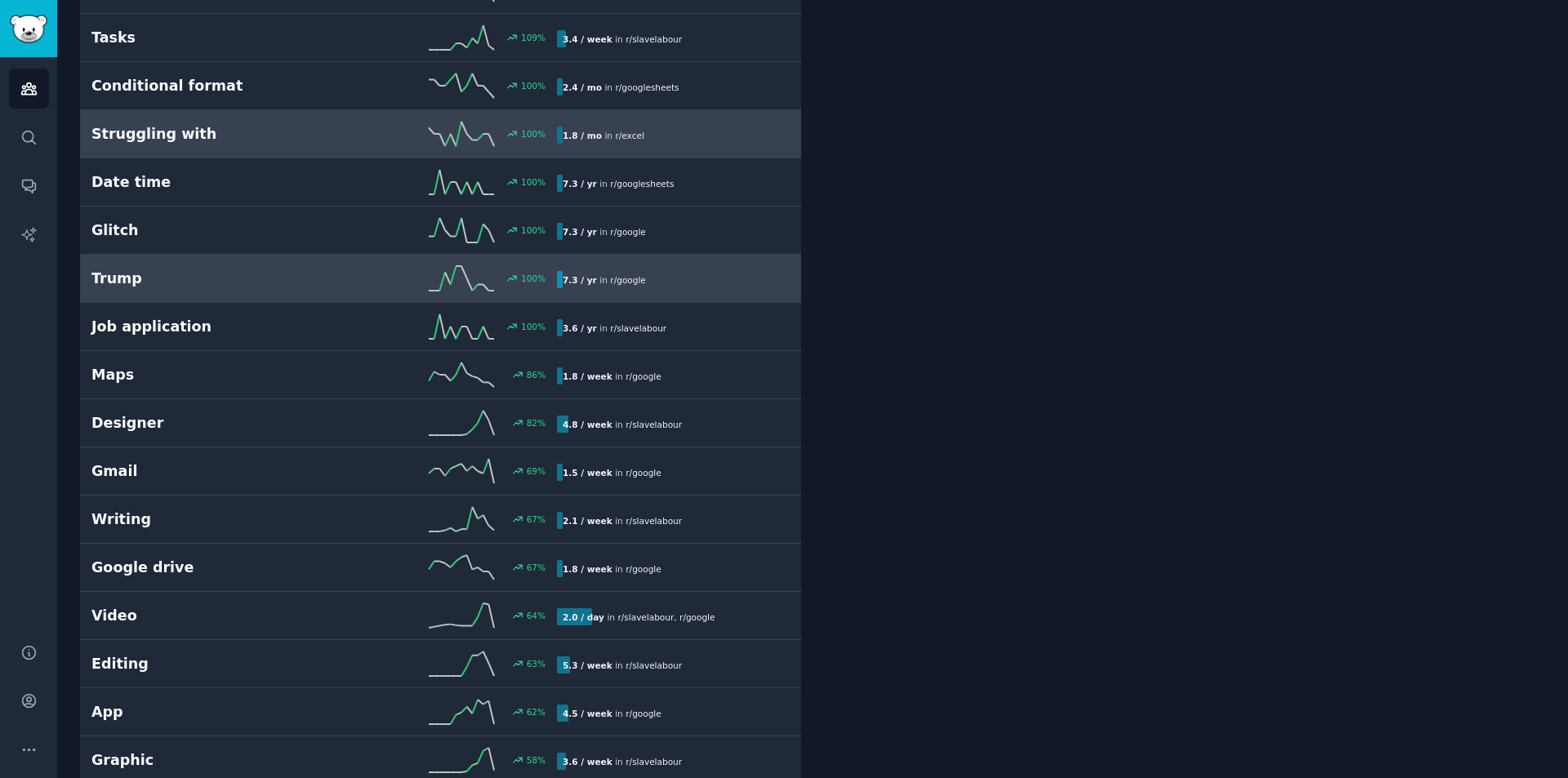
click at [311, 388] on link "Maps 86 % 1.8 / week in r/ google" at bounding box center [440, 375] width 721 height 48
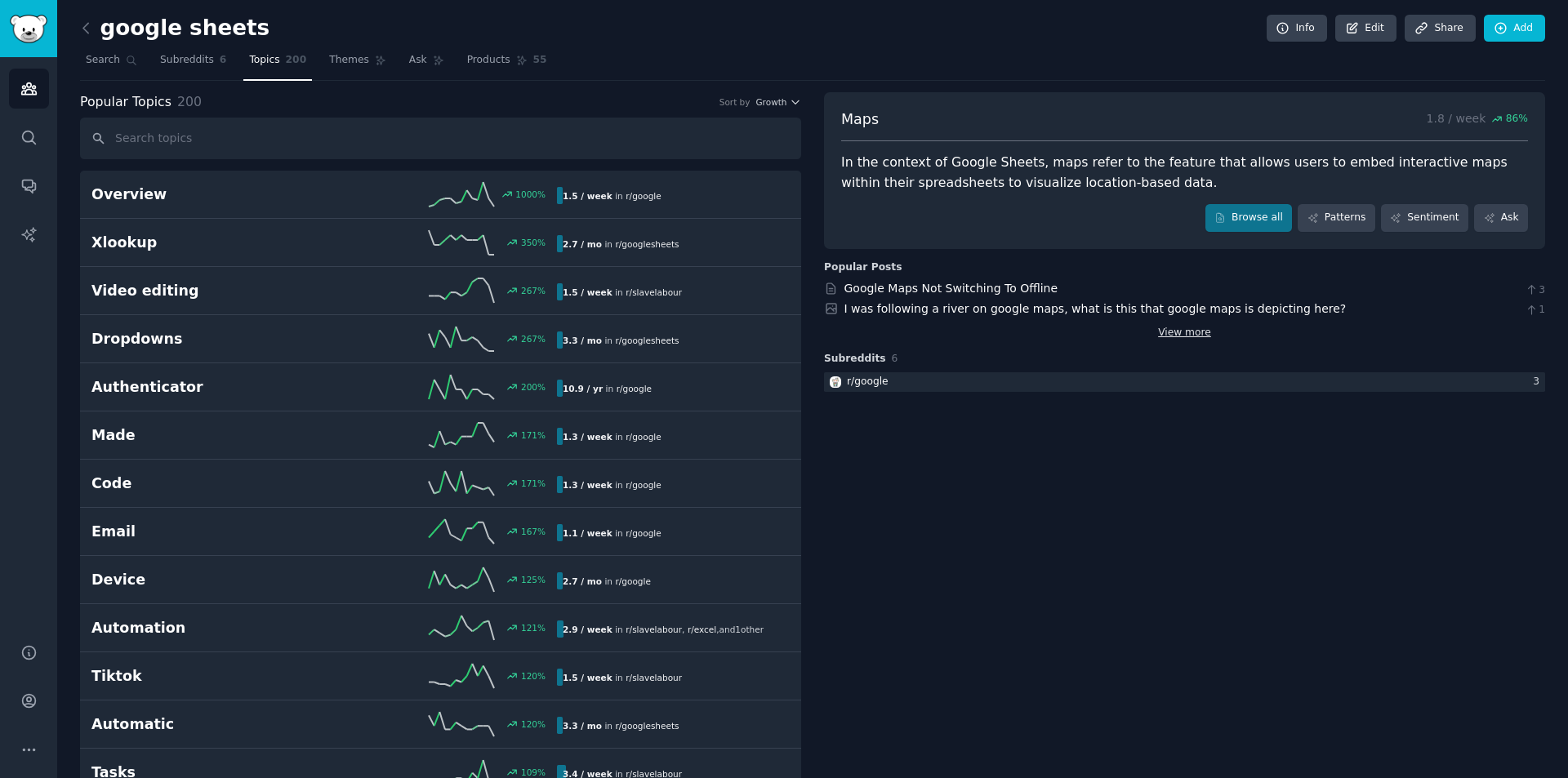
click at [1200, 337] on link "View more" at bounding box center [1185, 333] width 53 height 15
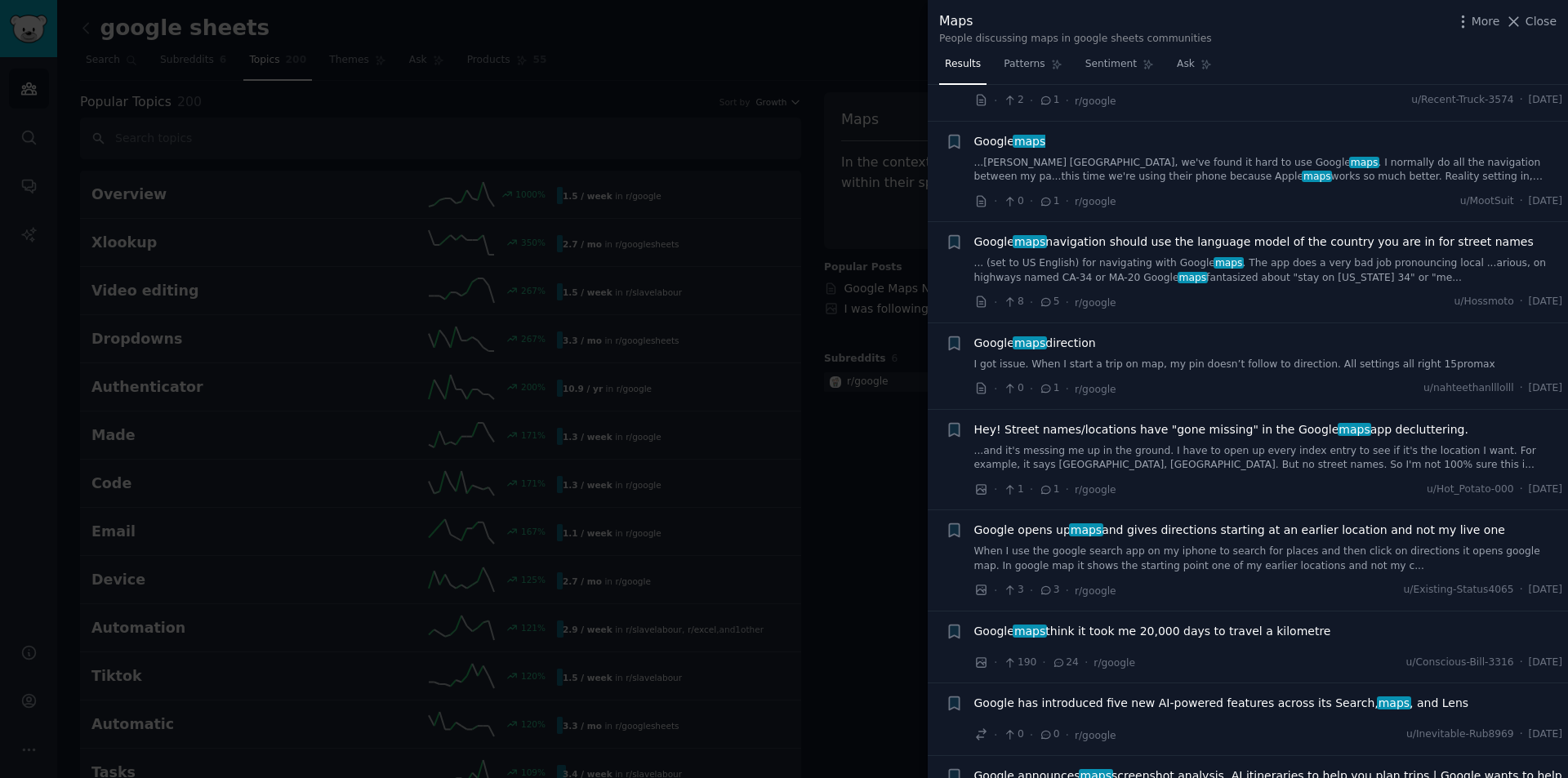
scroll to position [2122, 0]
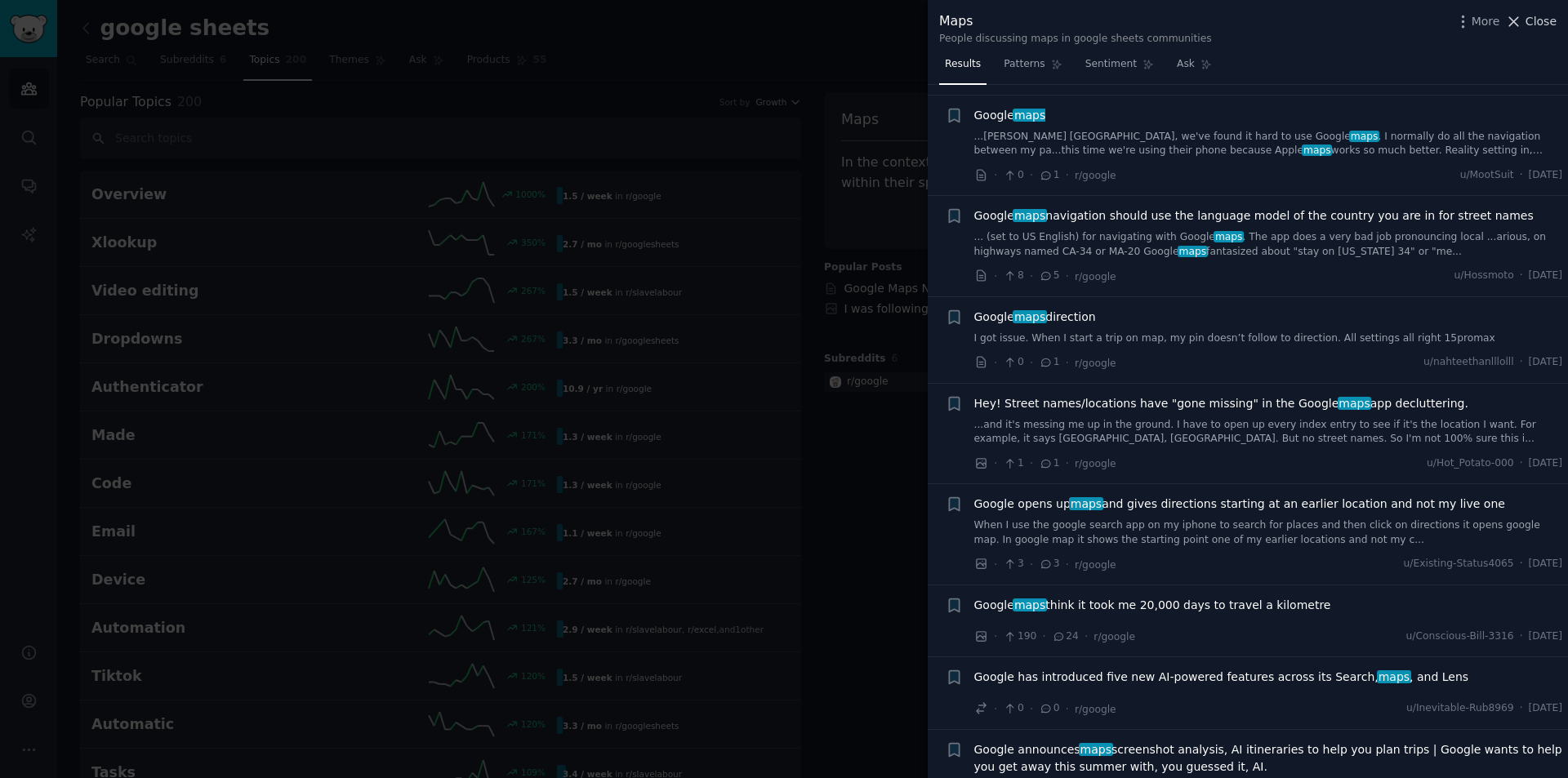
click at [1533, 15] on span "Close" at bounding box center [1541, 22] width 31 height 17
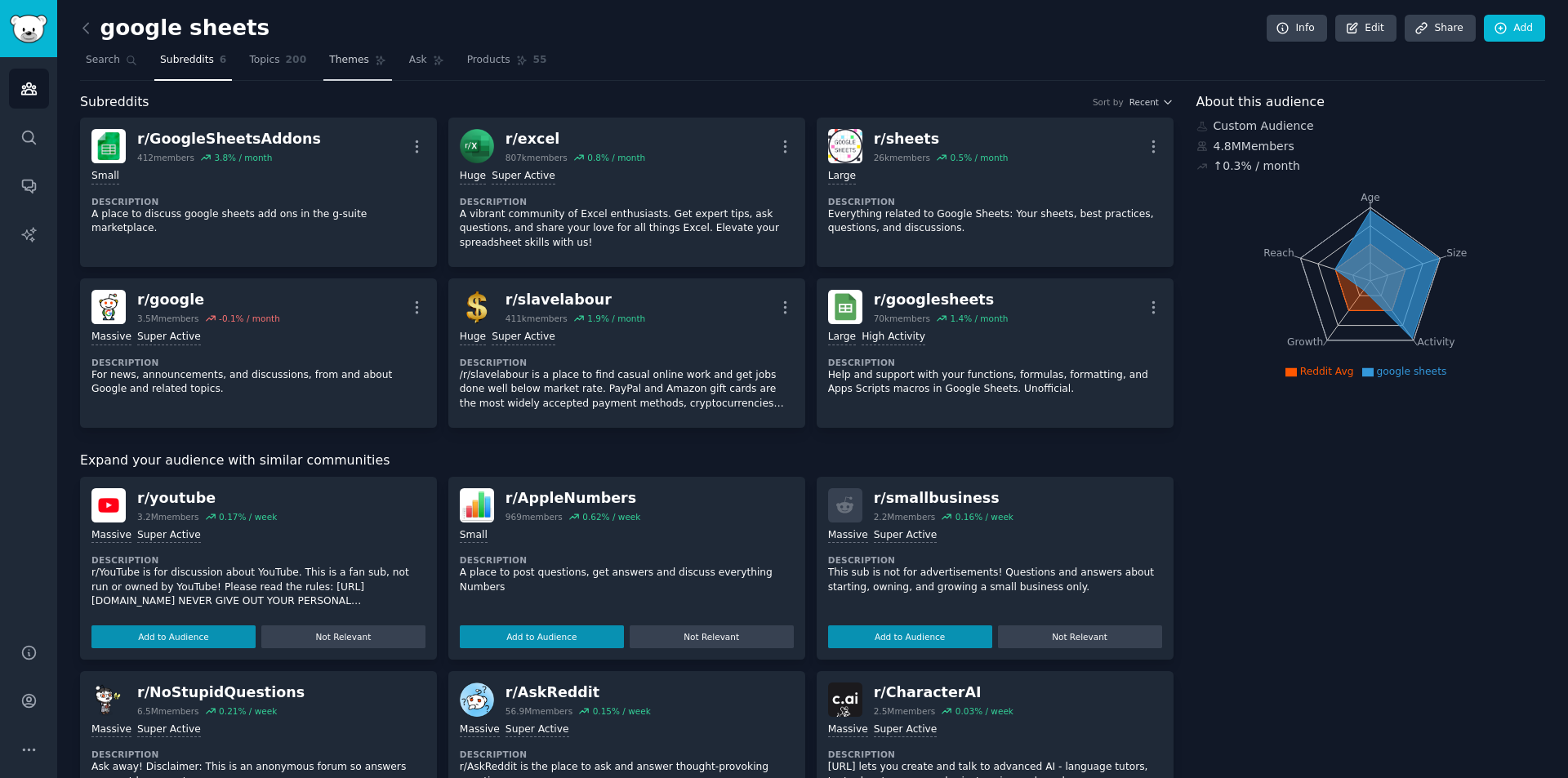
click at [348, 65] on link "Themes" at bounding box center [357, 64] width 68 height 33
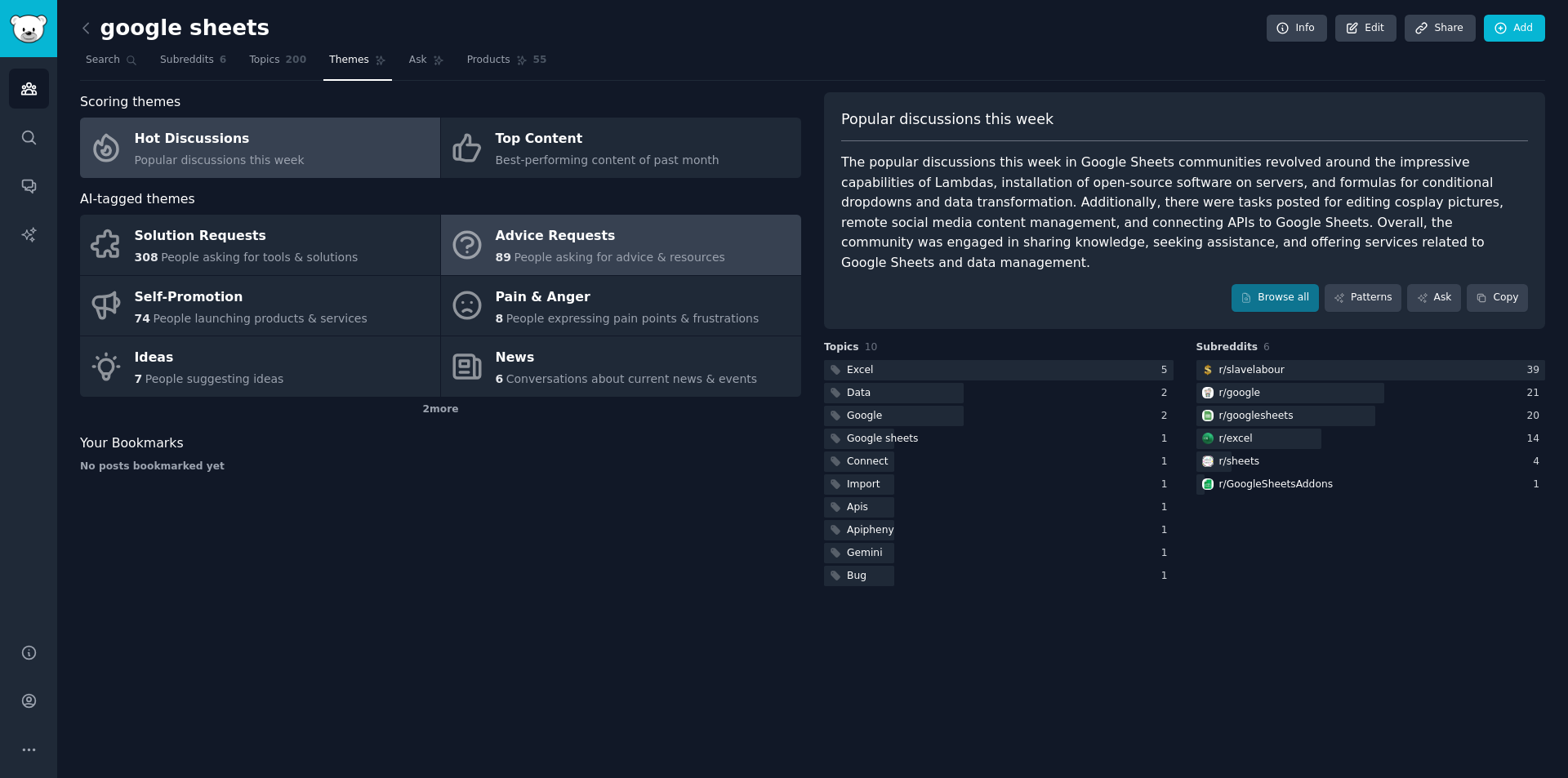
click at [597, 261] on span "People asking for advice & resources" at bounding box center [618, 257] width 211 height 13
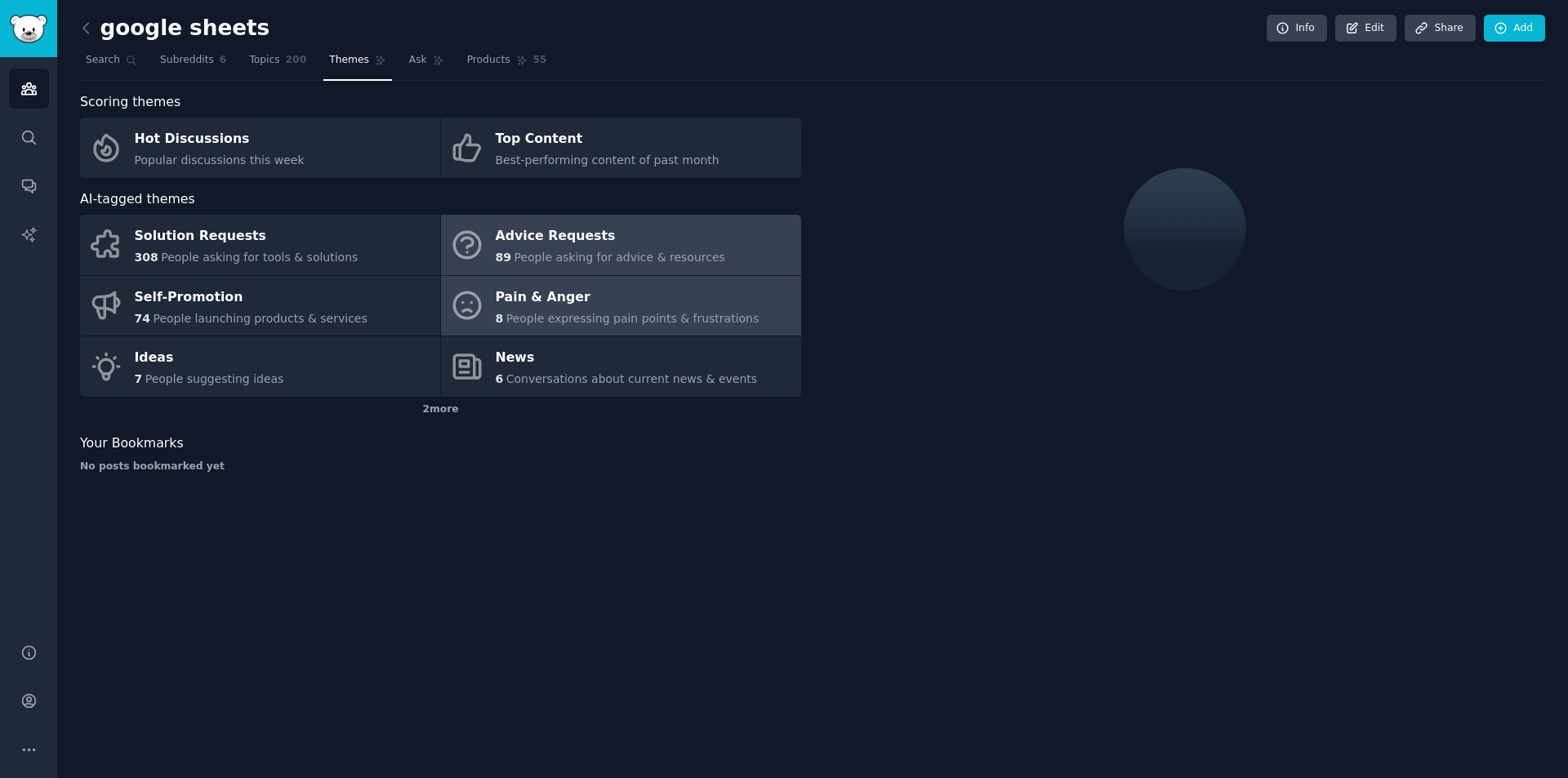
click at [572, 314] on span "People expressing pain points & frustrations" at bounding box center [633, 318] width 253 height 13
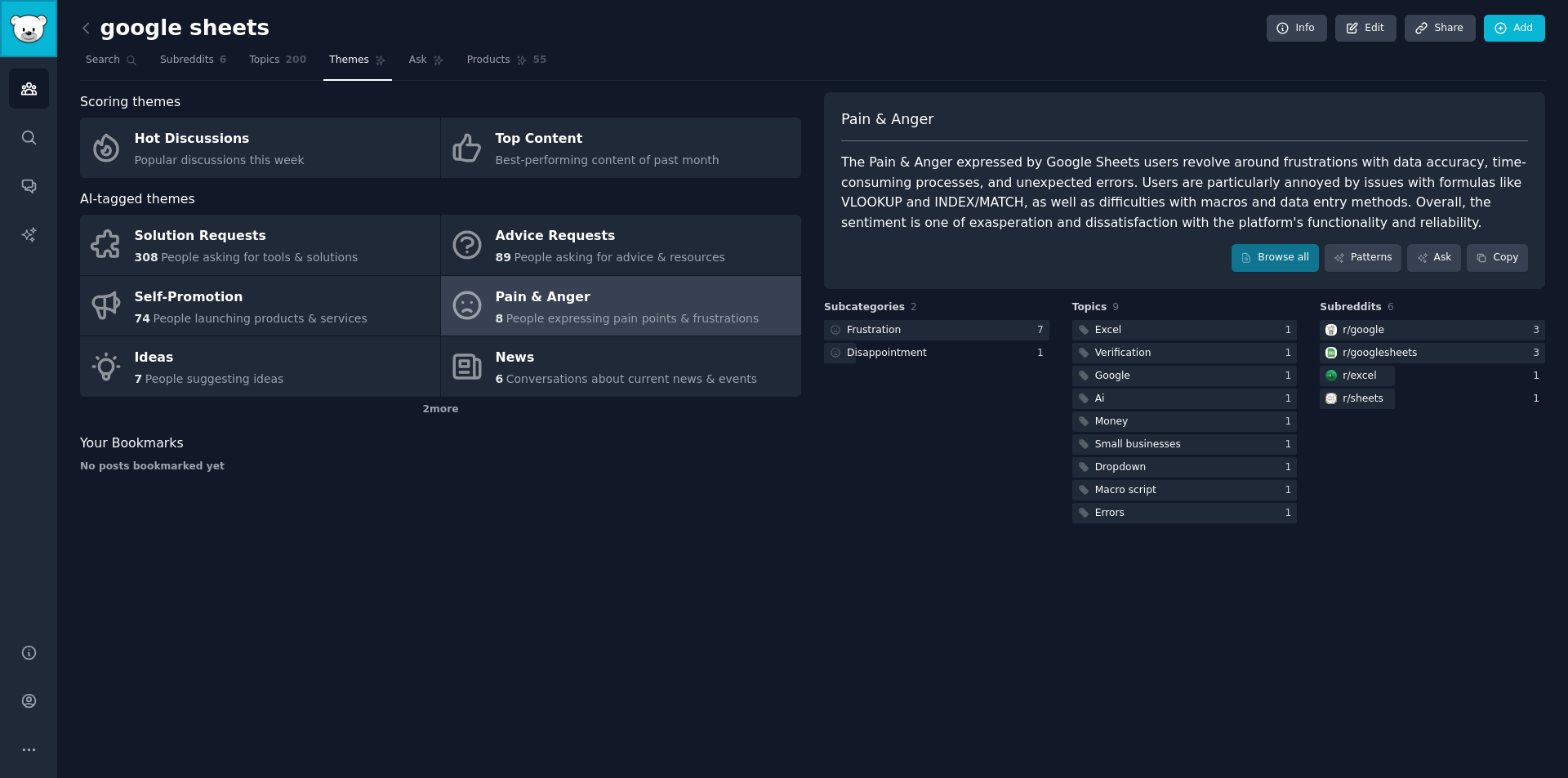
click at [29, 37] on img "Sidebar" at bounding box center [28, 29] width 37 height 28
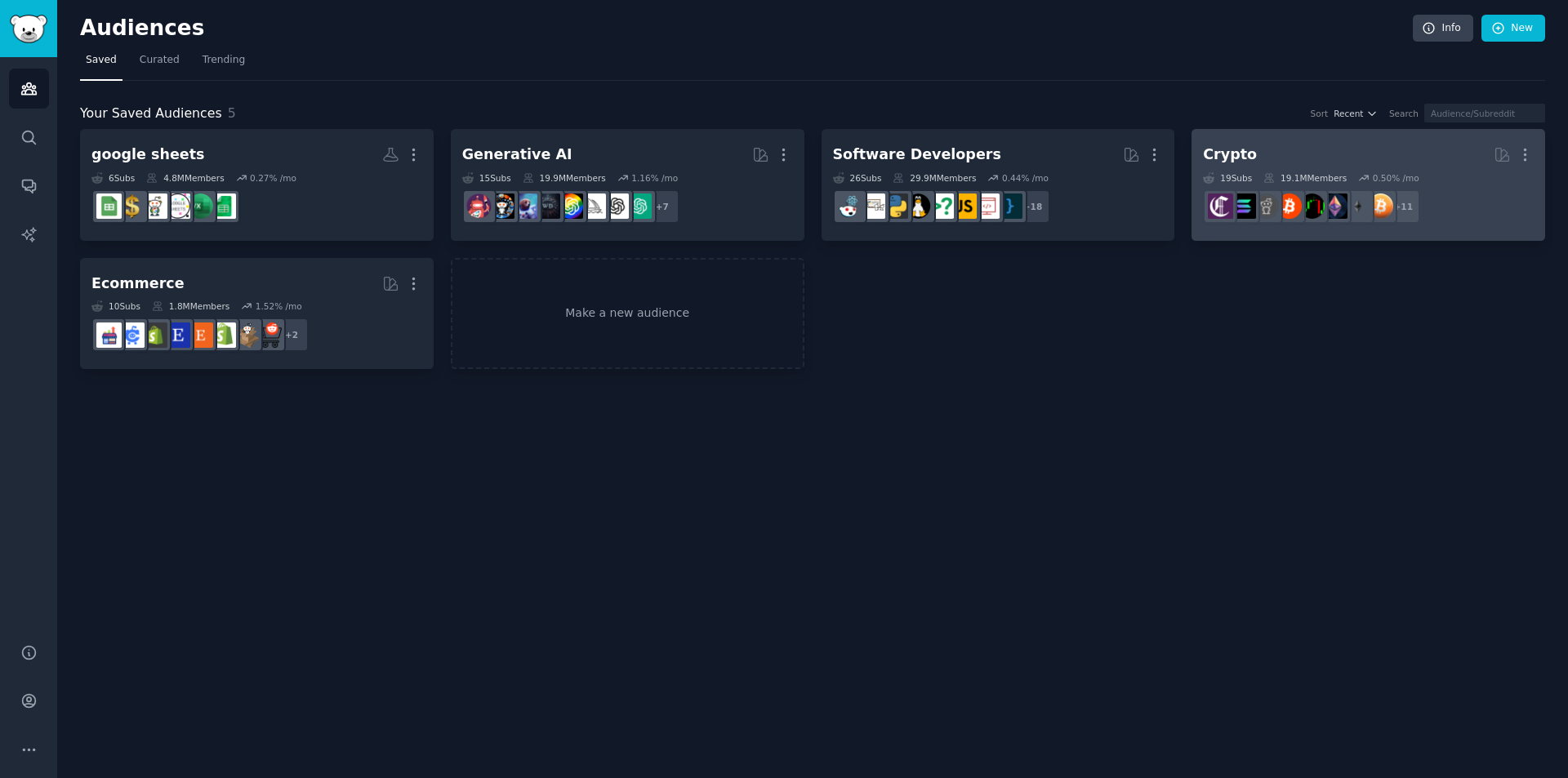
click at [1326, 167] on h2 "Crypto More" at bounding box center [1368, 155] width 331 height 28
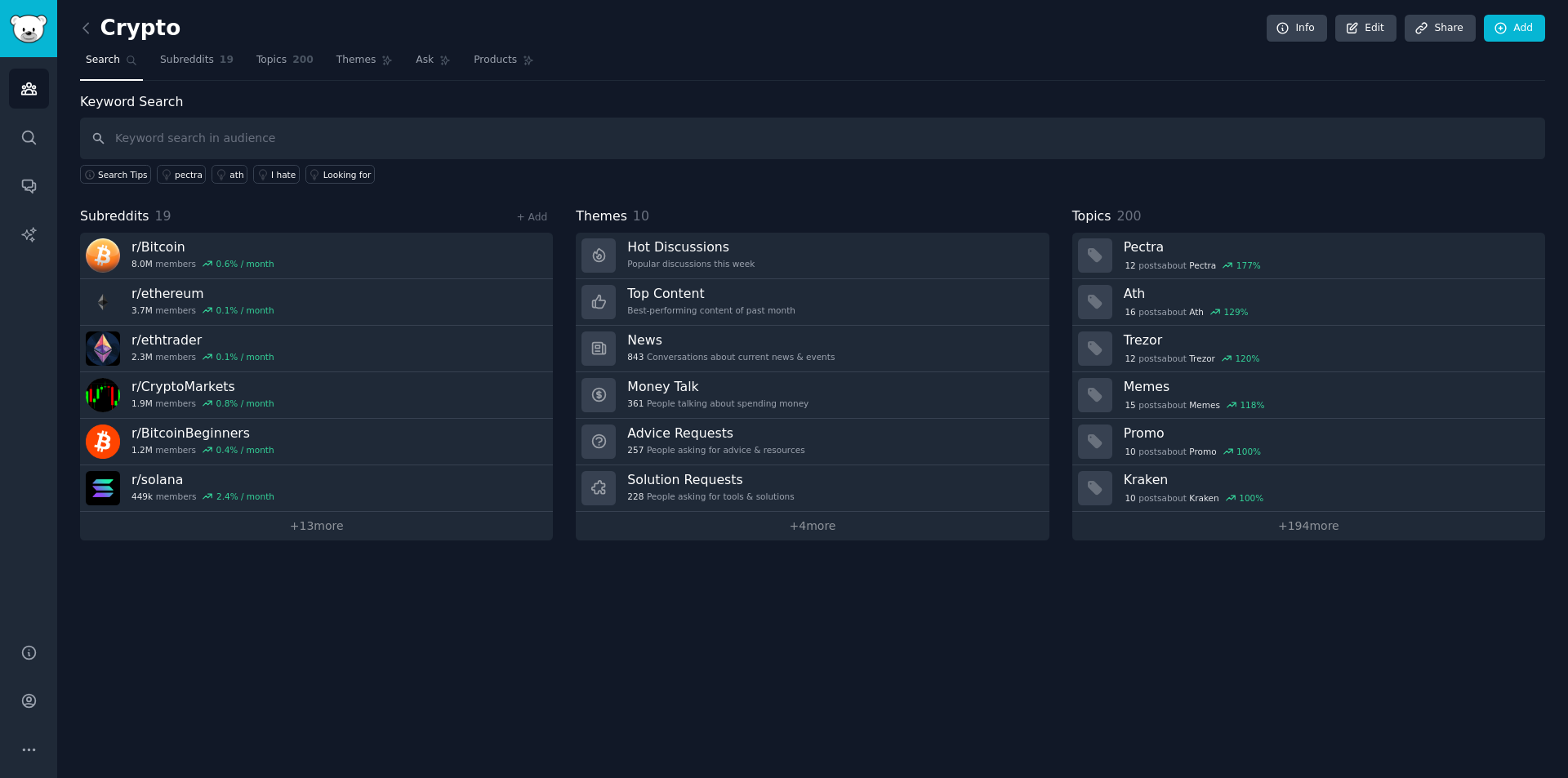
click at [347, 46] on div "Crypto Info Edit Share Add" at bounding box center [812, 32] width 1465 height 33
click at [356, 64] on link "Themes" at bounding box center [365, 64] width 68 height 33
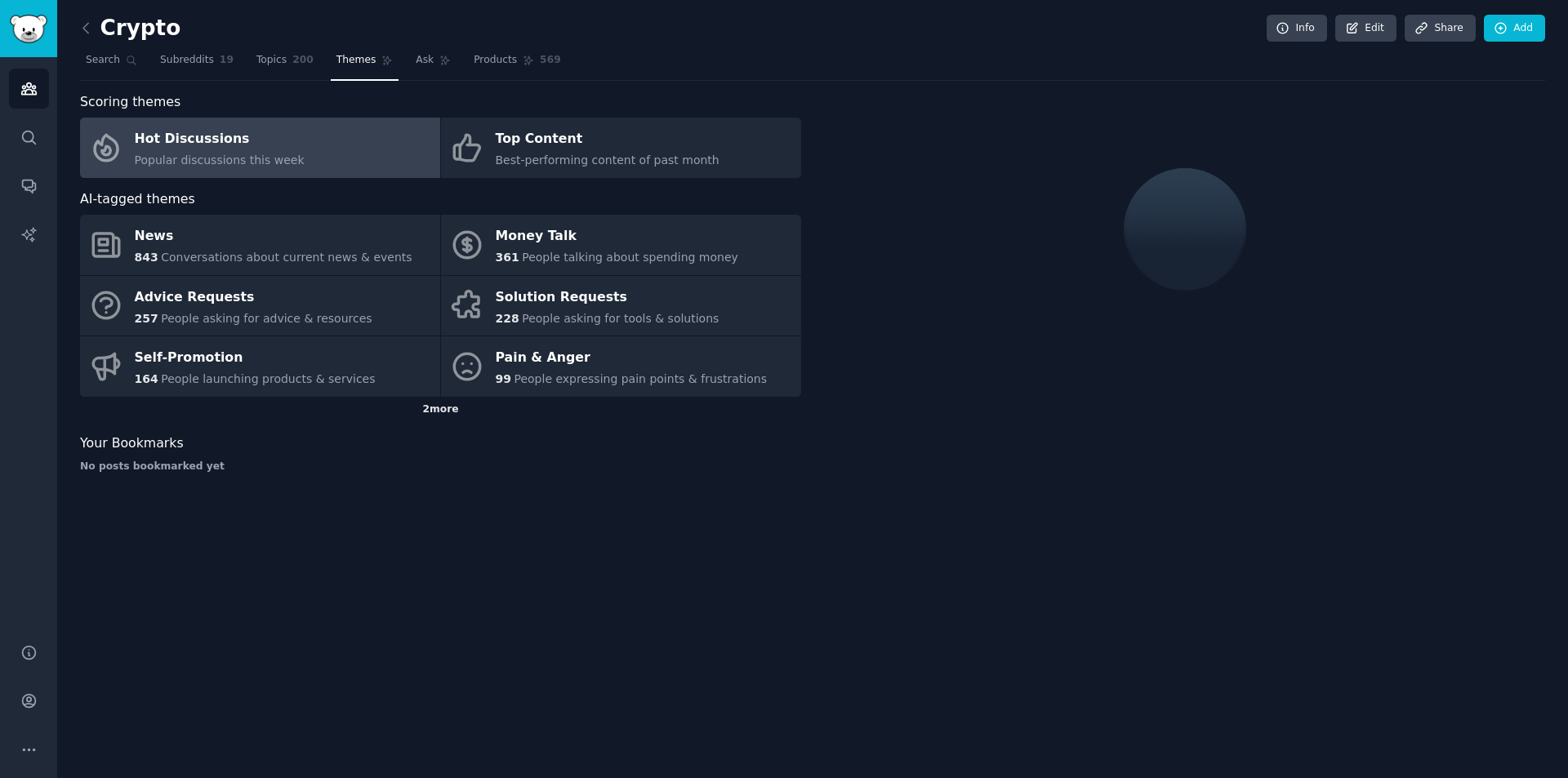
click at [436, 413] on div "2 more" at bounding box center [440, 409] width 721 height 26
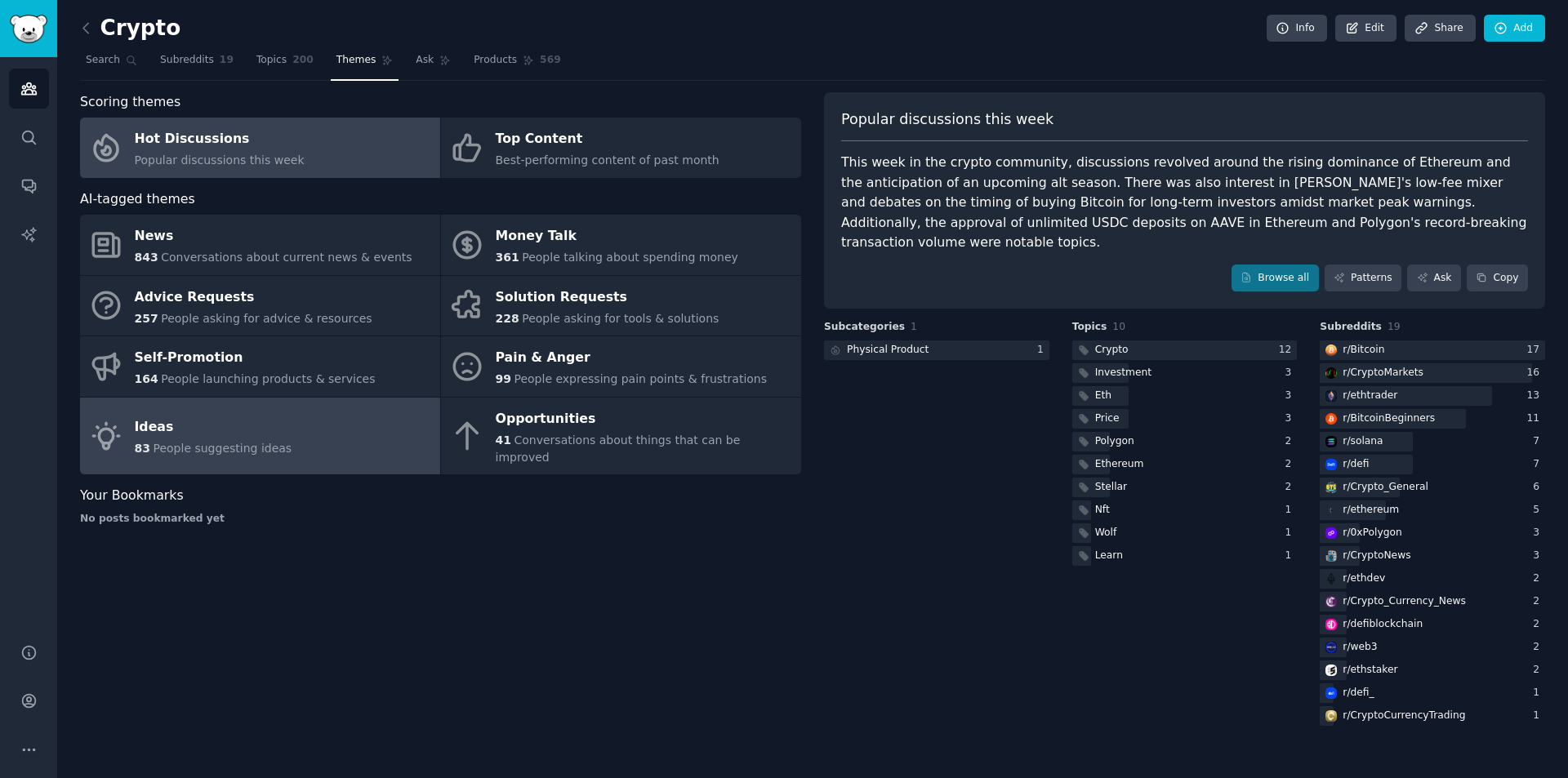
click at [308, 422] on link "Ideas 83 People suggesting ideas" at bounding box center [260, 436] width 360 height 77
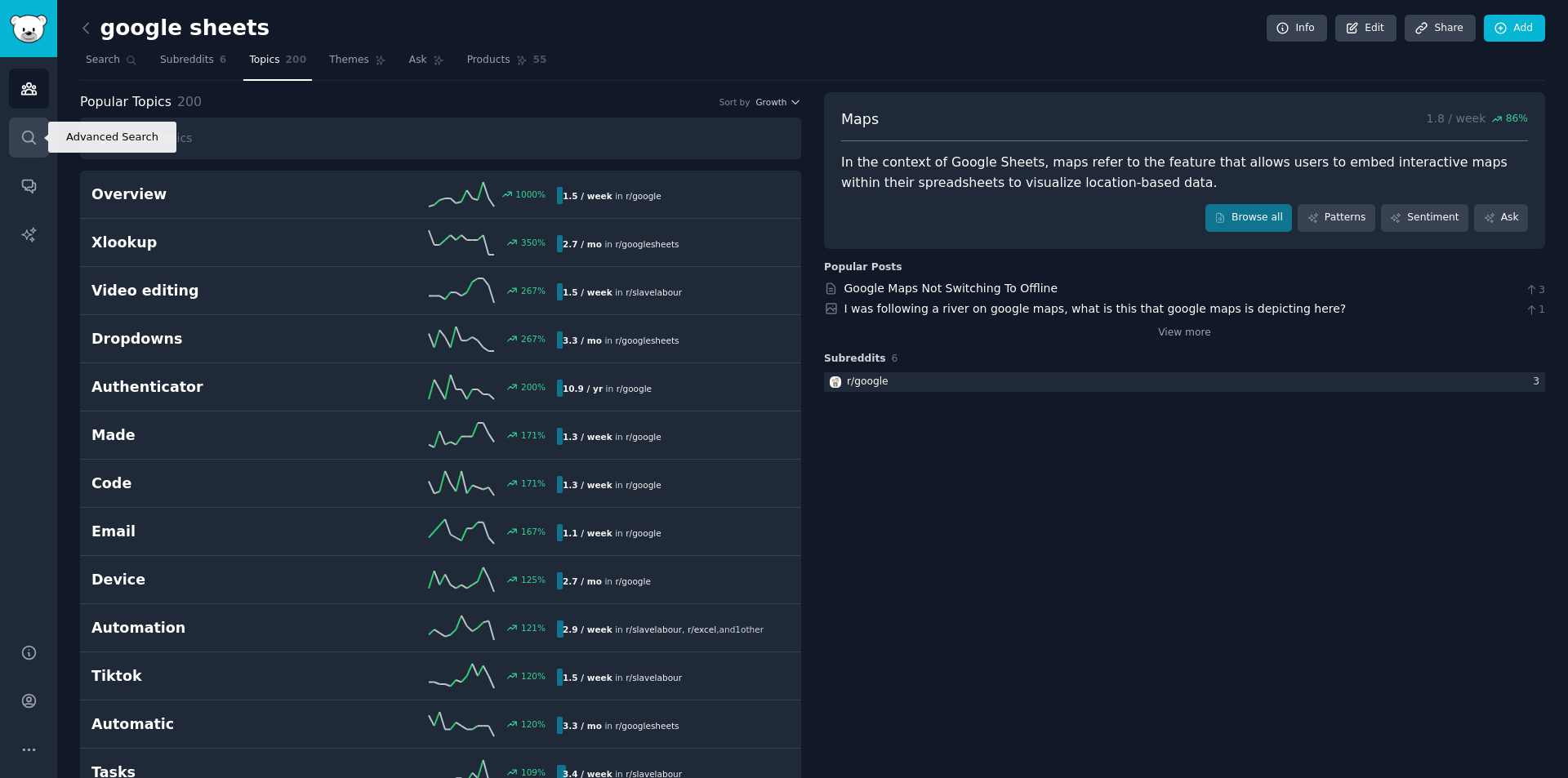
click at [21, 122] on link "Search" at bounding box center [29, 137] width 40 height 40
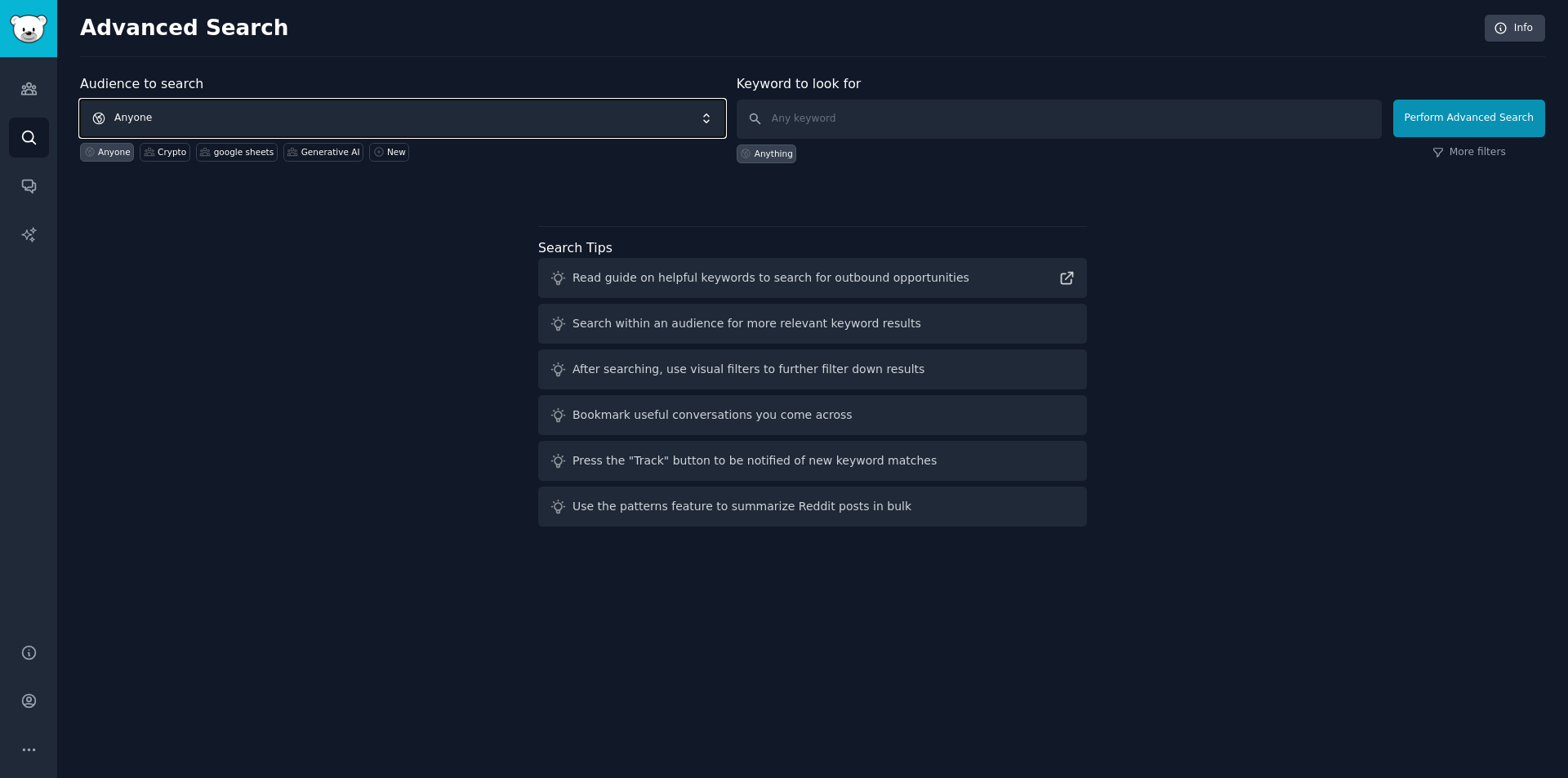
click at [462, 112] on span "Anyone" at bounding box center [402, 118] width 645 height 37
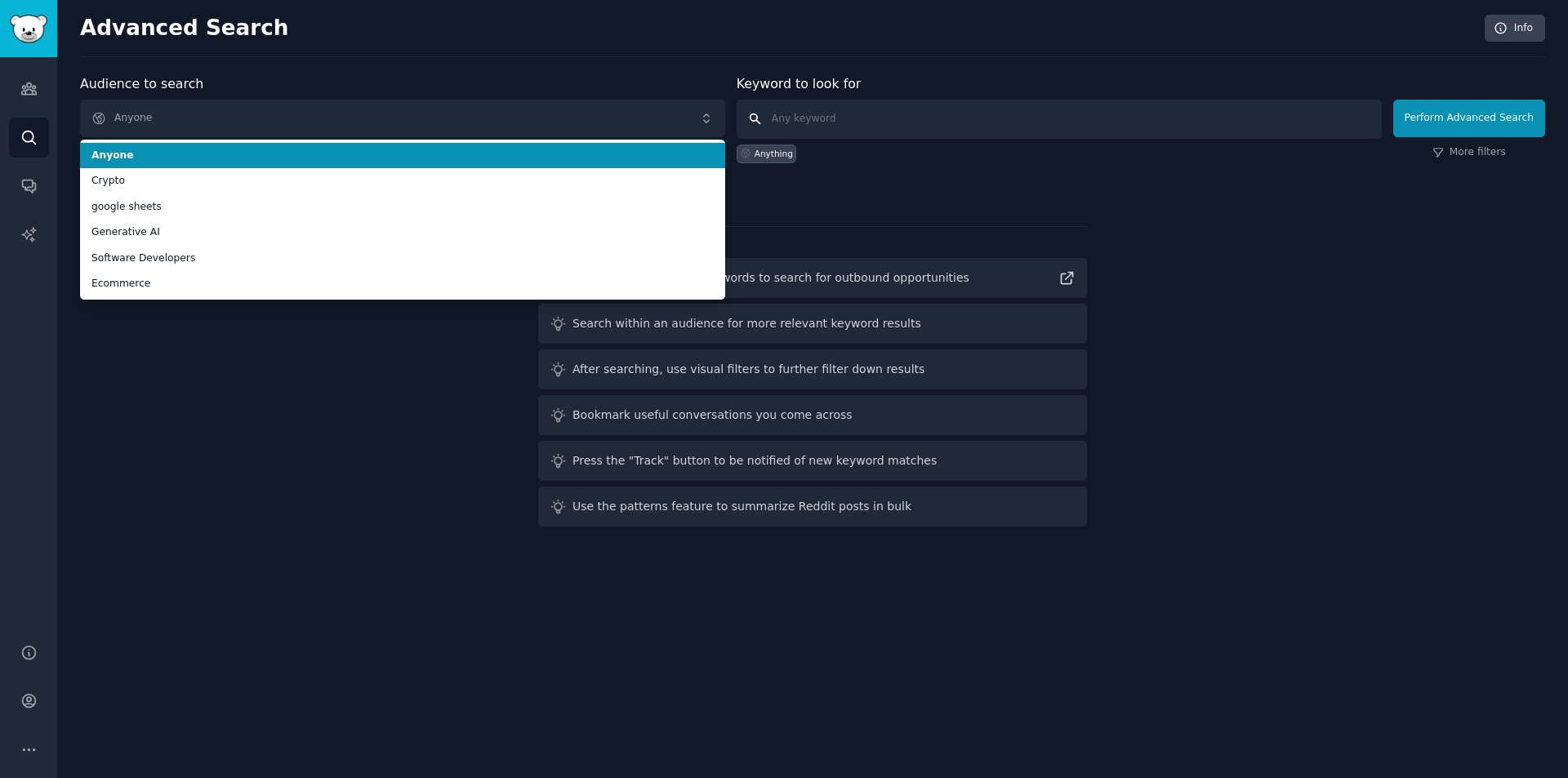
click at [826, 102] on input "text" at bounding box center [1059, 119] width 645 height 39
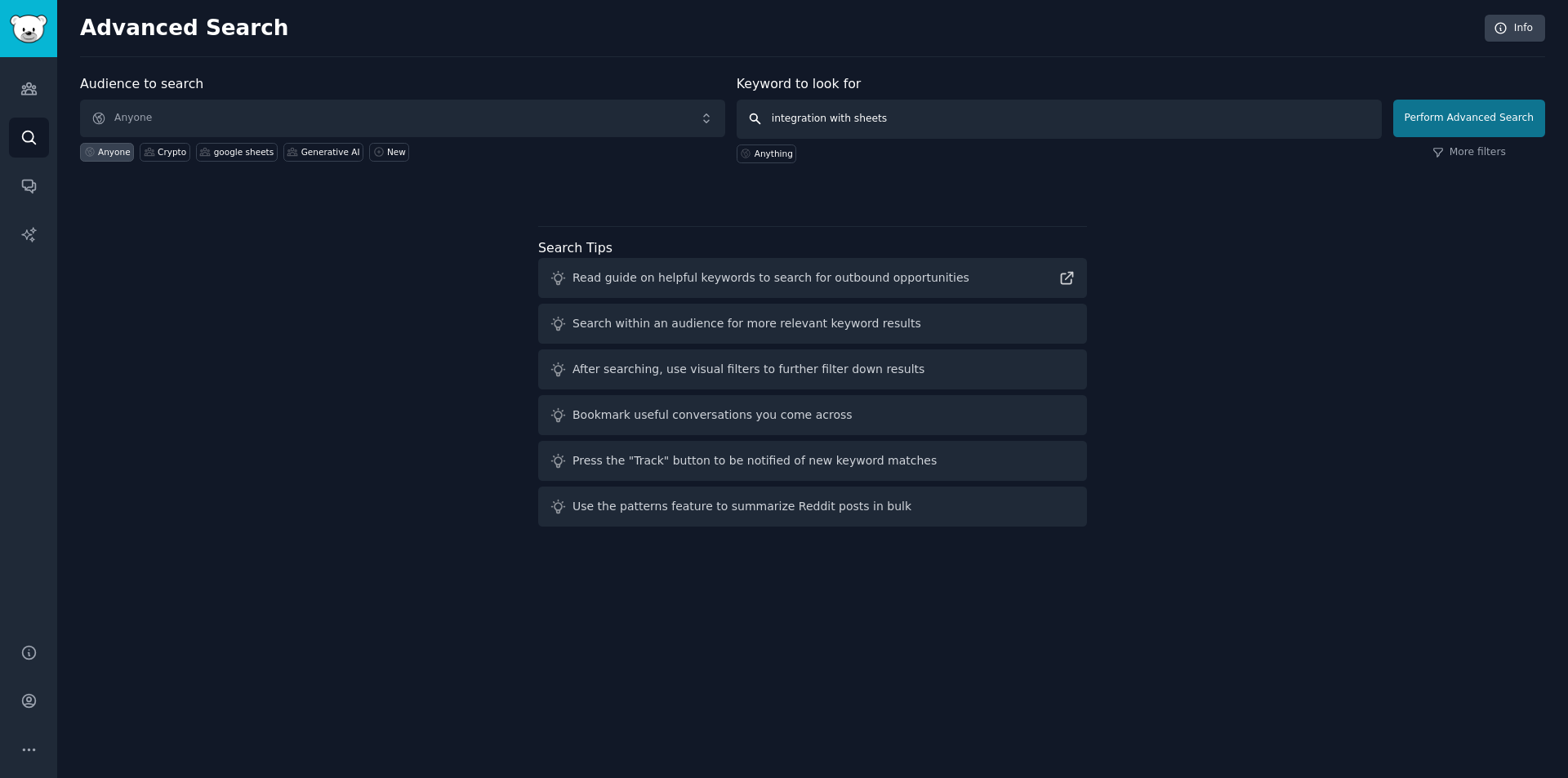
type input "integration with sheets"
click at [1480, 124] on button "Perform Advanced Search" at bounding box center [1469, 118] width 152 height 37
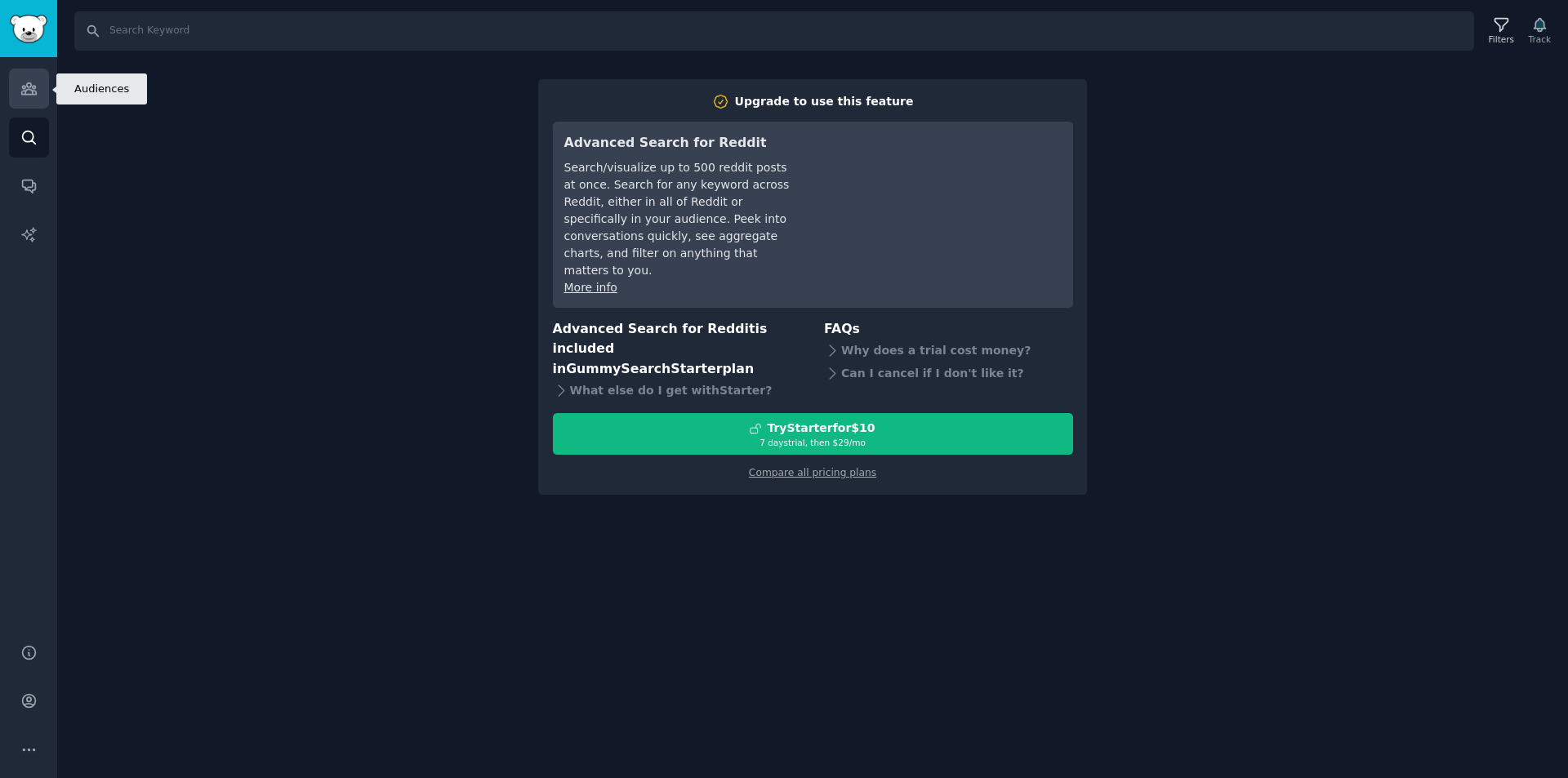
click at [38, 97] on link "Audiences" at bounding box center [29, 88] width 40 height 40
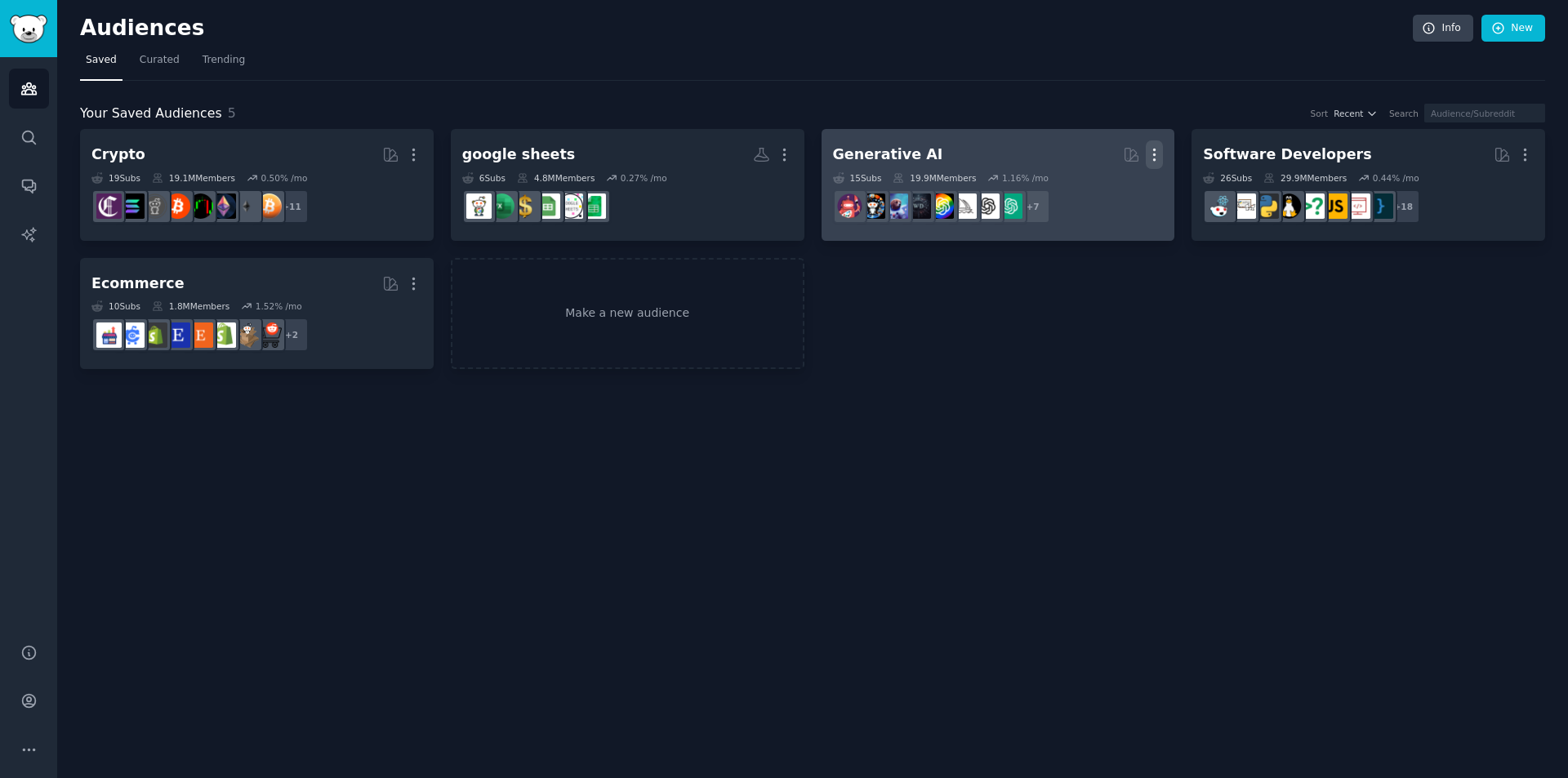
click at [1156, 152] on icon "button" at bounding box center [1154, 154] width 17 height 17
click at [1119, 192] on p "Delete" at bounding box center [1109, 189] width 37 height 17
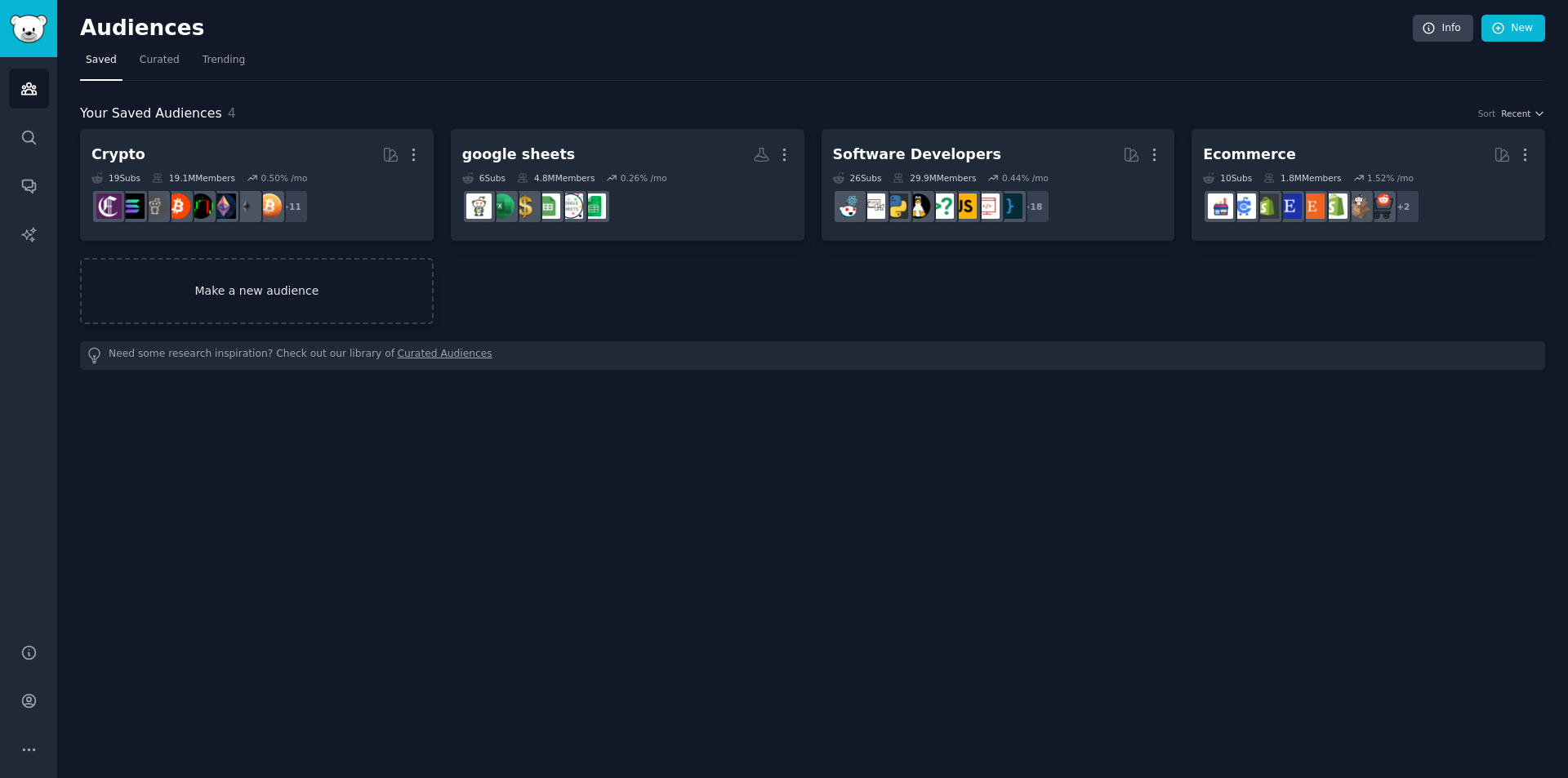
click at [344, 279] on link "Make a new audience" at bounding box center [257, 291] width 353 height 66
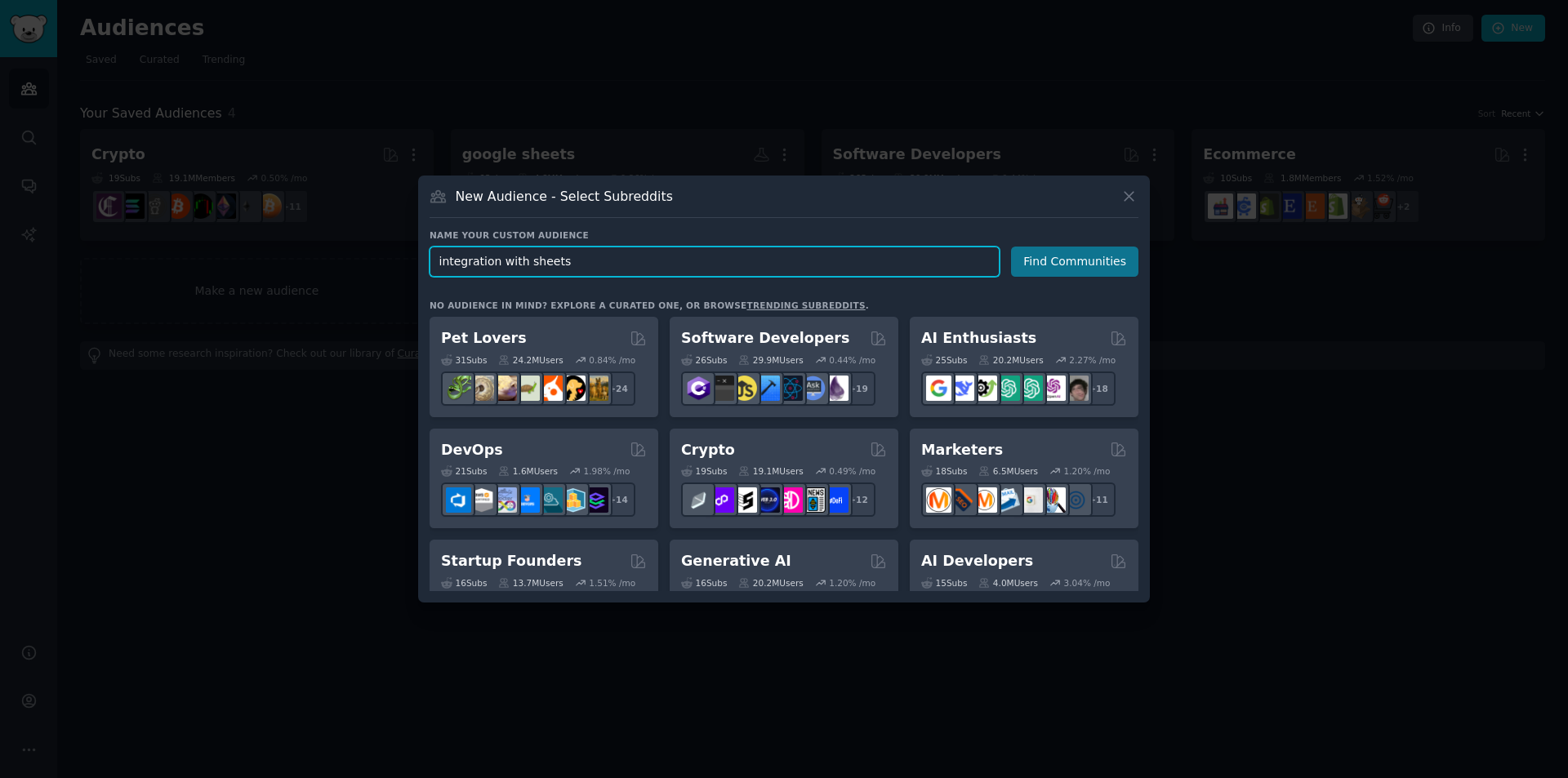
type input "integration with sheets"
click at [1095, 257] on button "Find Communities" at bounding box center [1074, 262] width 127 height 30
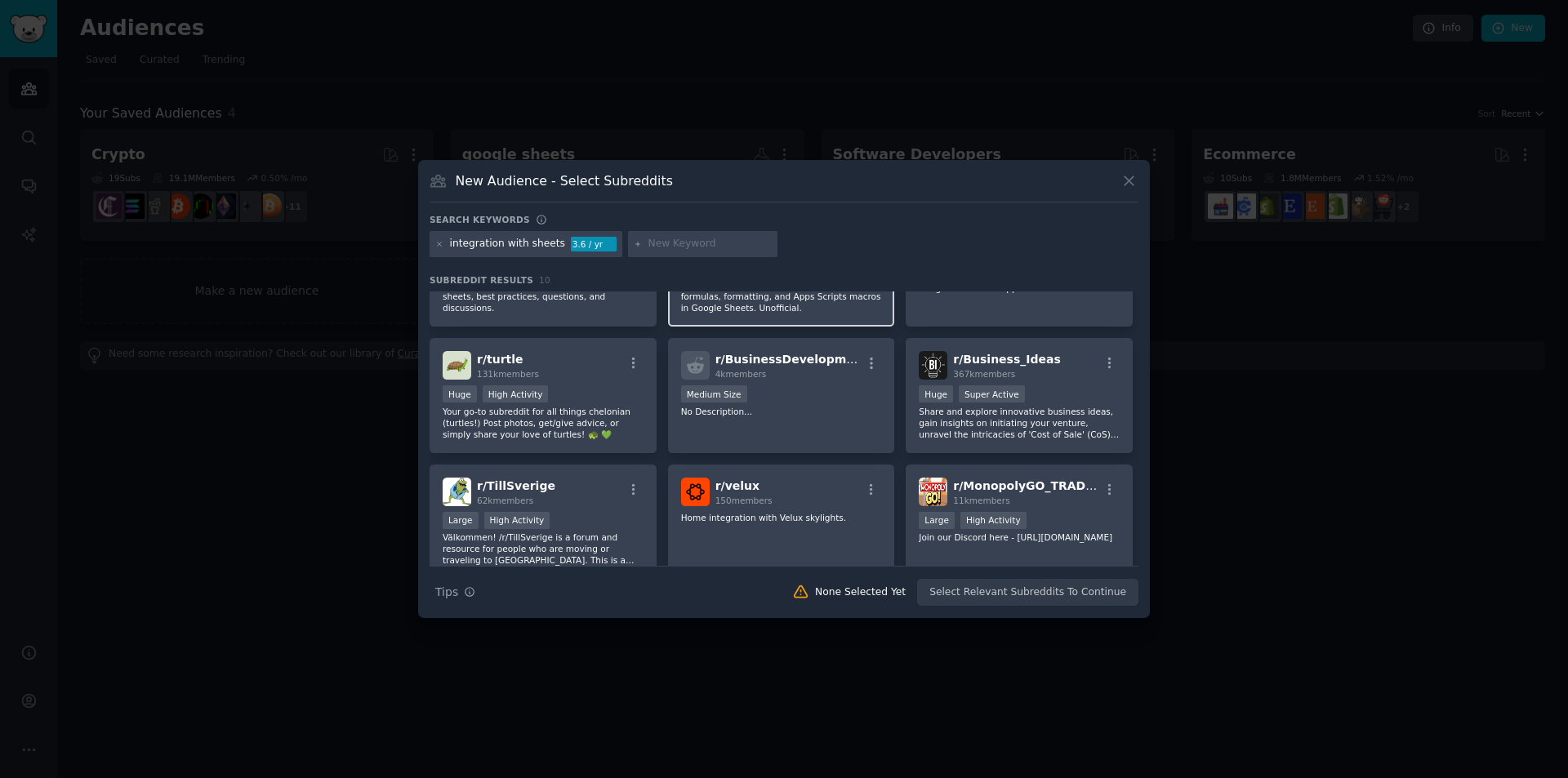
scroll to position [82, 0]
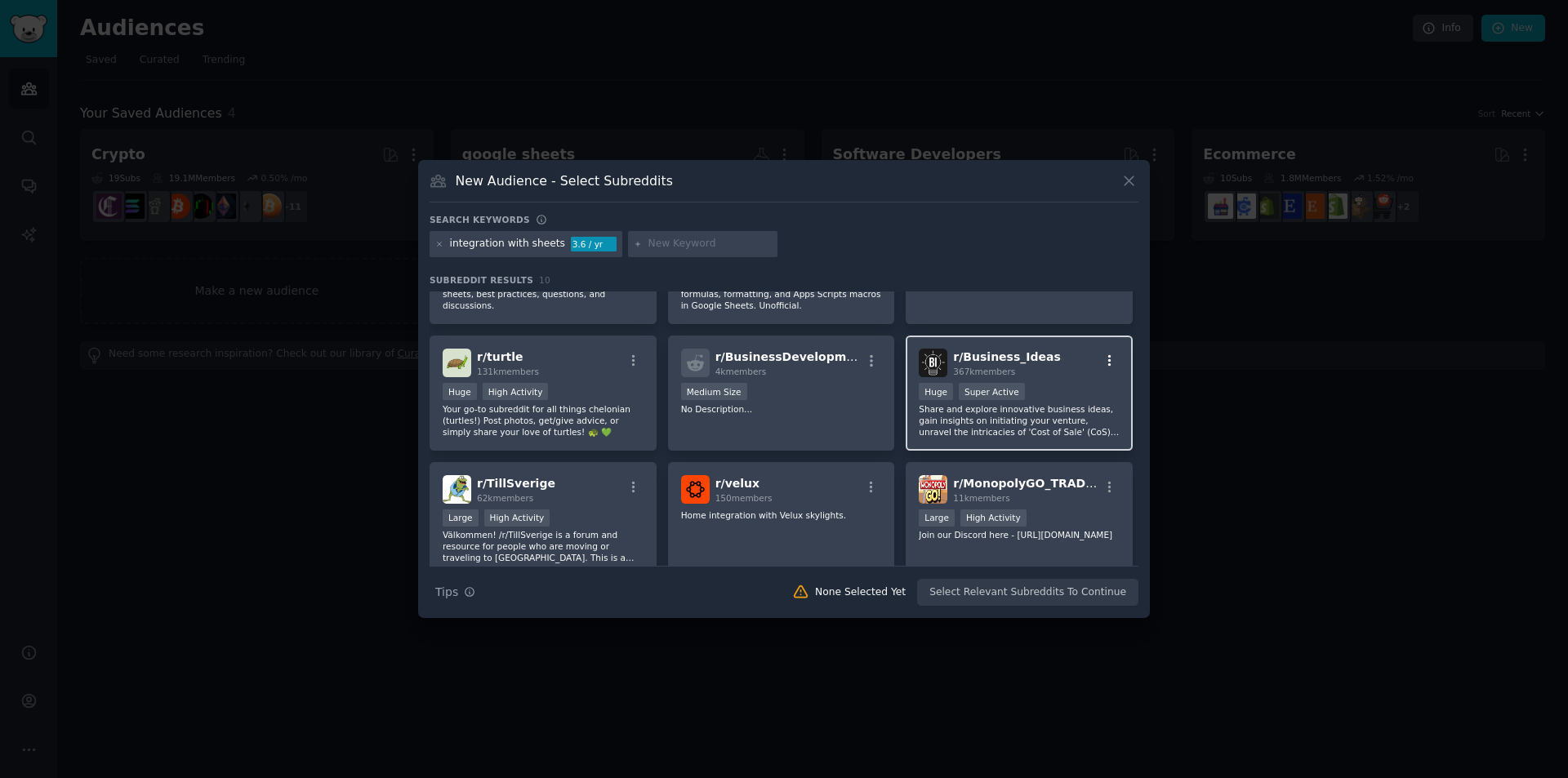
click at [1102, 361] on icon "button" at bounding box center [1110, 361] width 15 height 15
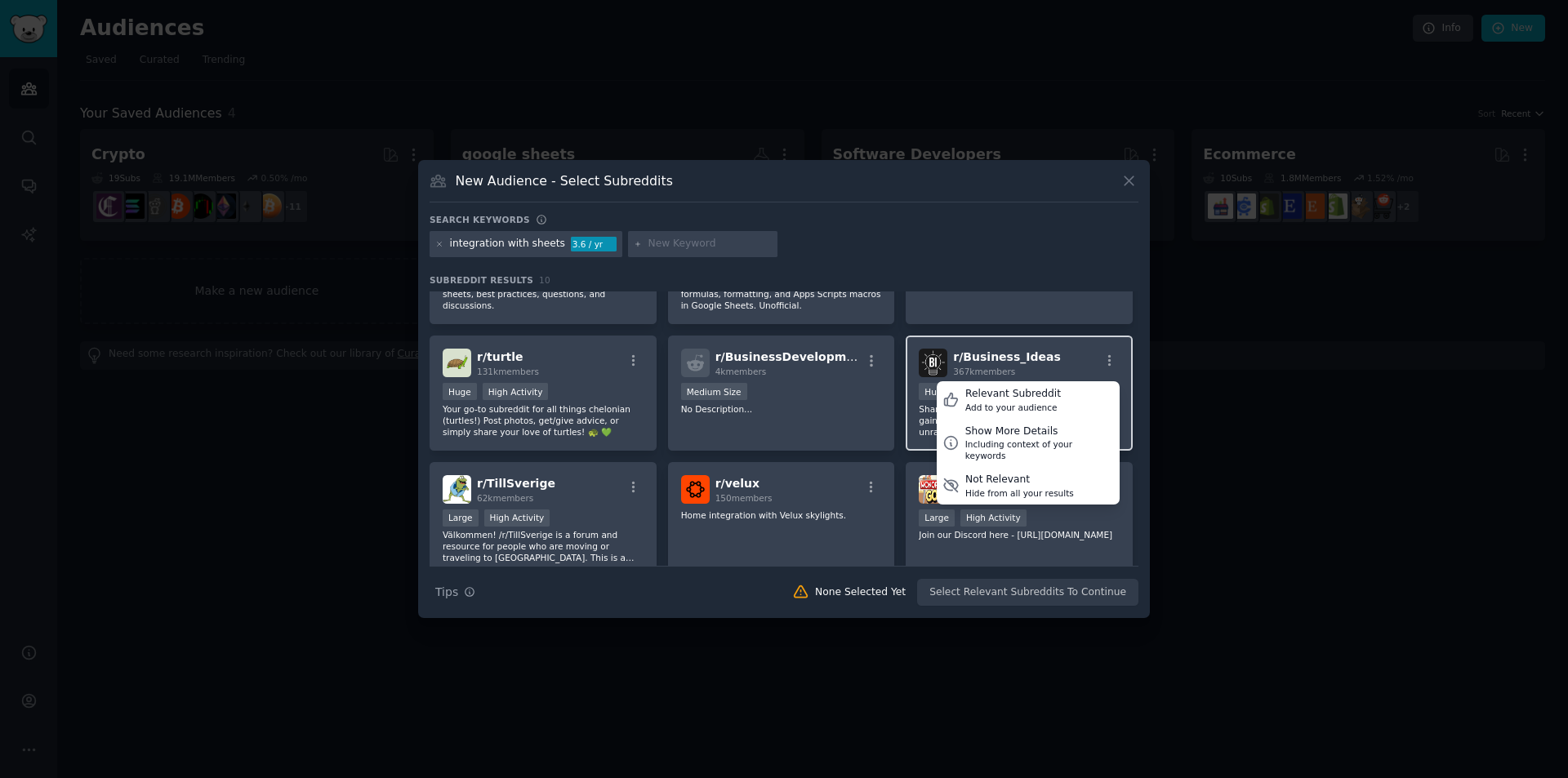
click at [1017, 352] on span "r/ Business_Ideas" at bounding box center [1006, 357] width 107 height 13
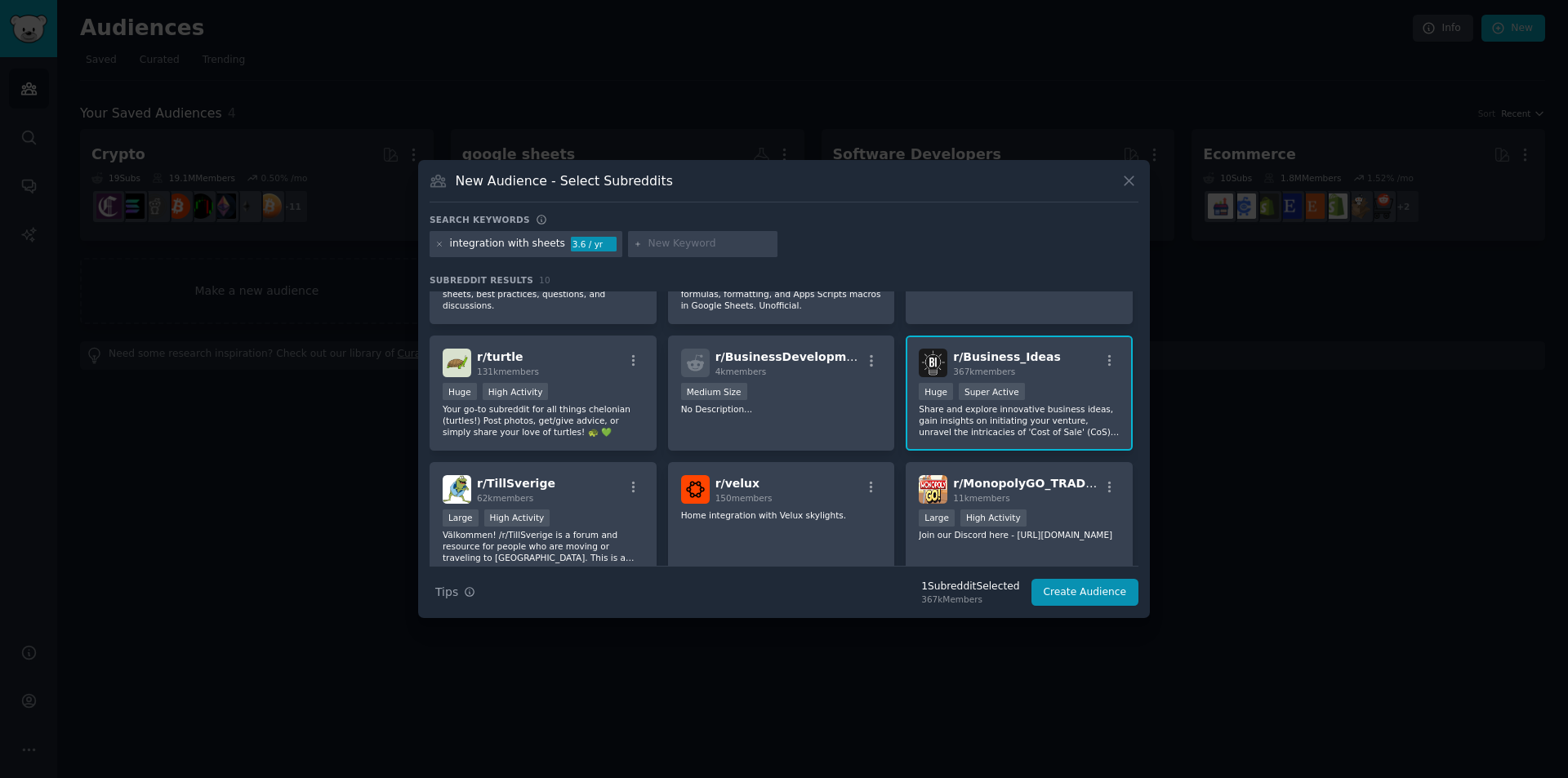
click at [1017, 352] on span "r/ Business_Ideas" at bounding box center [1006, 357] width 107 height 13
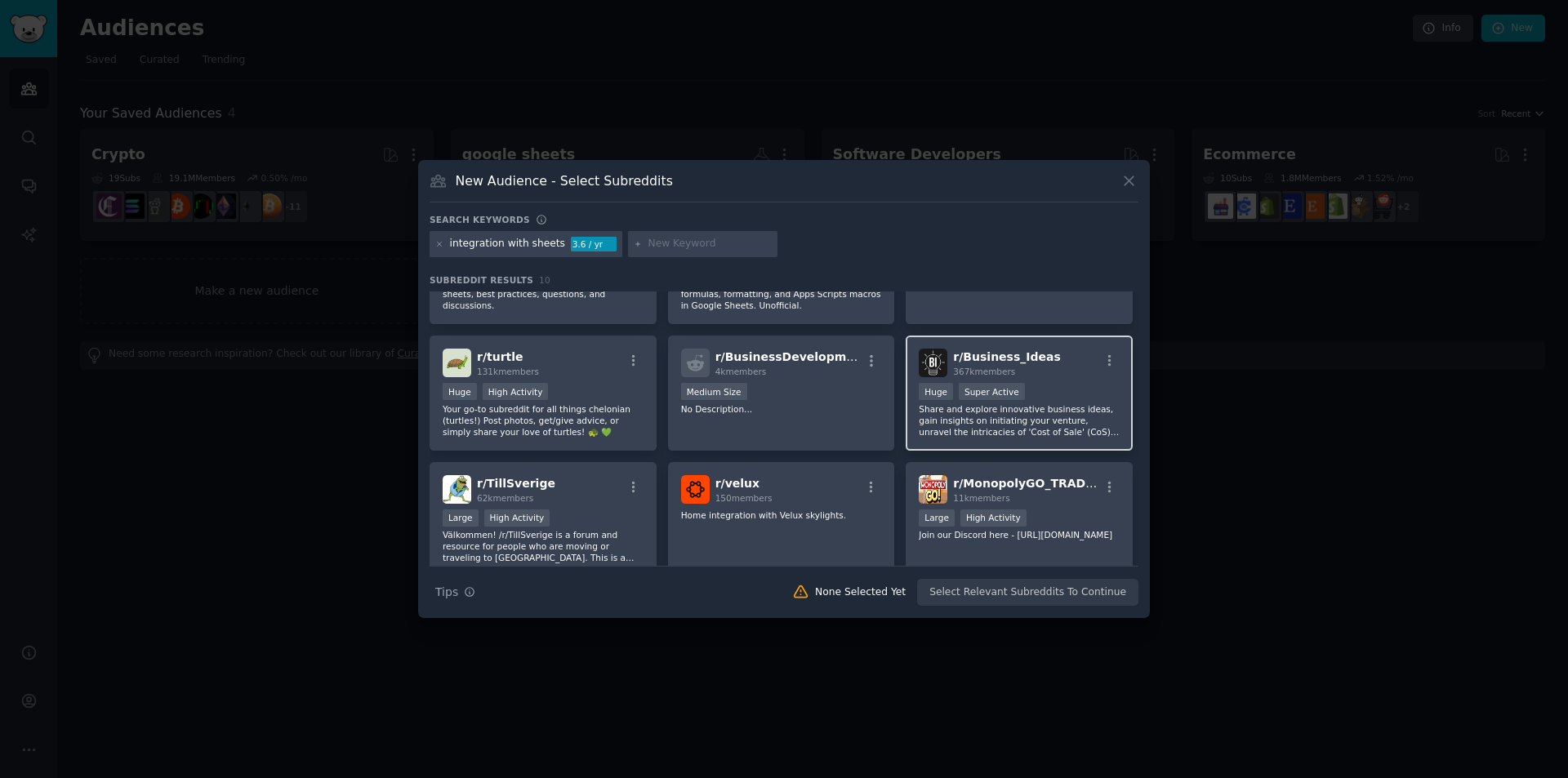
click at [1017, 352] on span "r/ Business_Ideas" at bounding box center [1006, 357] width 107 height 13
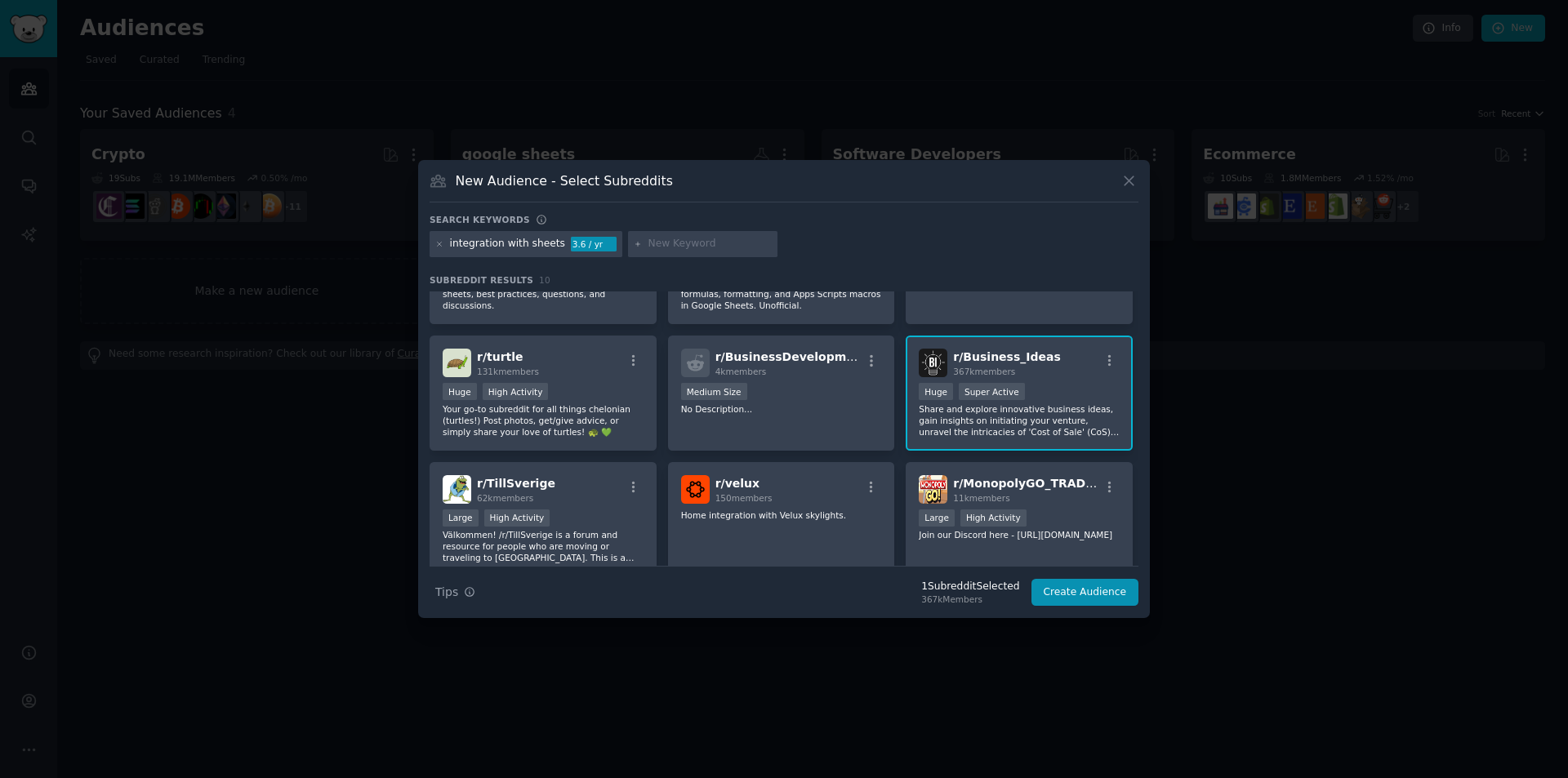
drag, startPoint x: 939, startPoint y: 365, endPoint x: 979, endPoint y: 358, distance: 40.6
drag, startPoint x: 979, startPoint y: 358, endPoint x: 893, endPoint y: 579, distance: 237.1
click at [893, 579] on div "Search Tips Tips 1 Subreddit Selected 367k Members Create Audience" at bounding box center [784, 586] width 709 height 41
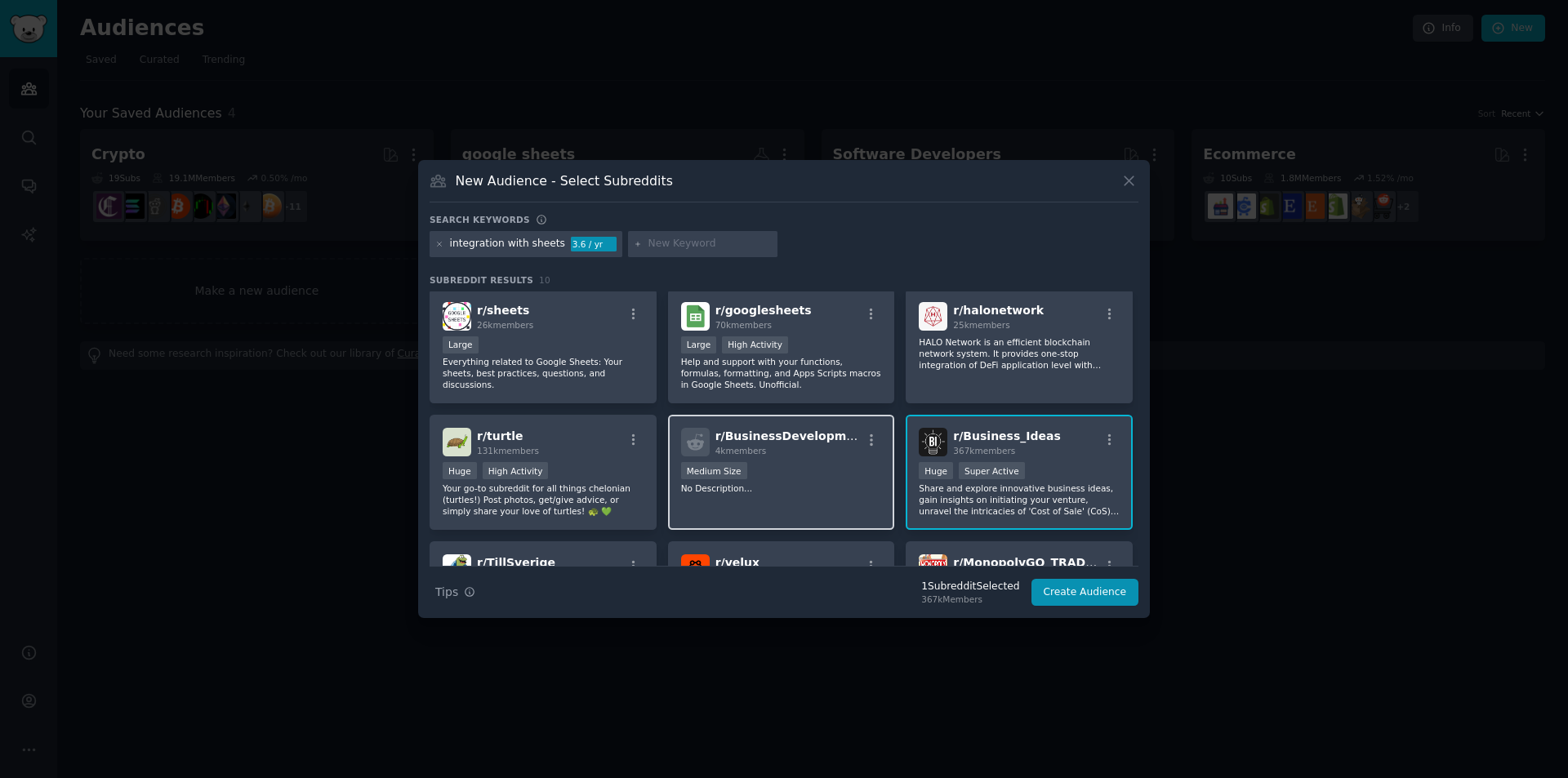
scroll to position [0, 0]
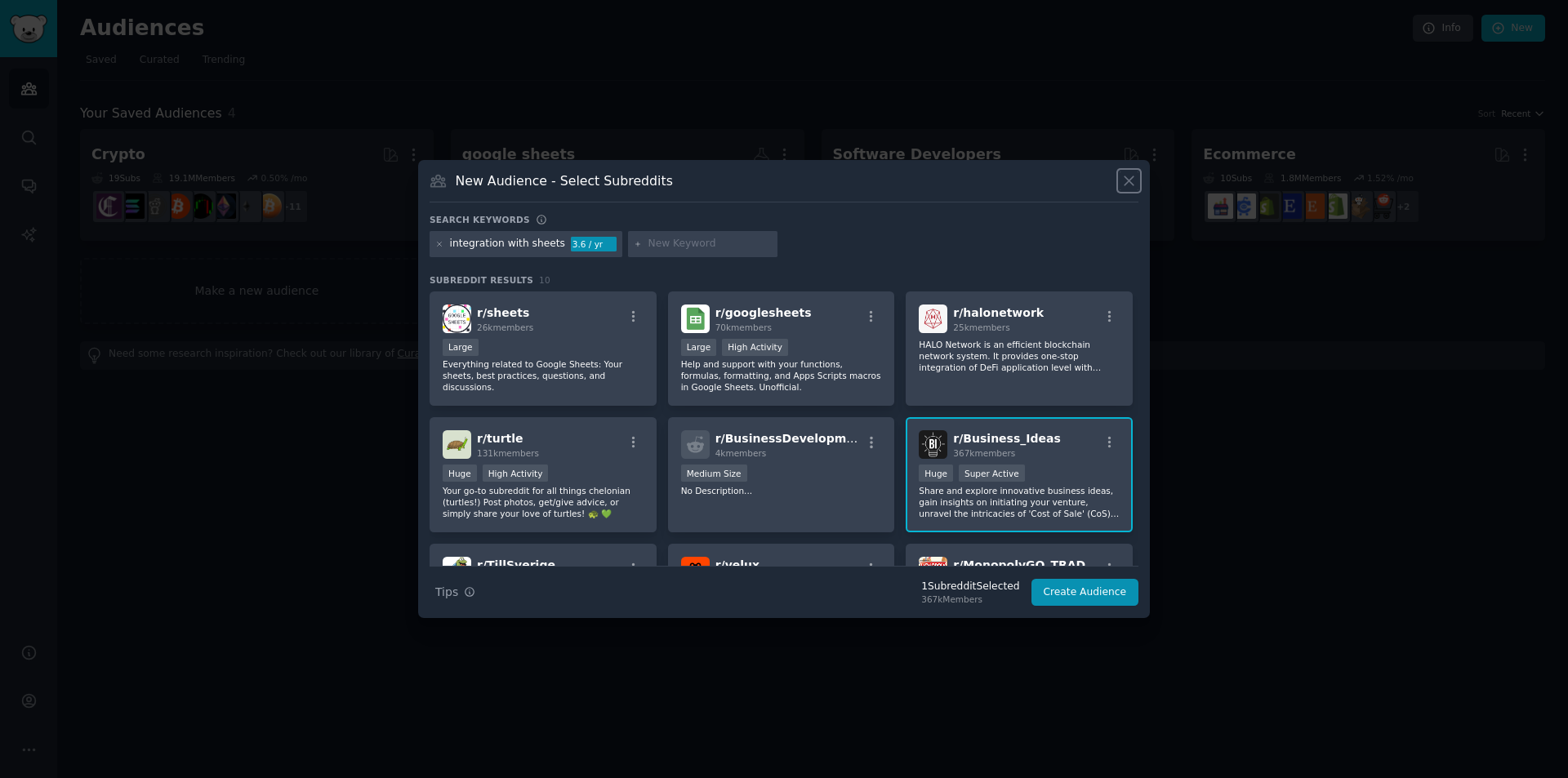
click at [1126, 183] on icon at bounding box center [1129, 181] width 17 height 17
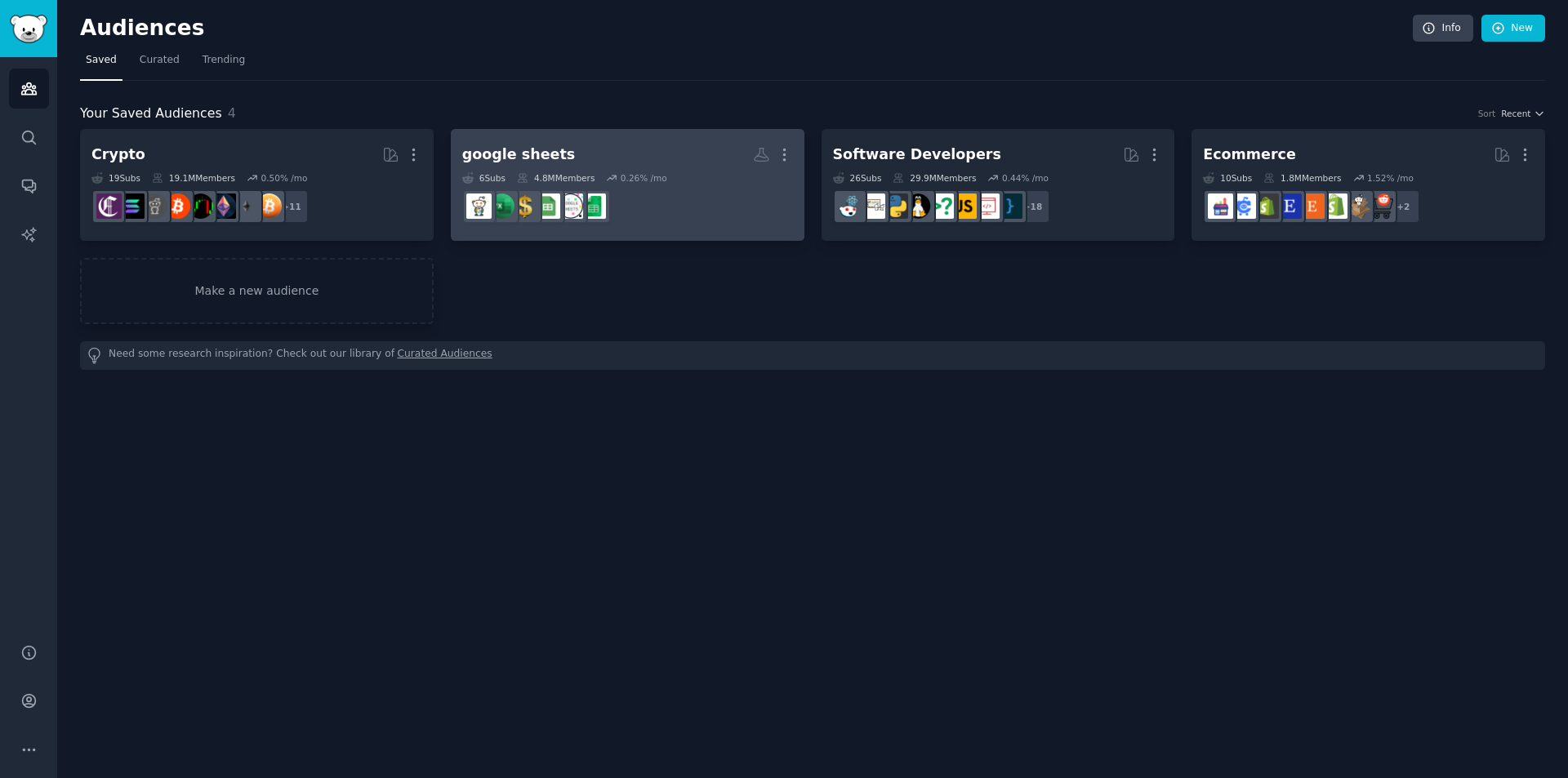
click at [620, 157] on h2 "google sheets More" at bounding box center [627, 155] width 331 height 28
